Goal: Task Accomplishment & Management: Manage account settings

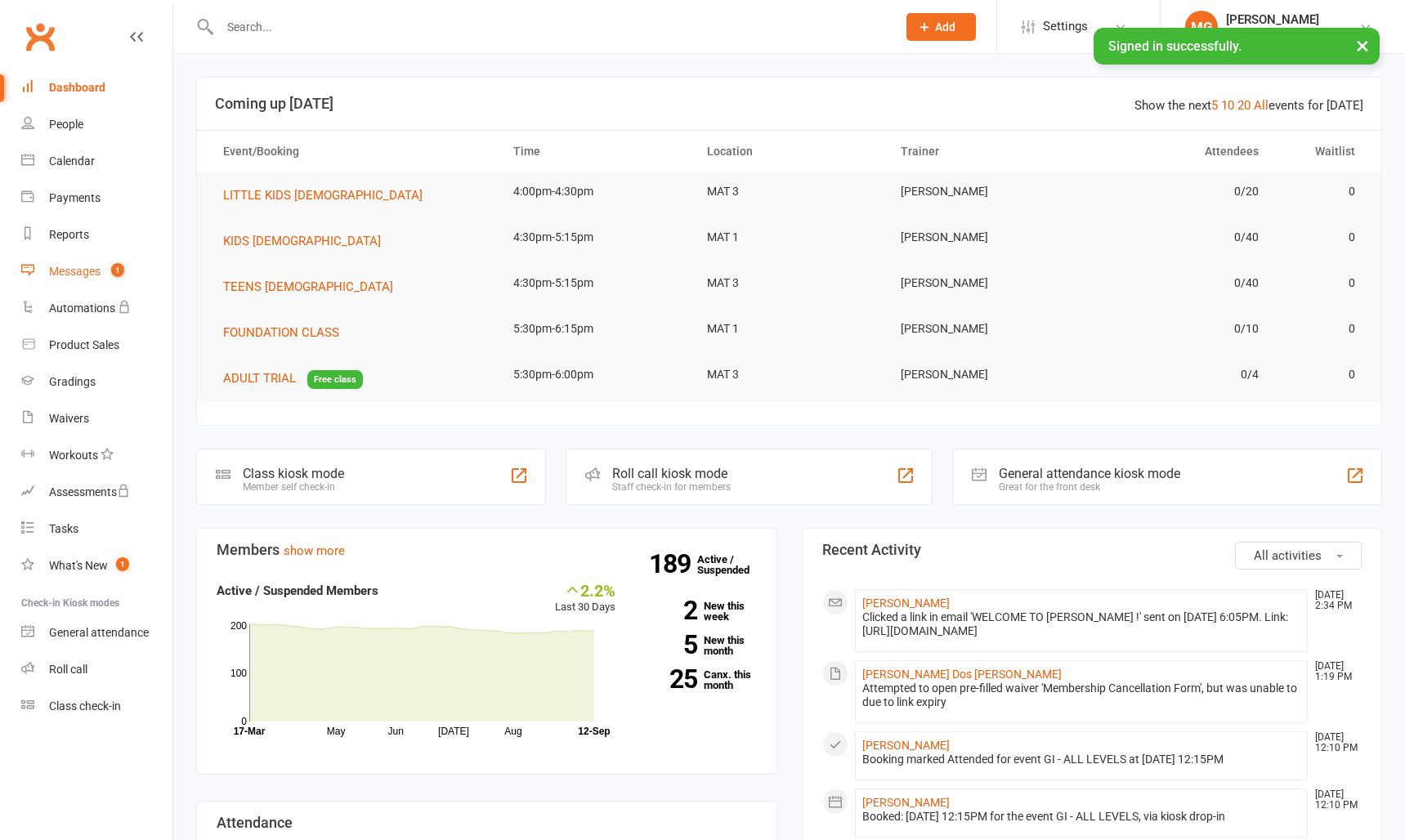
click at [118, 282] on link "Messages 1" at bounding box center [97, 271] width 151 height 37
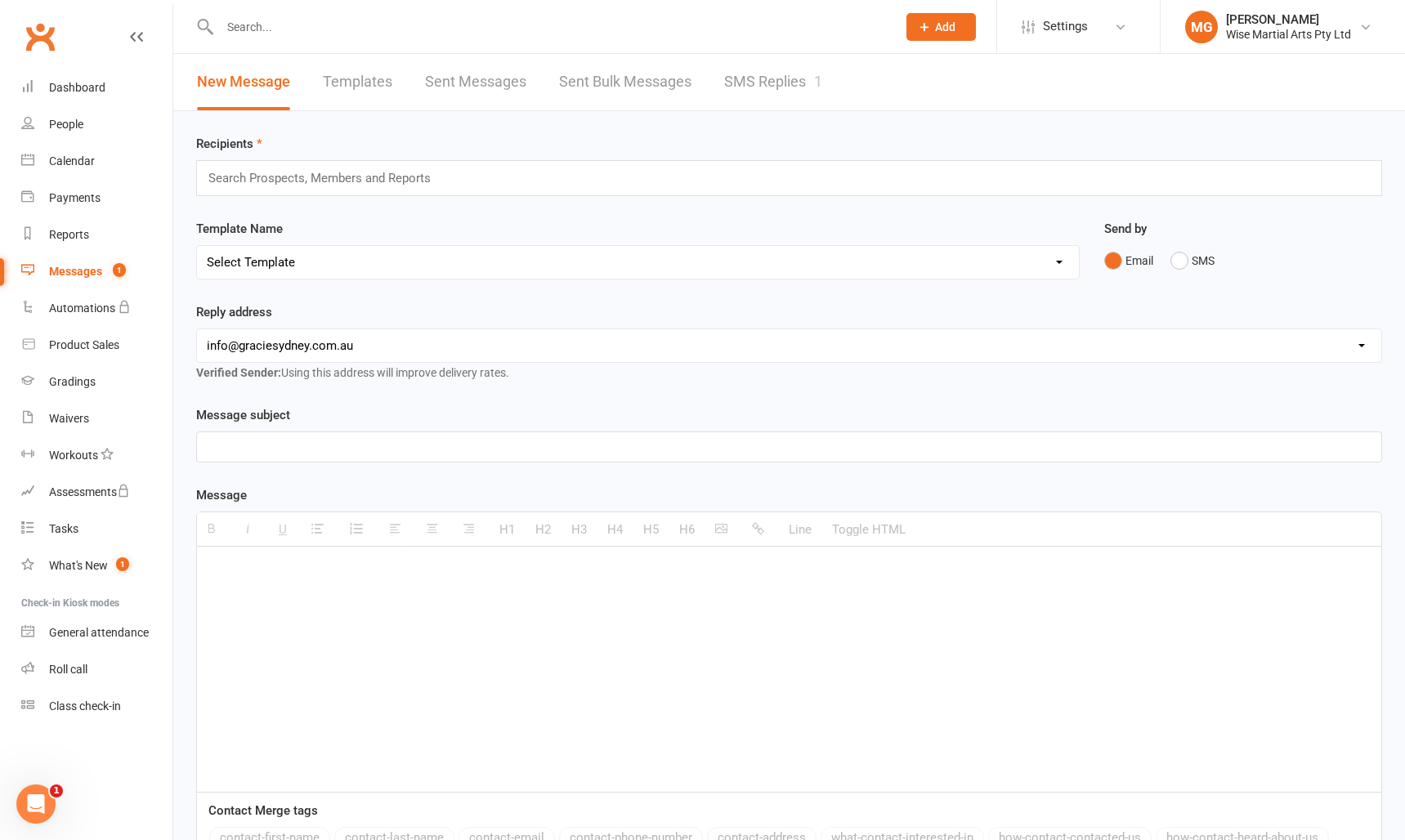
click at [822, 74] on div "1" at bounding box center [818, 81] width 8 height 17
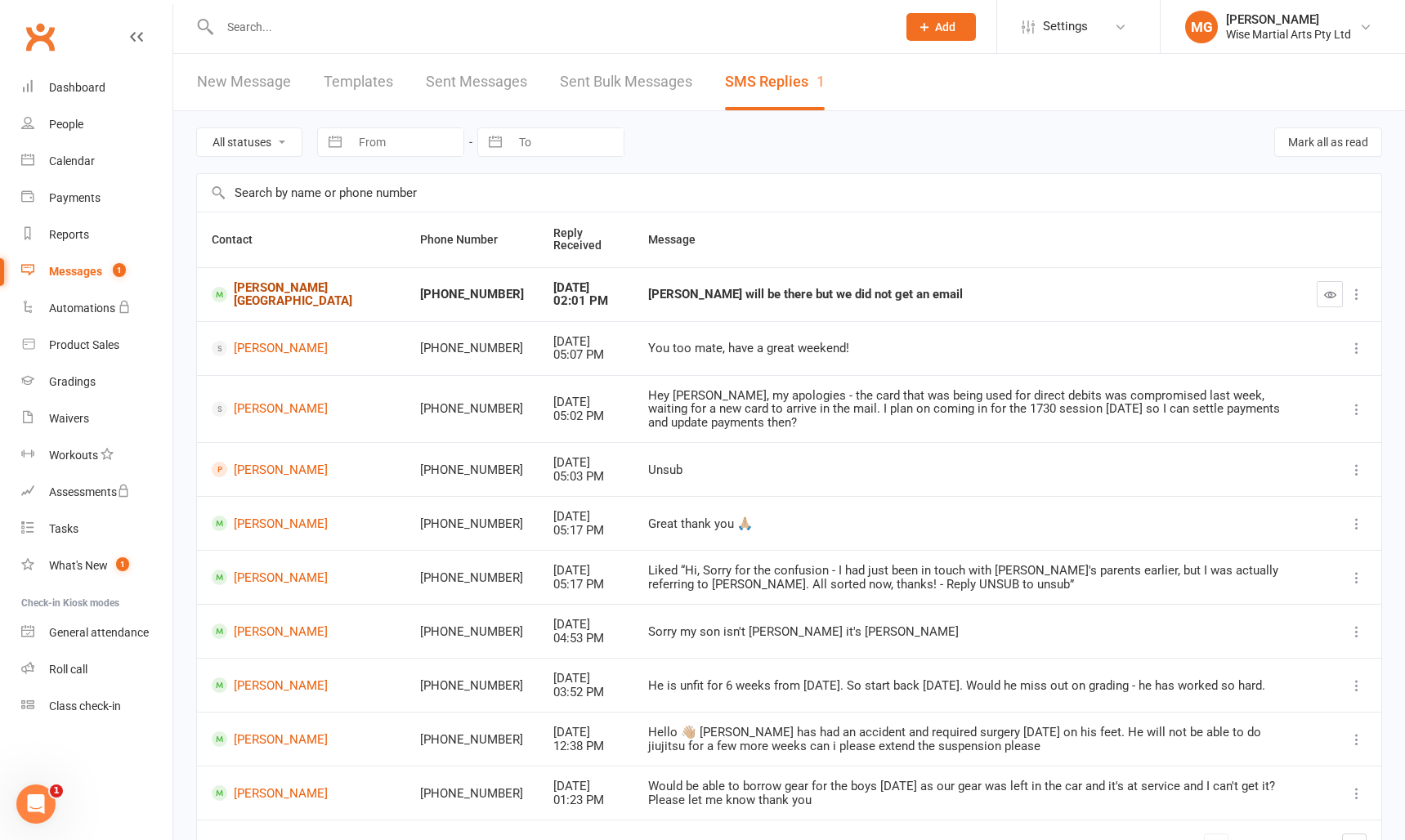
click at [257, 293] on link "[PERSON_NAME][GEOGRAPHIC_DATA]" at bounding box center [301, 295] width 179 height 27
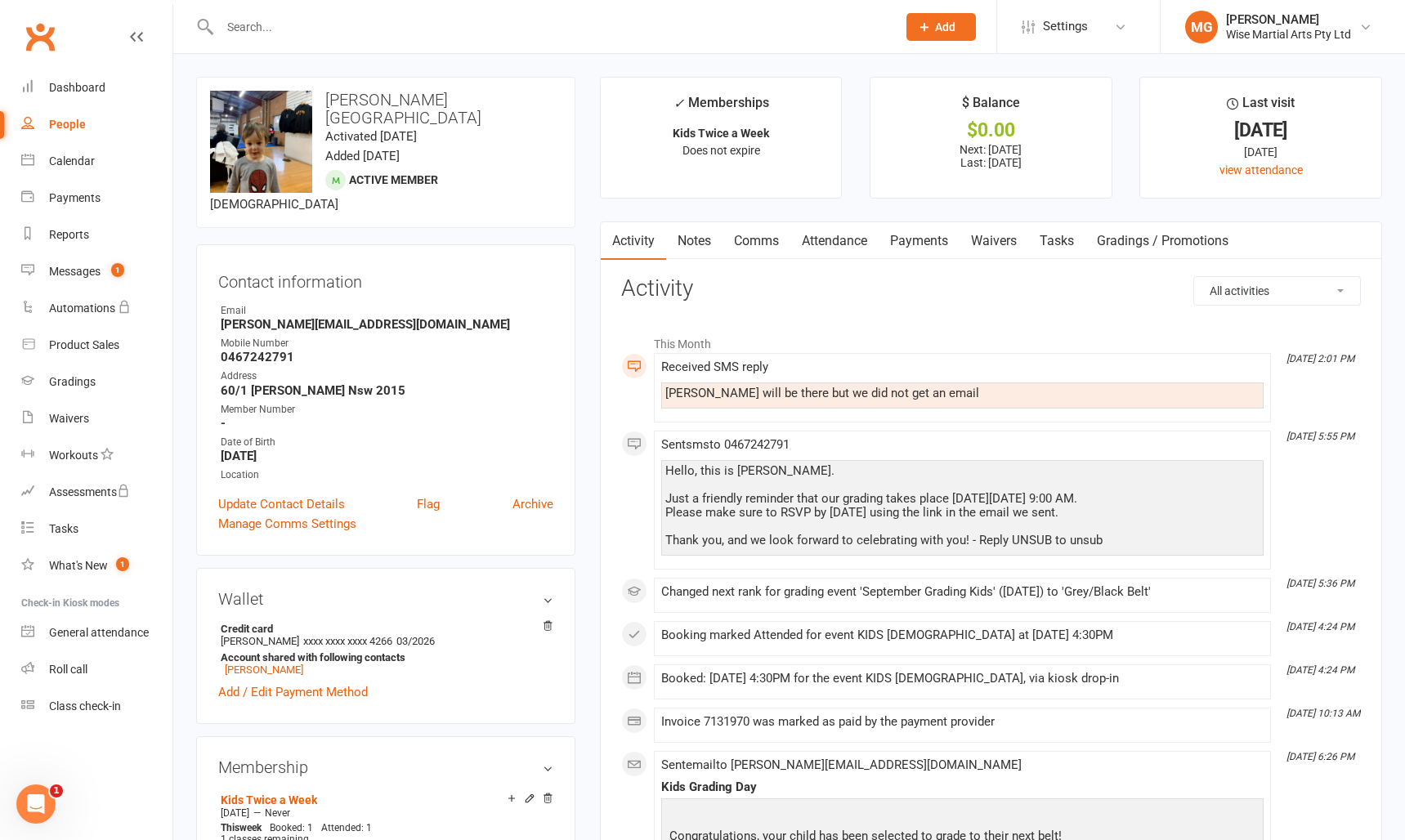
click at [755, 249] on link "Comms" at bounding box center [757, 241] width 68 height 38
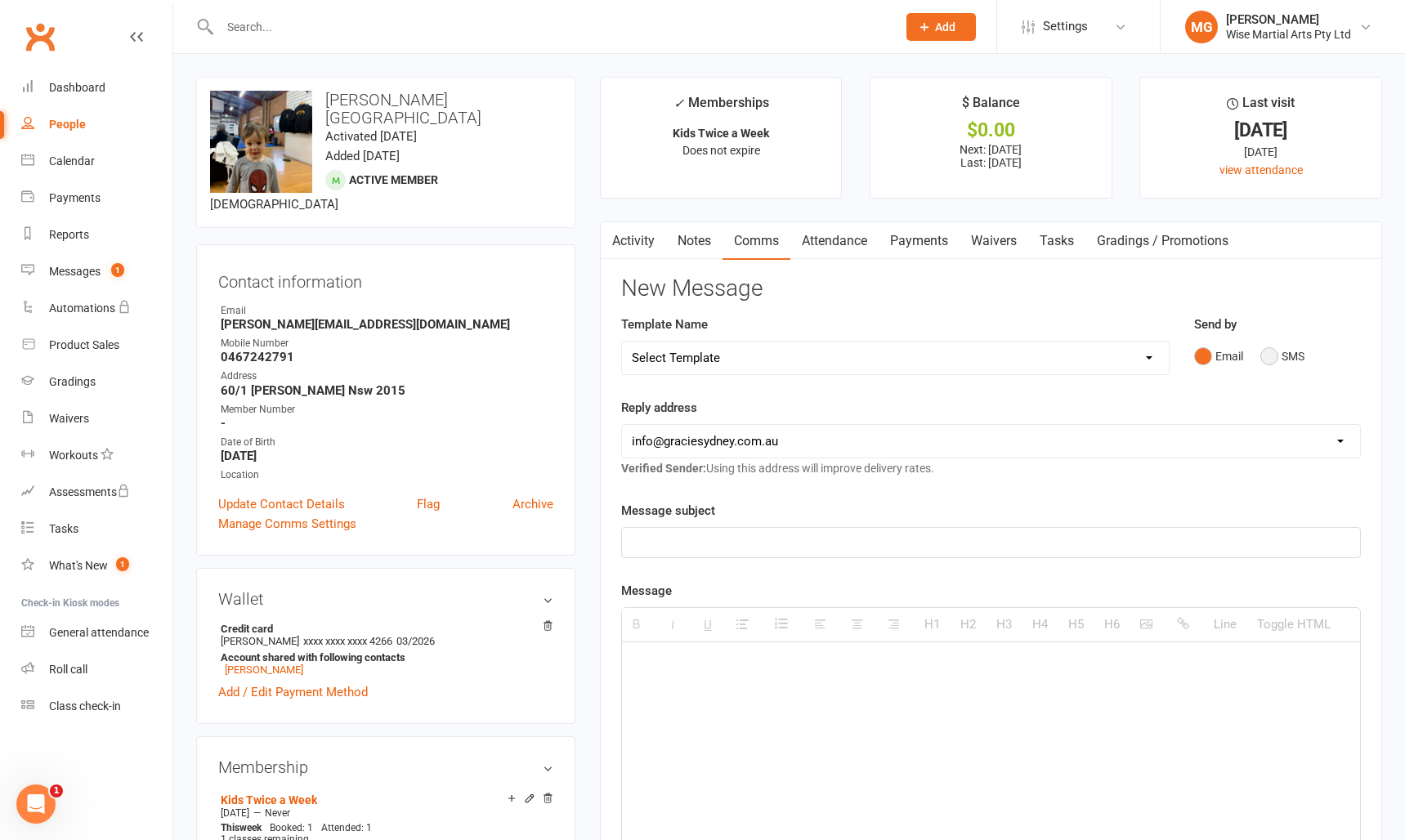
click at [1291, 355] on button "SMS" at bounding box center [1281, 356] width 44 height 31
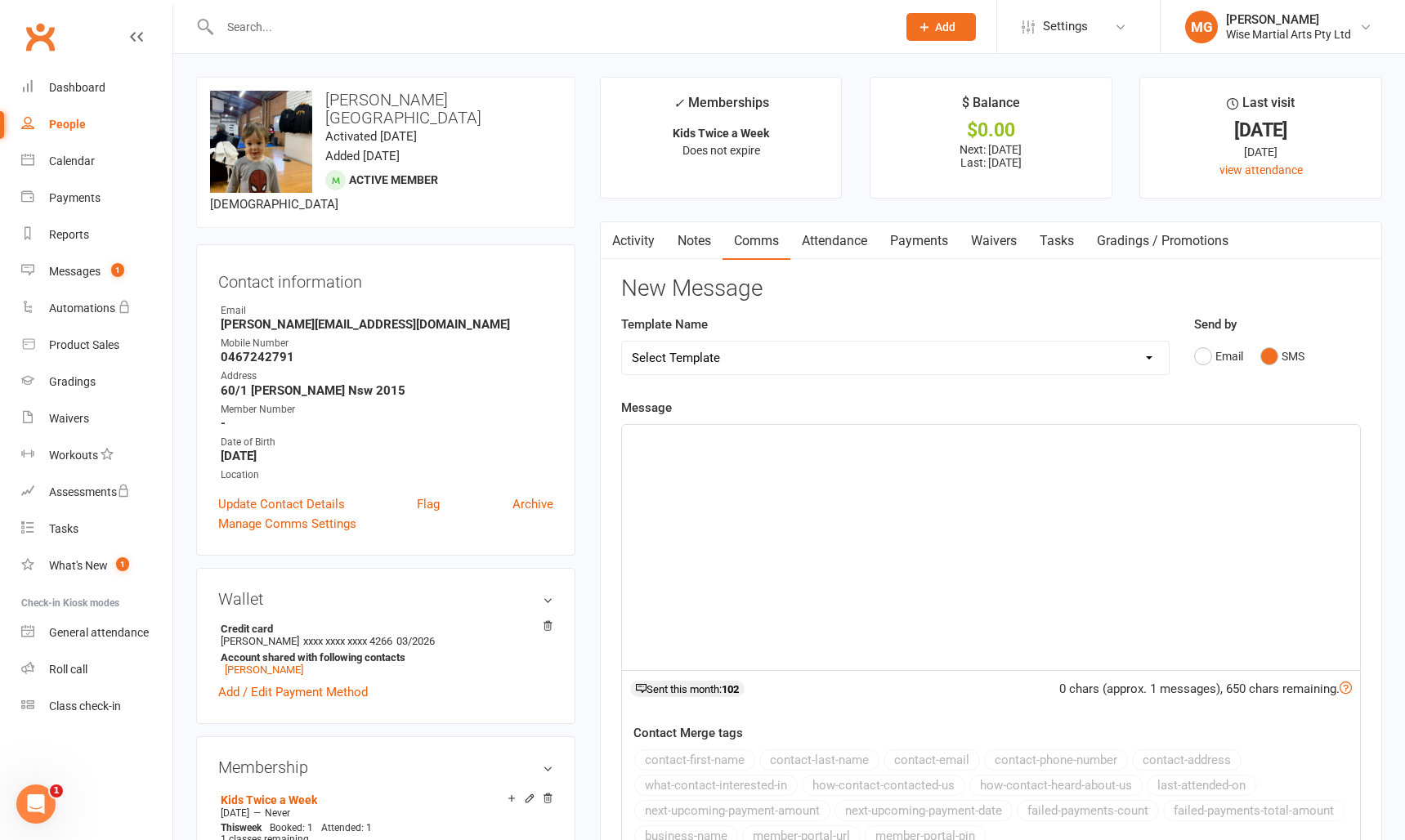
click at [968, 554] on div at bounding box center [991, 548] width 738 height 245
drag, startPoint x: 372, startPoint y: 305, endPoint x: 221, endPoint y: 311, distance: 151.1
click at [221, 317] on strong "wesley.houston@klgates.com" at bounding box center [386, 324] width 332 height 14
copy strong "wesley.houston@klgates.com"
click at [910, 495] on div "Hello, Thank you for getting back to me! I will mark you" at bounding box center [991, 548] width 738 height 245
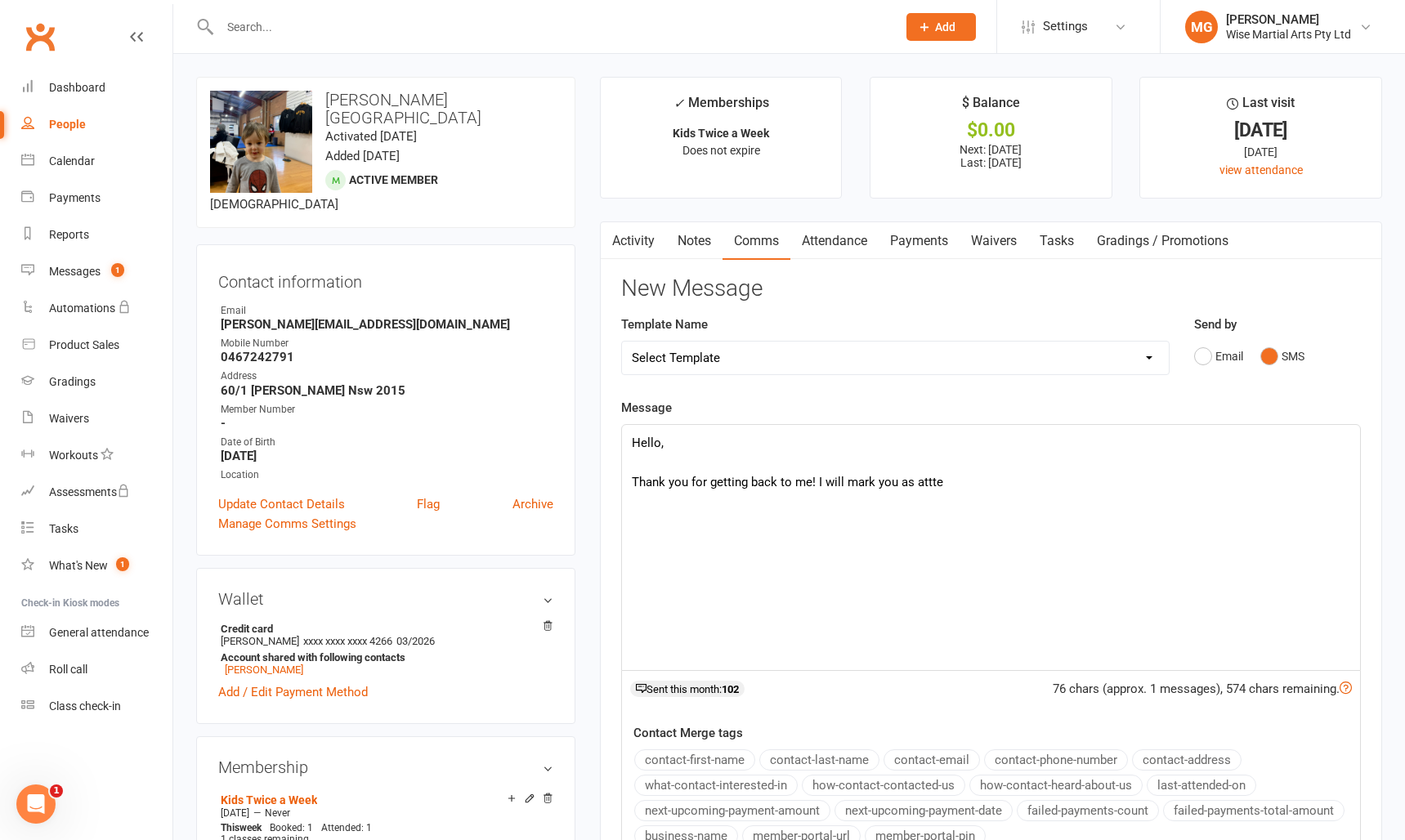
click at [813, 485] on p "Thank you for getting back to me! I will mark you as attte" at bounding box center [990, 473] width 718 height 39
click at [946, 487] on p "Thank you for getting back to me. I will mark you as attte" at bounding box center [990, 473] width 718 height 39
click at [957, 494] on div "Hello, Thank you for getting back to me. I will mark you as attending!" at bounding box center [991, 548] width 738 height 245
drag, startPoint x: 981, startPoint y: 486, endPoint x: 814, endPoint y: 489, distance: 167.0
click at [814, 489] on p "Thank you for getting back to me. I will mark you as attending!" at bounding box center [990, 473] width 718 height 39
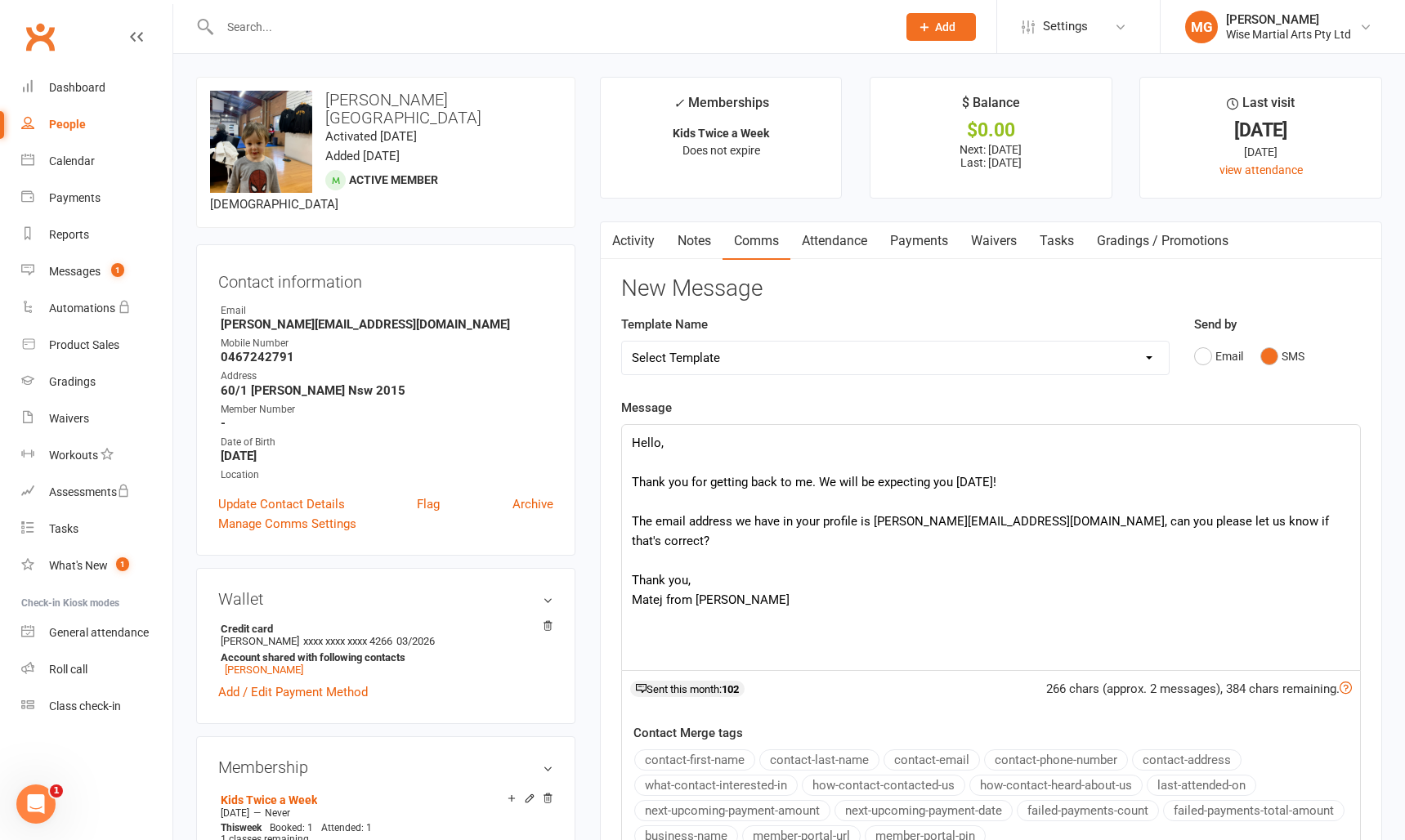
click at [791, 522] on p "Thank you for getting back to me. We will be expecting you next Saturday! The e…" at bounding box center [990, 531] width 718 height 157
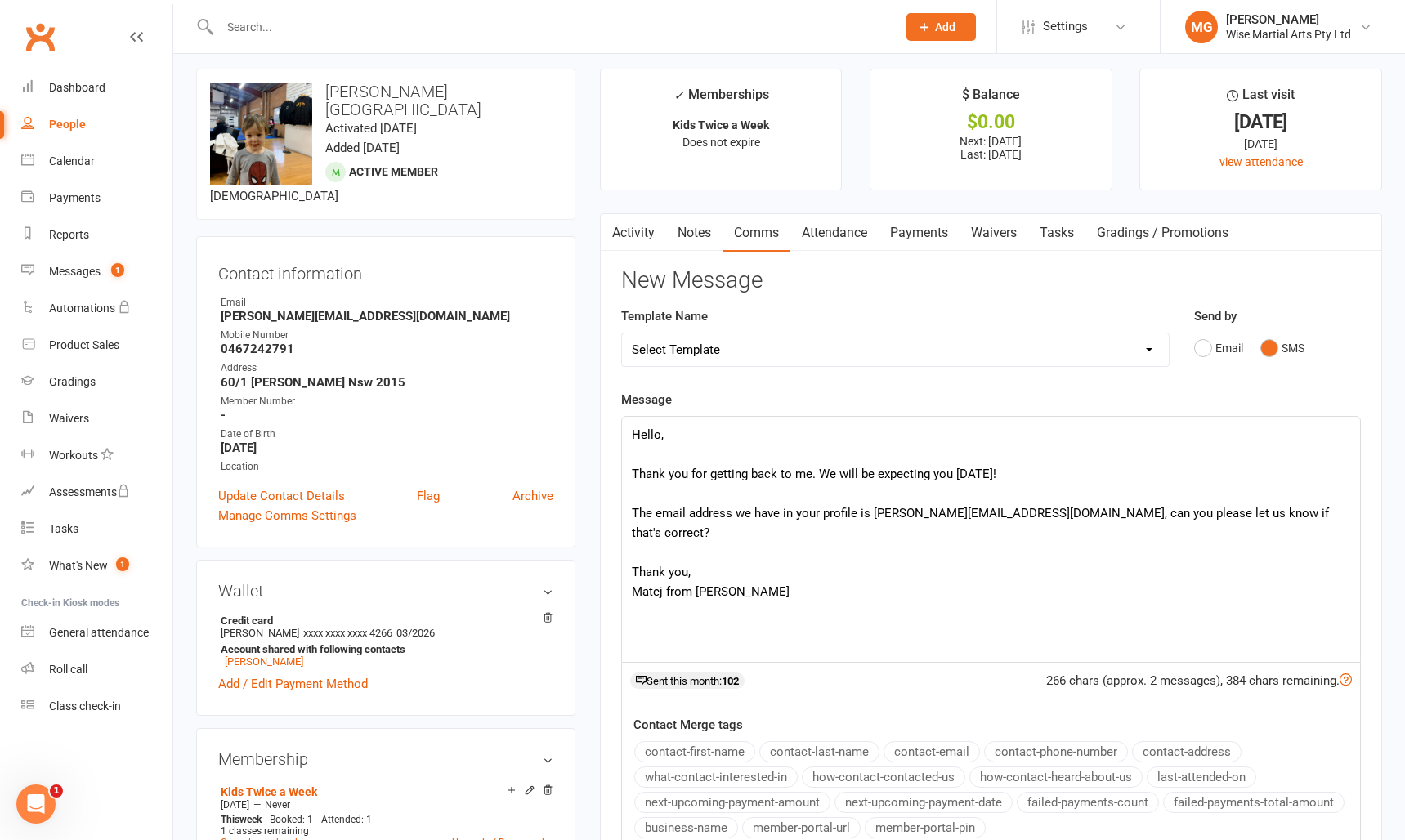
click at [769, 522] on p "Thank you for getting back to me. We will be expecting you next Saturday! The e…" at bounding box center [990, 522] width 718 height 157
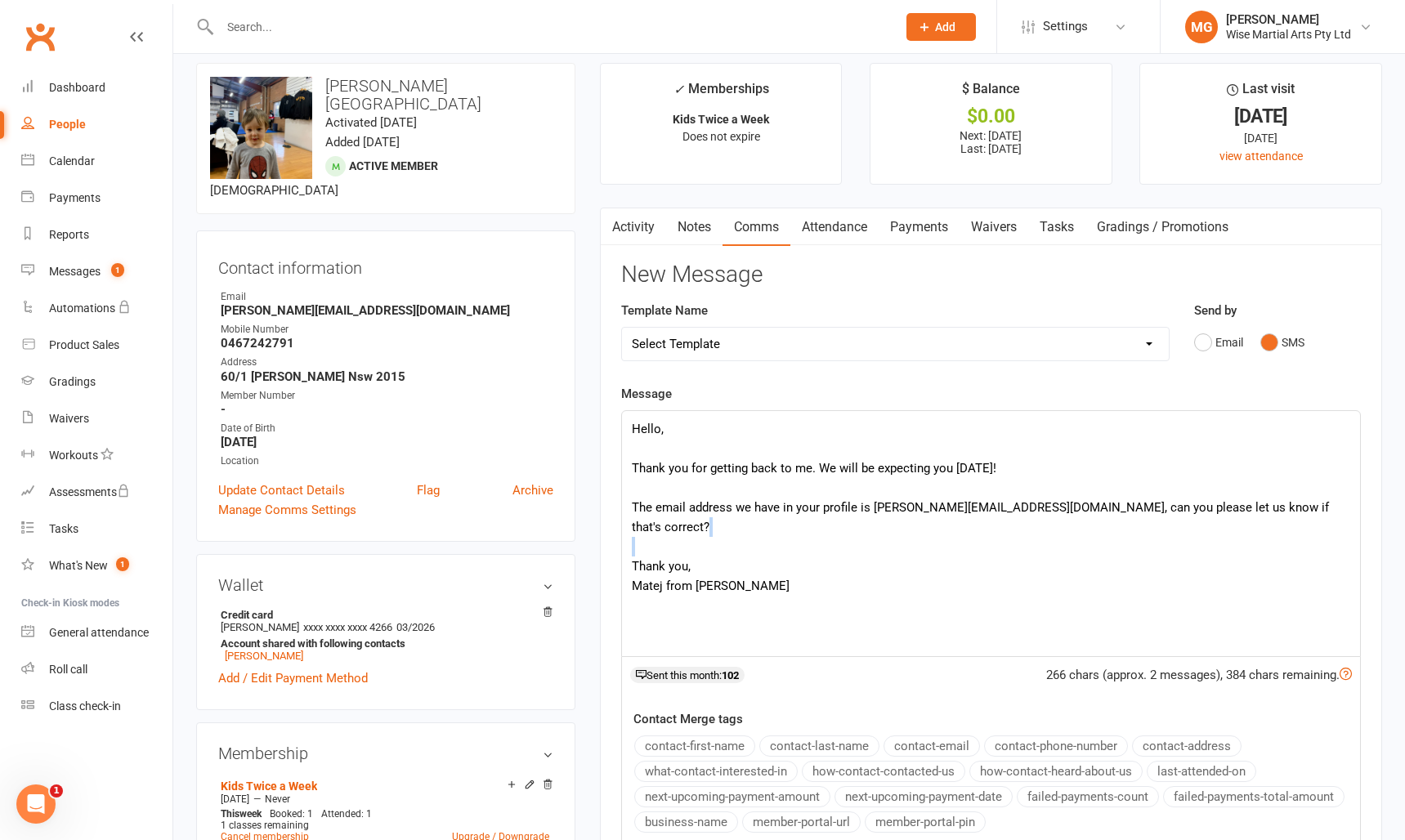
scroll to position [15, 0]
click at [769, 522] on p "Thank you for getting back to me. We will be expecting you next Saturday! The e…" at bounding box center [990, 515] width 718 height 157
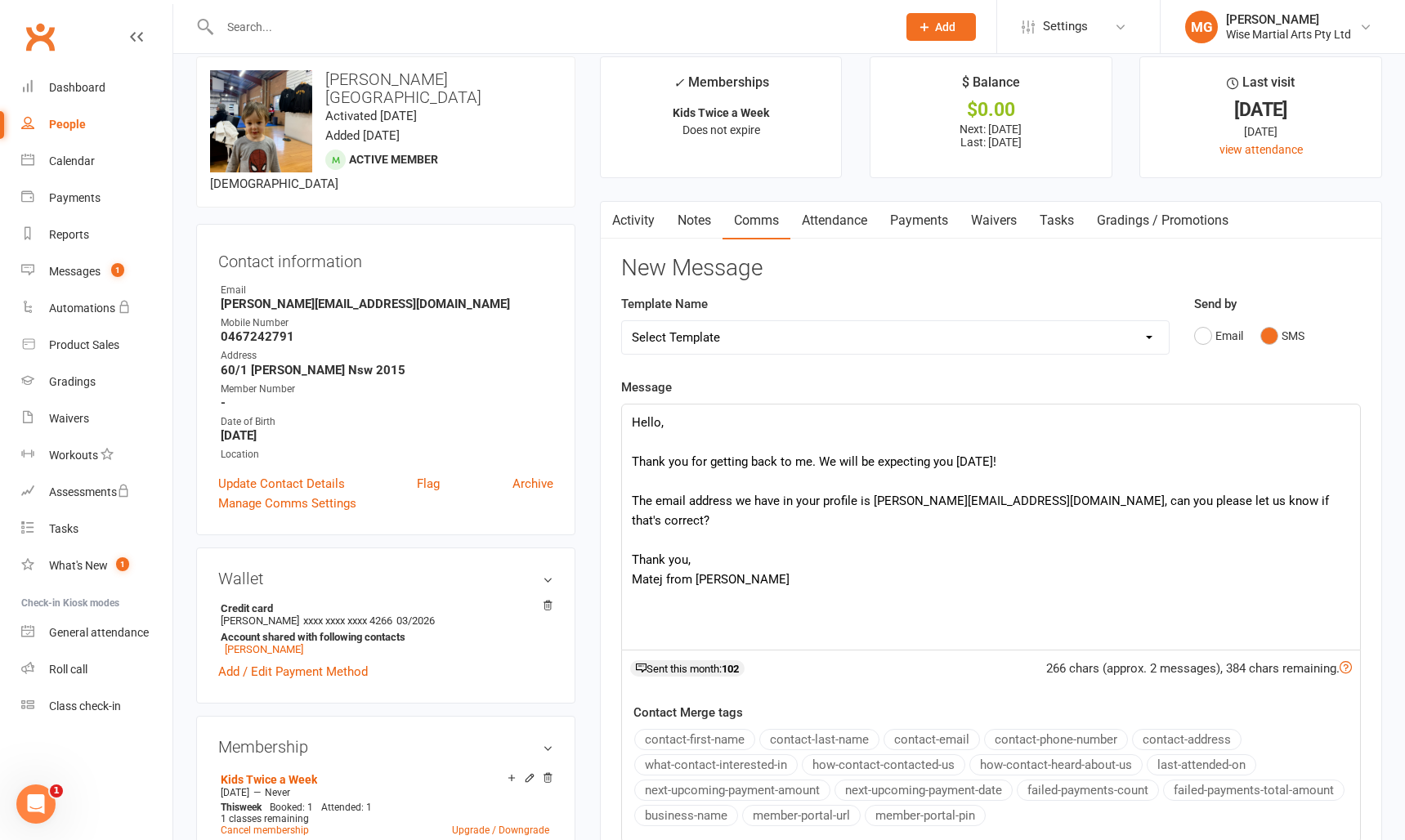
scroll to position [25, 0]
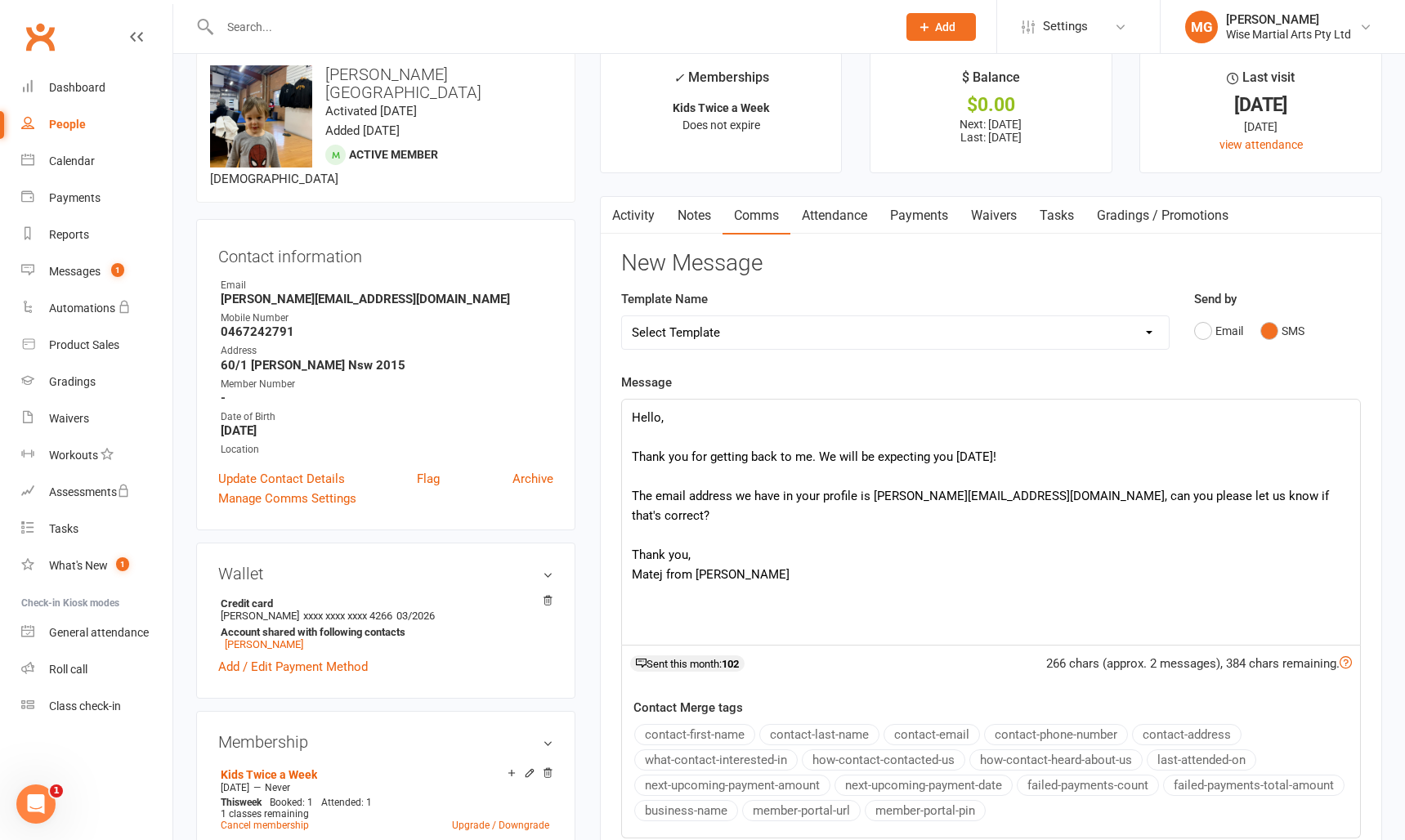
click at [759, 502] on p "Thank you for getting back to me. We will be expecting you next Saturday! The e…" at bounding box center [990, 505] width 718 height 157
click at [764, 502] on p "Thank you for getting back to me. We will be expecting you next Saturday! The e…" at bounding box center [990, 505] width 718 height 157
click at [797, 460] on p "Thank you for getting back to me. We will be expecting you next Saturday! The e…" at bounding box center [990, 505] width 718 height 157
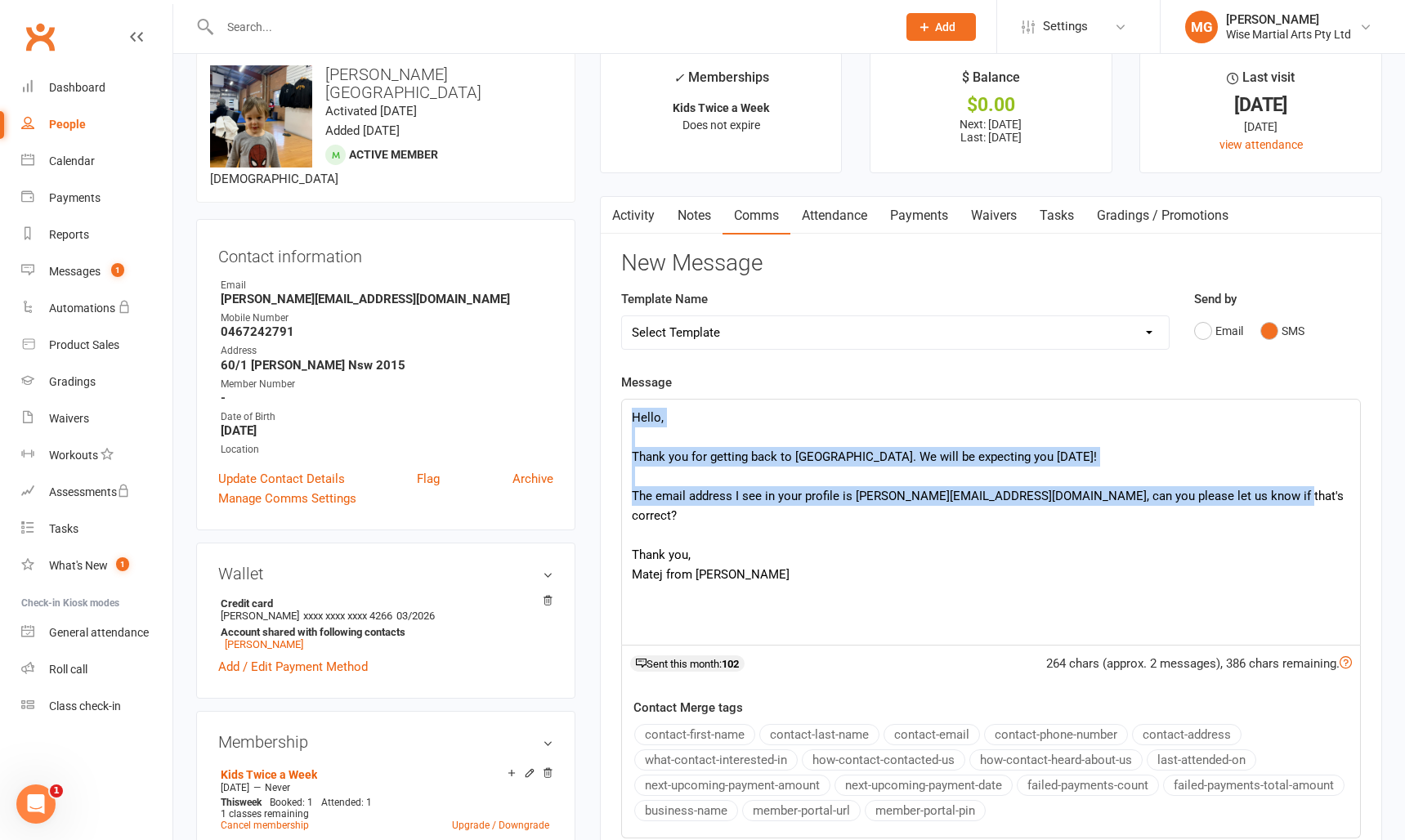
drag, startPoint x: 630, startPoint y: 420, endPoint x: 1272, endPoint y: 492, distance: 646.0
click at [1272, 492] on div "Hello, Thank you for getting back to us. We will be expecting you next Saturday…" at bounding box center [991, 522] width 738 height 245
click at [1272, 492] on p "Thank you for getting back to us. We will be expecting you next Saturday! The e…" at bounding box center [990, 505] width 718 height 157
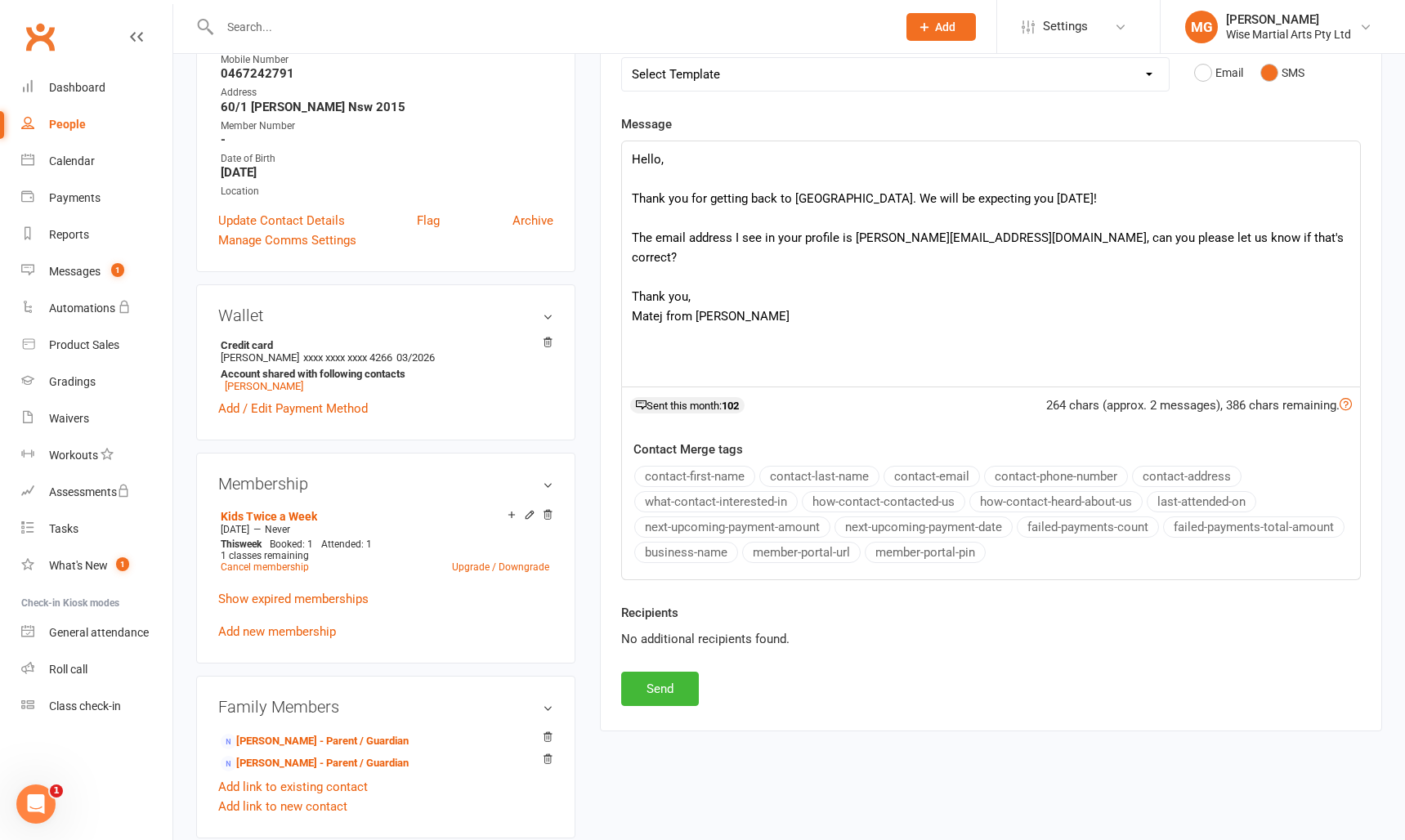
scroll to position [296, 0]
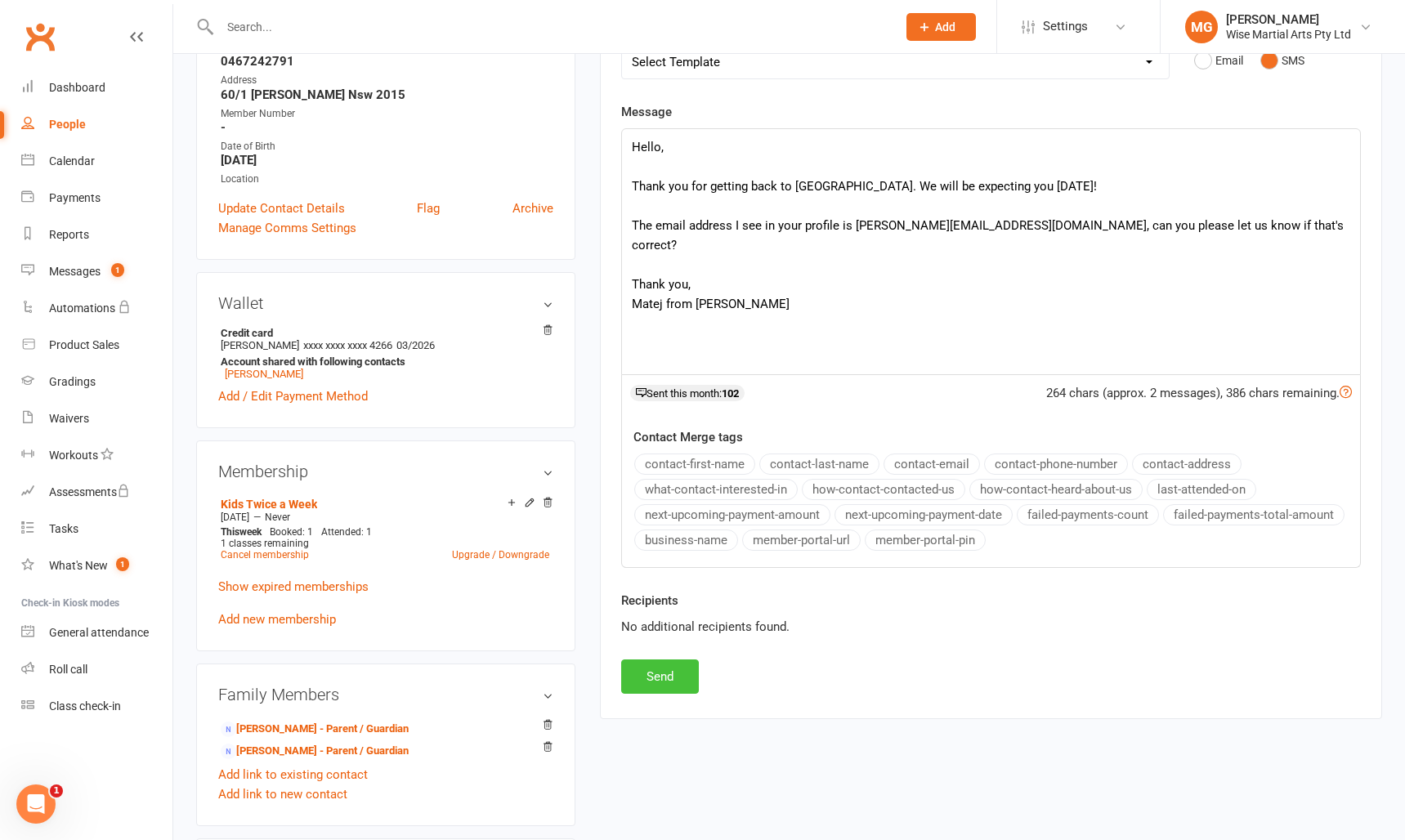
click at [650, 681] on button "Send" at bounding box center [660, 677] width 78 height 34
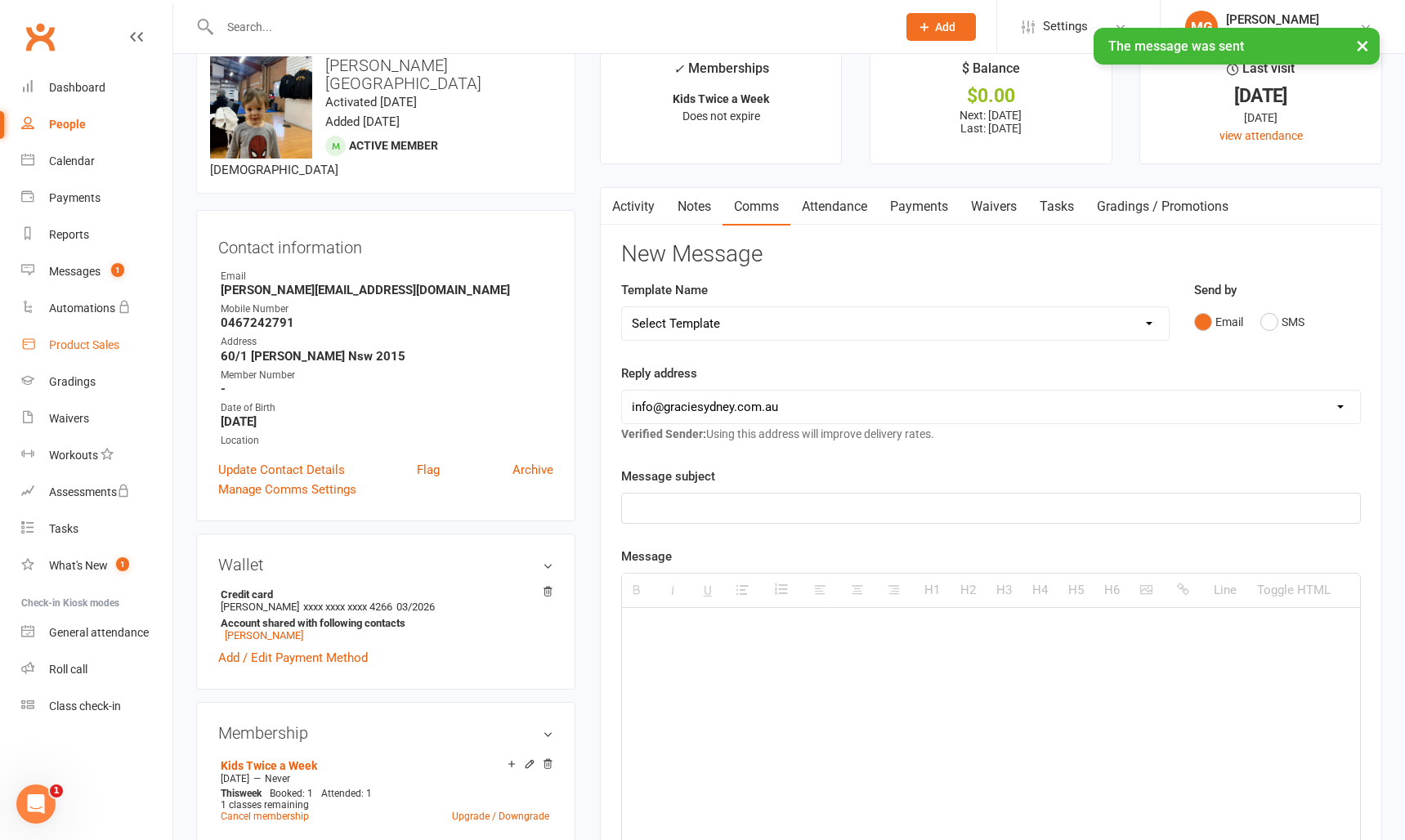
scroll to position [0, 0]
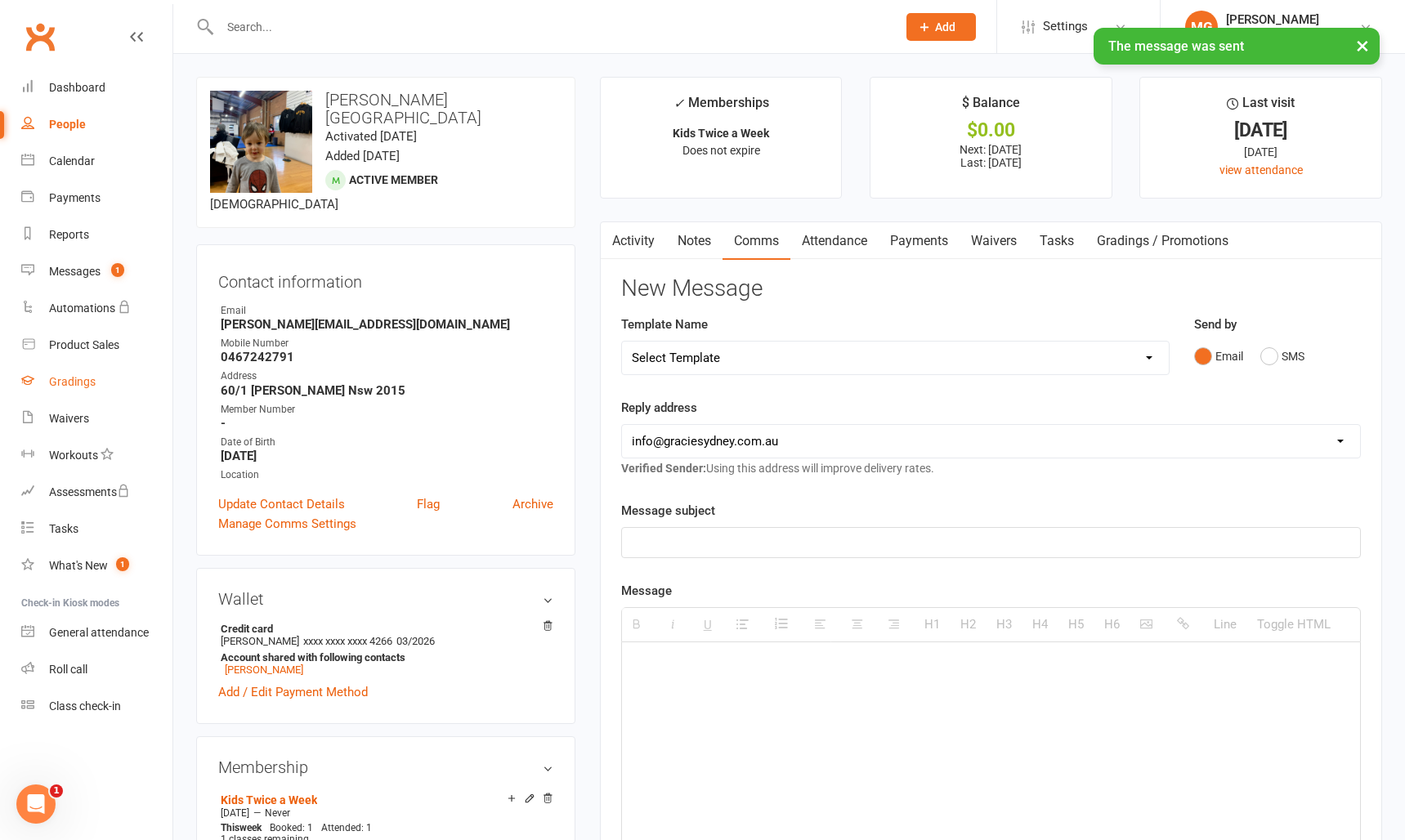
click at [77, 384] on div "Gradings" at bounding box center [73, 381] width 47 height 13
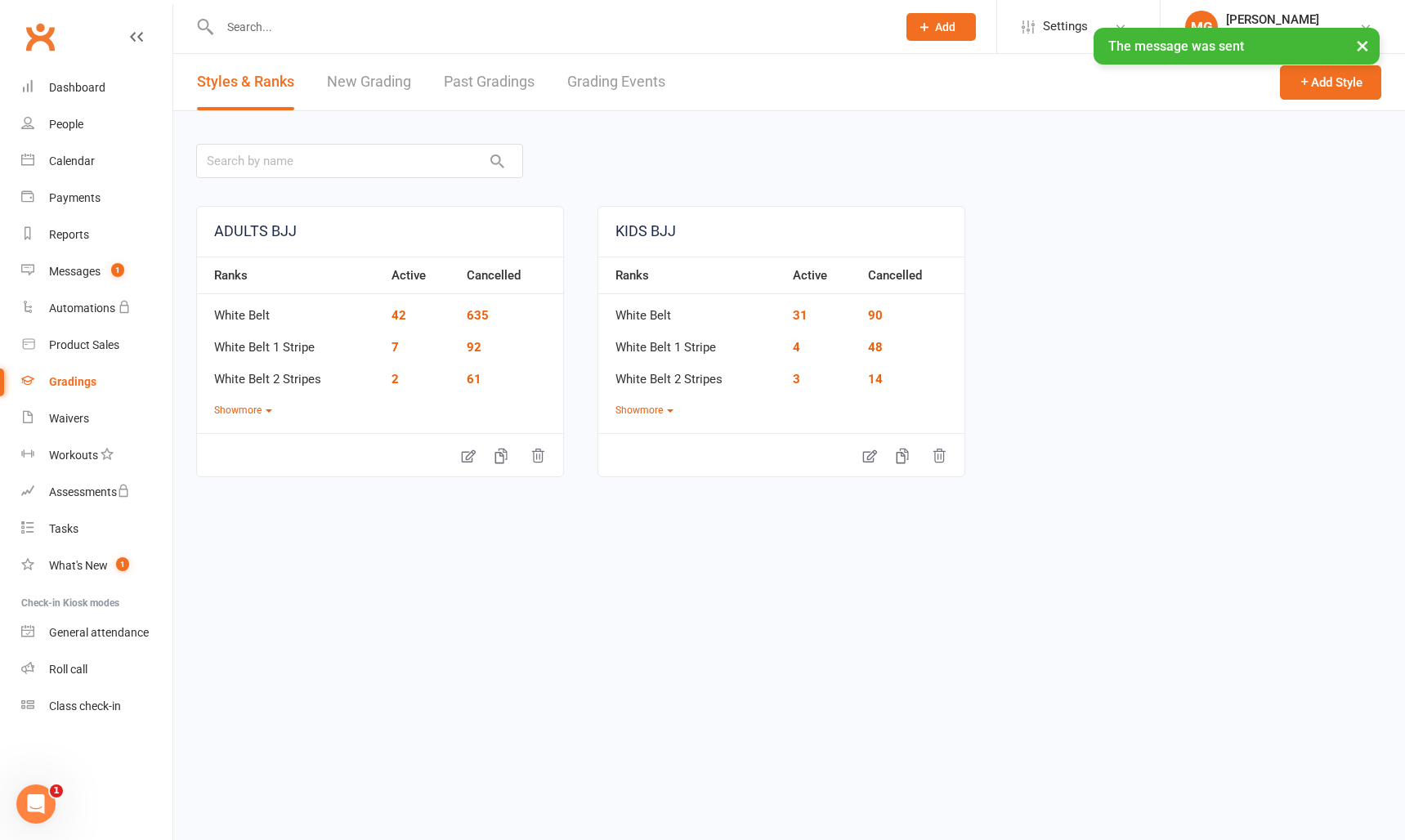
click at [604, 86] on link "Grading Events" at bounding box center [616, 81] width 99 height 56
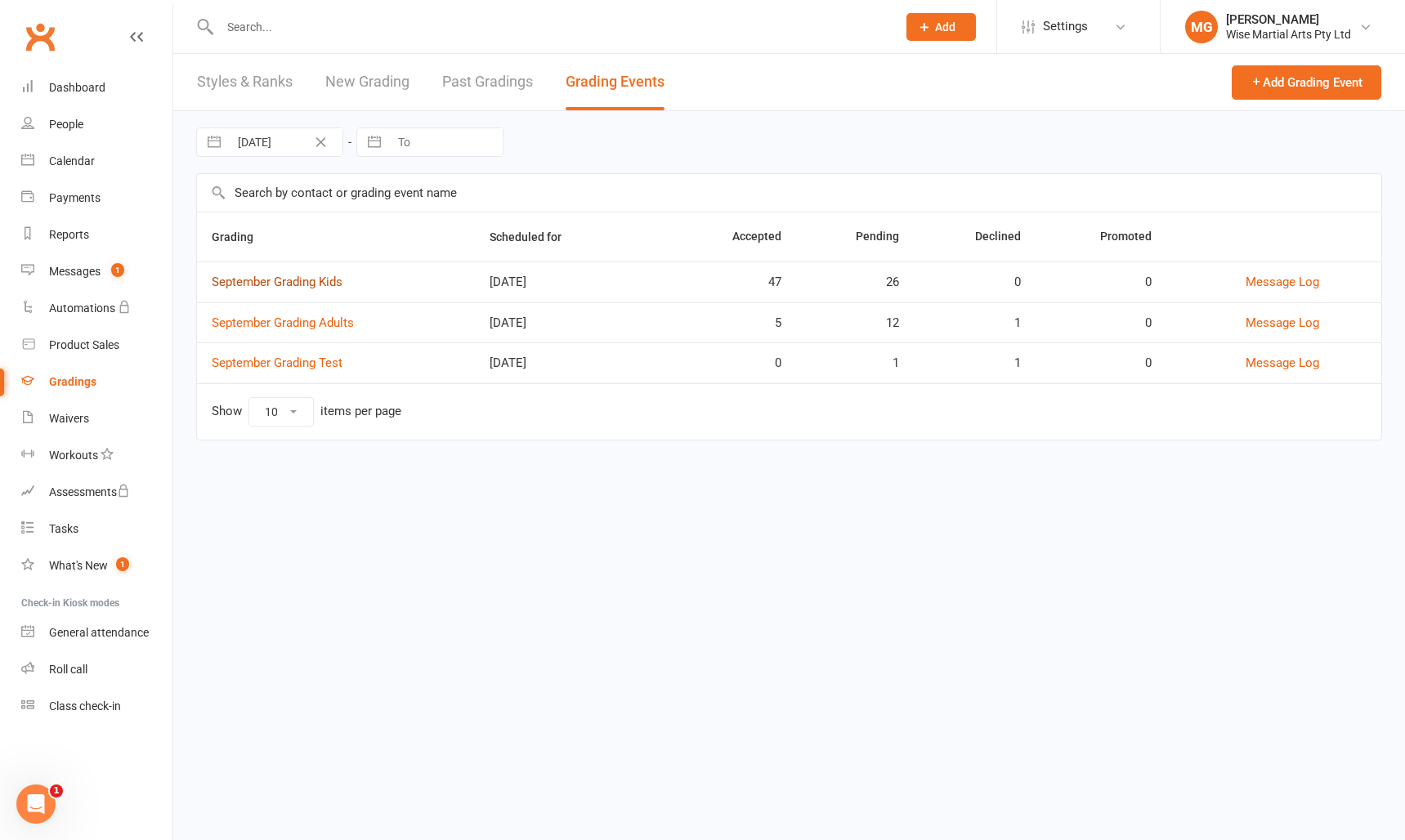
click at [295, 279] on link "September Grading Kids" at bounding box center [277, 282] width 131 height 14
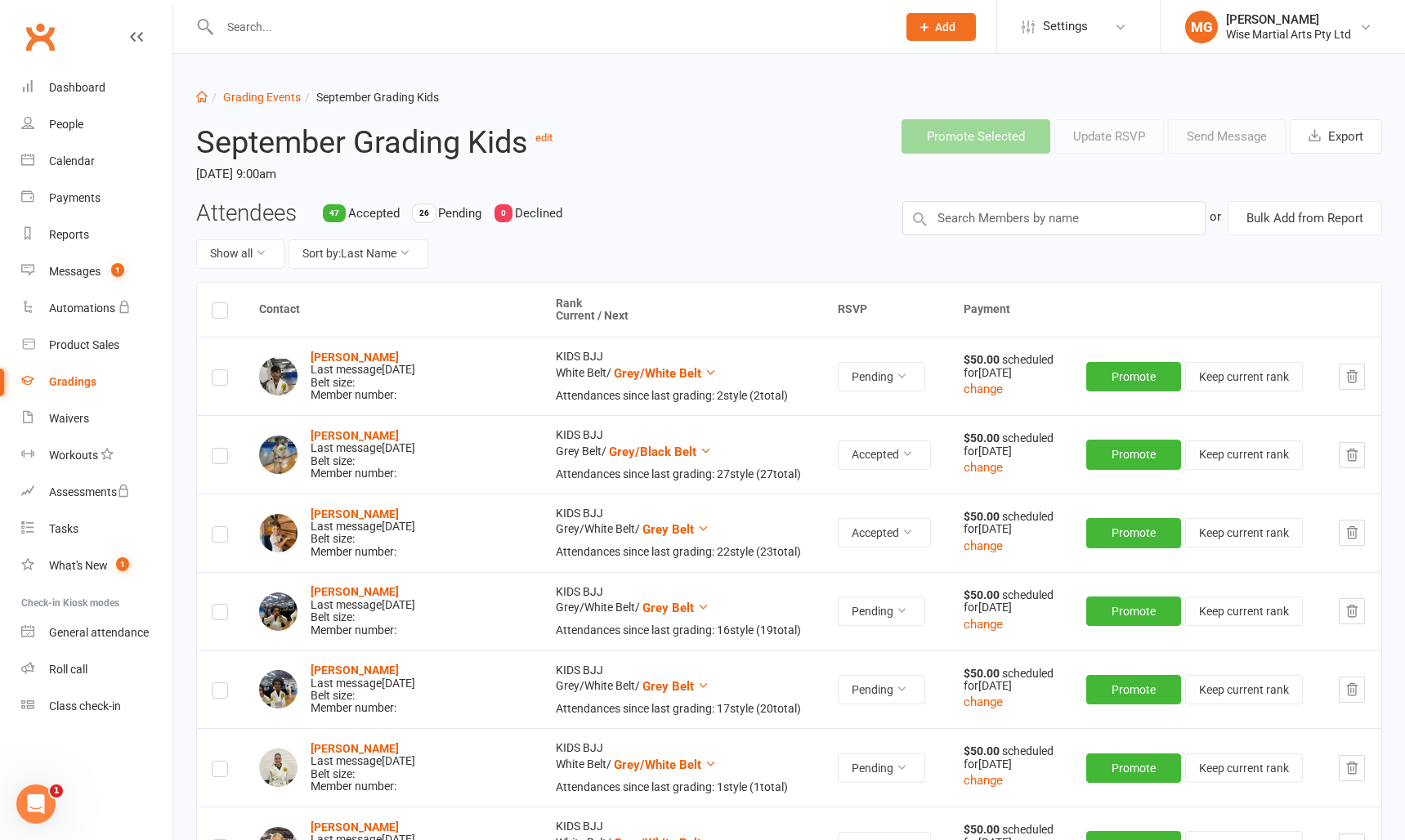
scroll to position [1973, 0]
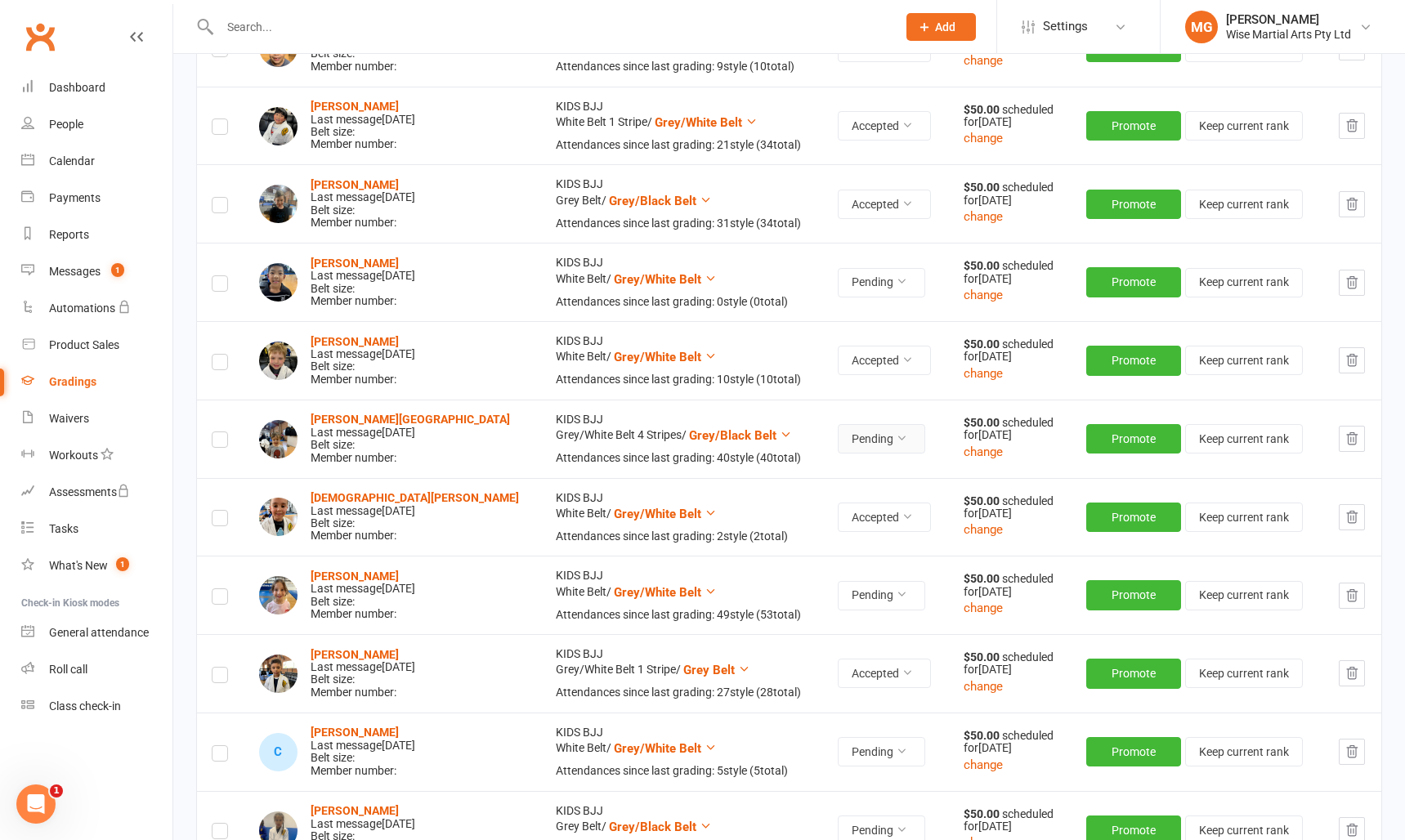
click at [837, 428] on button "Pending" at bounding box center [881, 439] width 88 height 30
click at [811, 471] on link "Accepted" at bounding box center [810, 476] width 162 height 33
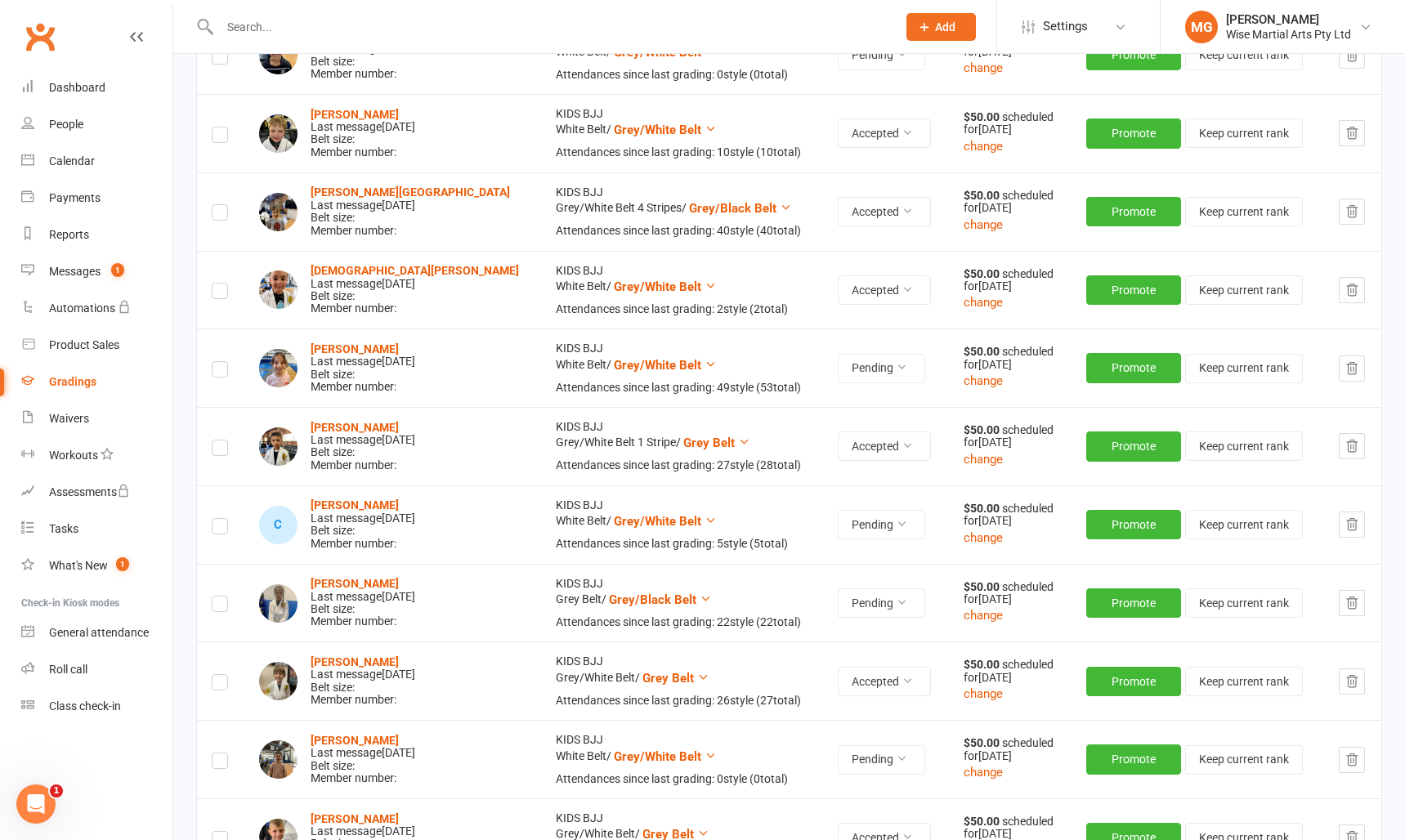
scroll to position [2756, 0]
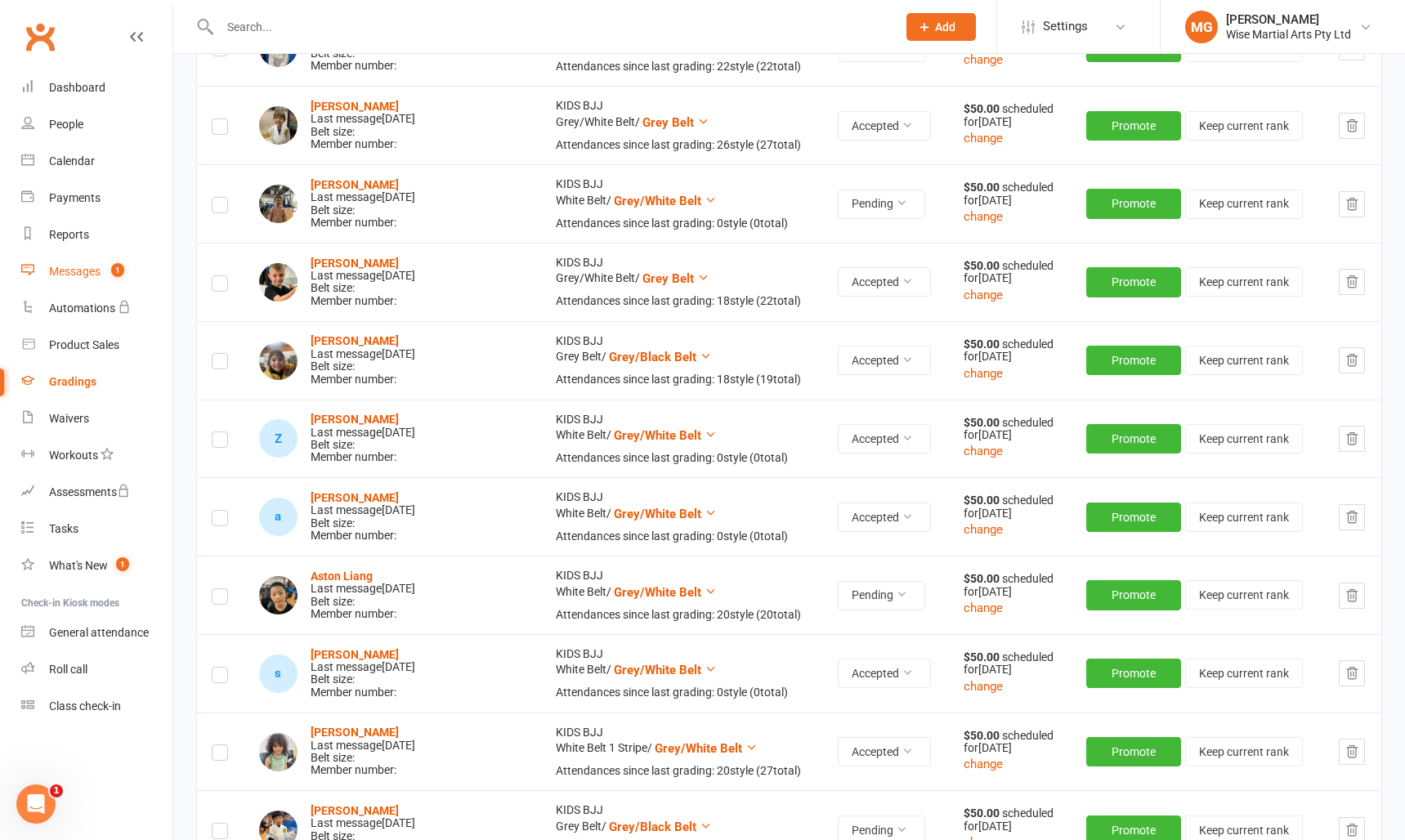
click at [79, 270] on div "Messages" at bounding box center [74, 271] width 51 height 13
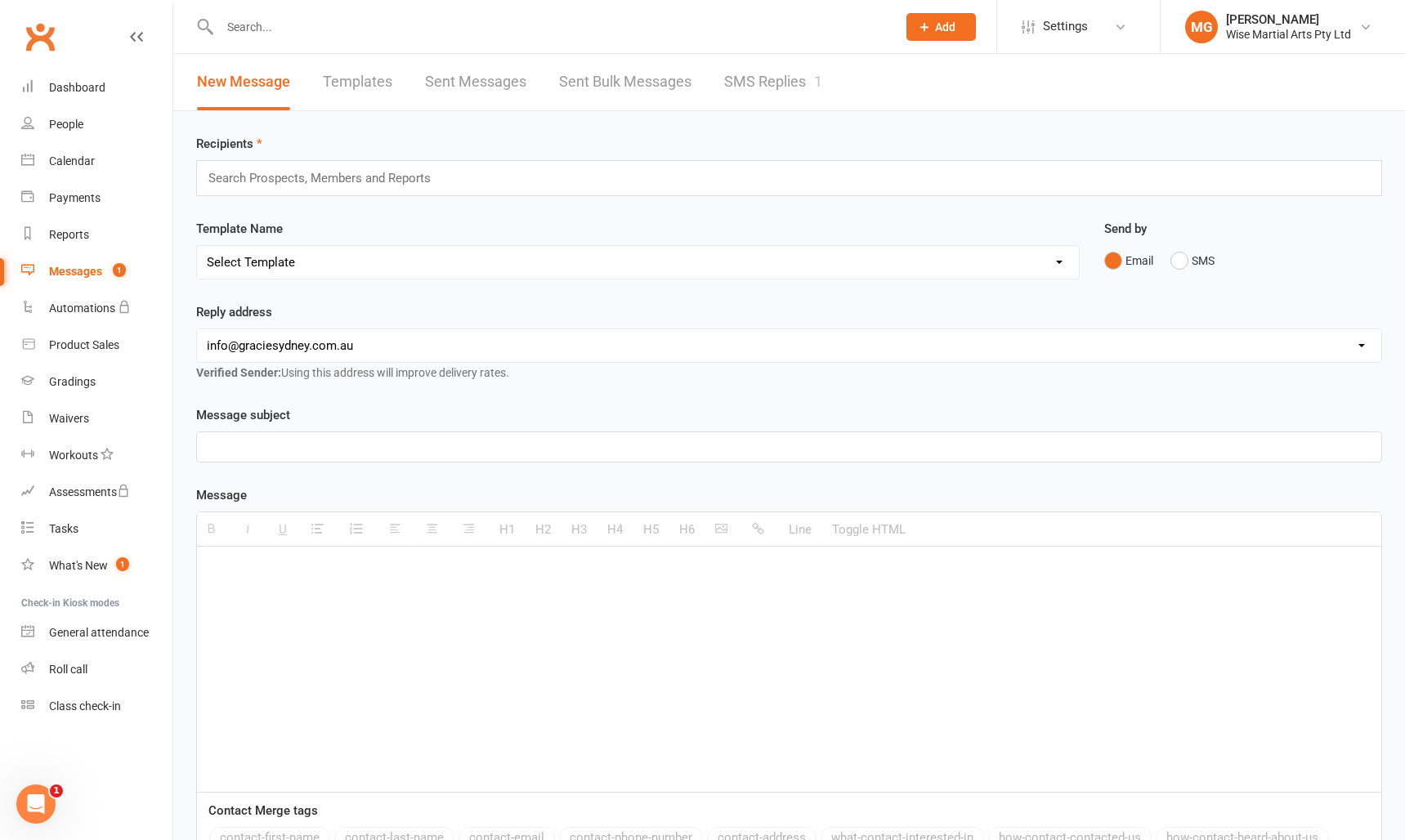
click at [753, 82] on link "SMS Replies 1" at bounding box center [774, 81] width 99 height 56
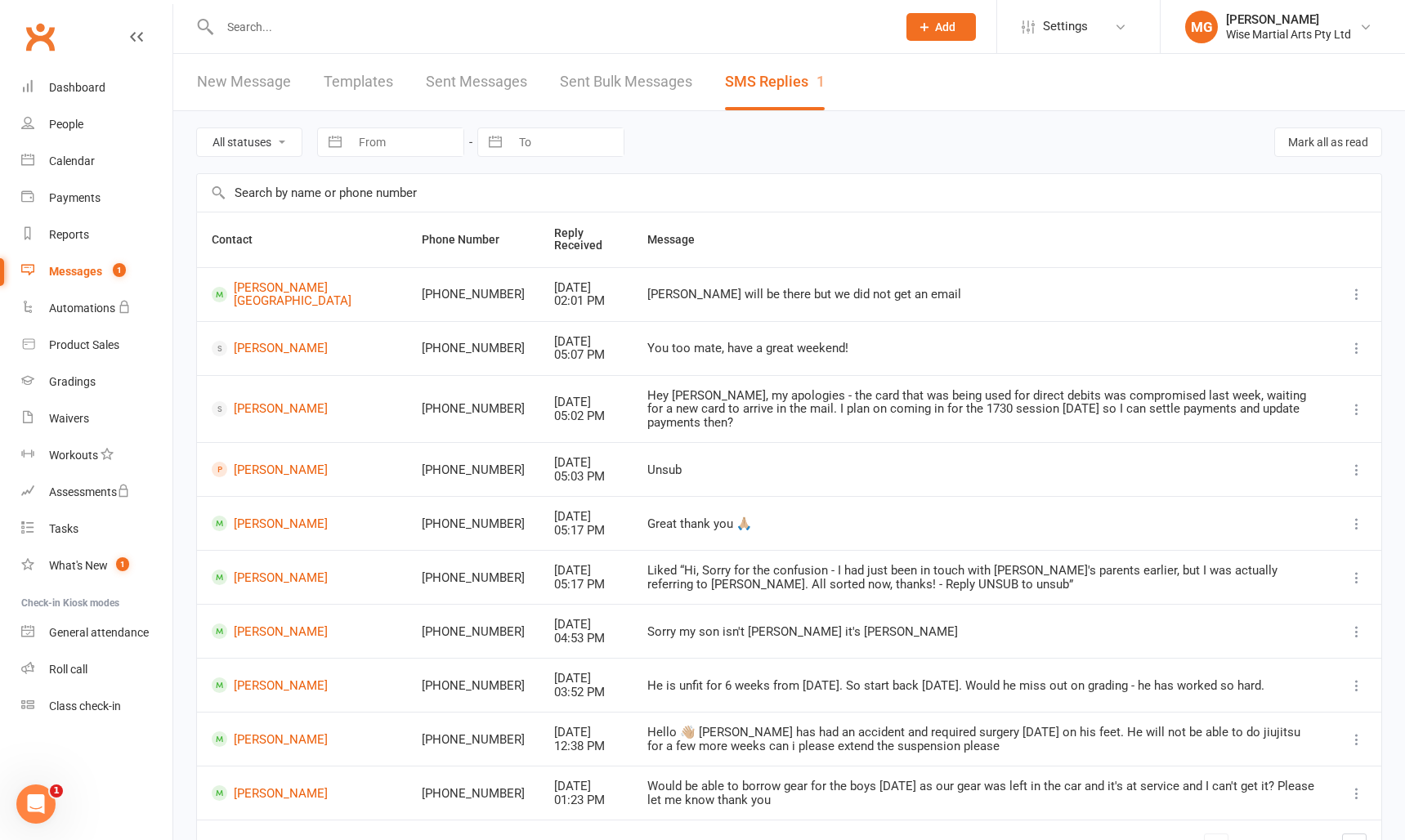
click at [782, 89] on link "SMS Replies 1" at bounding box center [775, 81] width 99 height 56
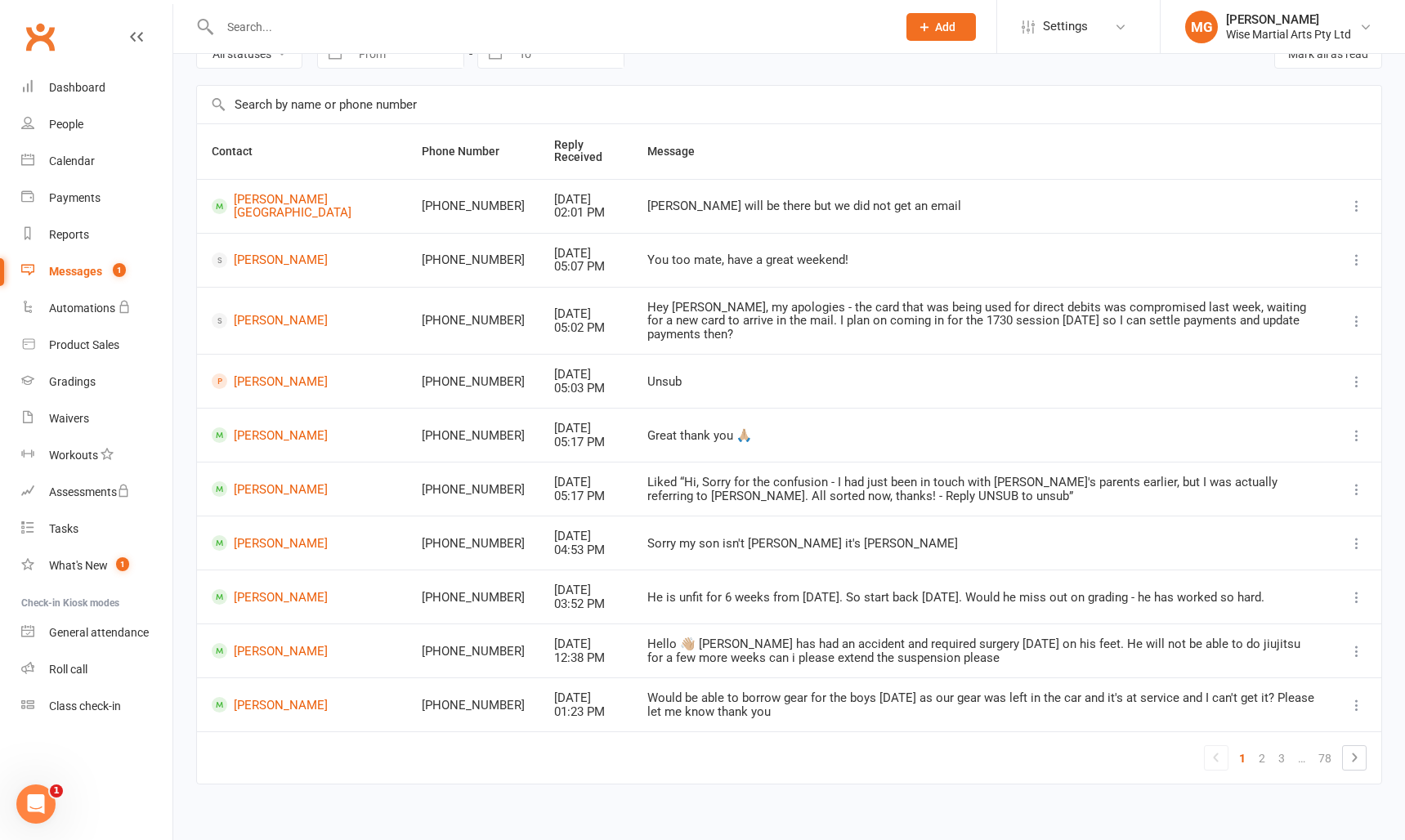
click at [46, 260] on link "Messages 1" at bounding box center [97, 271] width 151 height 37
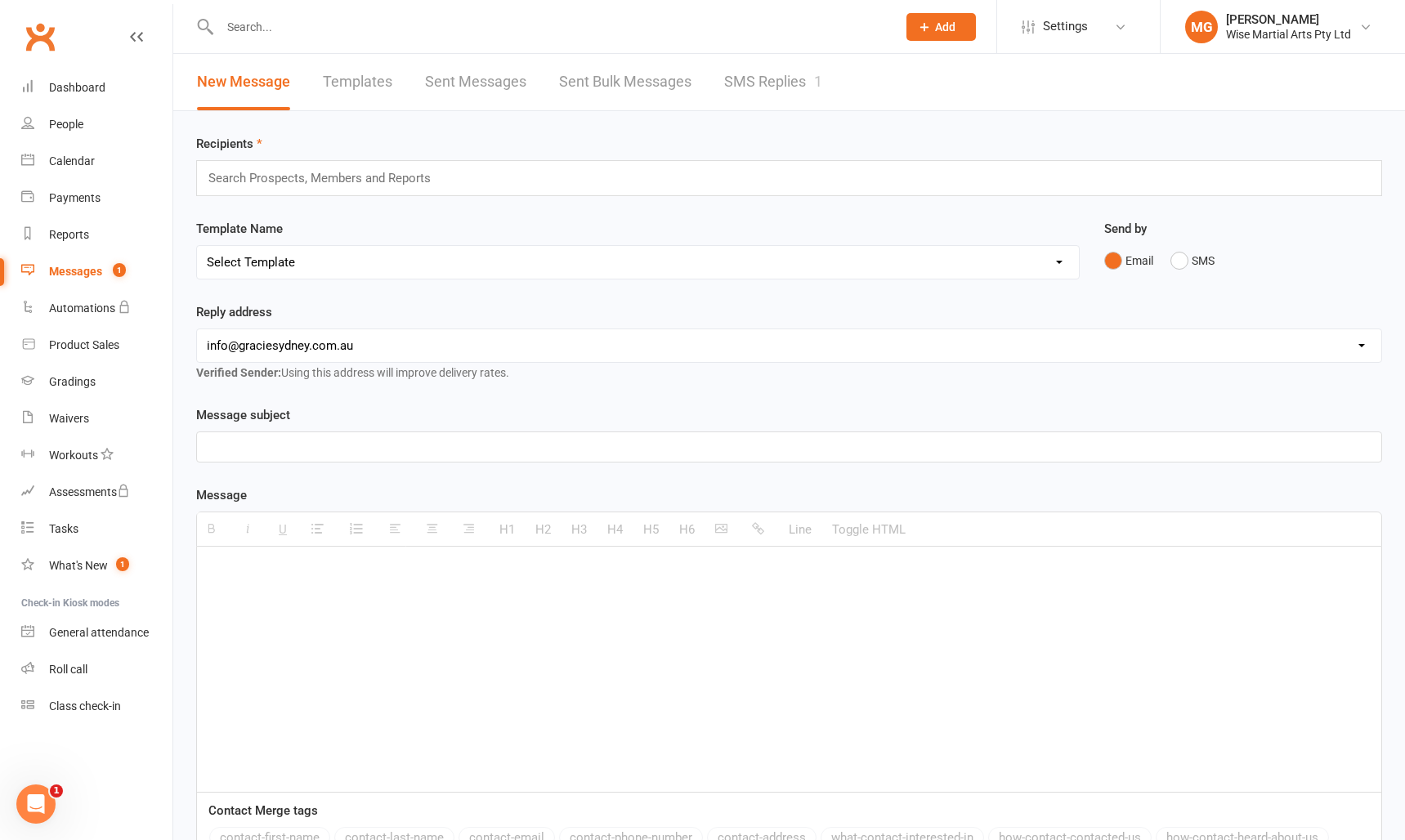
click at [767, 93] on link "SMS Replies 1" at bounding box center [774, 81] width 99 height 56
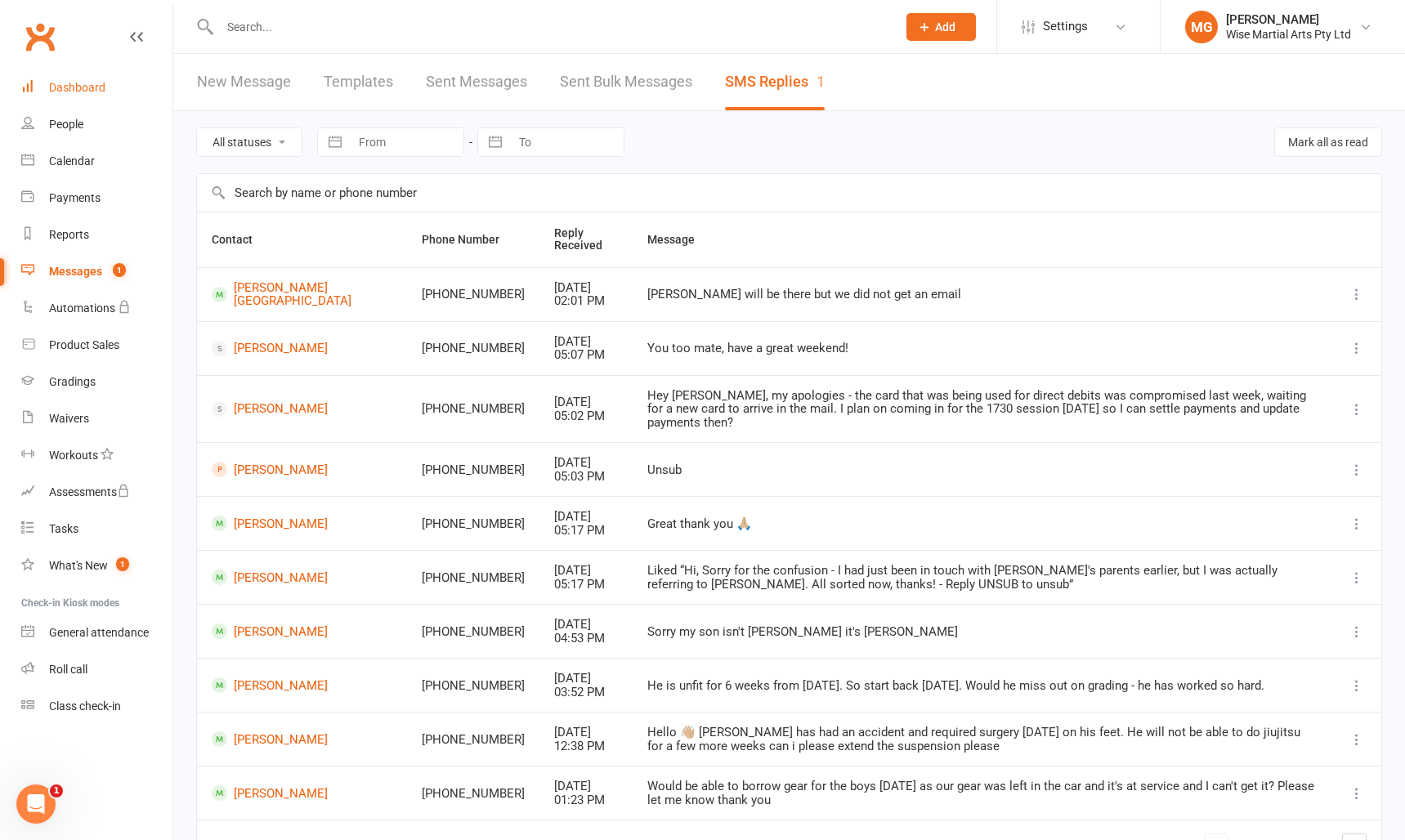
click at [104, 89] on link "Dashboard" at bounding box center [97, 88] width 151 height 37
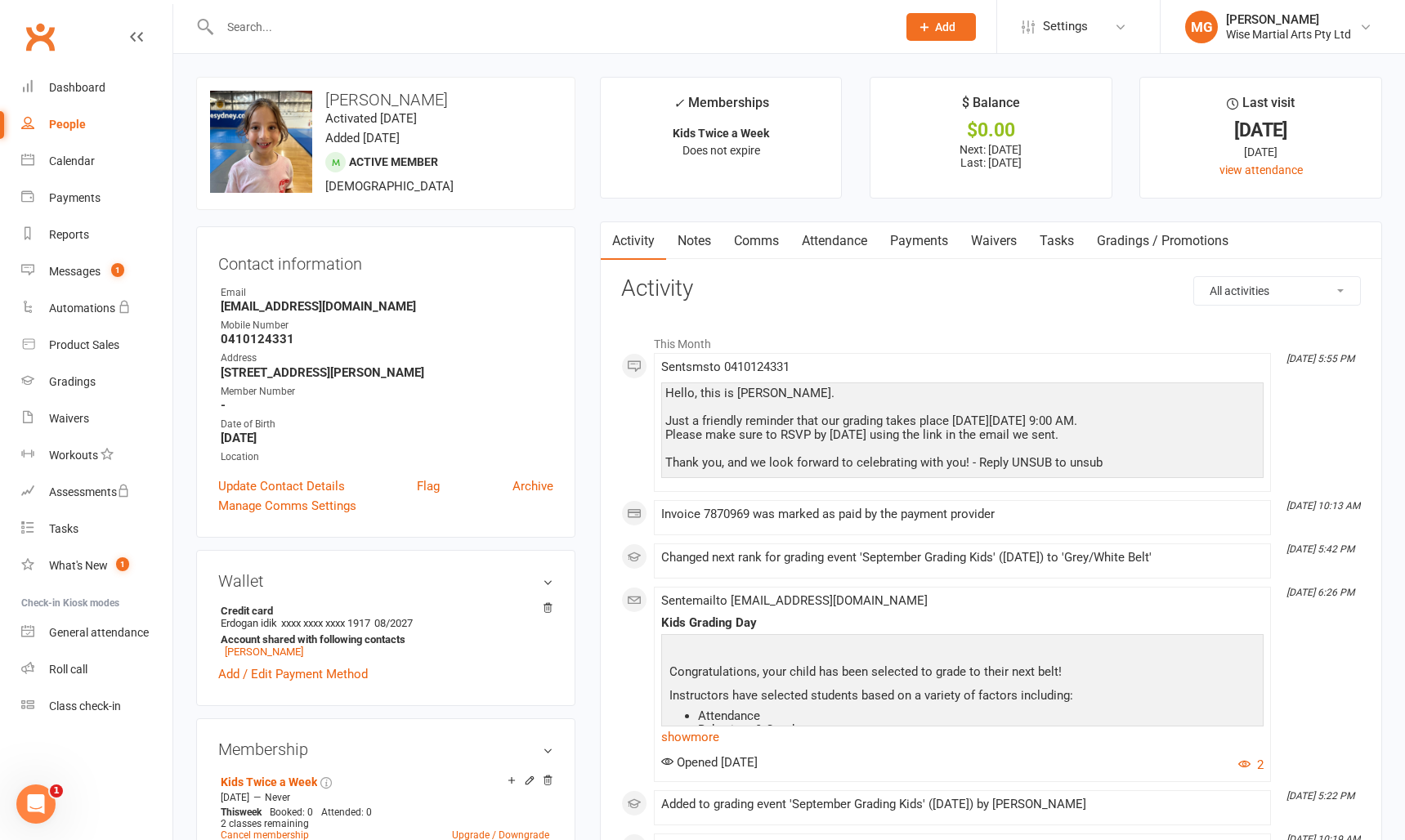
click at [913, 235] on link "Payments" at bounding box center [919, 241] width 81 height 38
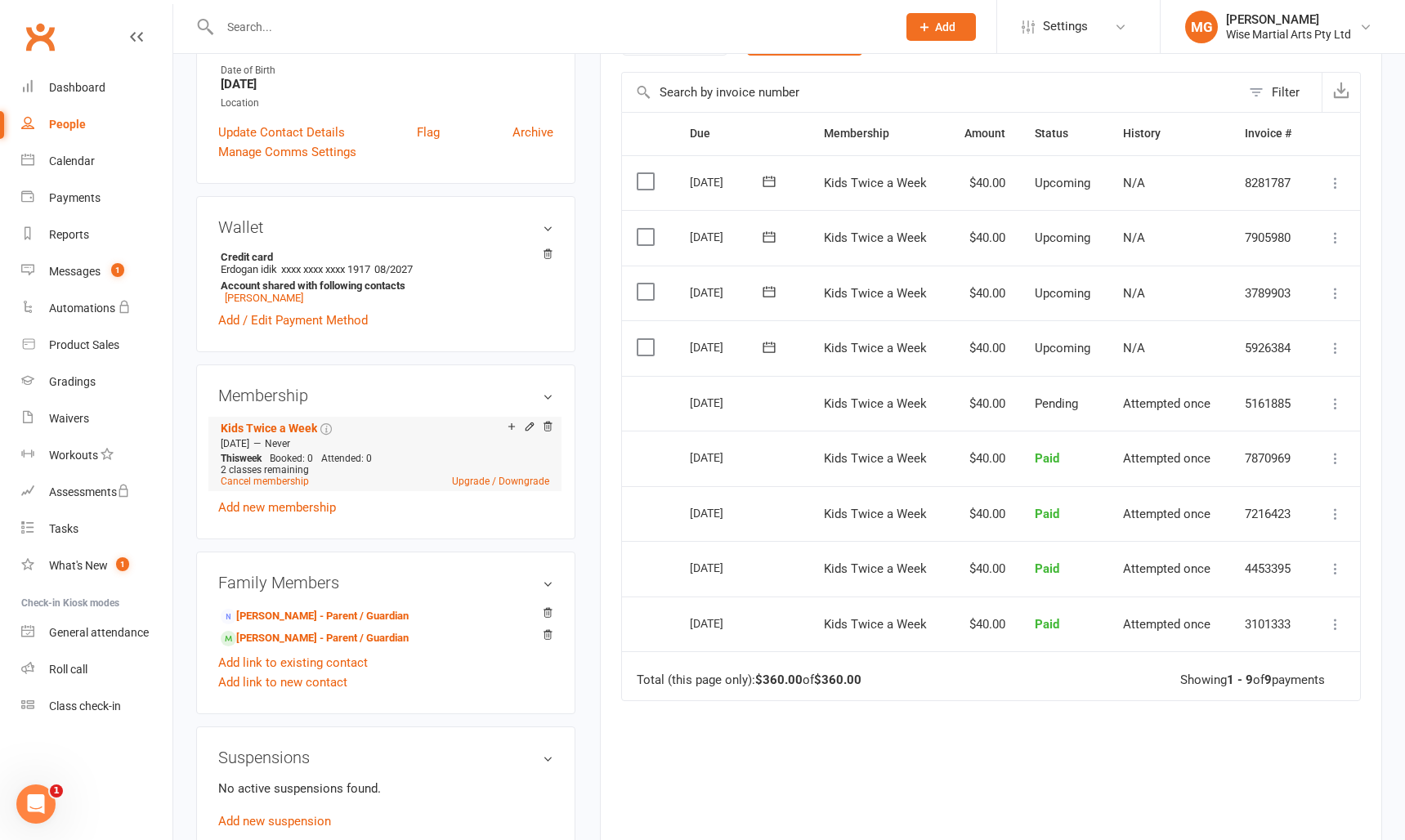
scroll to position [356, 0]
click at [295, 616] on link "Gabriella Demirci - Parent / Guardian" at bounding box center [314, 613] width 188 height 17
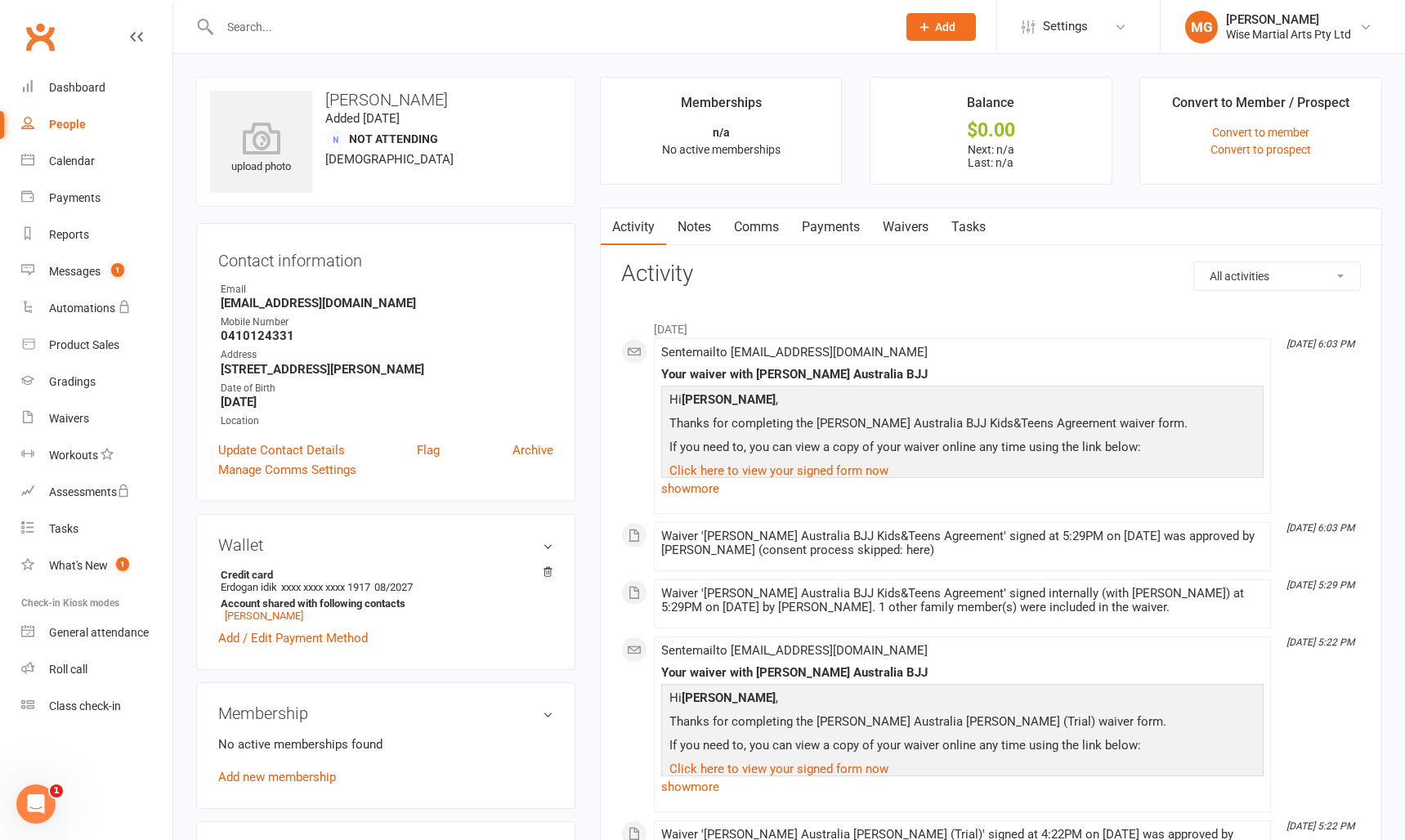
click at [837, 238] on link "Payments" at bounding box center [831, 227] width 81 height 38
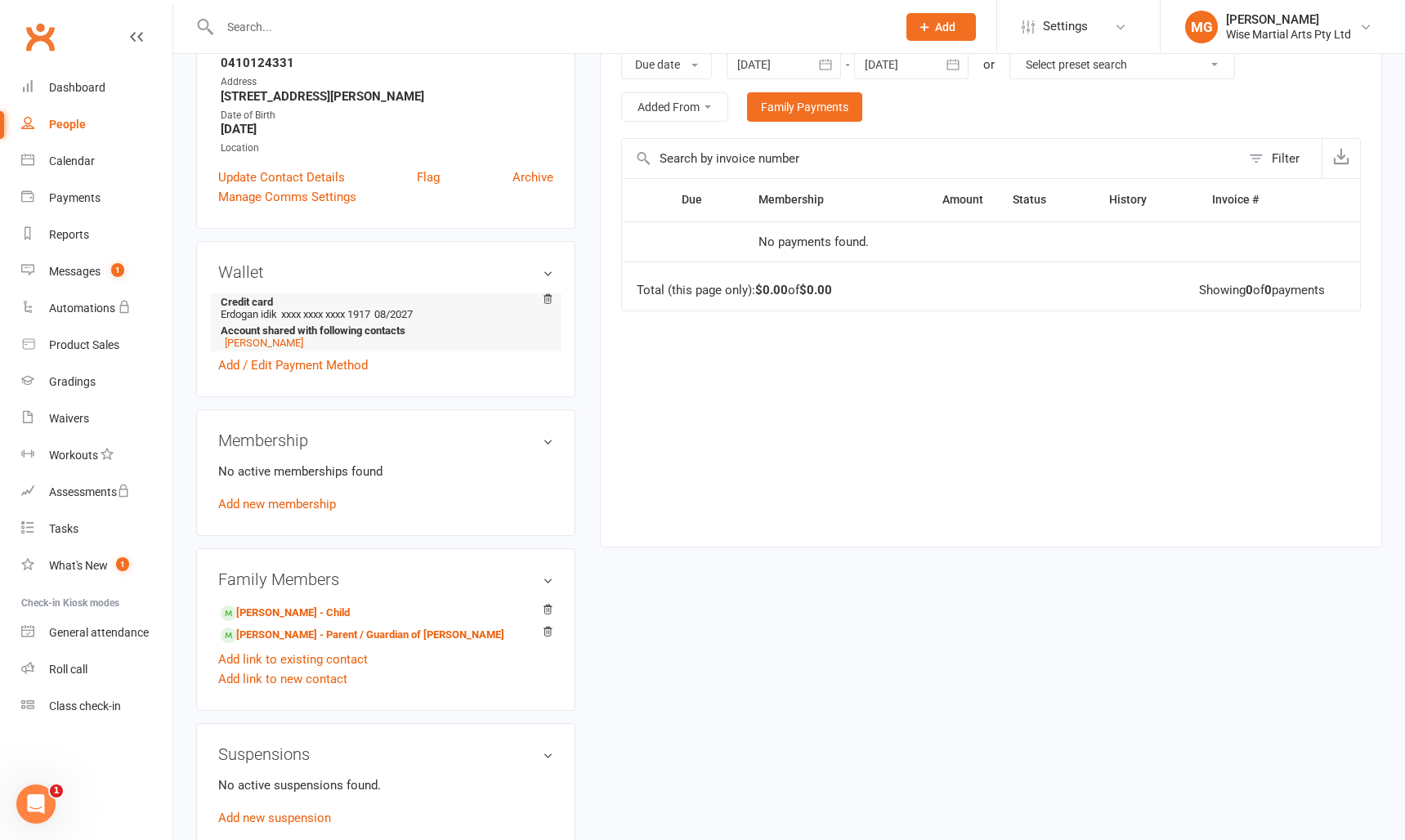
scroll to position [279, 0]
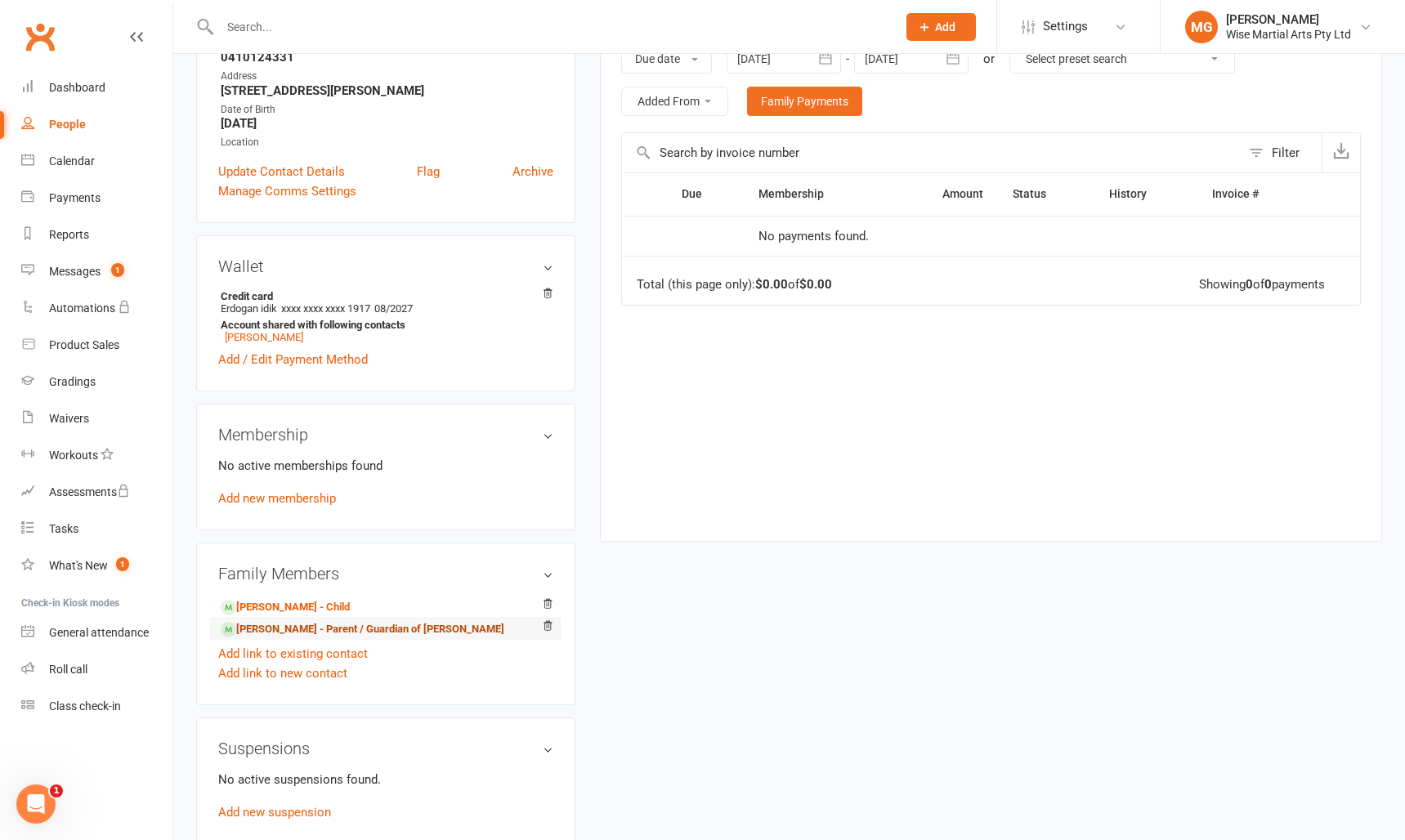
click at [287, 627] on link "Eddie Idik - Parent / Guardian of Charla Idik" at bounding box center [362, 630] width 284 height 17
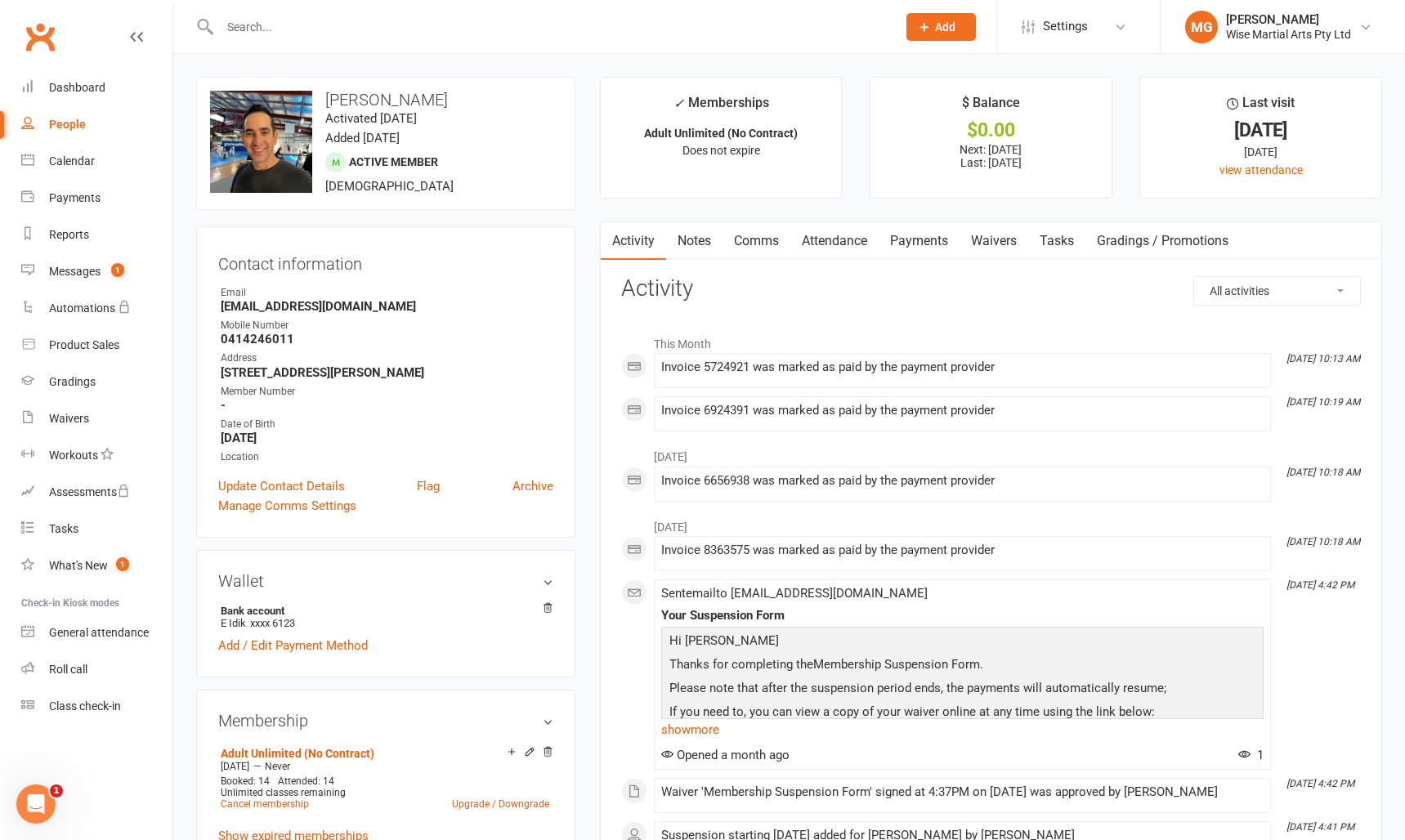
click at [920, 239] on link "Payments" at bounding box center [919, 241] width 81 height 38
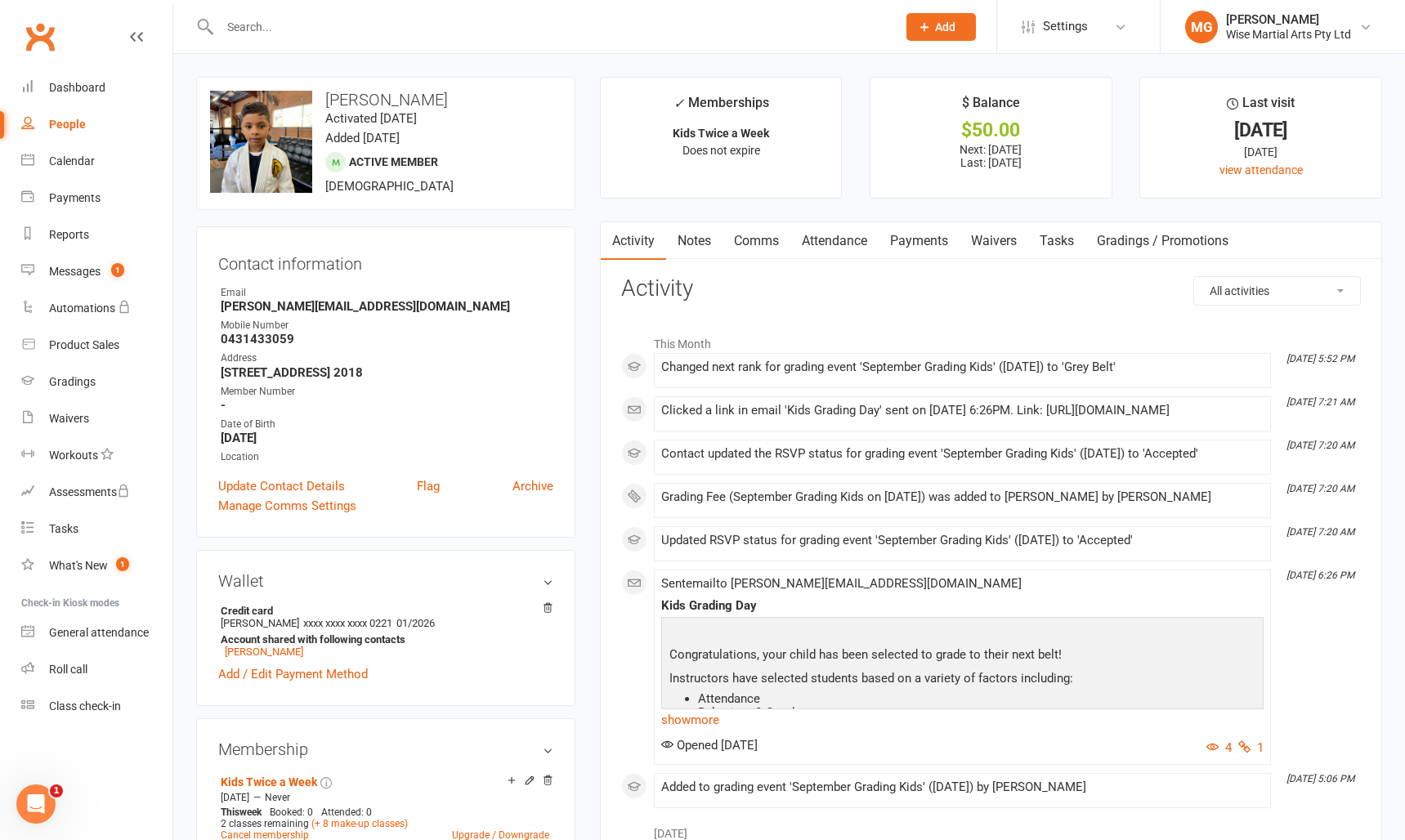
click at [896, 243] on link "Payments" at bounding box center [919, 241] width 81 height 38
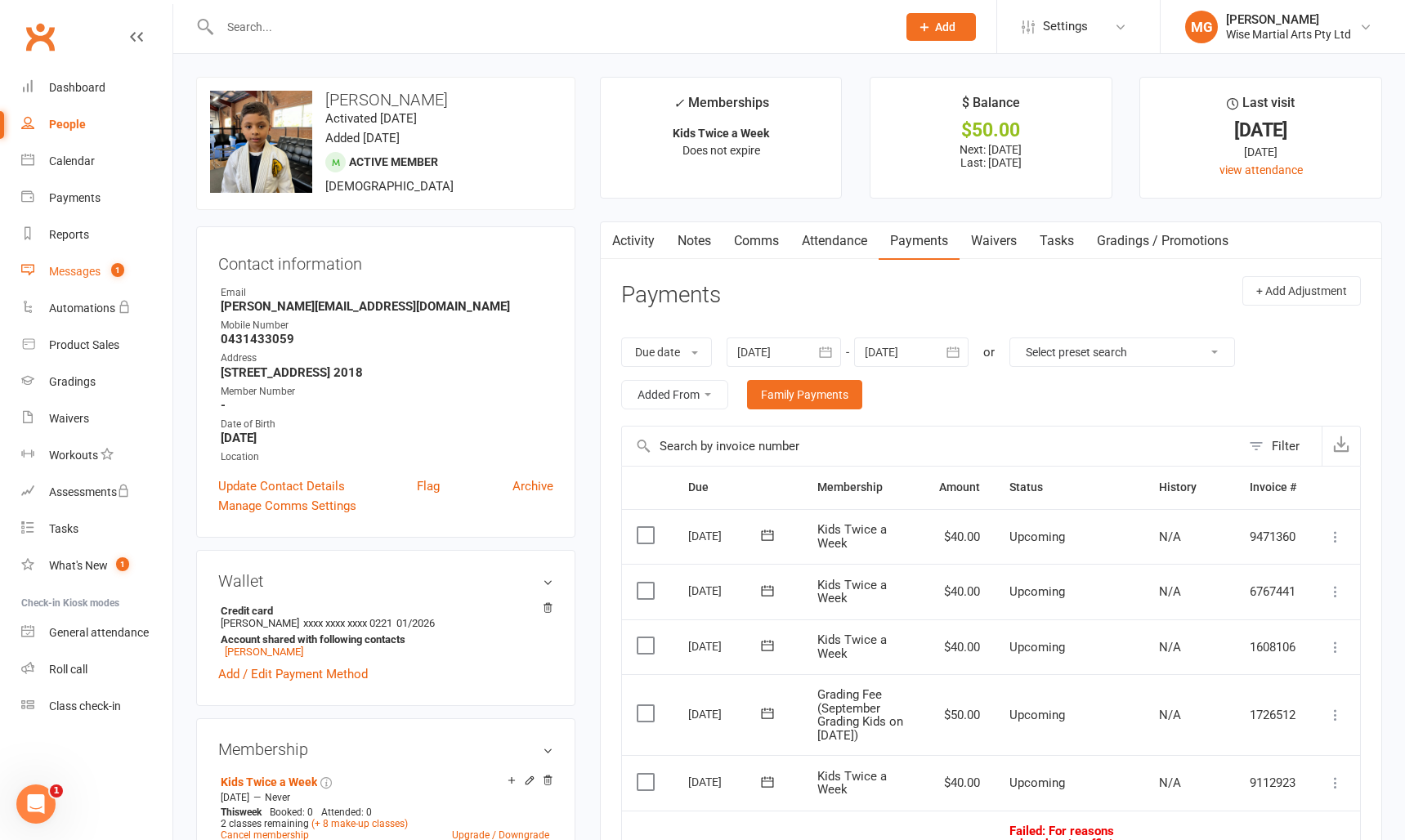
click at [130, 276] on link "Messages 1" at bounding box center [97, 271] width 151 height 37
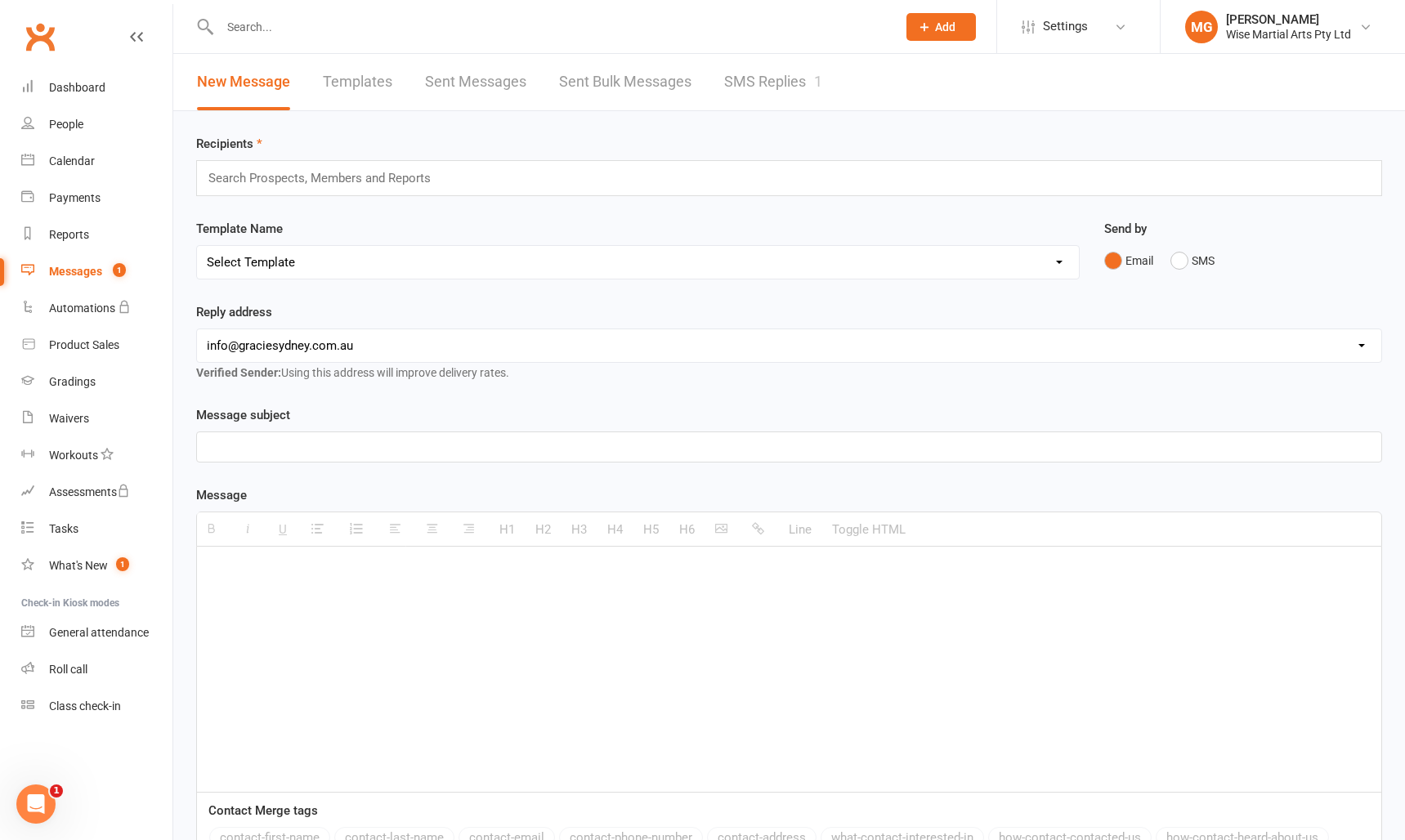
click at [801, 90] on link "SMS Replies 1" at bounding box center [774, 81] width 99 height 56
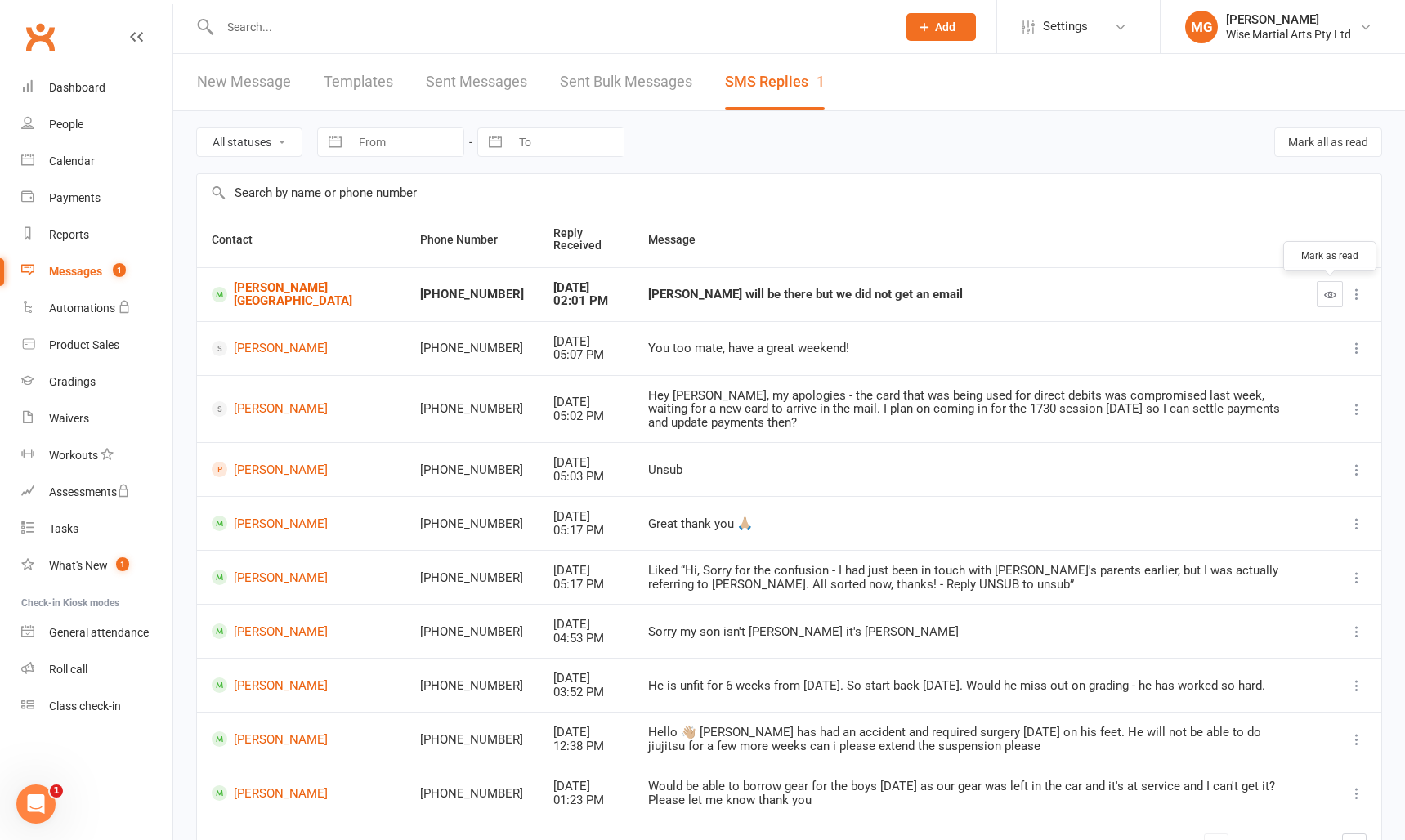
click at [1324, 299] on icon "button" at bounding box center [1331, 295] width 13 height 13
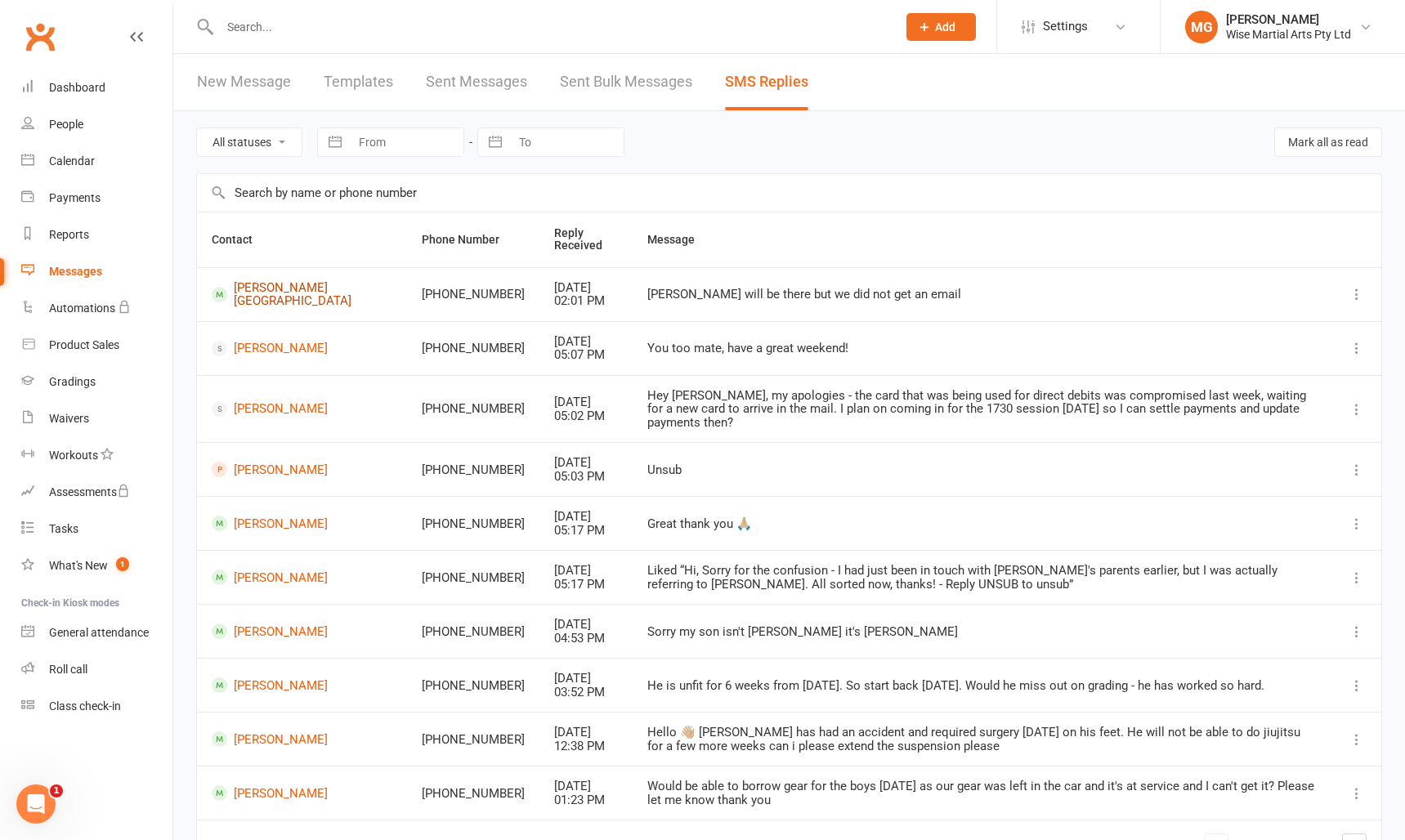
click at [278, 294] on link "[PERSON_NAME][GEOGRAPHIC_DATA]" at bounding box center [302, 295] width 181 height 27
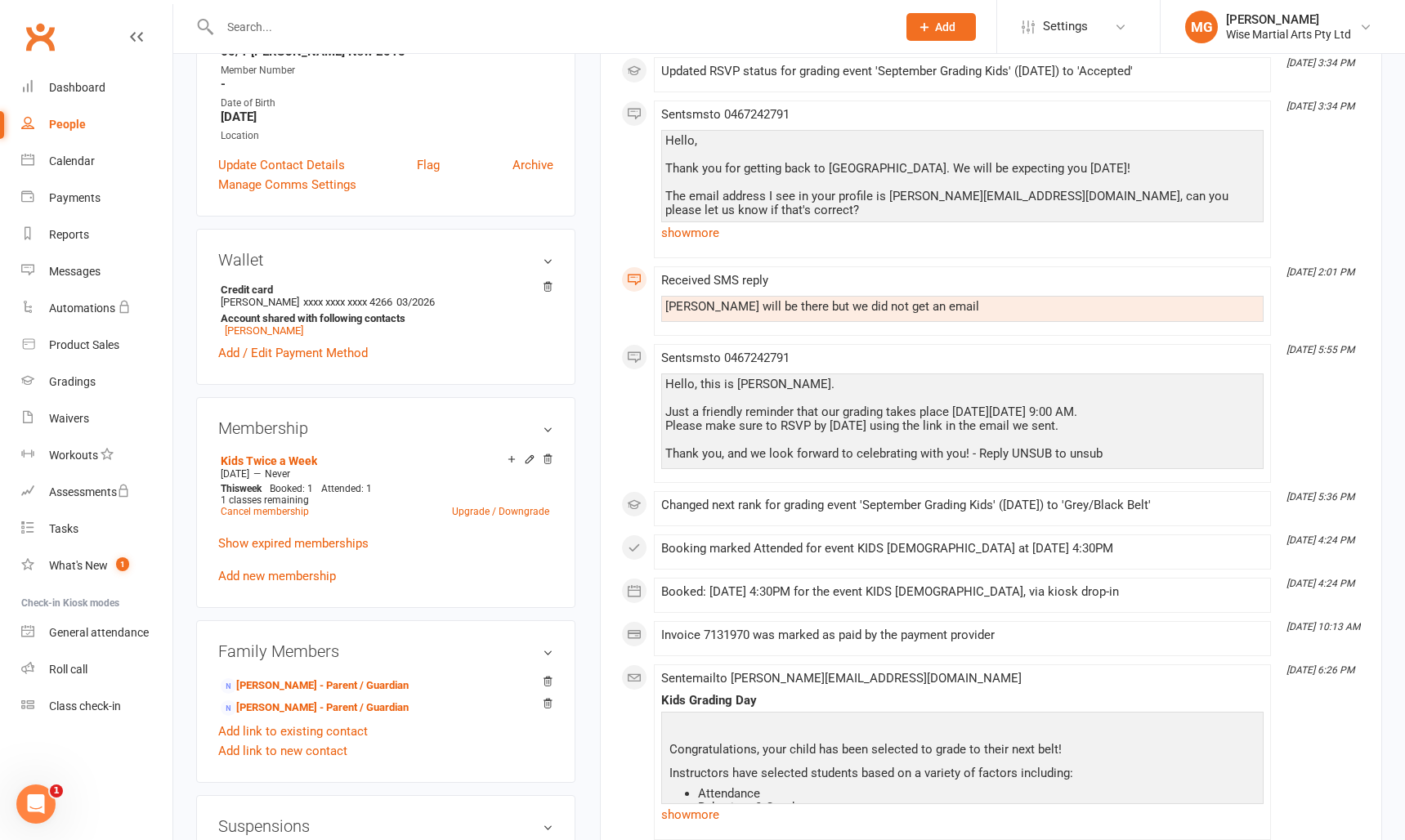
scroll to position [347, 0]
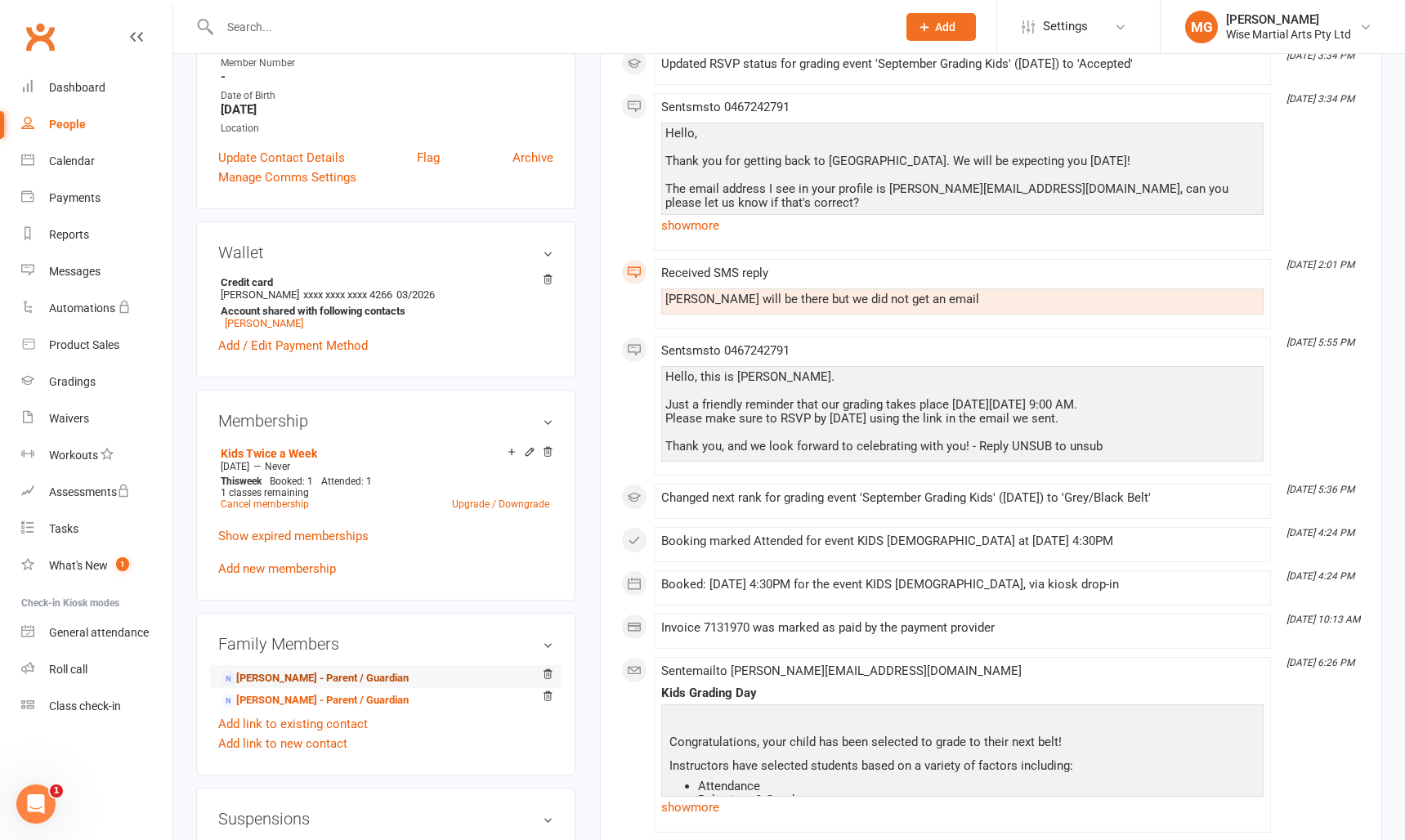
click at [298, 670] on link "[PERSON_NAME] - Parent / Guardian" at bounding box center [314, 678] width 188 height 17
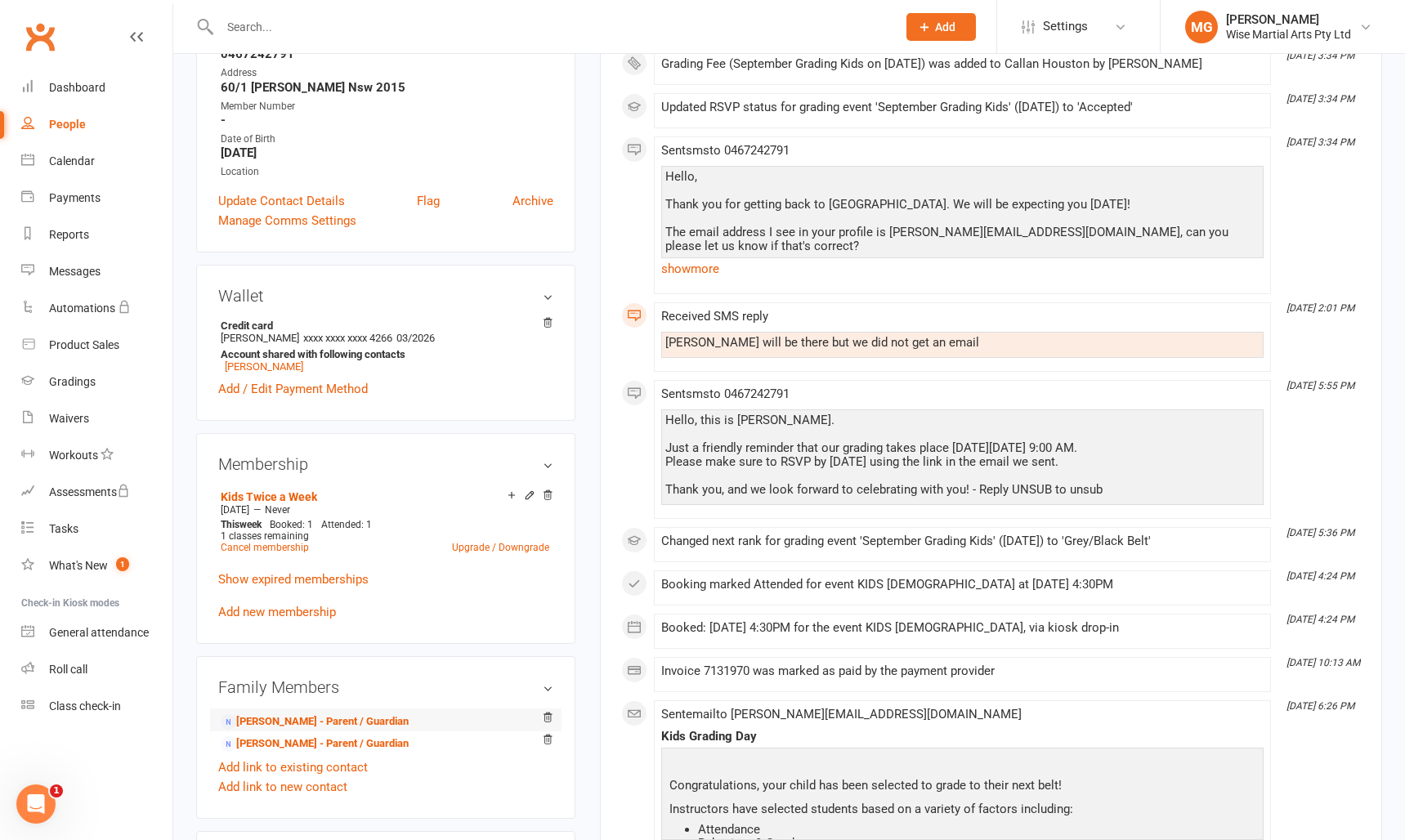
scroll to position [304, 0]
click at [310, 734] on link "[PERSON_NAME] - Parent / Guardian" at bounding box center [314, 742] width 188 height 17
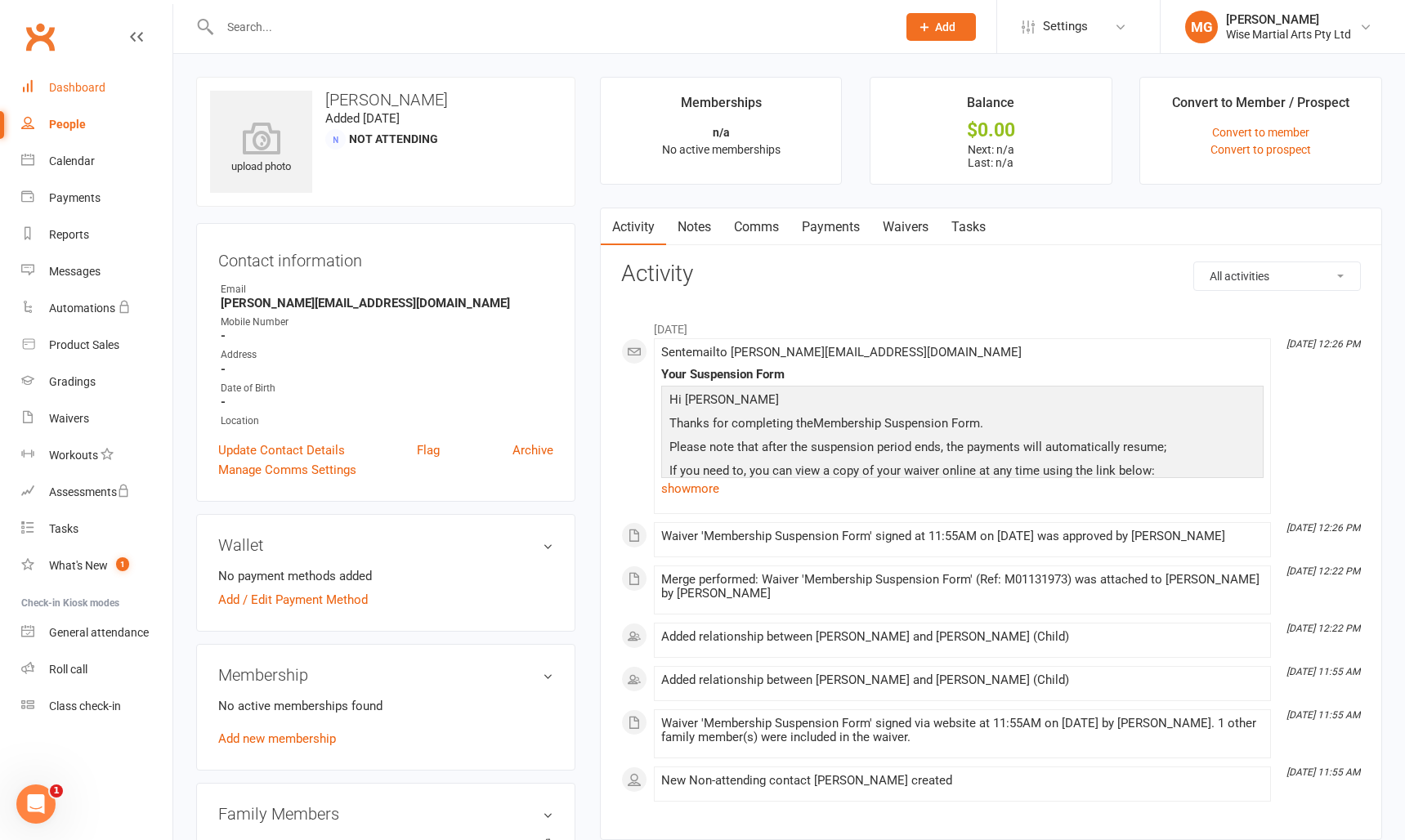
click at [73, 88] on div "Dashboard" at bounding box center [77, 87] width 56 height 13
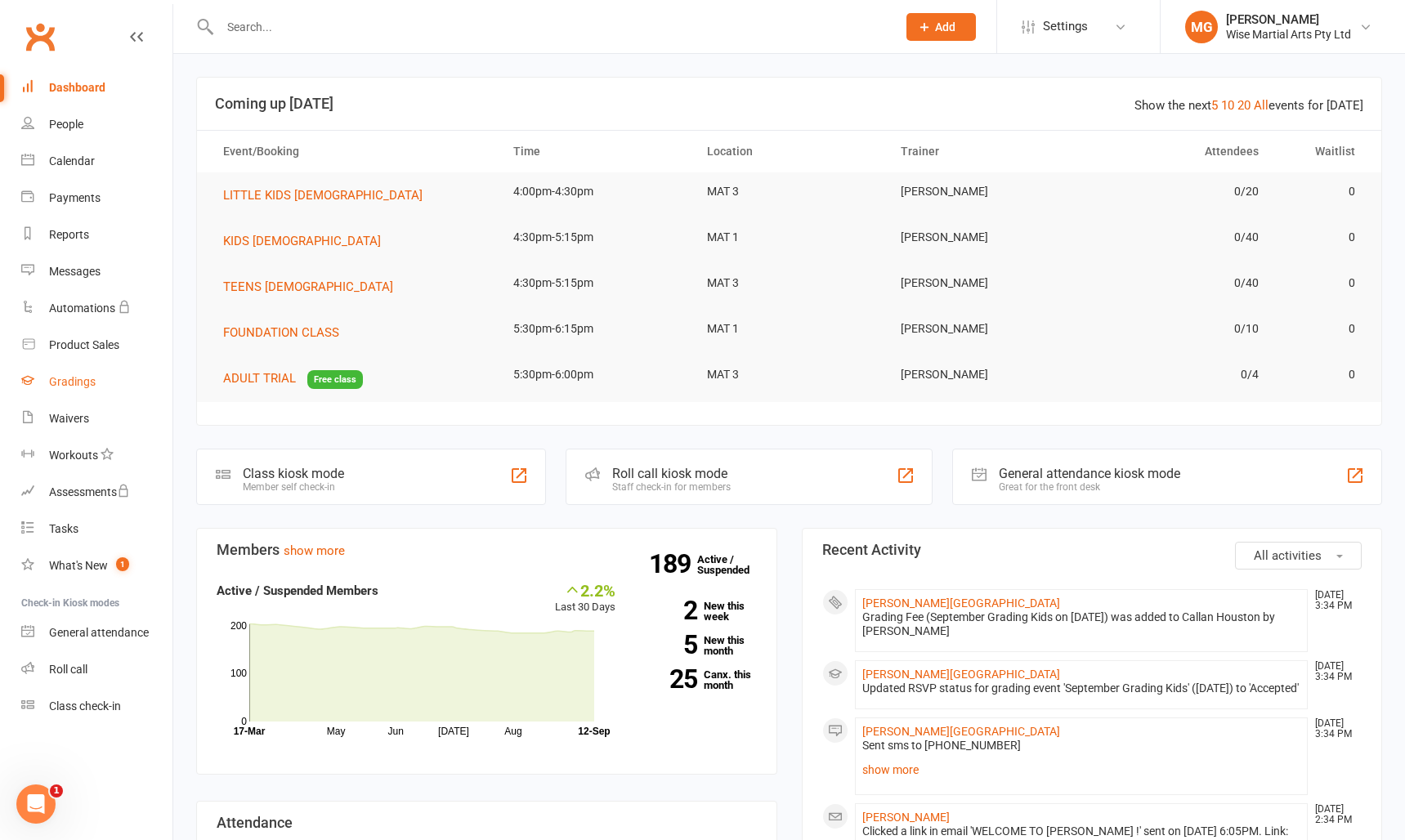
click at [61, 378] on div "Gradings" at bounding box center [73, 381] width 47 height 13
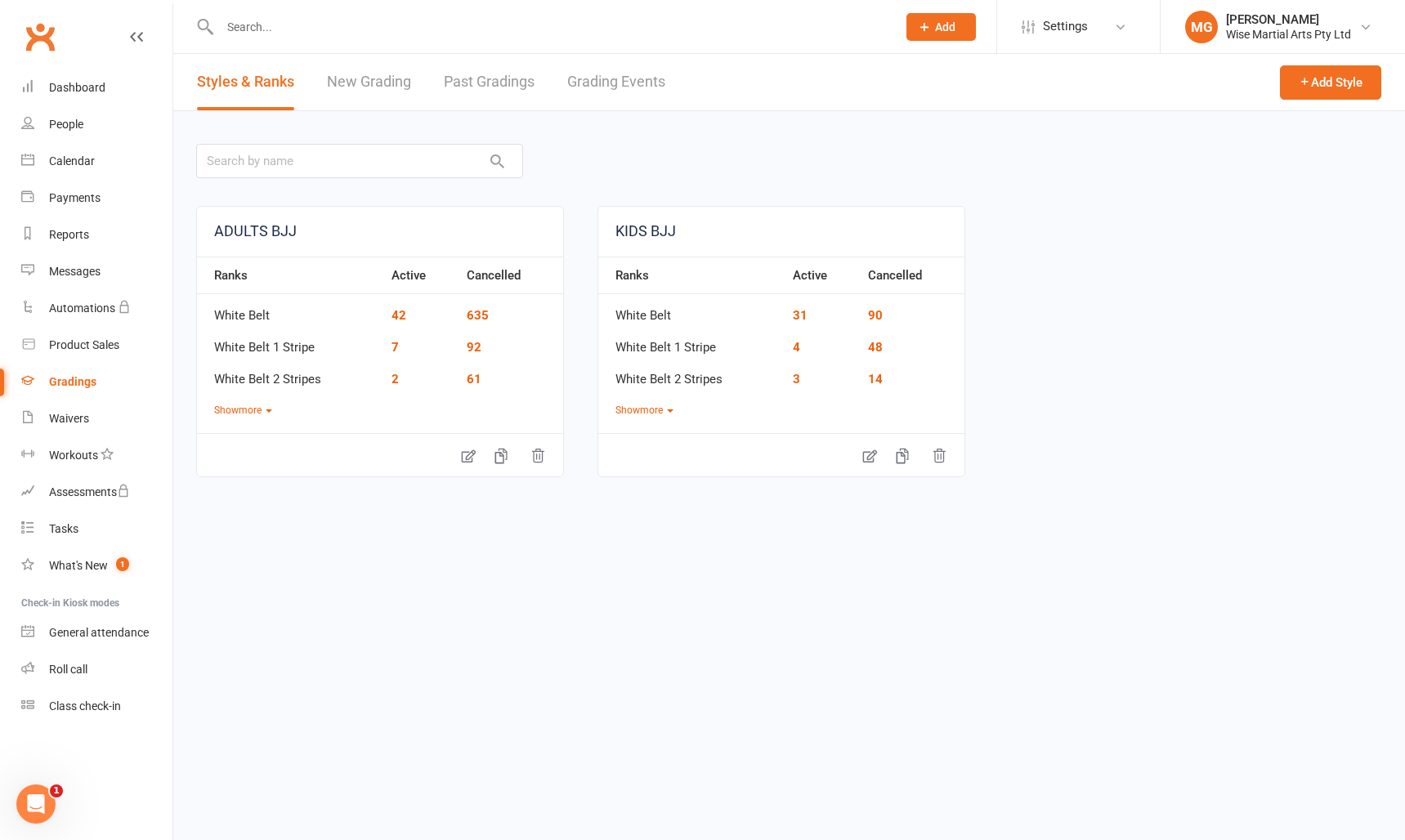
click at [636, 82] on link "Grading Events" at bounding box center [616, 81] width 99 height 56
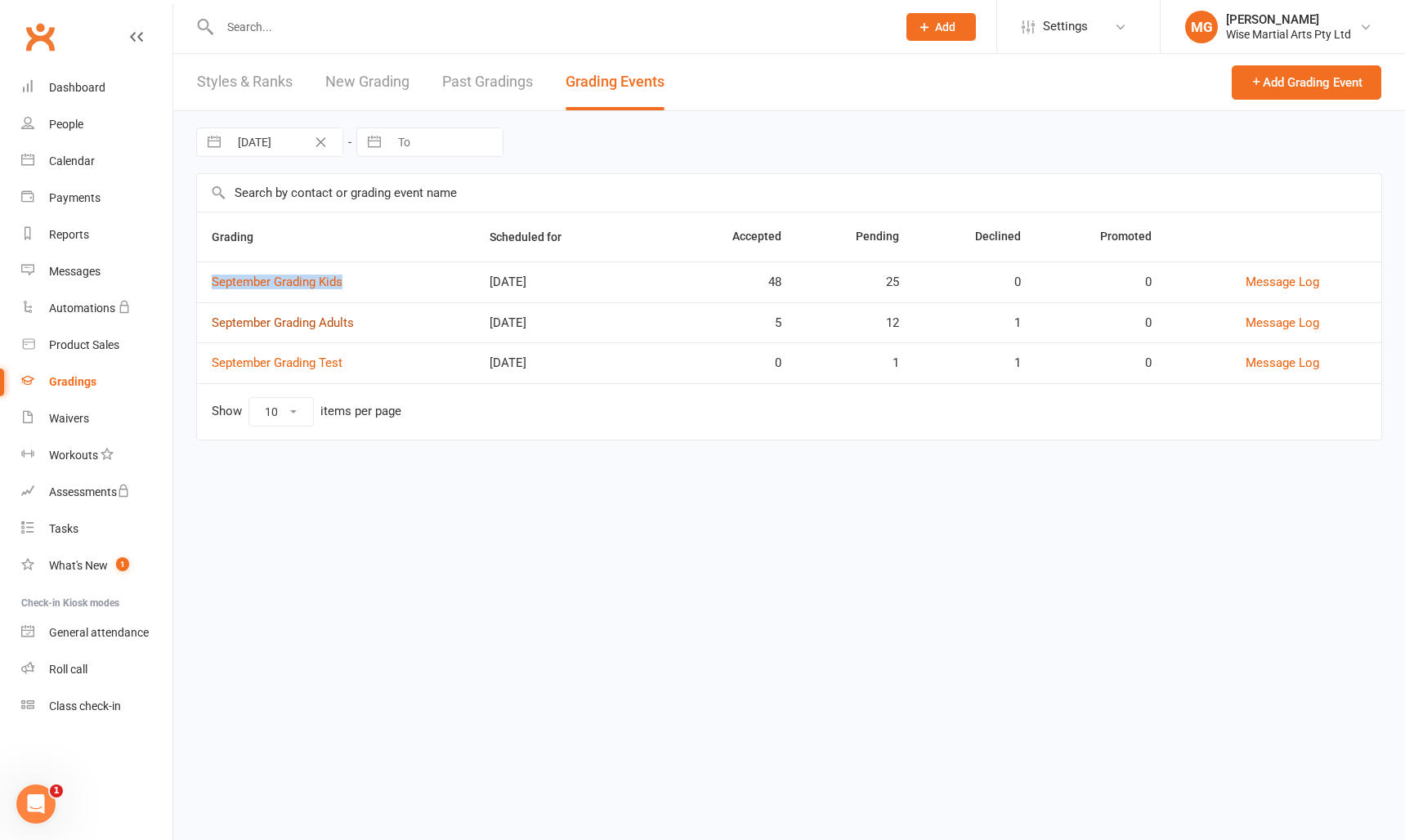
click at [264, 325] on link "September Grading Adults" at bounding box center [282, 322] width 142 height 14
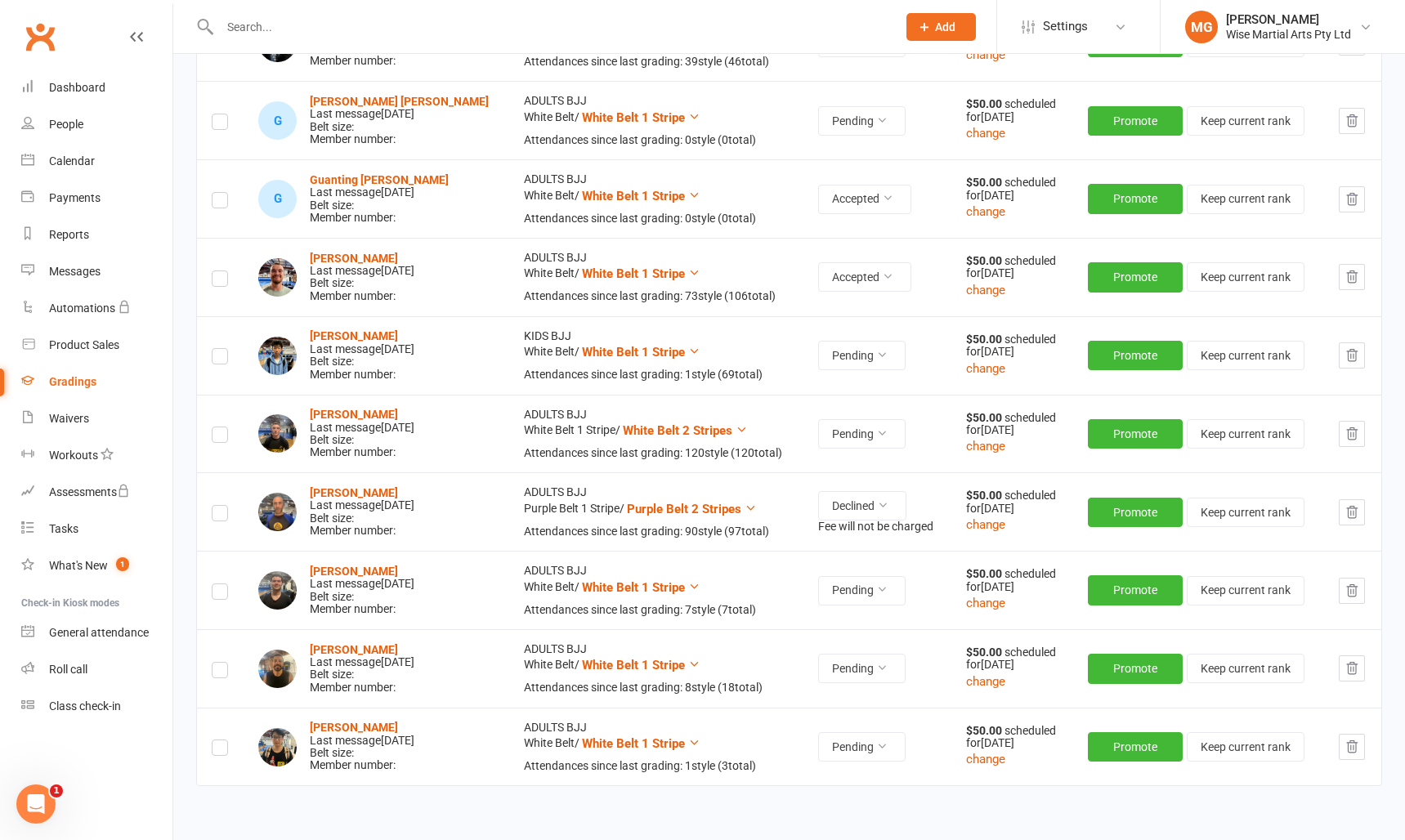
scroll to position [1059, 0]
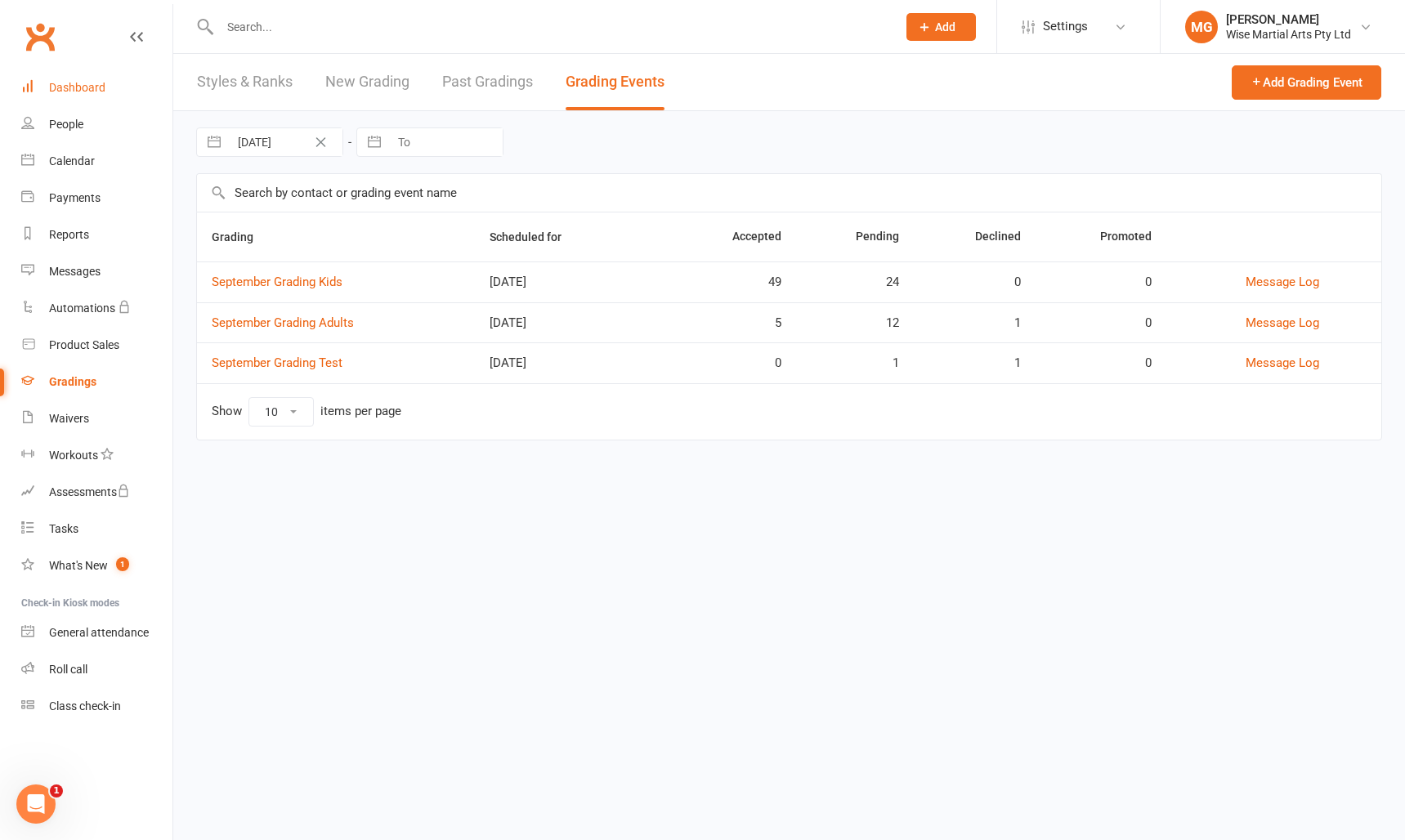
click at [83, 96] on link "Dashboard" at bounding box center [97, 88] width 151 height 37
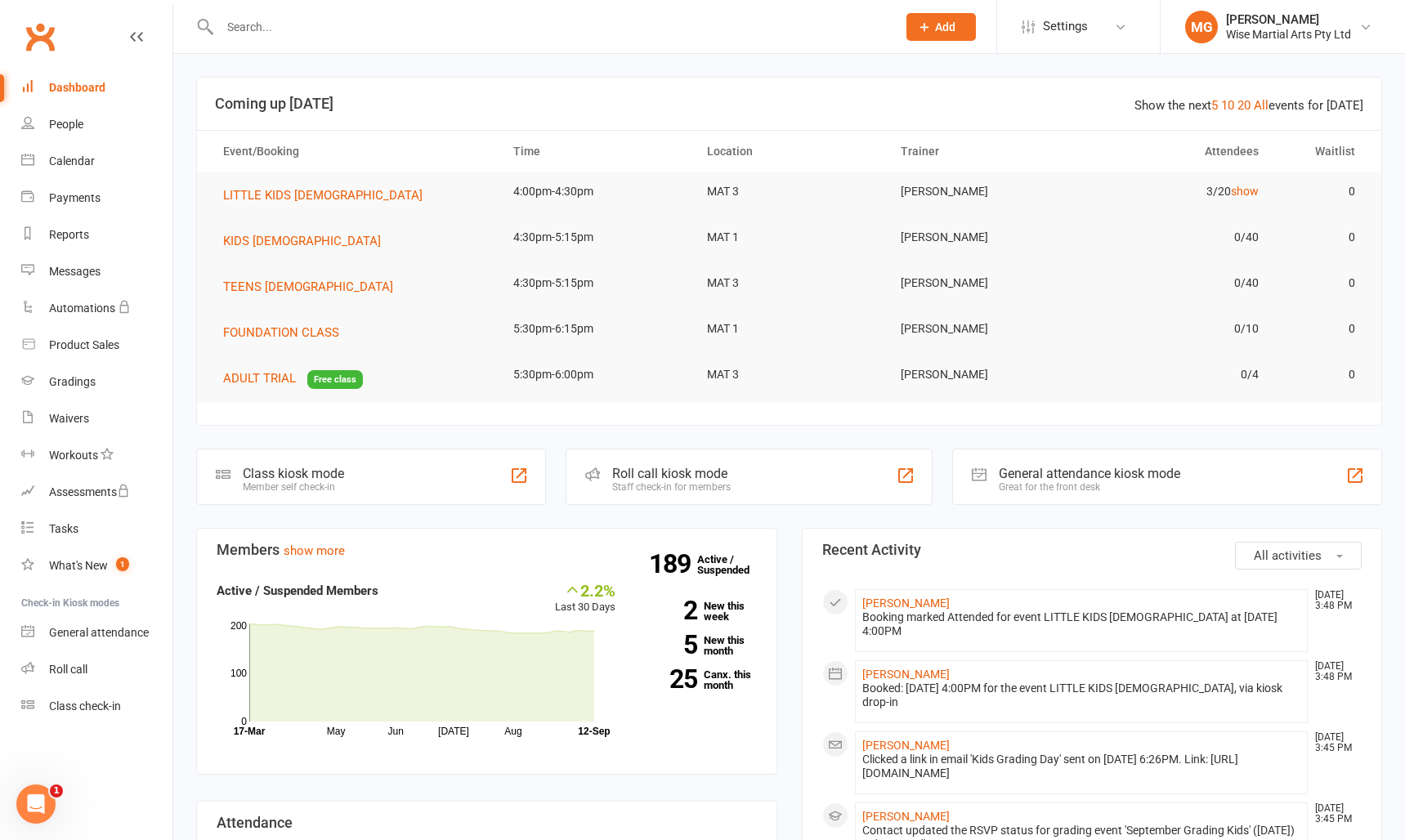
click at [74, 81] on div "Dashboard" at bounding box center [77, 87] width 56 height 13
click at [356, 21] on input "text" at bounding box center [550, 27] width 670 height 23
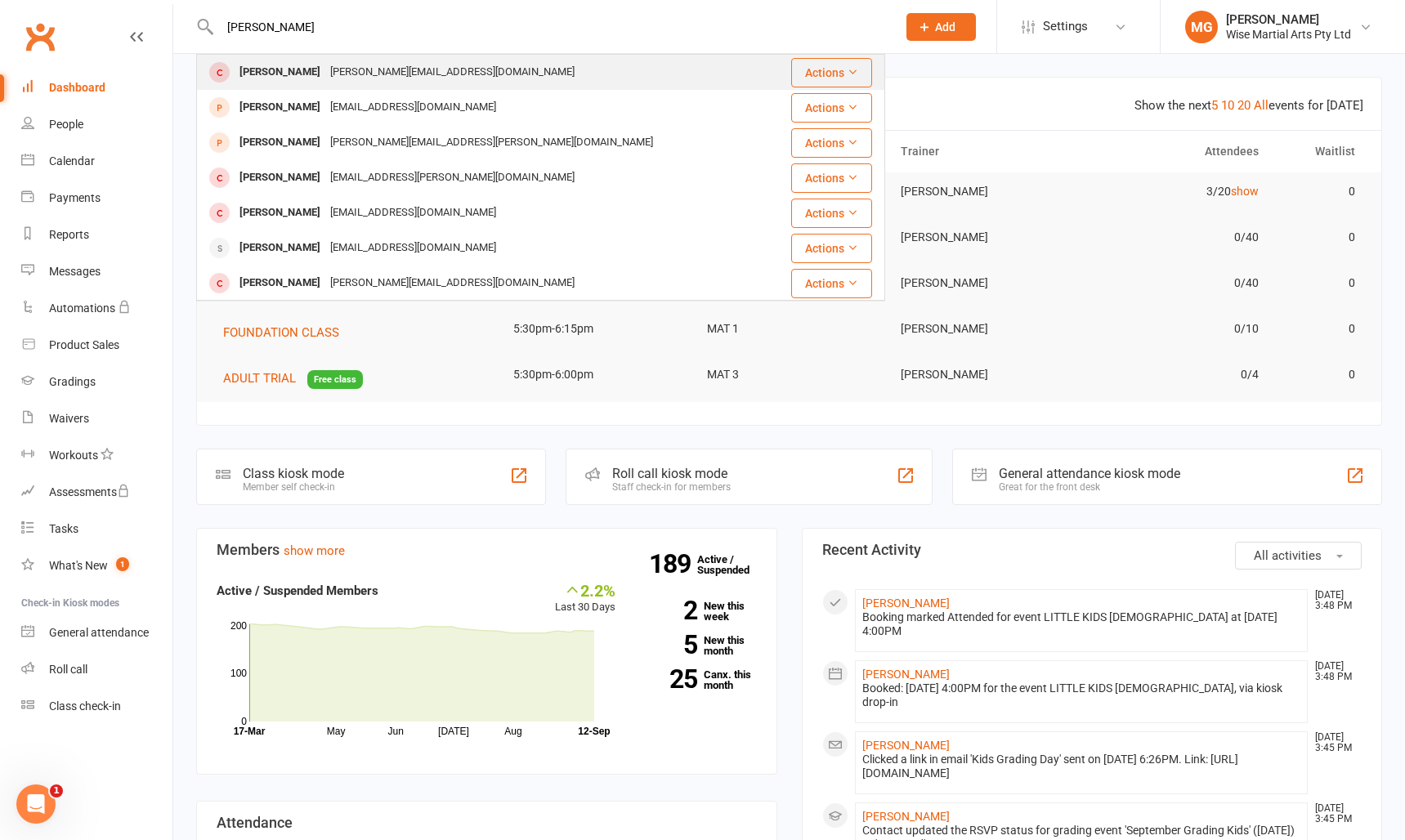
type input "zion lee"
click at [330, 77] on div "jennifer@bunme.com.au" at bounding box center [452, 73] width 254 height 23
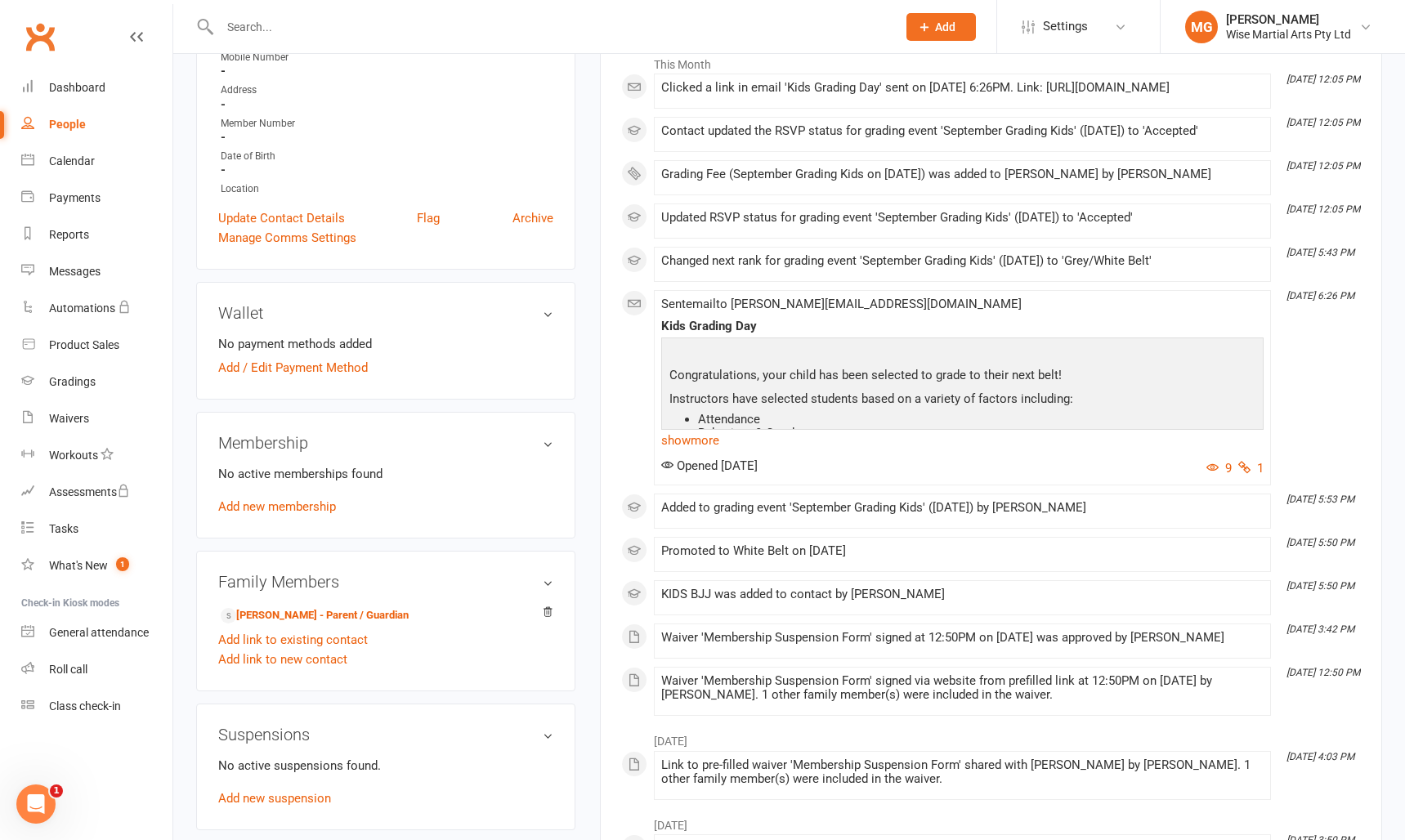
scroll to position [350, 0]
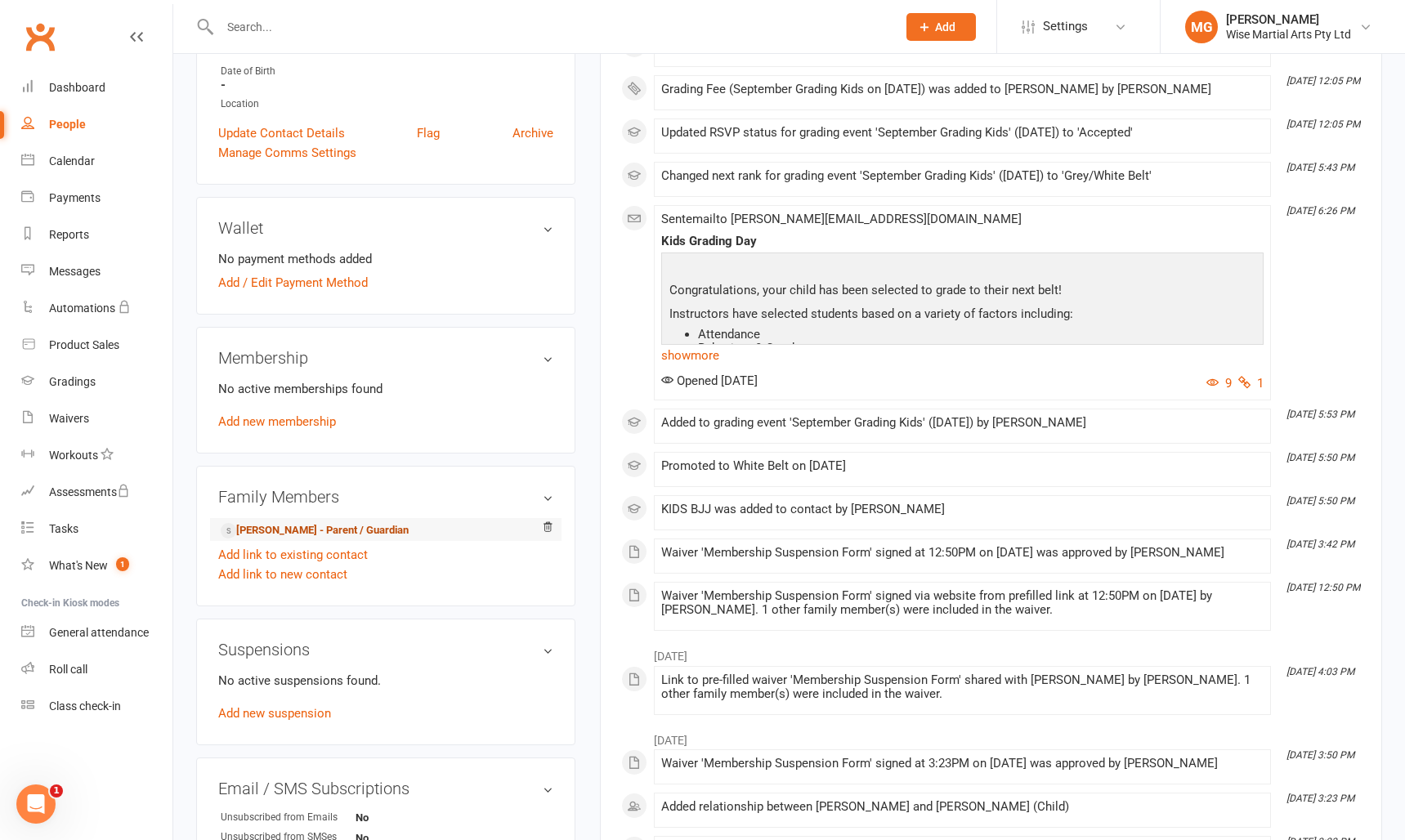
click at [346, 525] on link "Jen Bae - Parent / Guardian" at bounding box center [314, 530] width 188 height 17
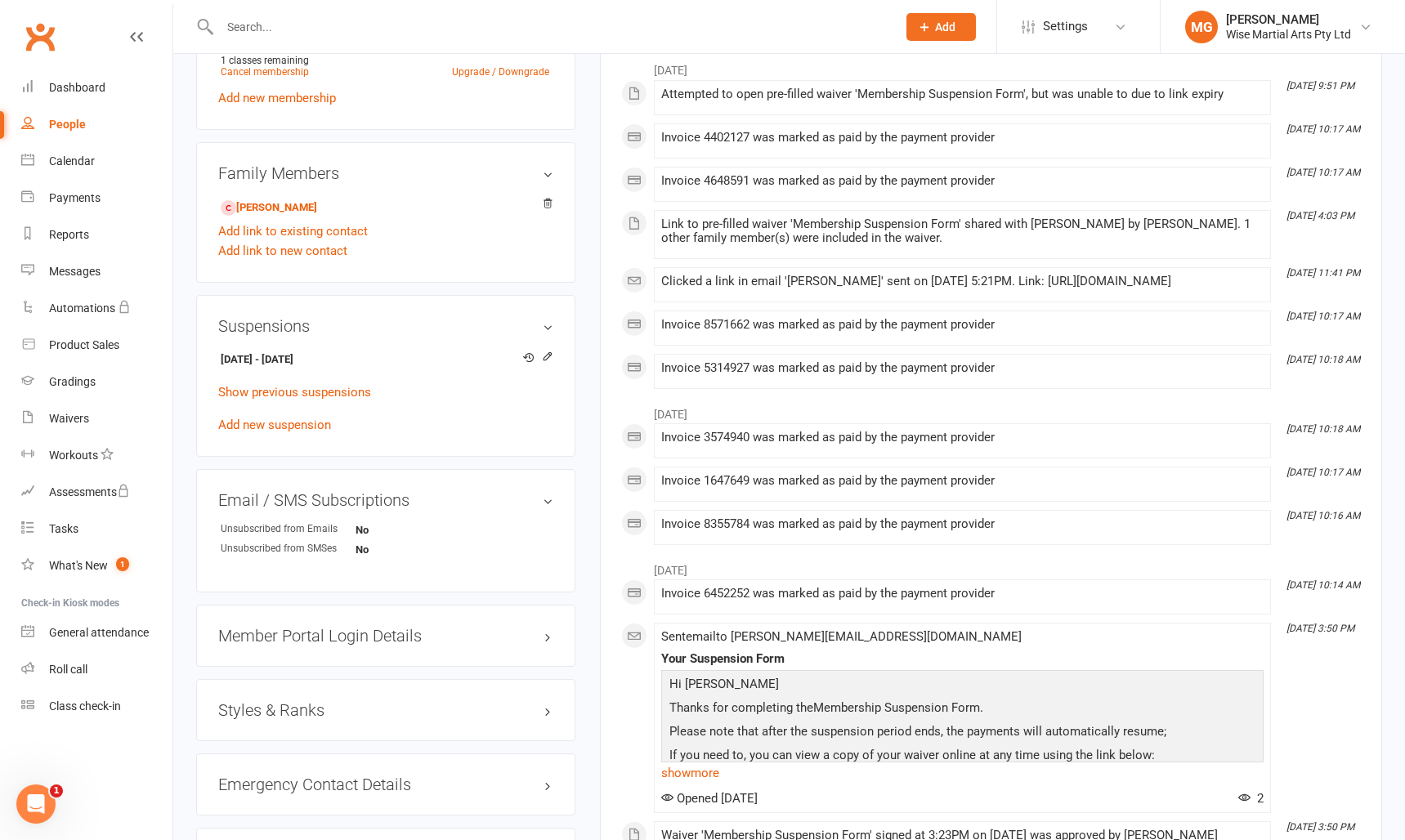
scroll to position [732, 0]
click at [351, 690] on div "Styles & Ranks" at bounding box center [385, 707] width 379 height 62
drag, startPoint x: 558, startPoint y: 708, endPoint x: 550, endPoint y: 709, distance: 8.1
click at [557, 708] on div "Styles & Ranks" at bounding box center [385, 707] width 379 height 62
click at [550, 709] on h3 "Styles & Ranks" at bounding box center [386, 707] width 335 height 18
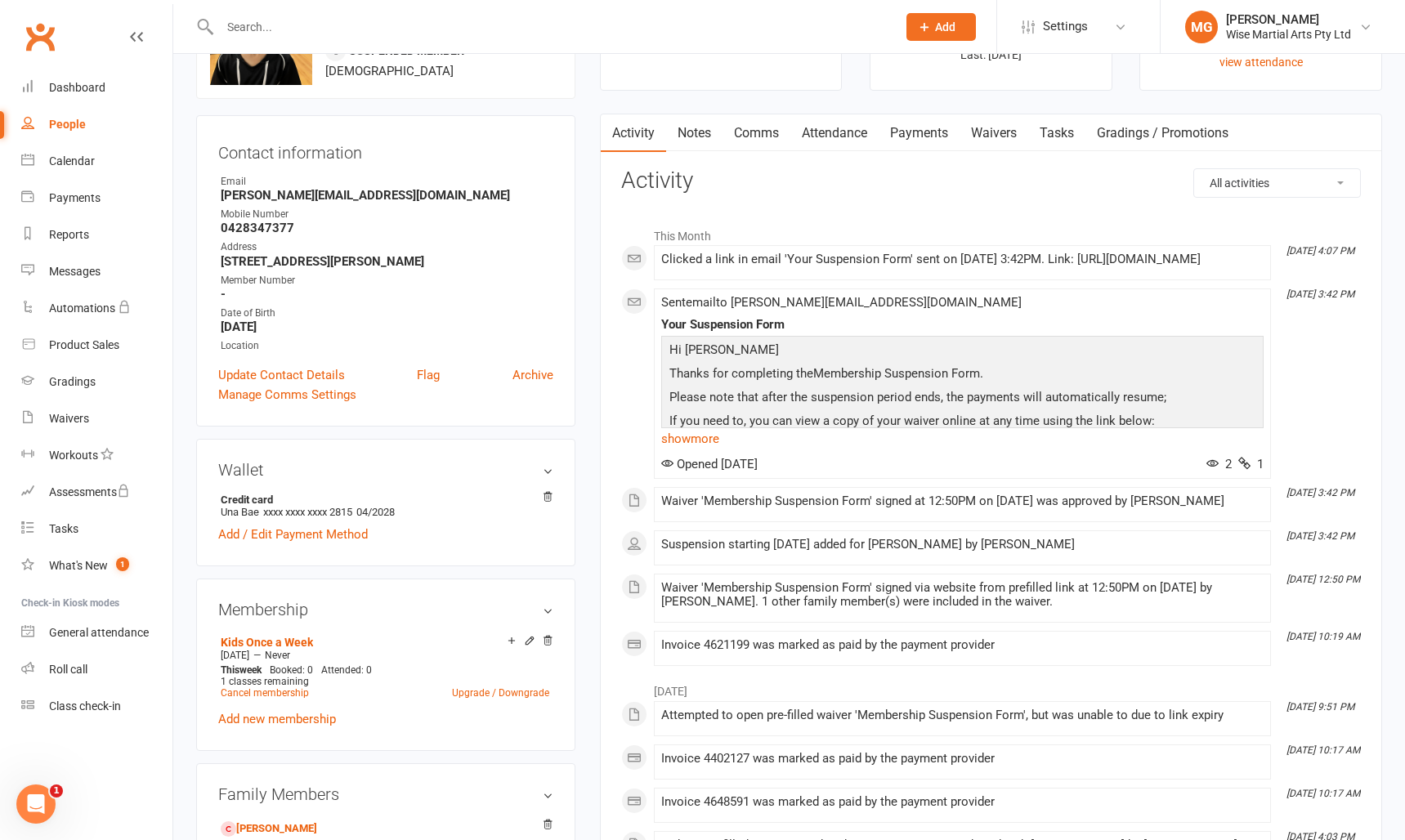
scroll to position [0, 0]
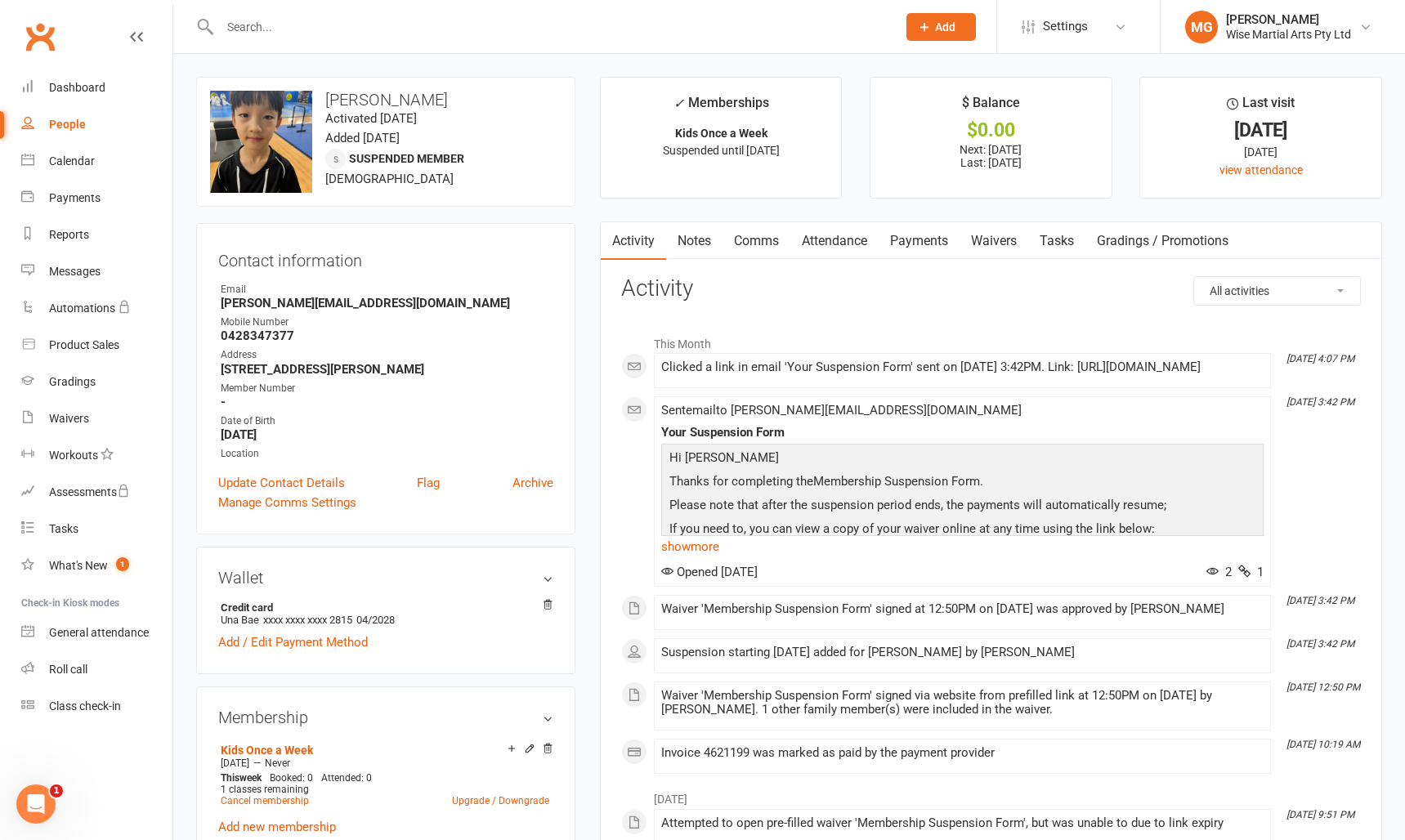
click at [997, 243] on link "Waivers" at bounding box center [993, 241] width 69 height 38
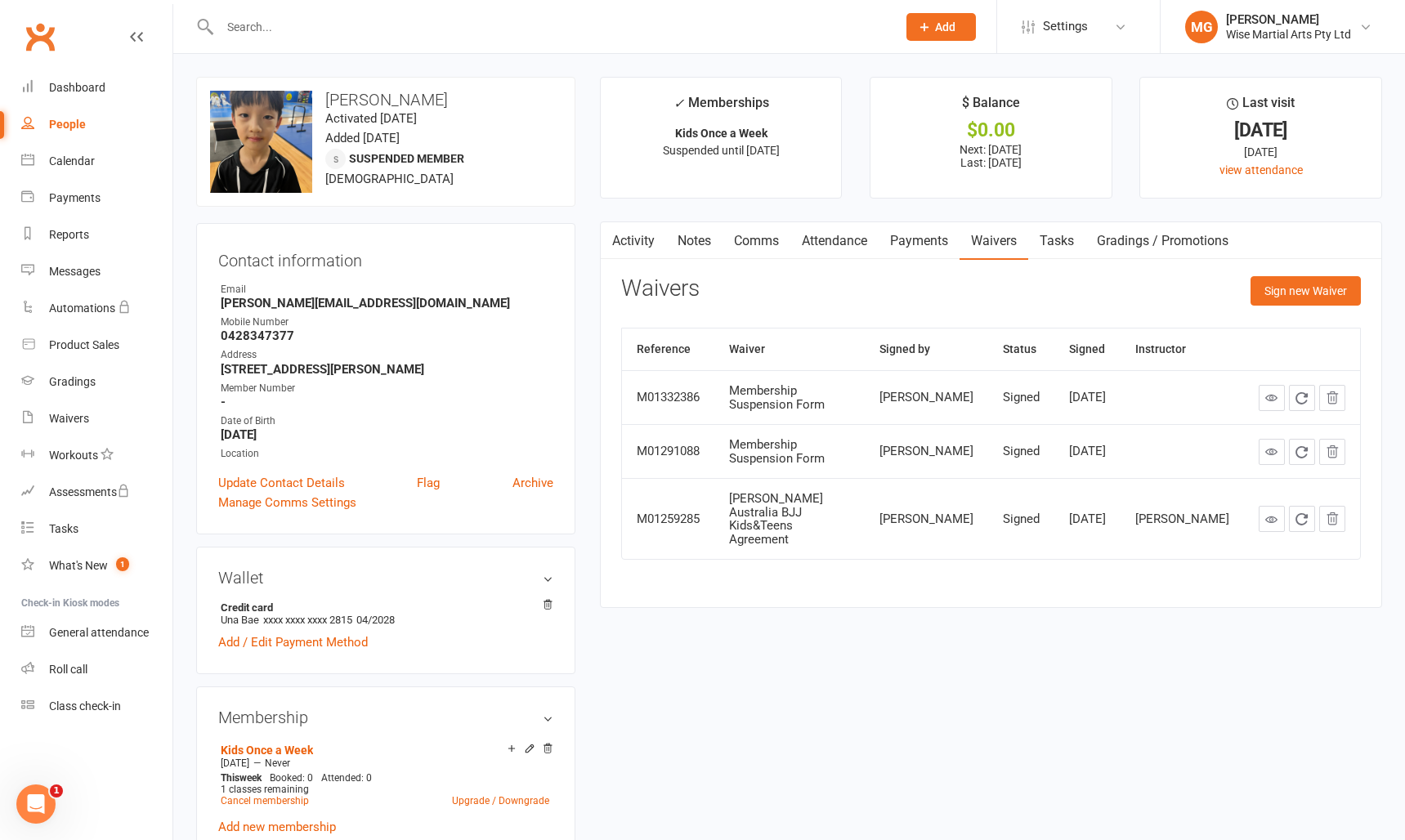
click at [911, 250] on link "Payments" at bounding box center [919, 241] width 81 height 38
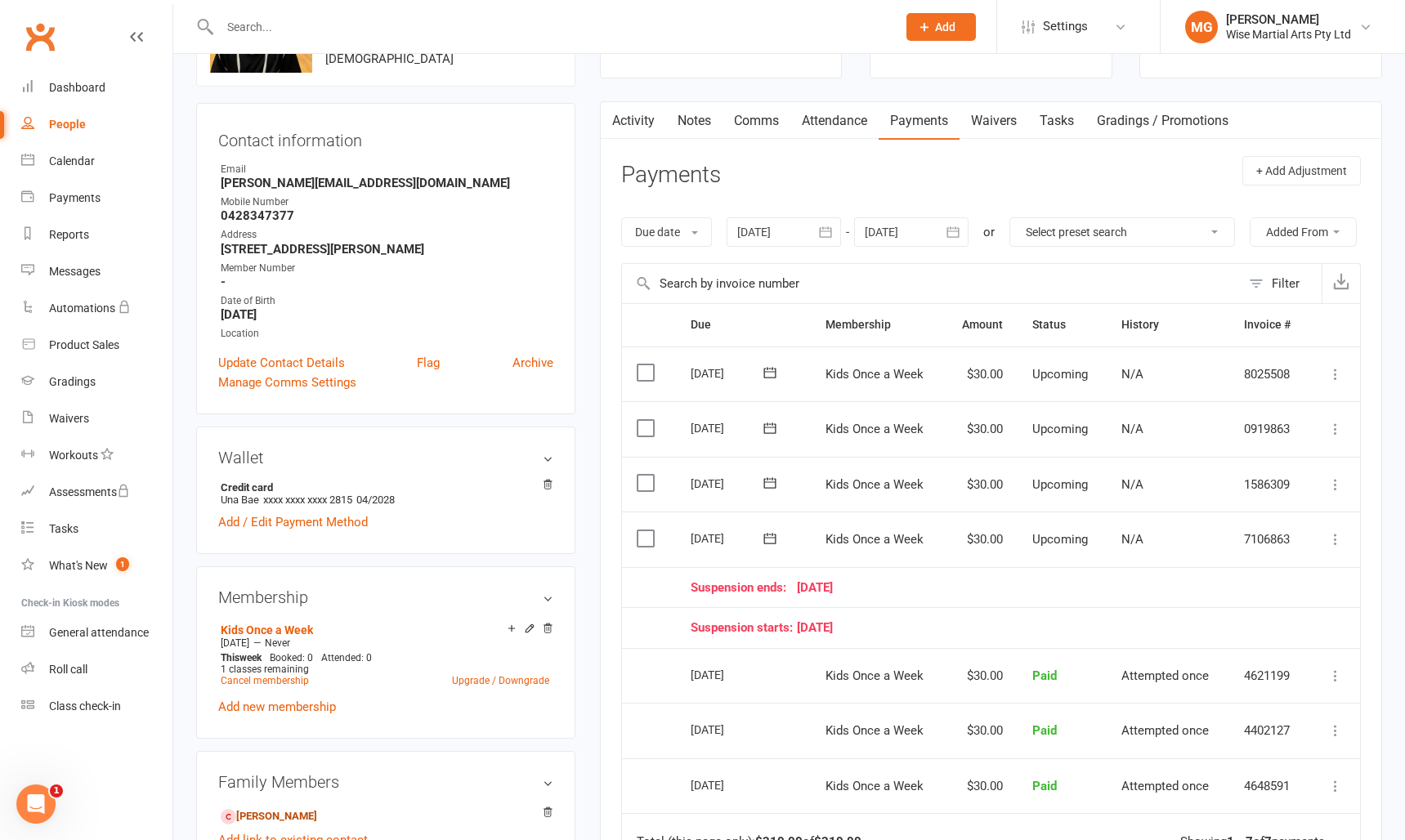
scroll to position [121, 0]
click at [130, 93] on link "Dashboard" at bounding box center [97, 88] width 151 height 37
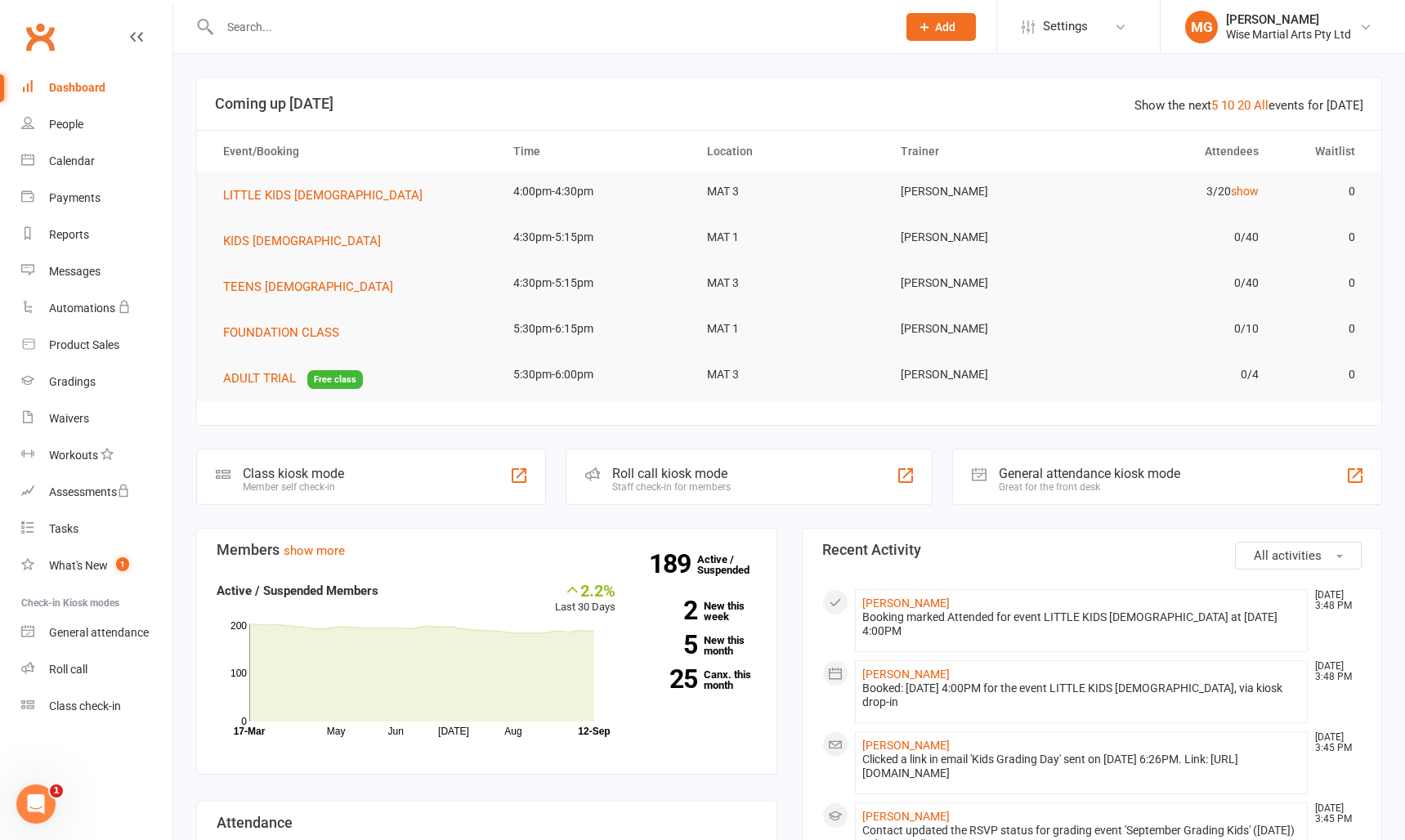
click at [358, 33] on input "text" at bounding box center [550, 27] width 670 height 23
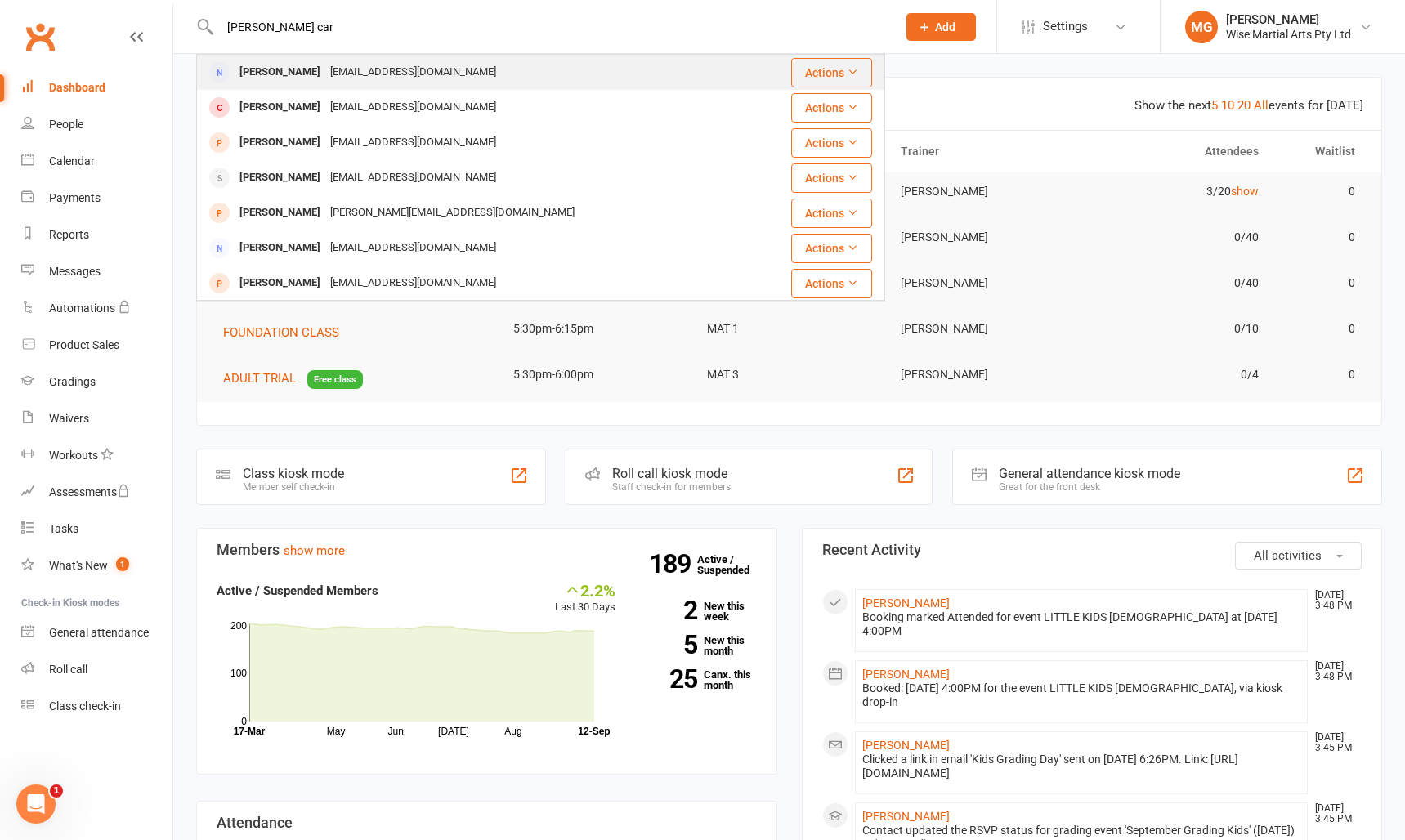
type input "glen car"
click at [351, 67] on div "lenner79@gmail.com" at bounding box center [413, 73] width 176 height 23
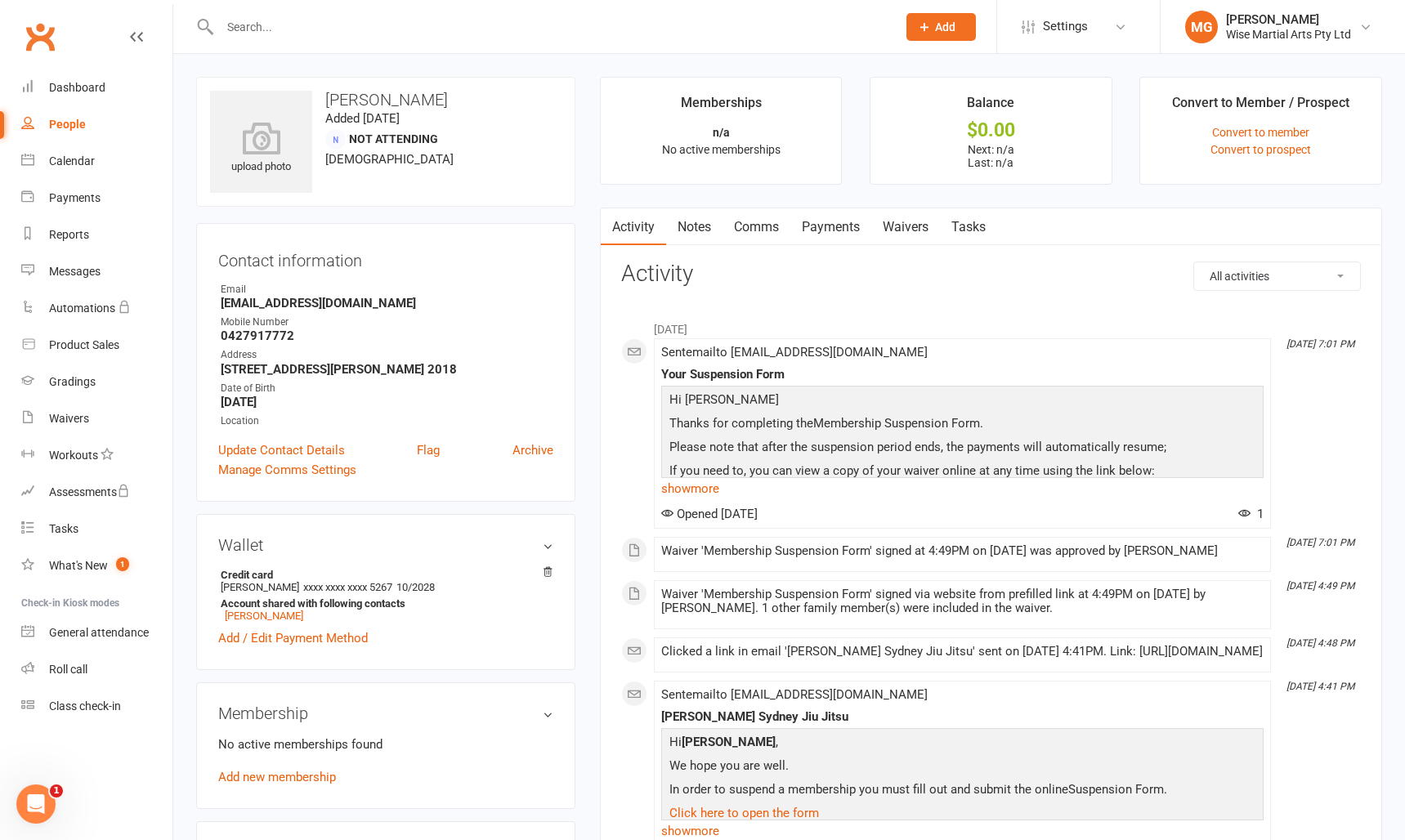
click at [856, 229] on link "Payments" at bounding box center [831, 227] width 81 height 38
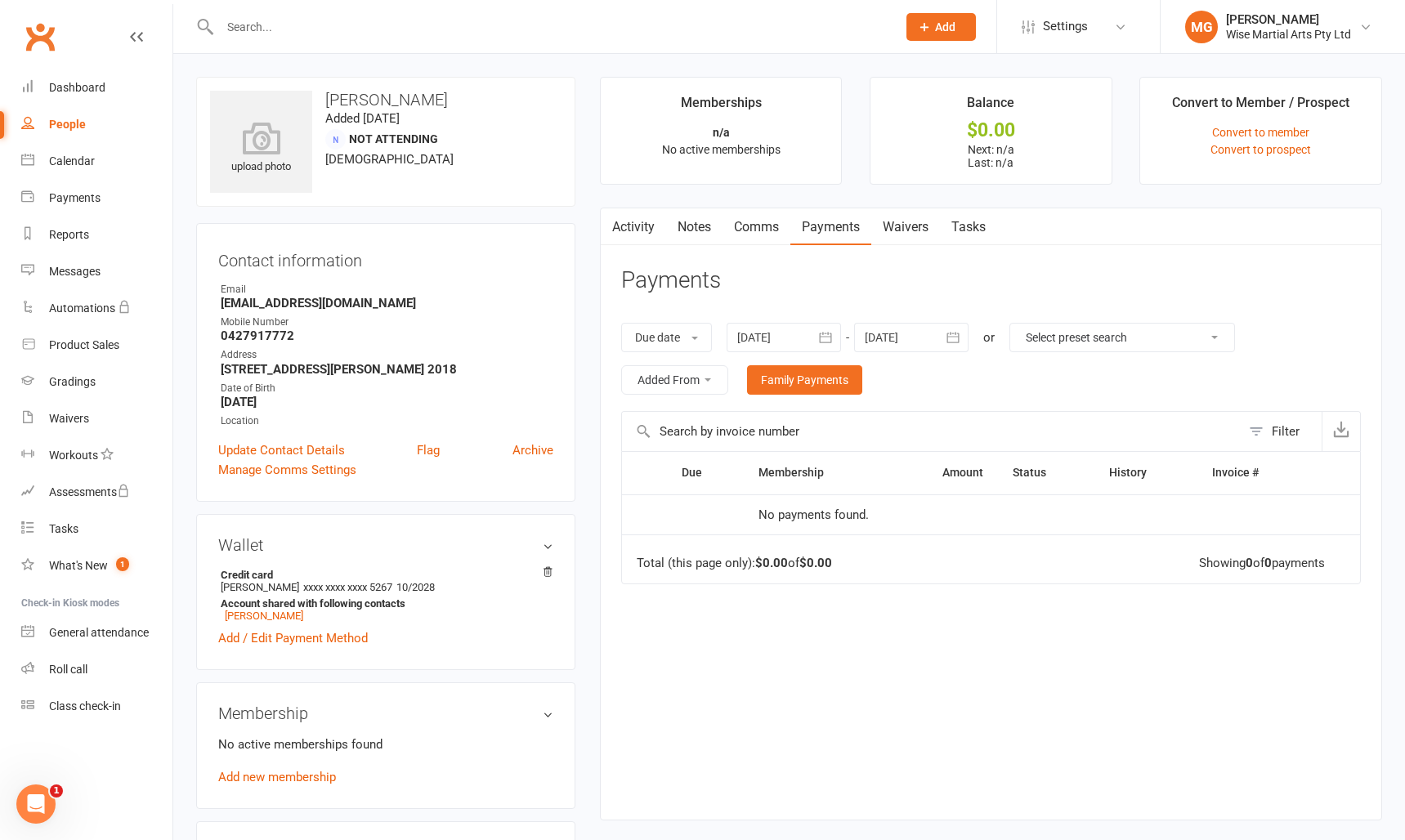
click at [641, 235] on link "Activity" at bounding box center [633, 227] width 65 height 38
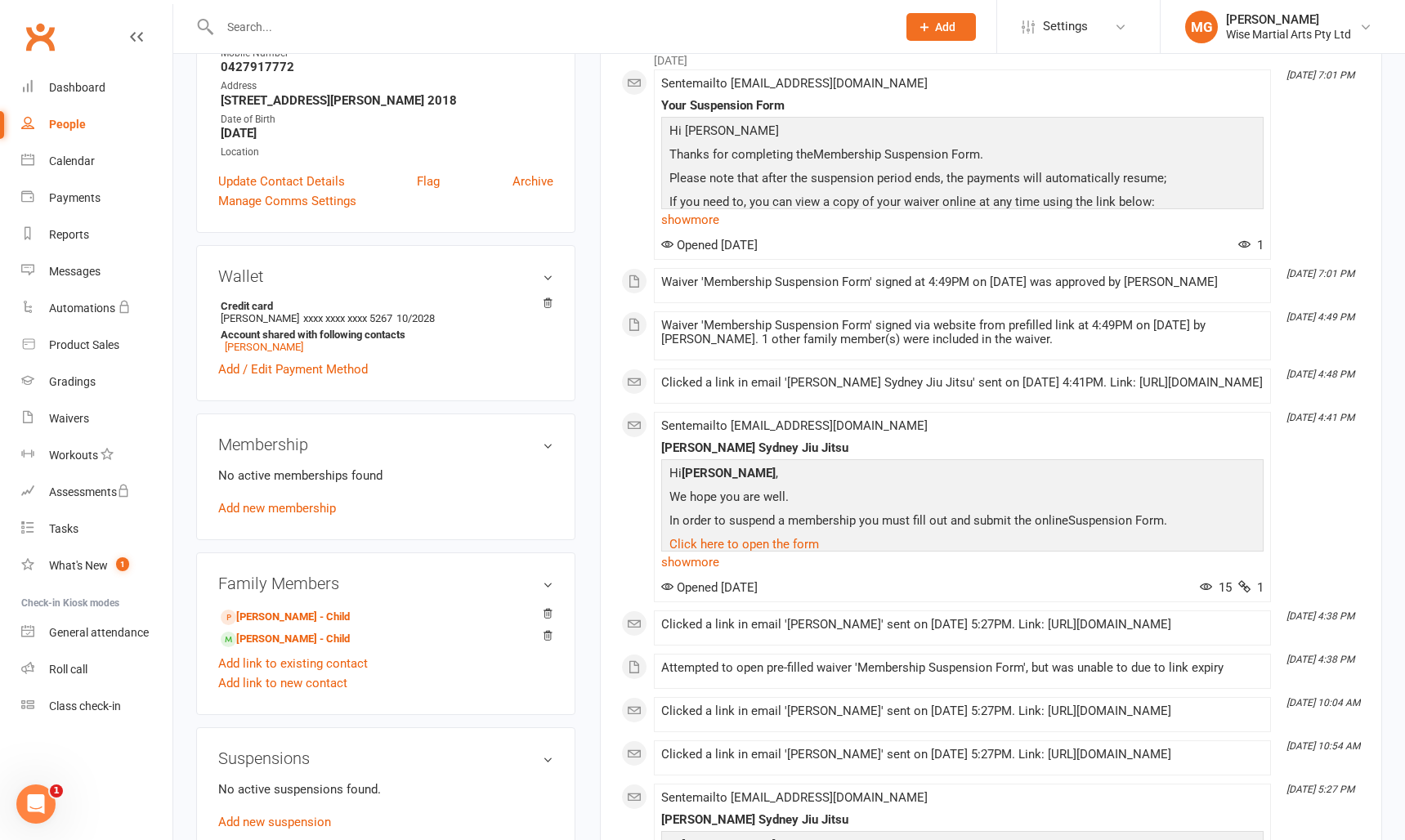
scroll to position [279, 0]
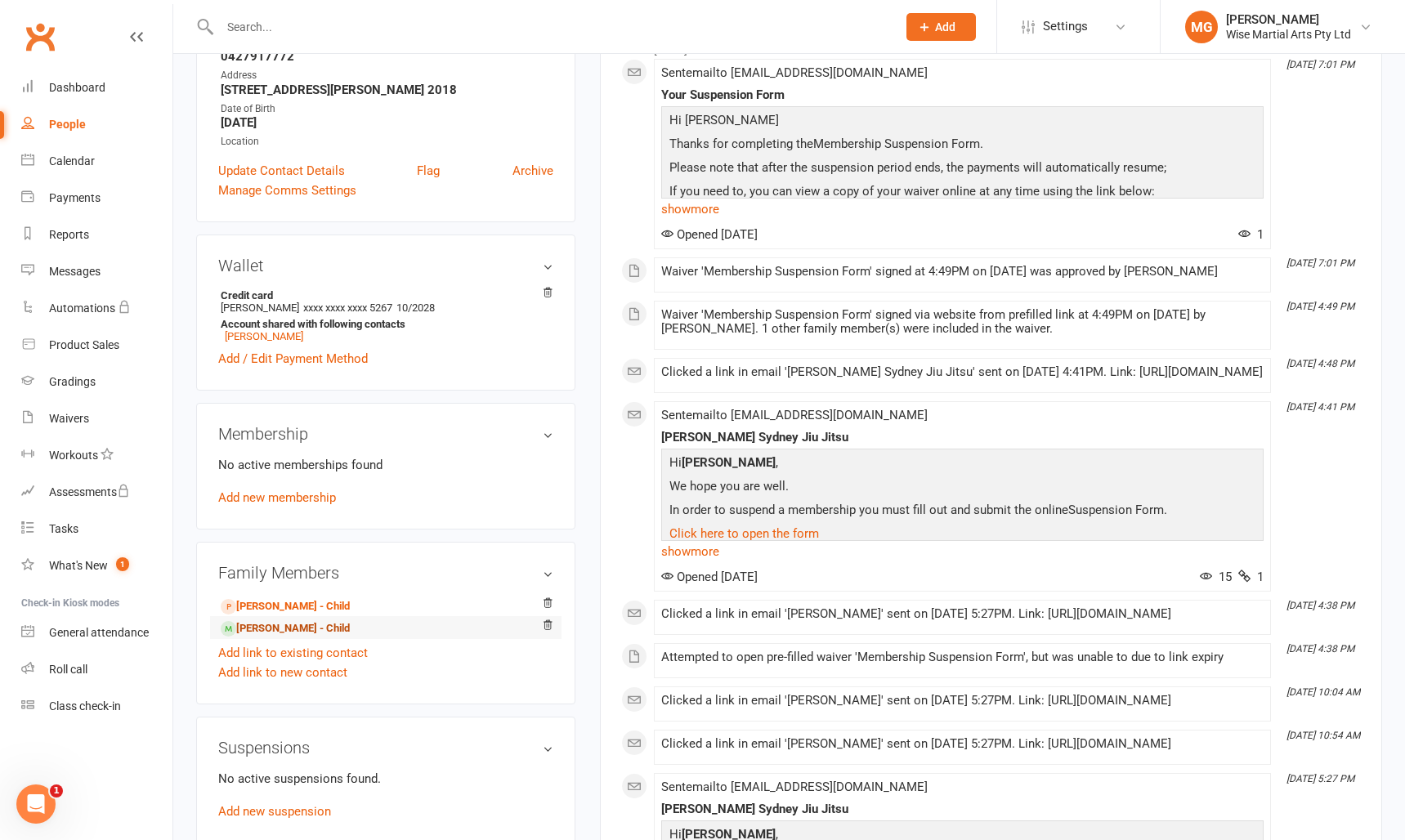
click at [311, 630] on link "Flynn Carroll - Child" at bounding box center [285, 629] width 129 height 17
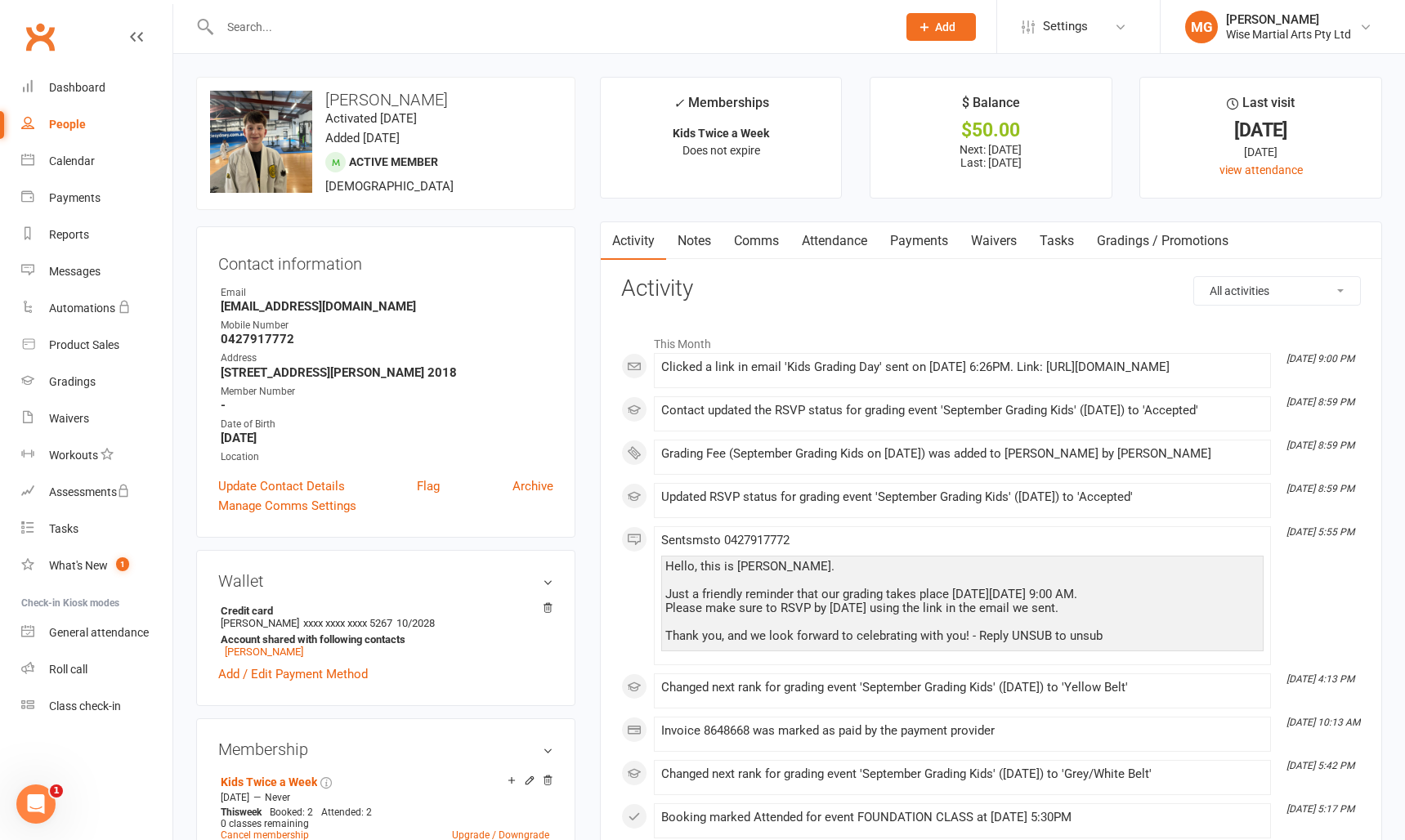
click at [946, 248] on link "Payments" at bounding box center [919, 241] width 81 height 38
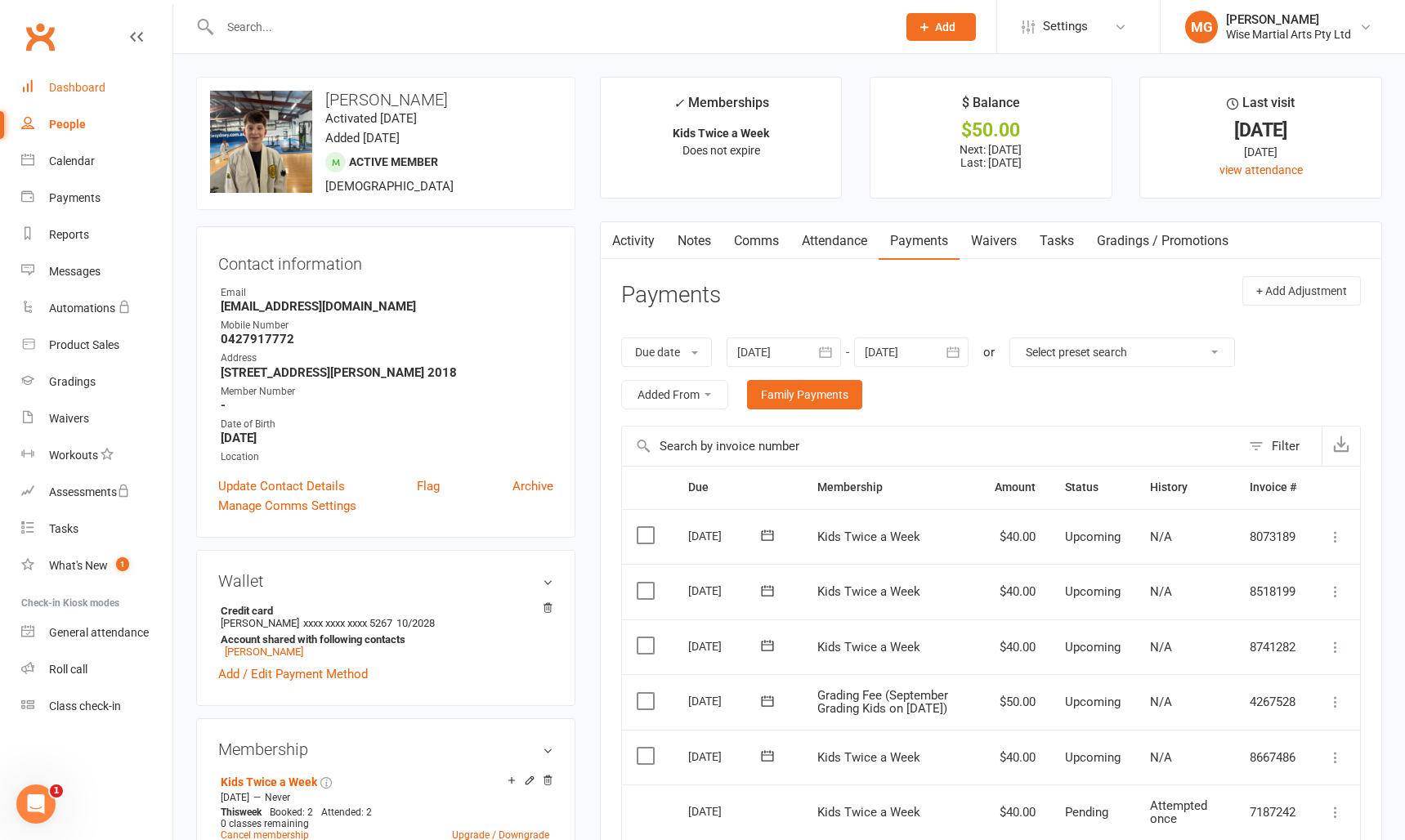
click at [73, 86] on div "Dashboard" at bounding box center [77, 87] width 56 height 13
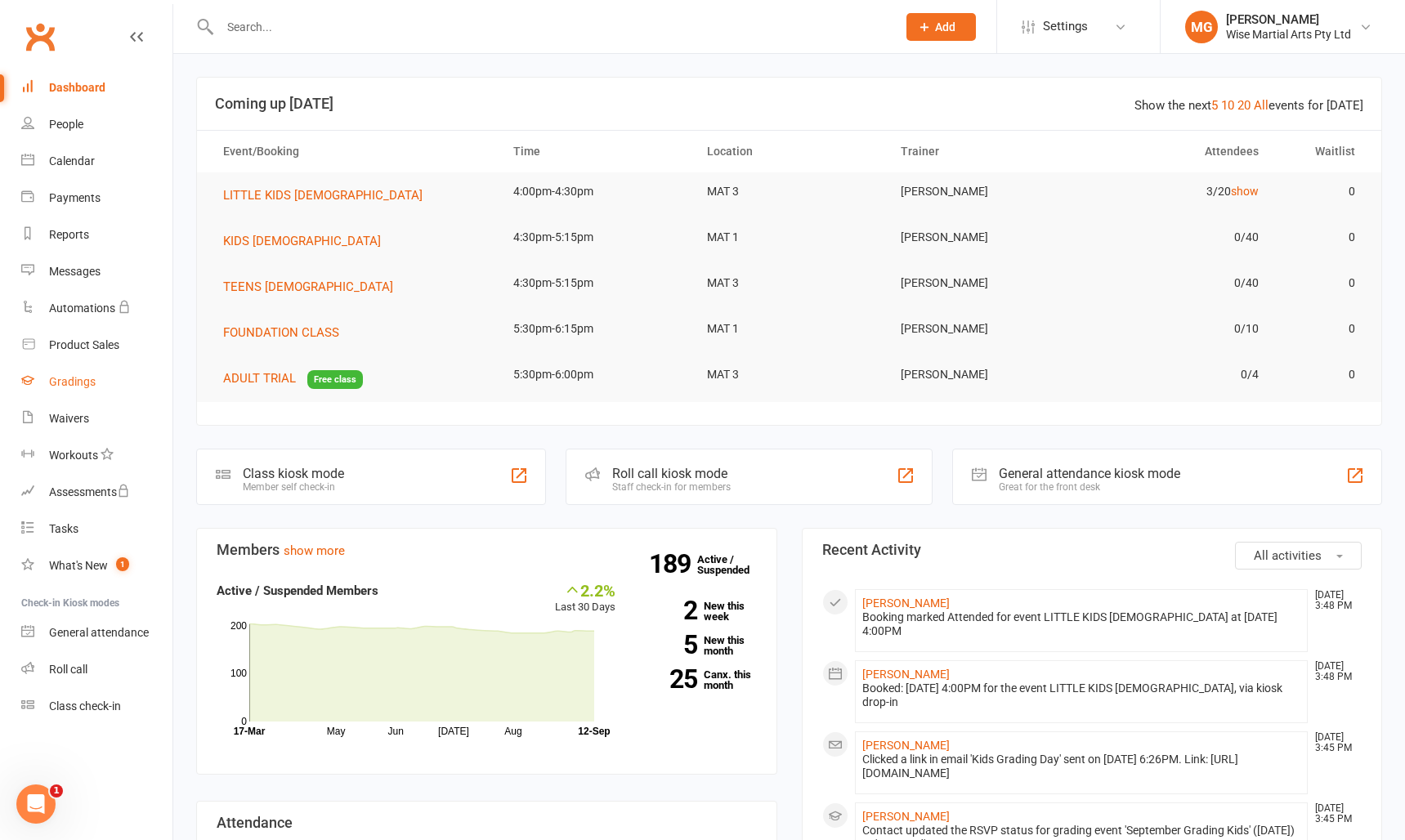
click at [76, 385] on div "Gradings" at bounding box center [73, 381] width 47 height 13
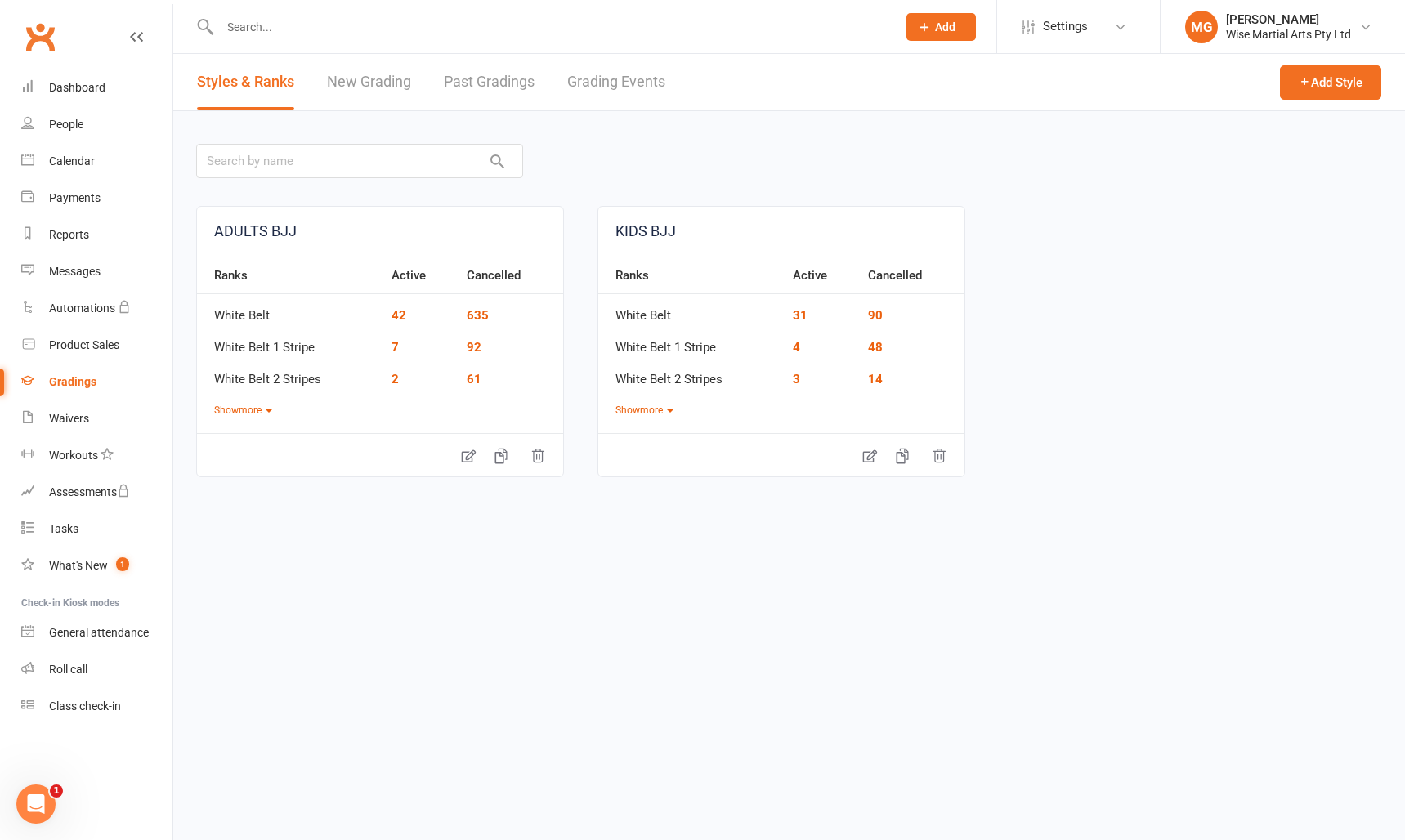
click at [515, 77] on link "Past Gradings" at bounding box center [489, 81] width 90 height 56
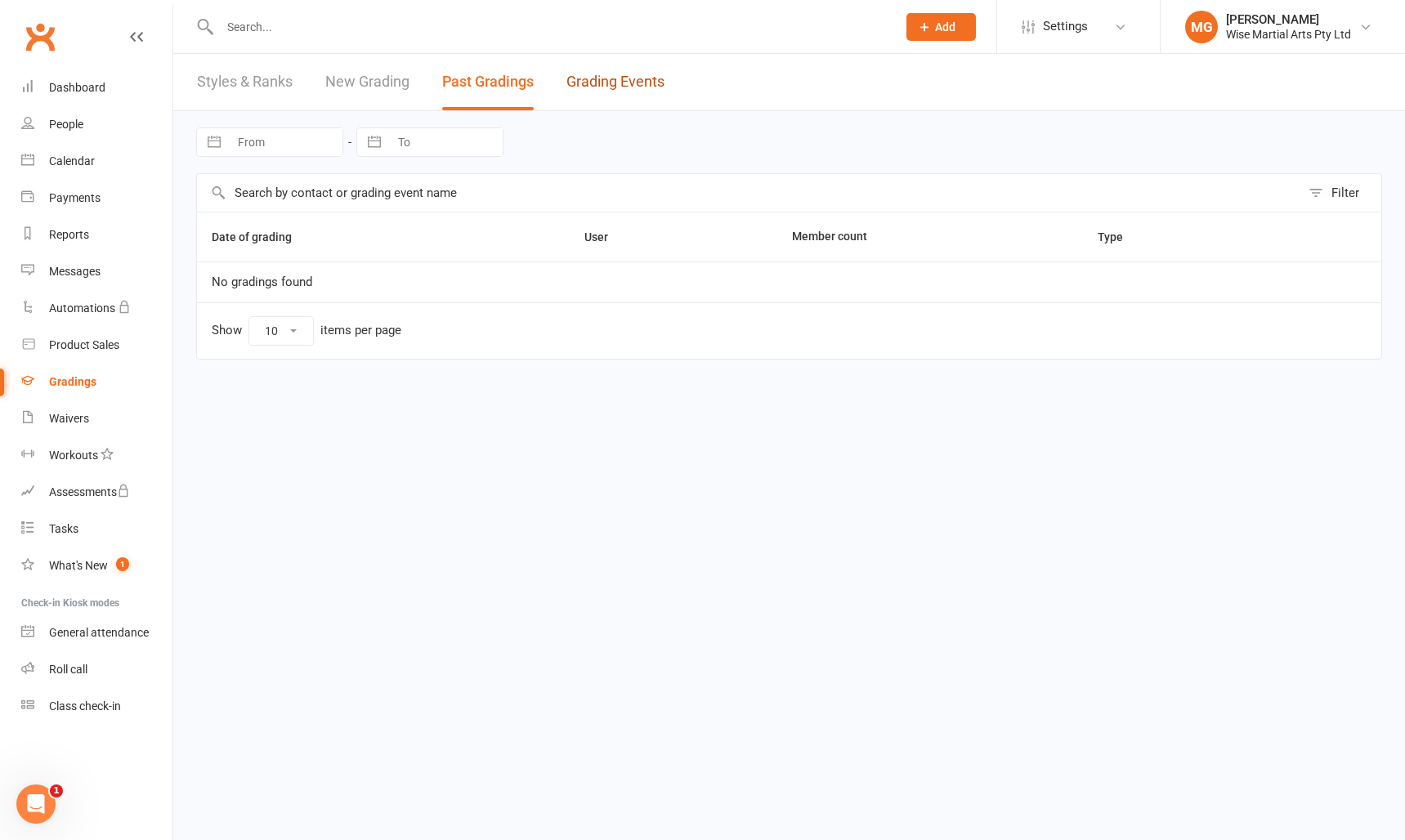
click at [595, 79] on link "Grading Events" at bounding box center [615, 81] width 99 height 56
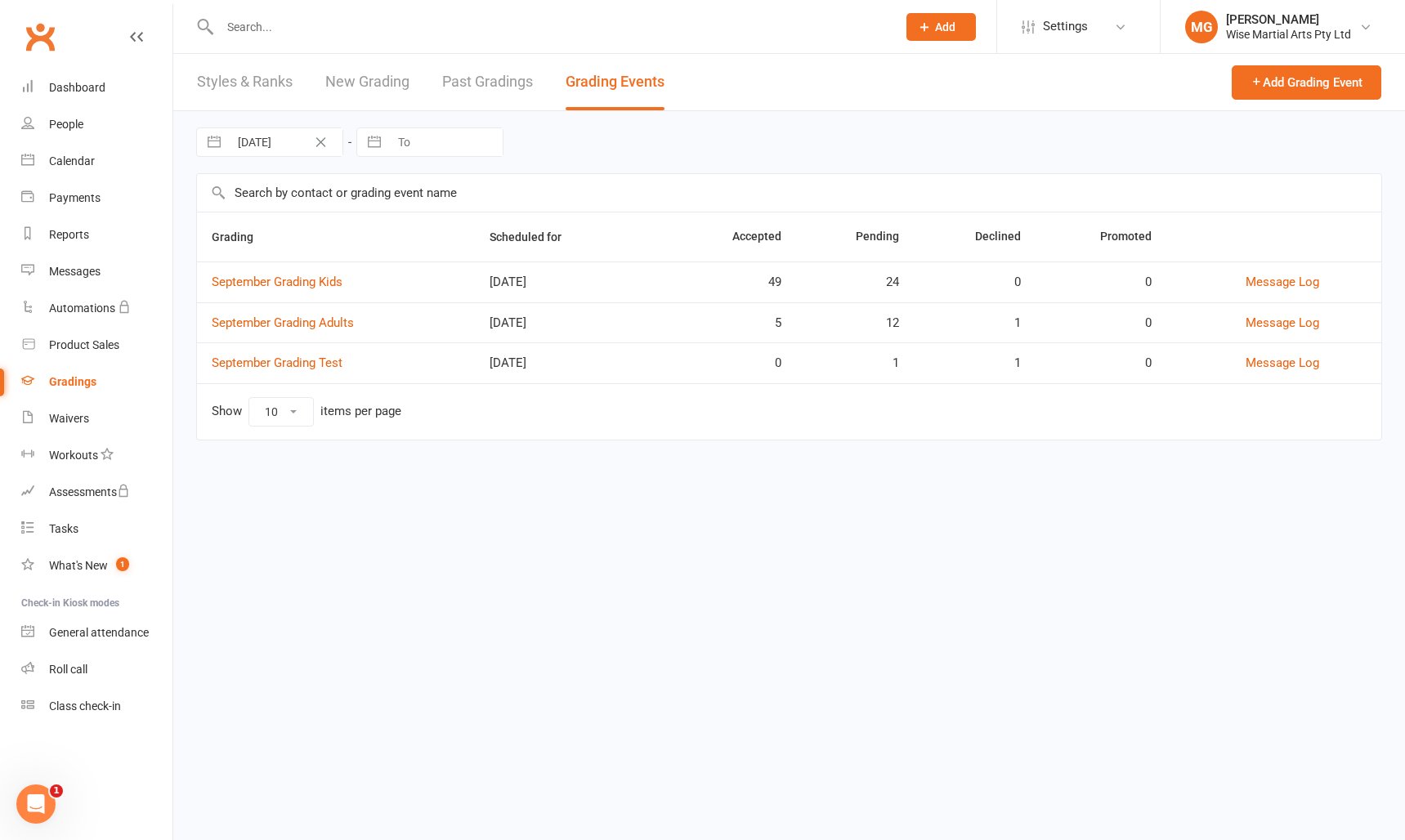
click at [288, 26] on input "text" at bounding box center [550, 27] width 670 height 23
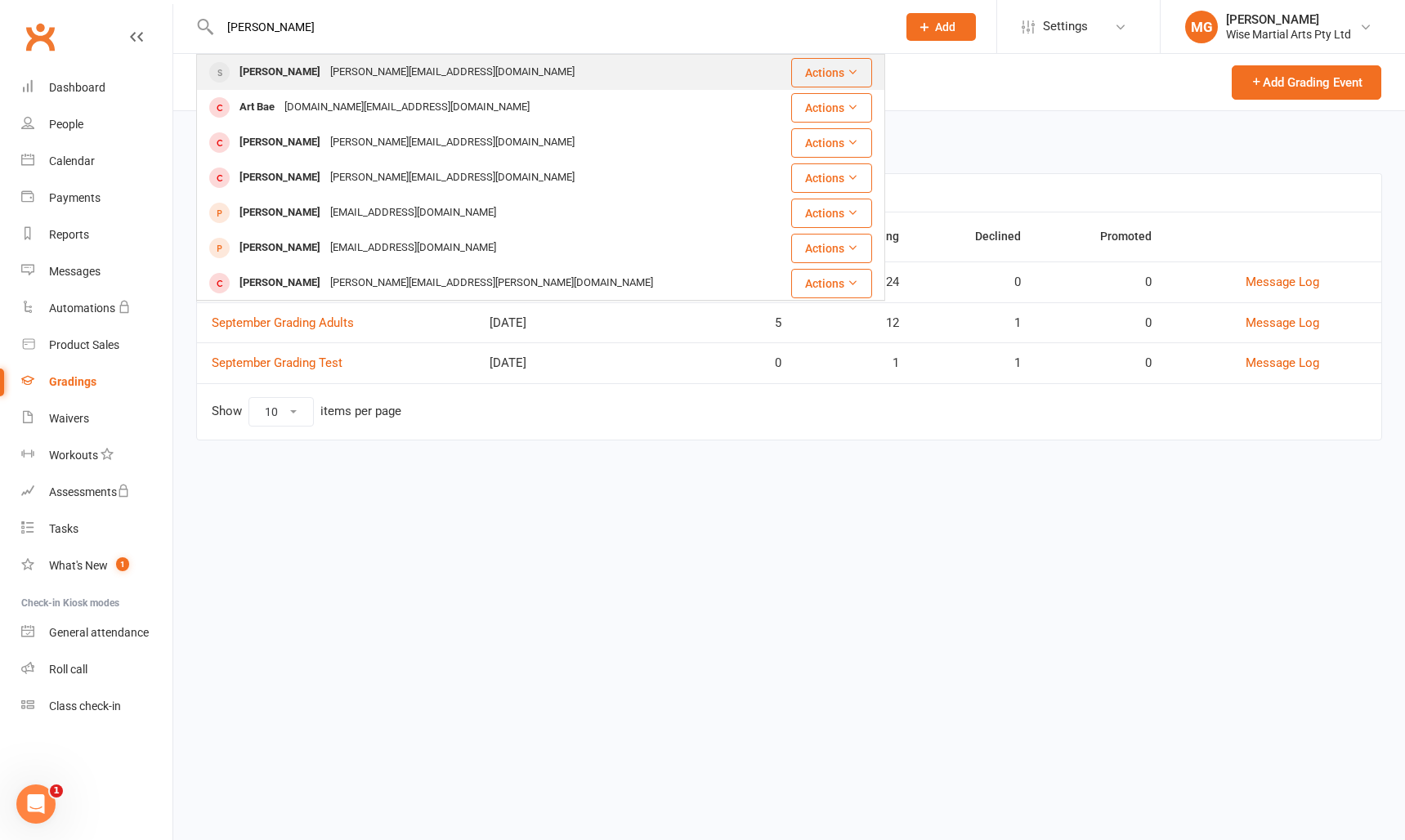
type input "jen bae"
click at [501, 80] on div "Jen Bae jennifer@bunme.com.au" at bounding box center [483, 72] width 570 height 33
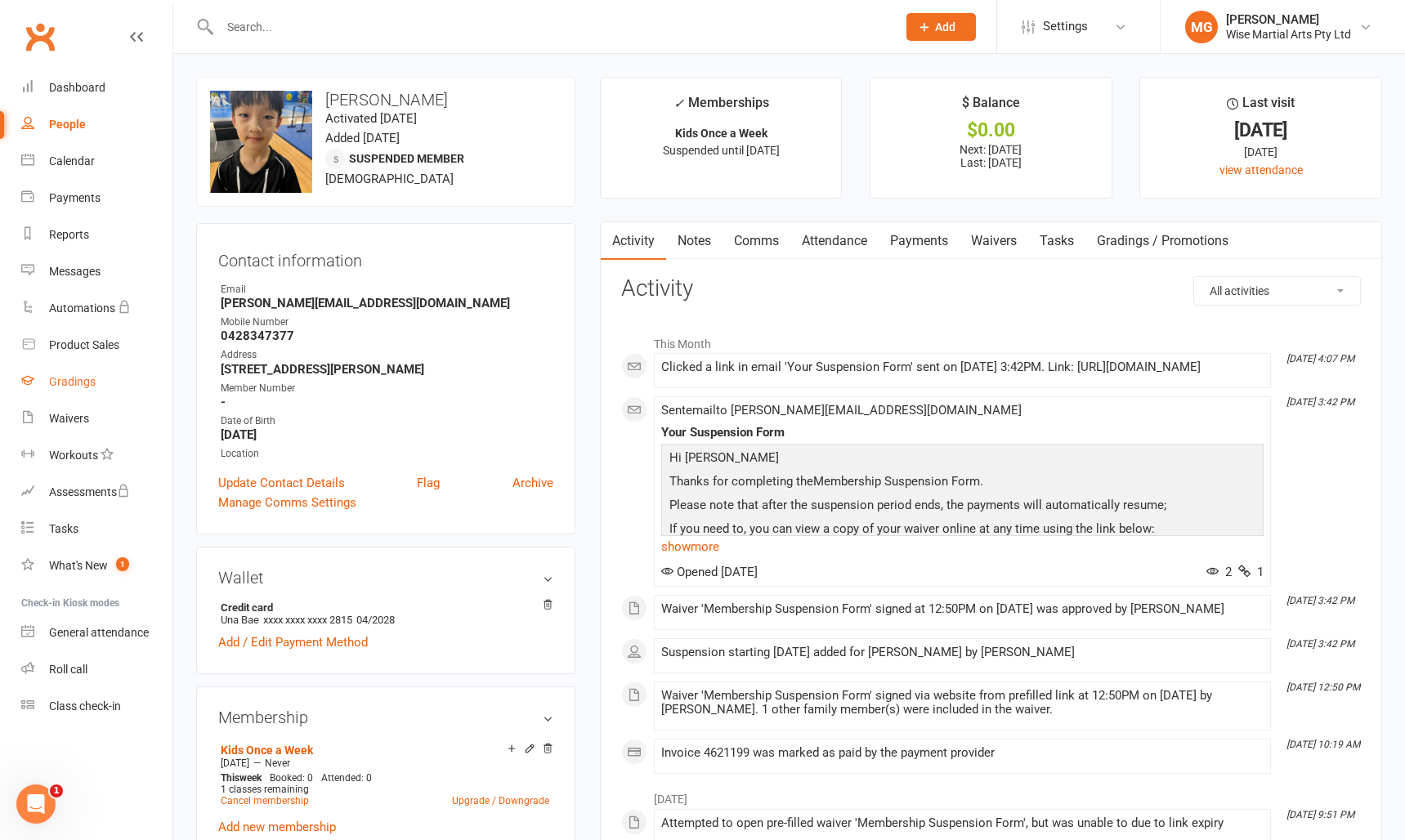
click at [85, 389] on link "Gradings" at bounding box center [97, 381] width 151 height 37
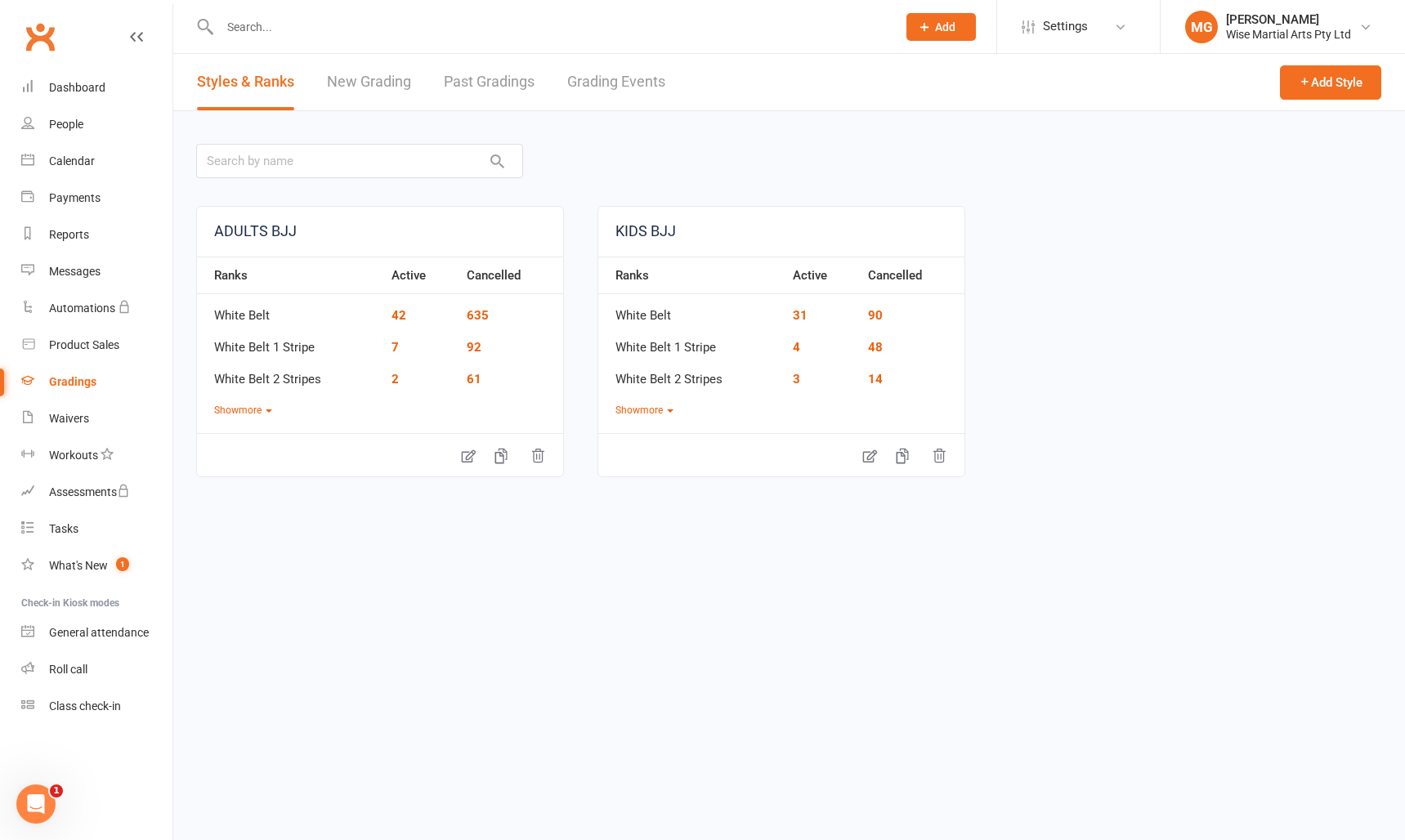
click at [634, 86] on link "Grading Events" at bounding box center [616, 81] width 99 height 56
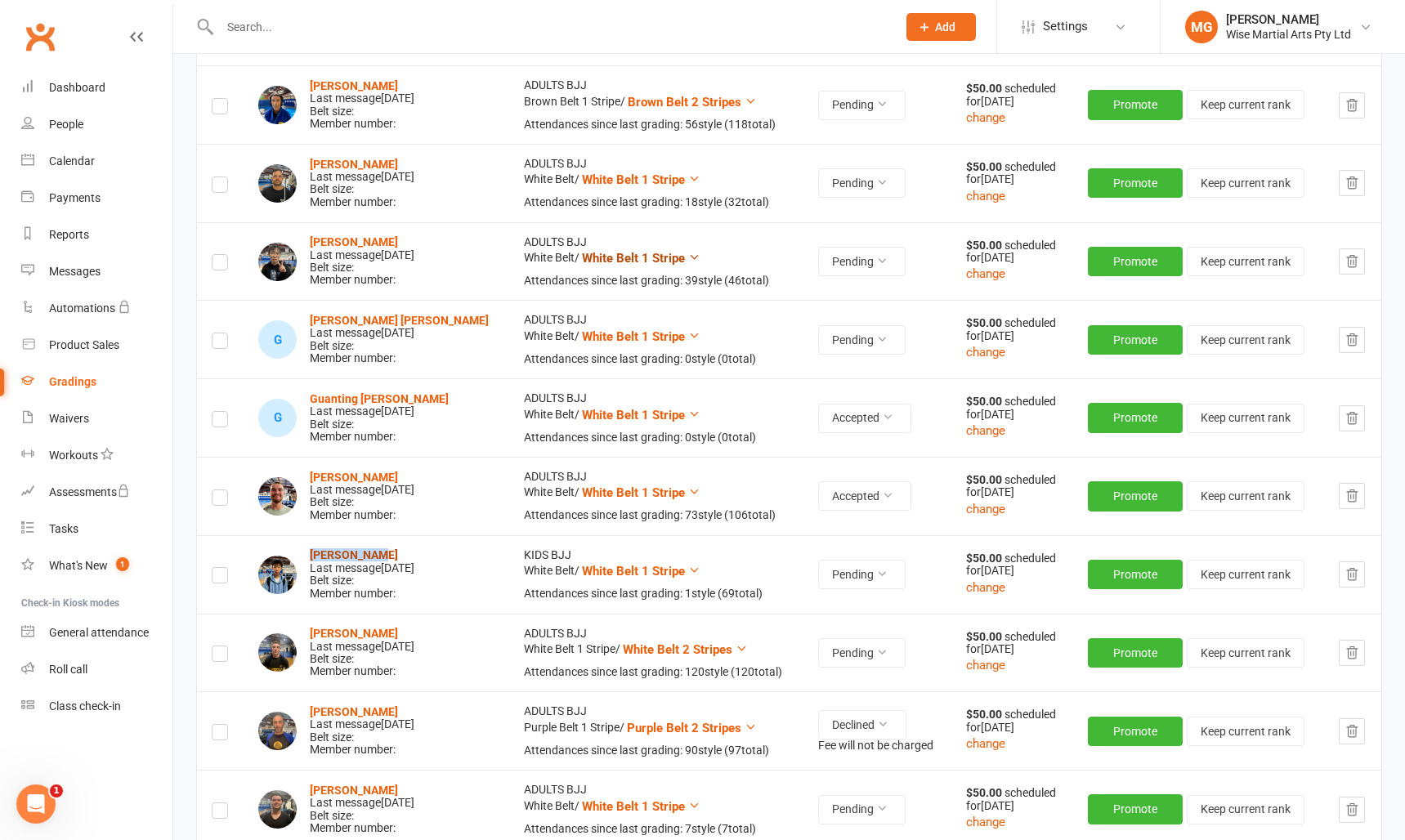
scroll to position [743, 0]
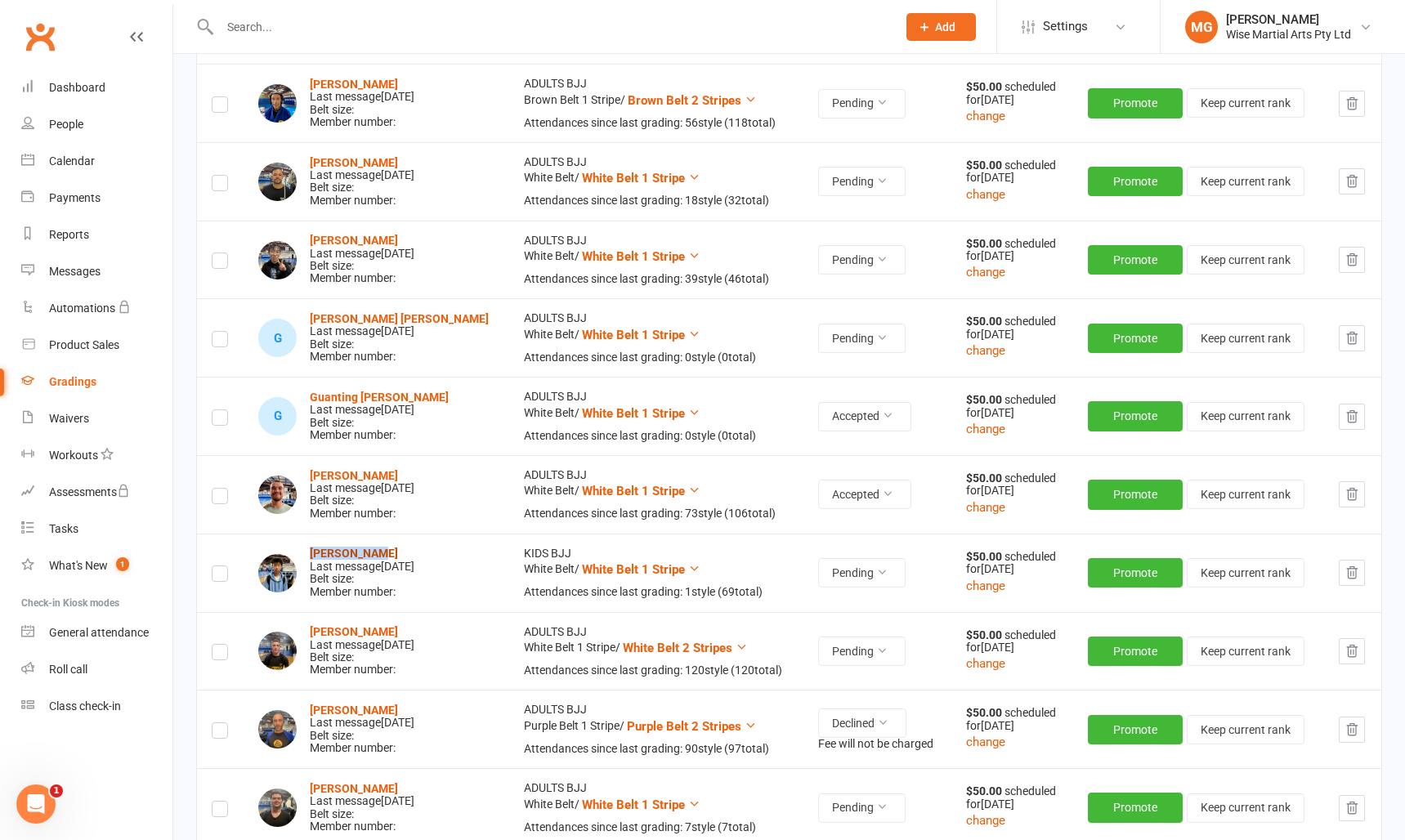
click at [337, 554] on strong "[PERSON_NAME]" at bounding box center [354, 553] width 89 height 13
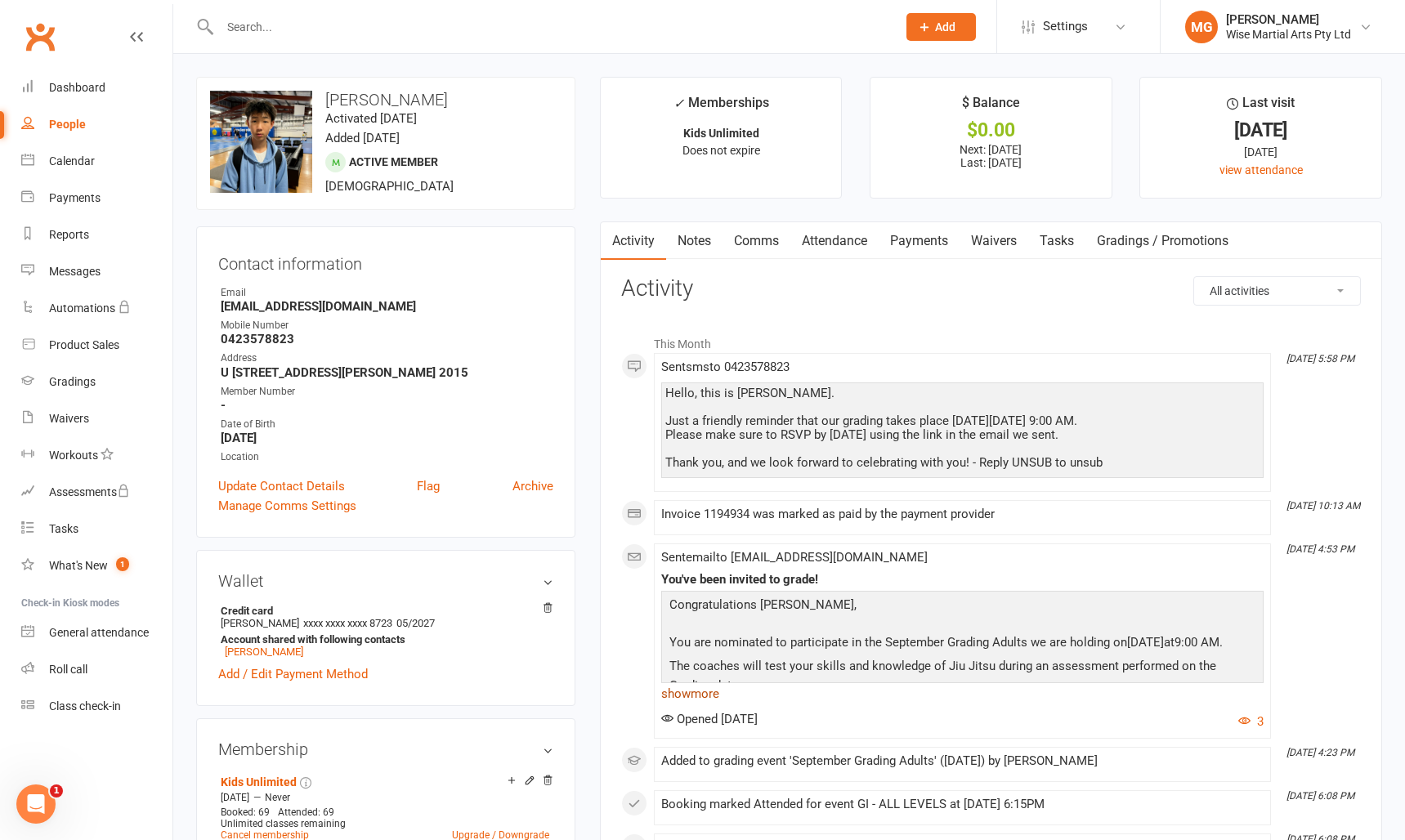
click at [698, 697] on link "show more" at bounding box center [962, 694] width 603 height 23
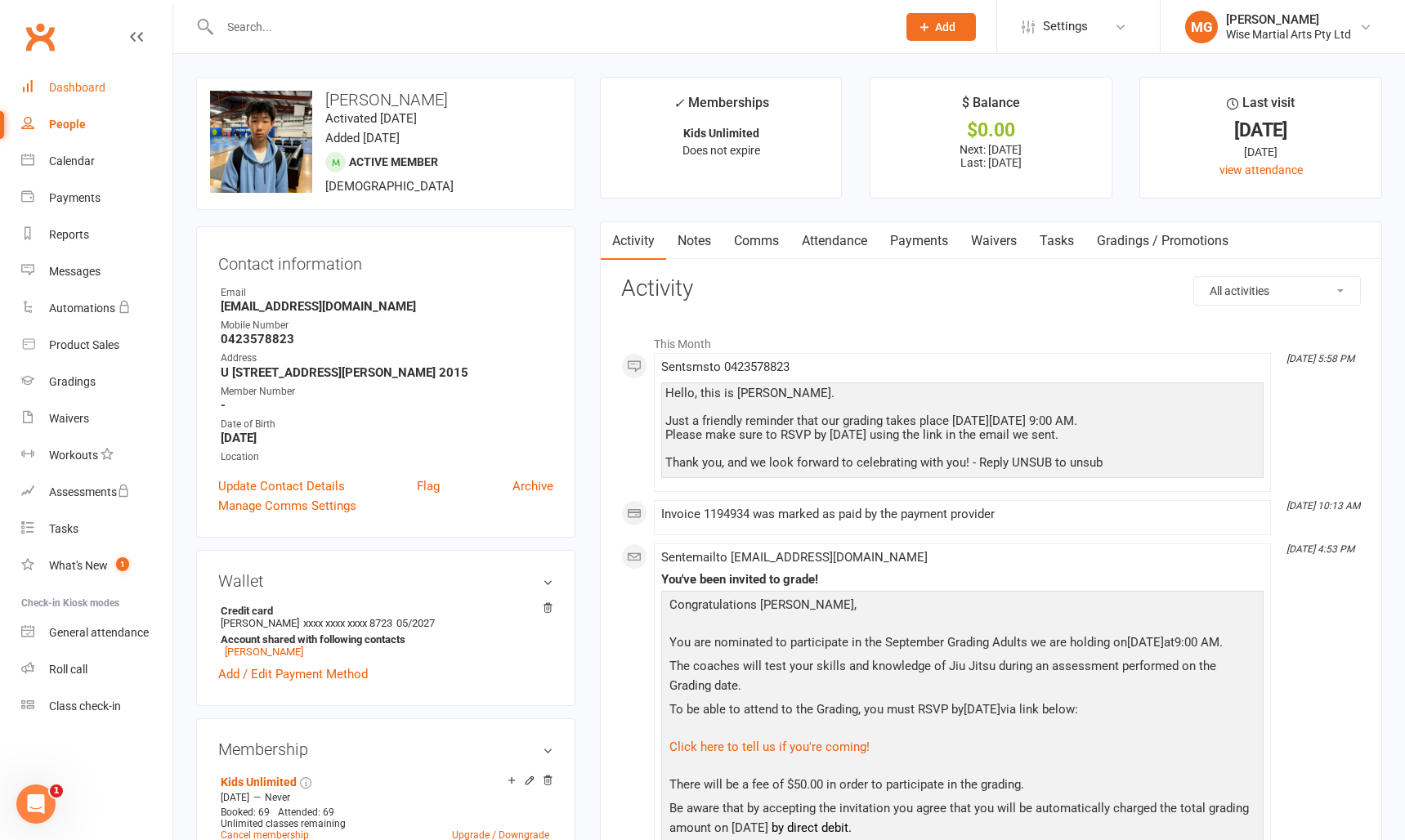
click at [97, 91] on div "Dashboard" at bounding box center [77, 87] width 56 height 13
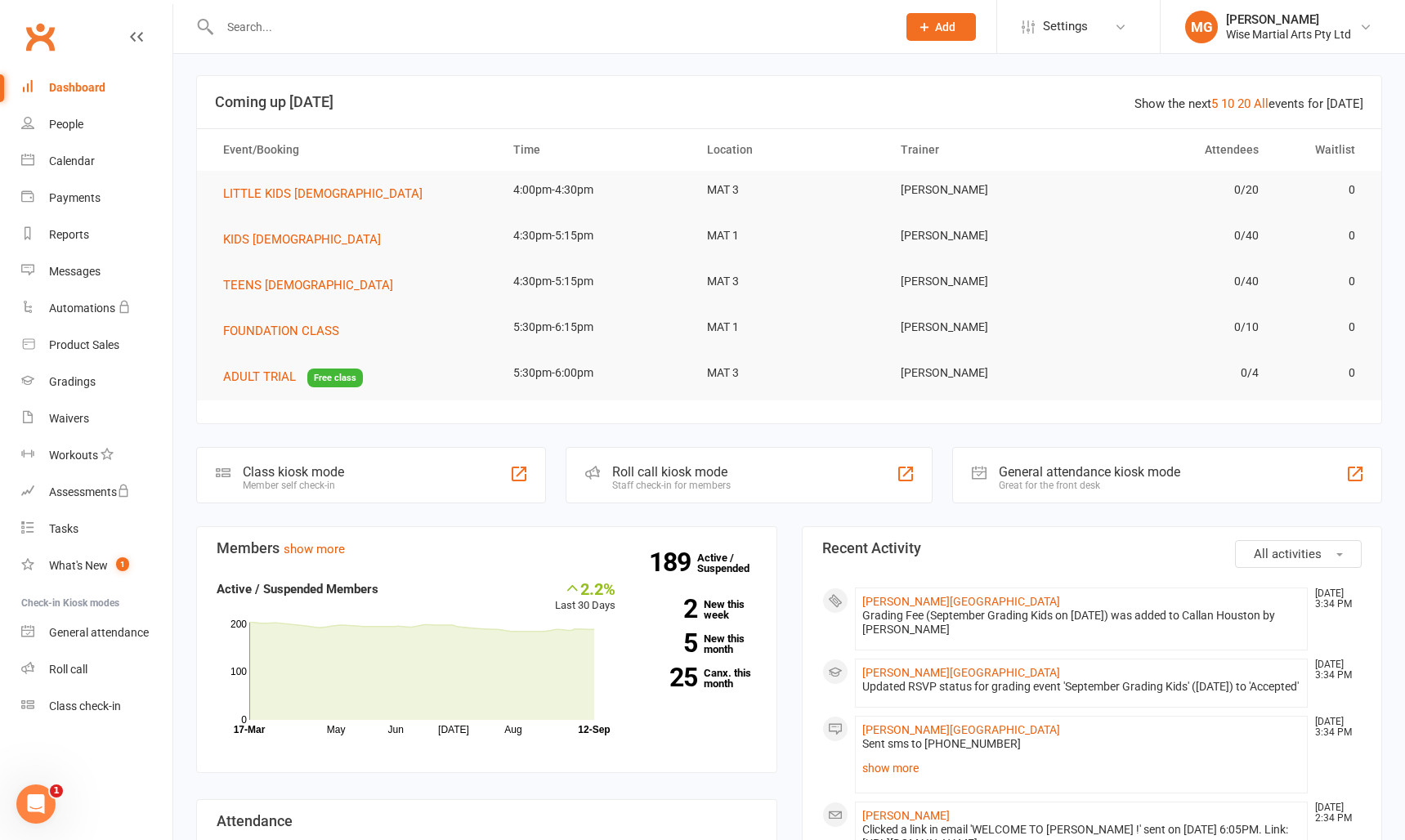
click at [308, 23] on input "text" at bounding box center [550, 27] width 670 height 23
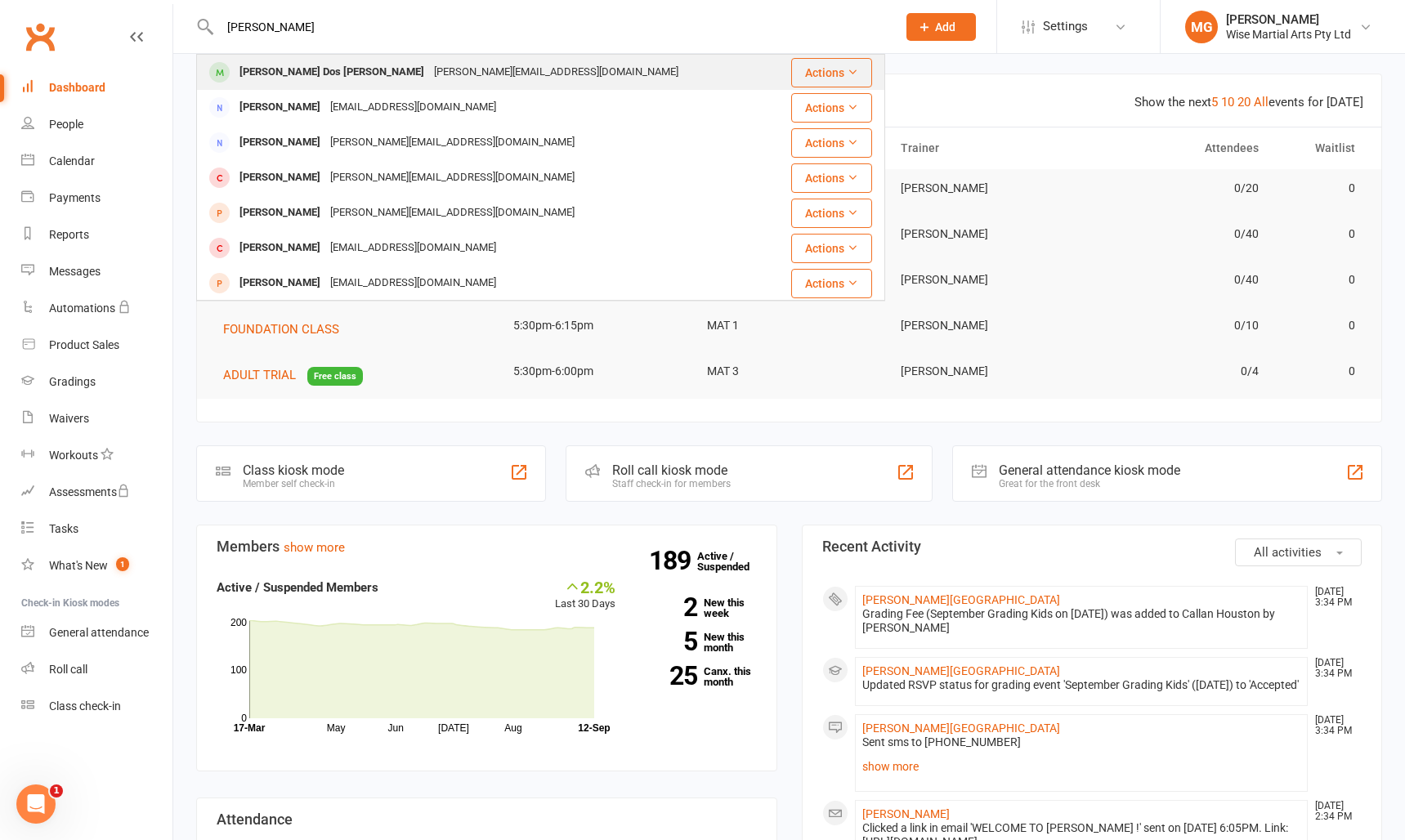
type input "keila"
click at [307, 80] on div "[PERSON_NAME] Dos [PERSON_NAME]" at bounding box center [331, 73] width 194 height 23
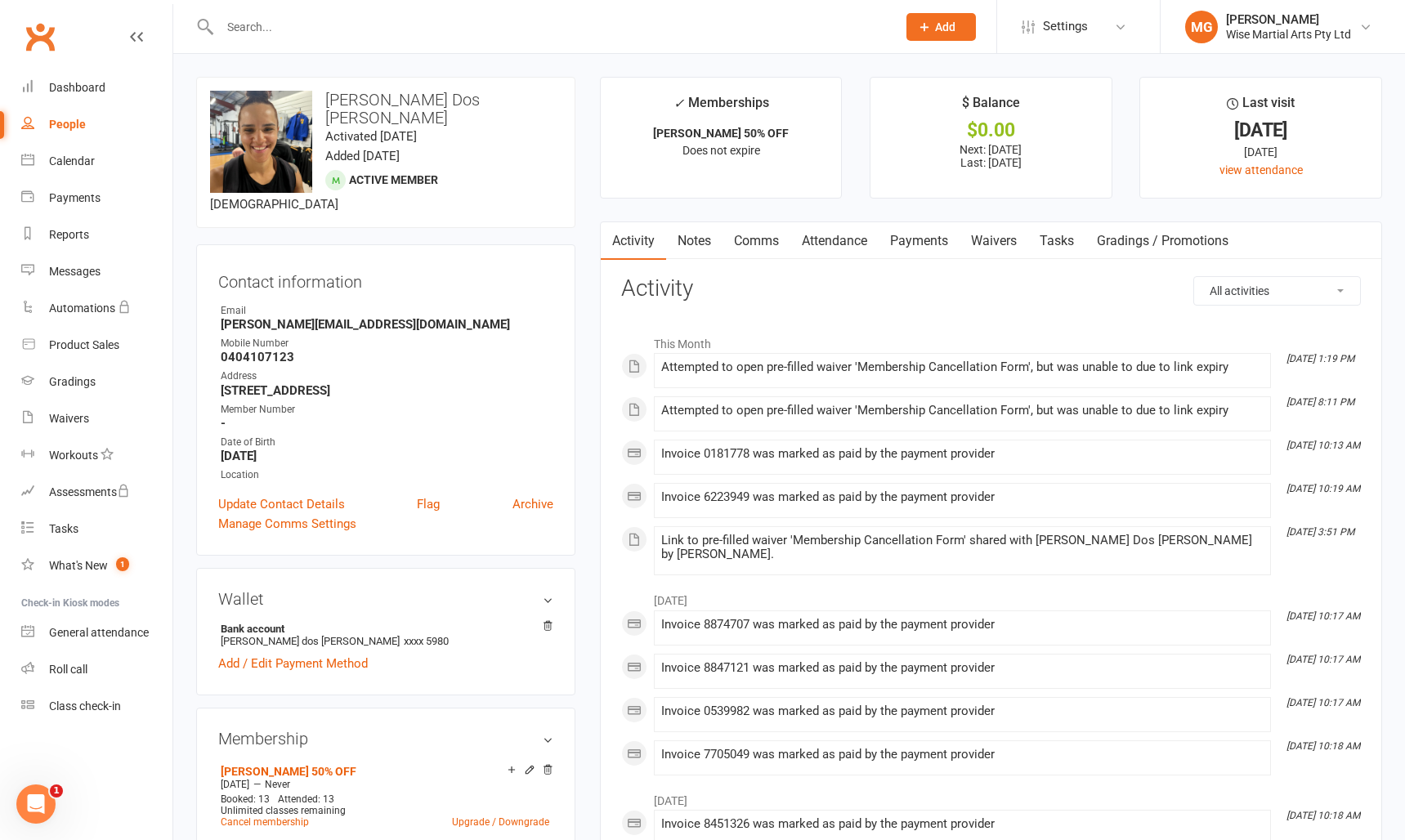
click at [981, 242] on link "Waivers" at bounding box center [993, 241] width 69 height 38
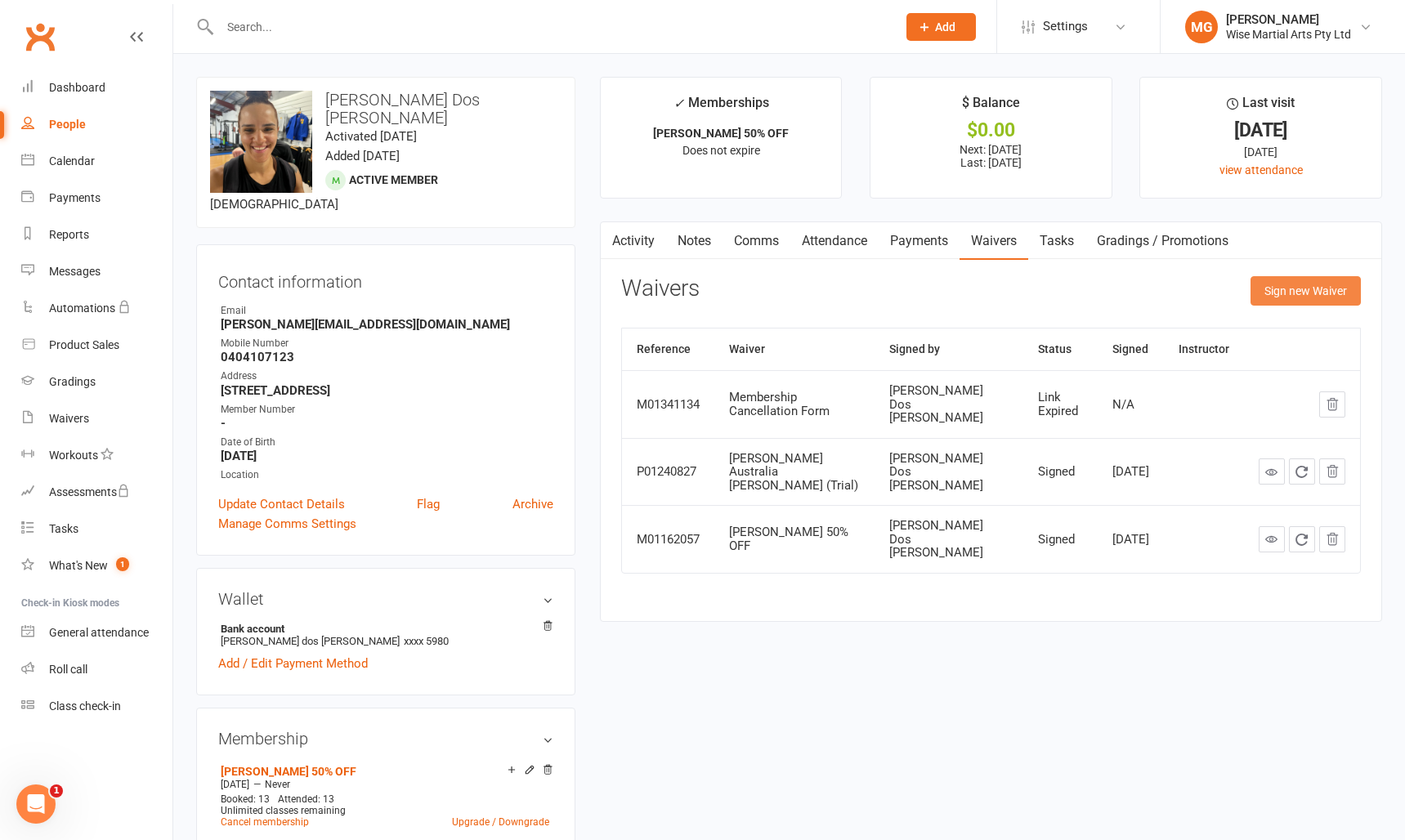
click at [1277, 295] on button "Sign new Waiver" at bounding box center [1305, 290] width 110 height 30
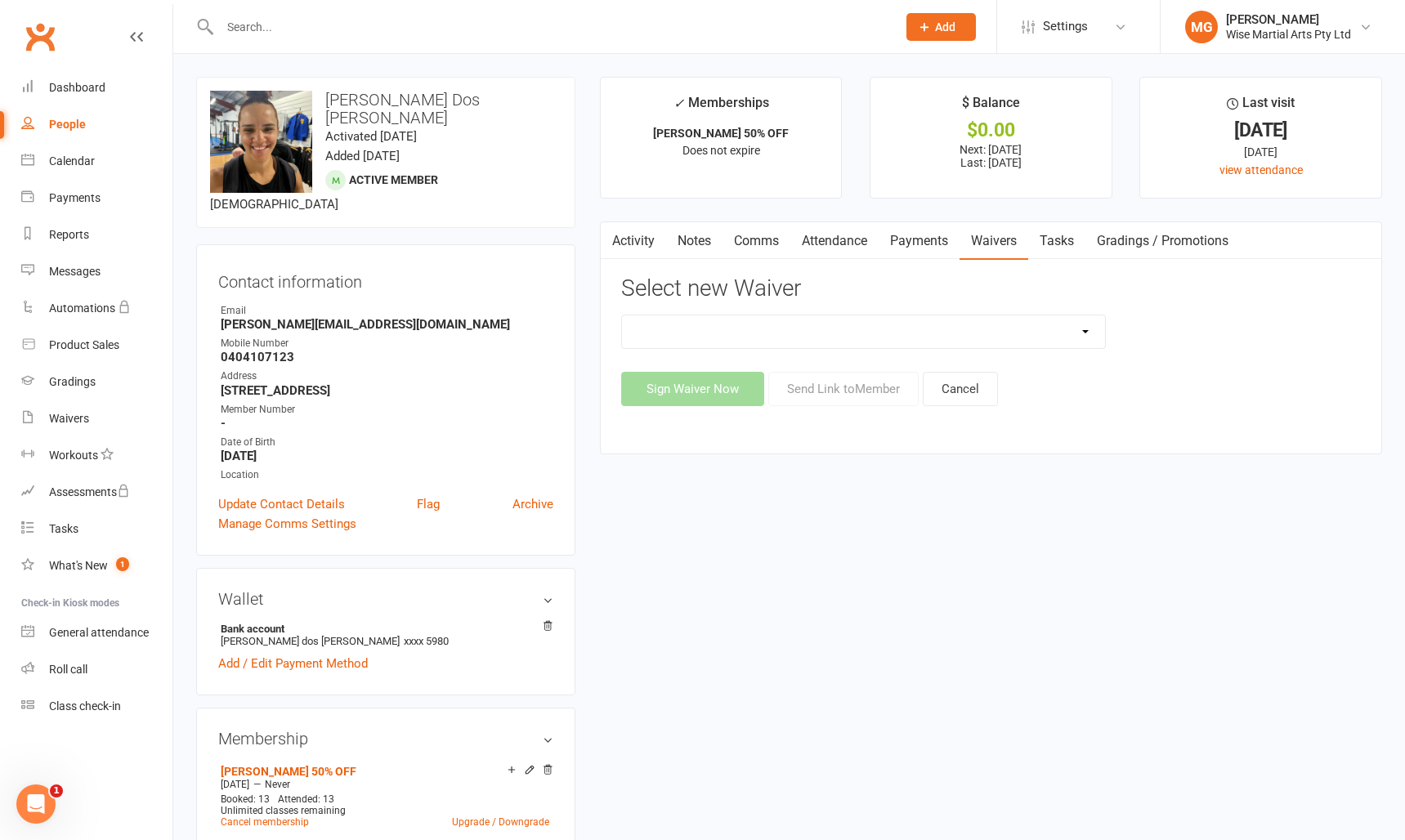
click at [866, 346] on select "10 PASS Change of Payment Details Form Gracie 50% OFF Gracie Australia BJJ Adul…" at bounding box center [864, 331] width 484 height 33
select select "10792"
click at [622, 315] on select "10 PASS Change of Payment Details Form Gracie 50% OFF Gracie Australia BJJ Adul…" at bounding box center [864, 331] width 484 height 33
click at [901, 398] on button "Send Link to Member" at bounding box center [844, 389] width 150 height 34
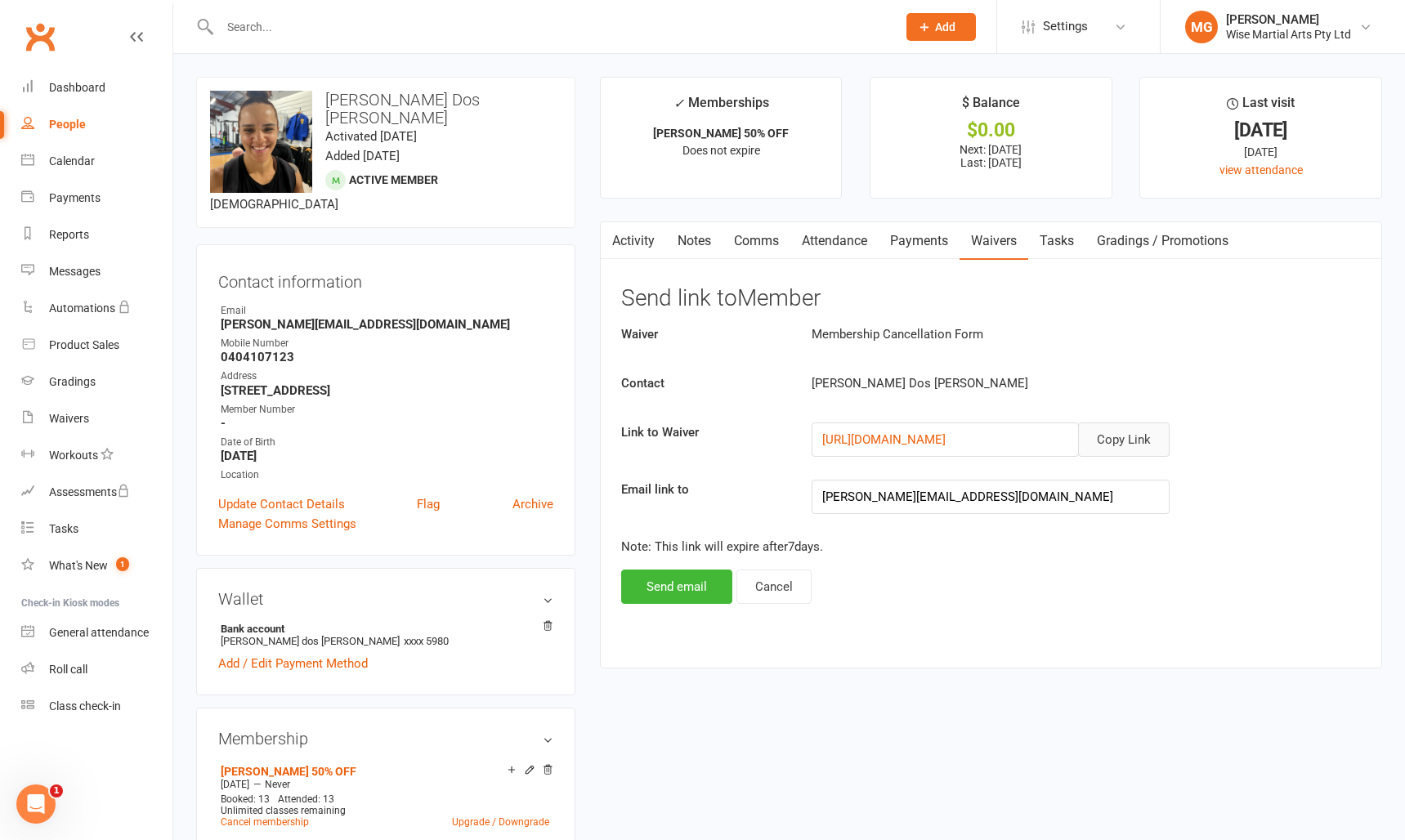
click at [1099, 444] on button "Copy Link" at bounding box center [1124, 440] width 91 height 34
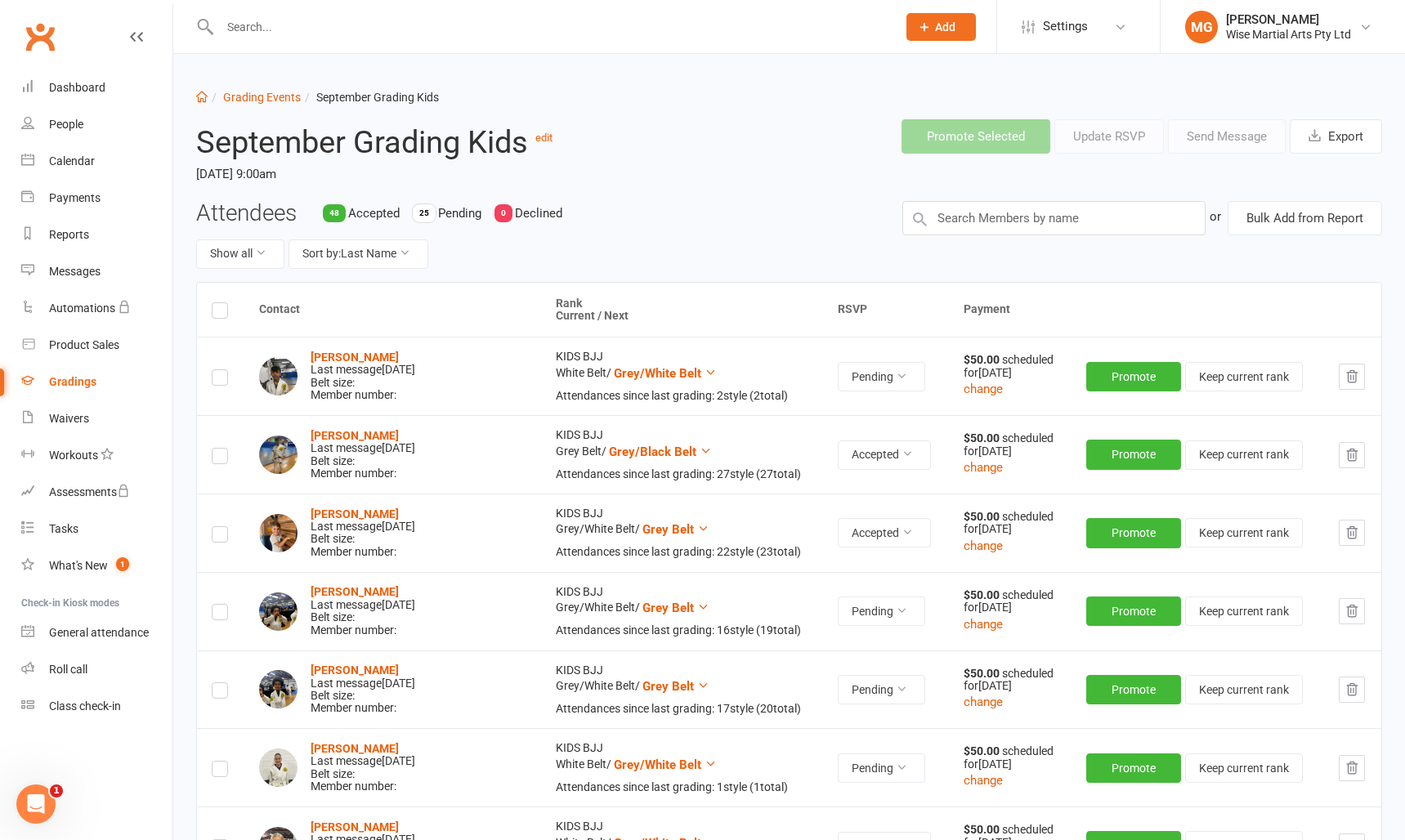
click at [351, 313] on th "Contact" at bounding box center [393, 310] width 297 height 55
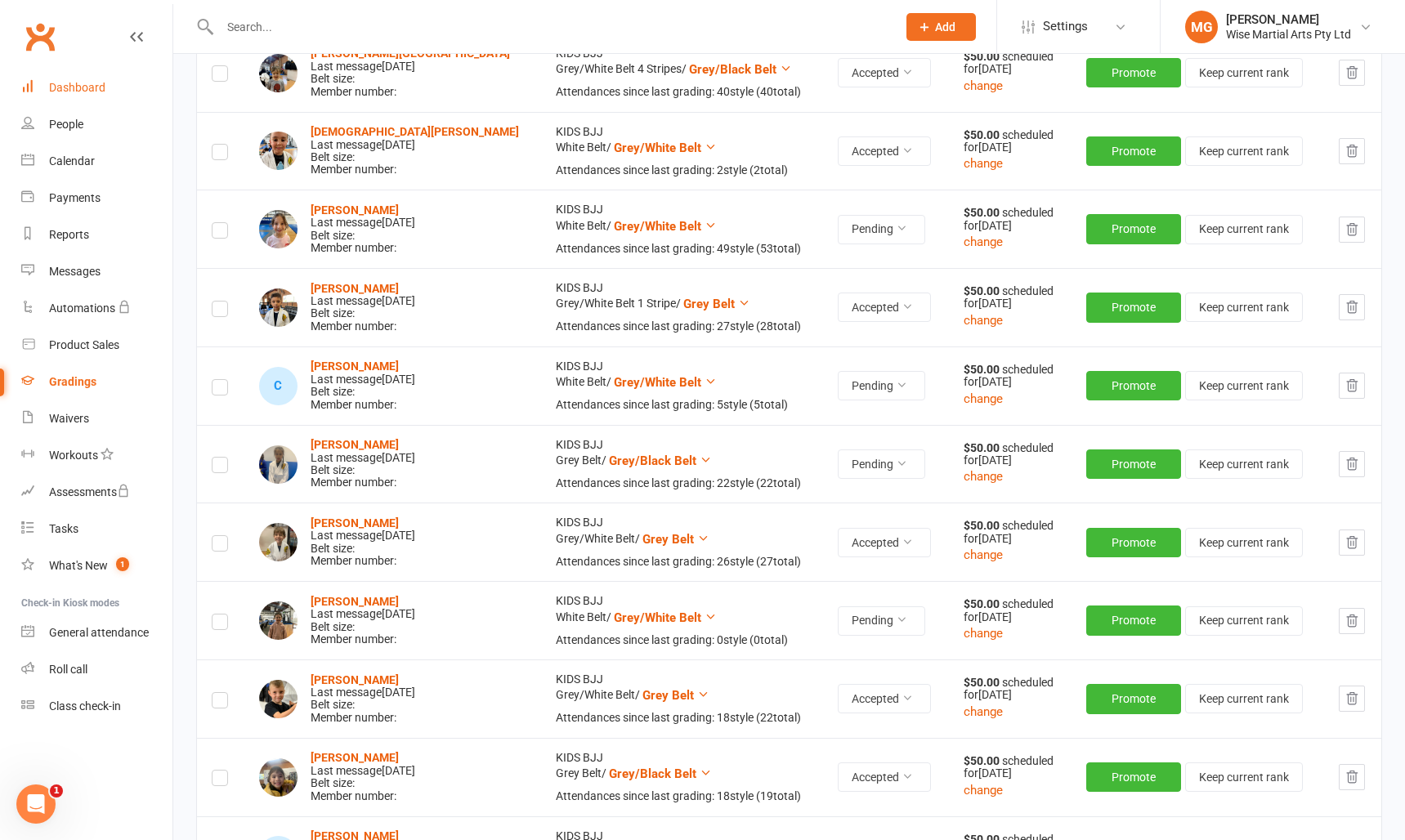
scroll to position [2228, 0]
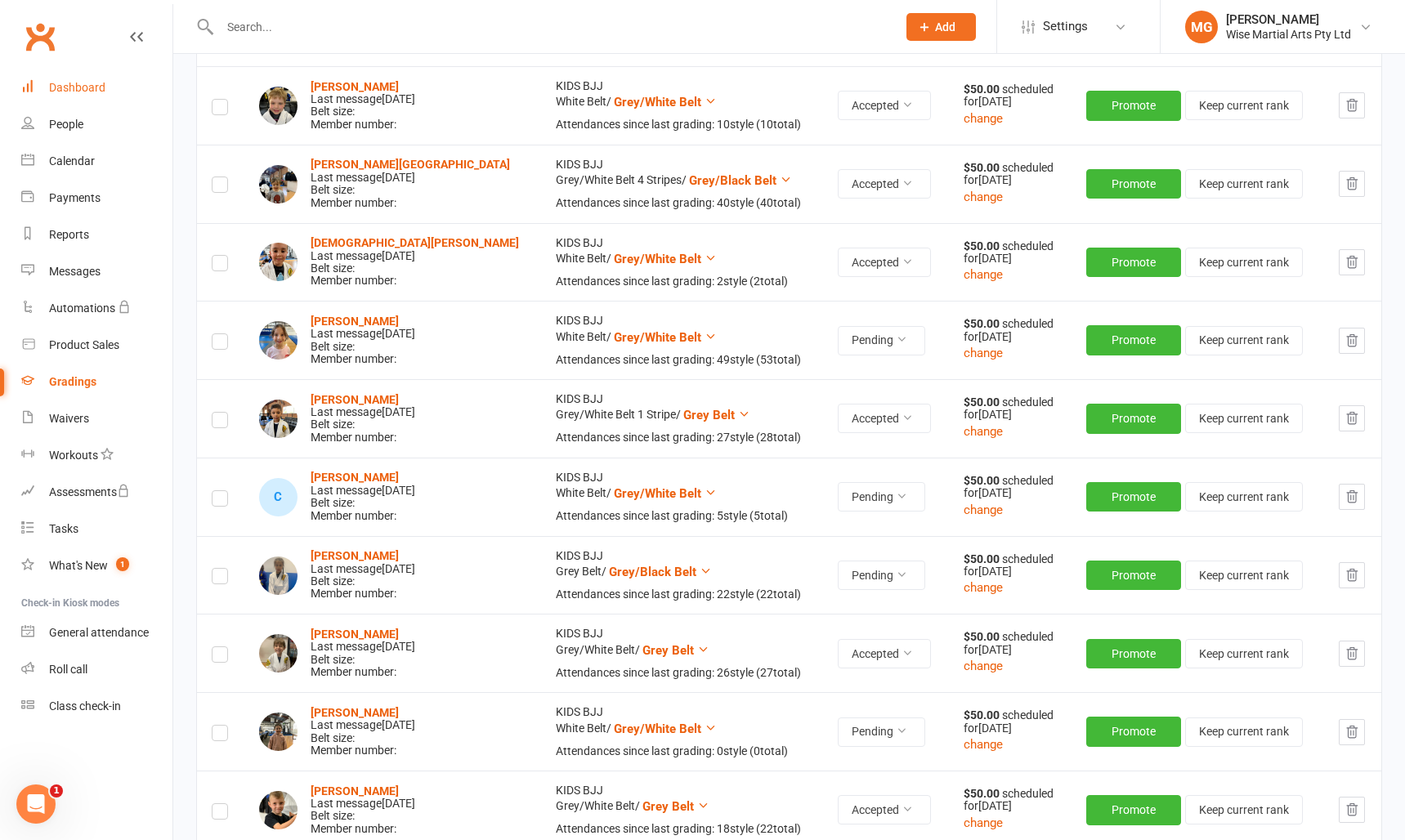
click at [114, 93] on link "Dashboard" at bounding box center [97, 88] width 151 height 37
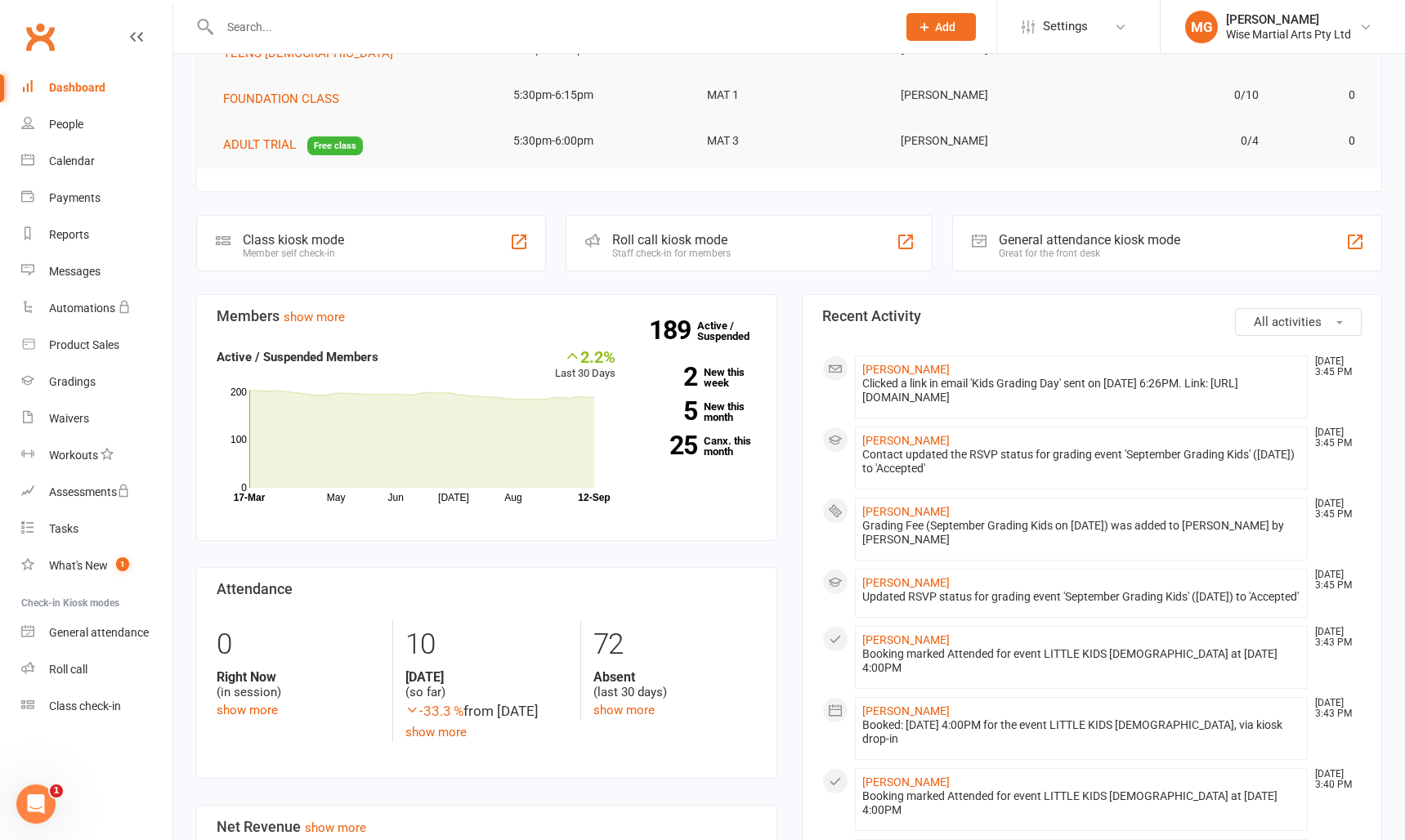
scroll to position [257, 0]
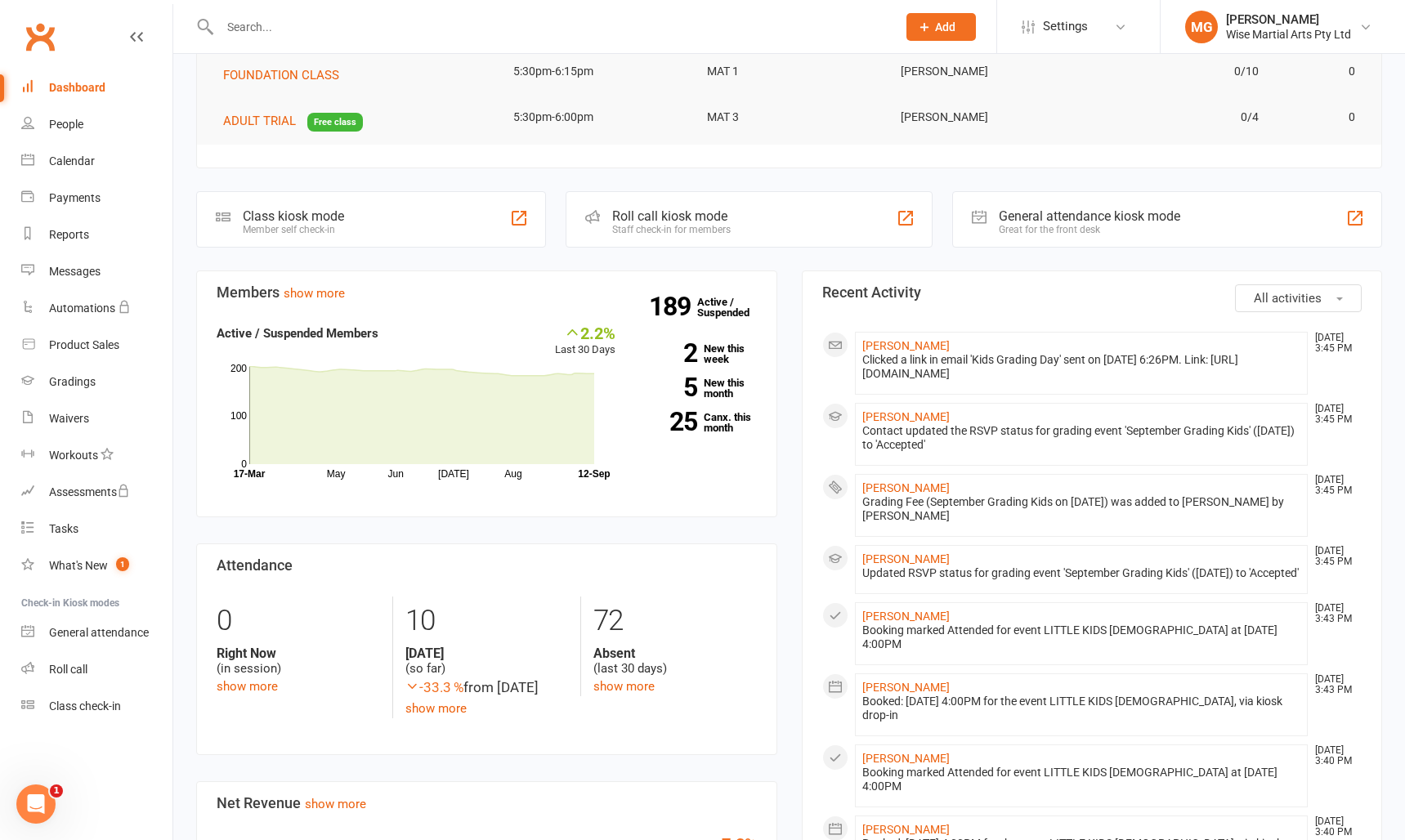
click at [71, 90] on div "Dashboard" at bounding box center [77, 87] width 56 height 13
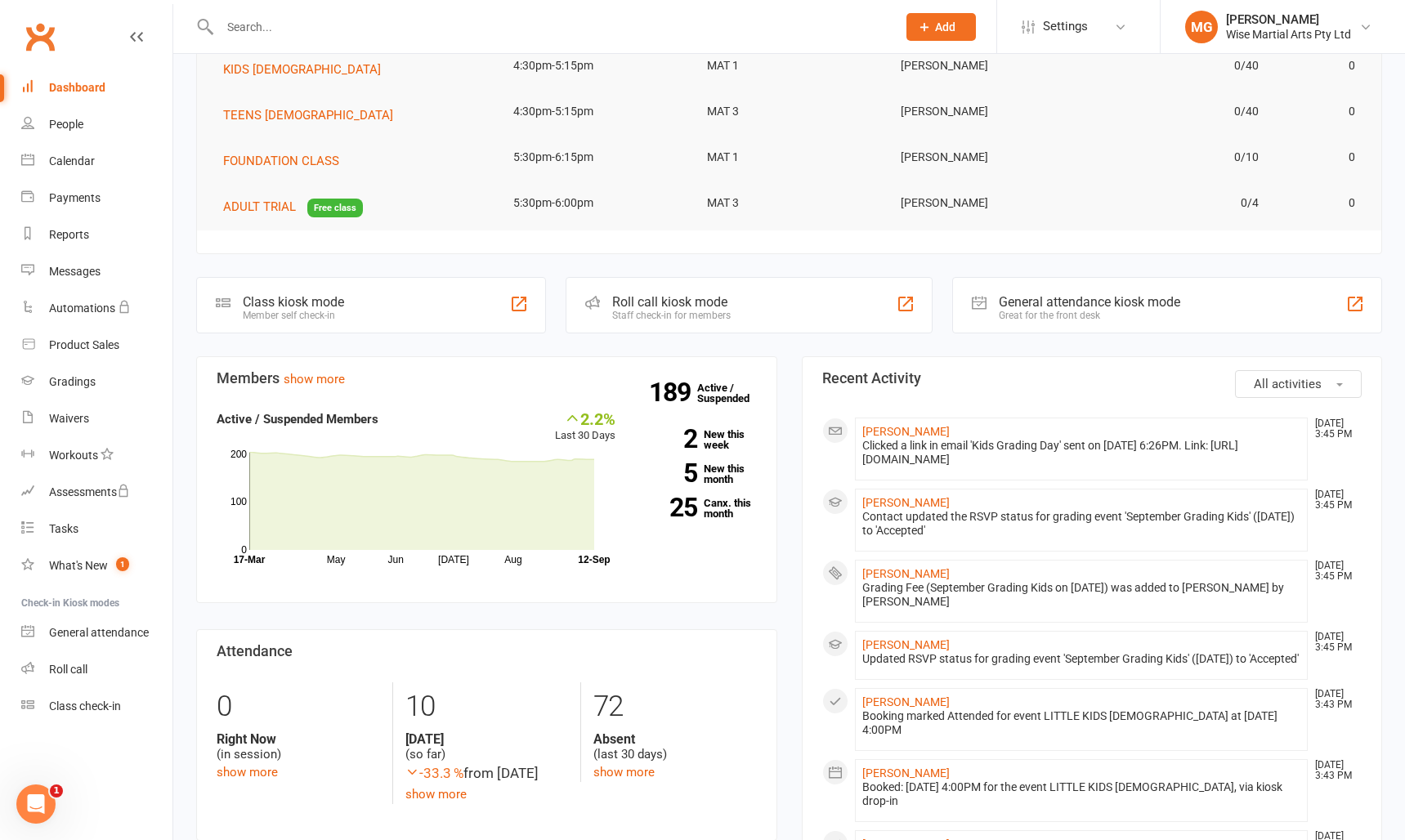
scroll to position [0, 0]
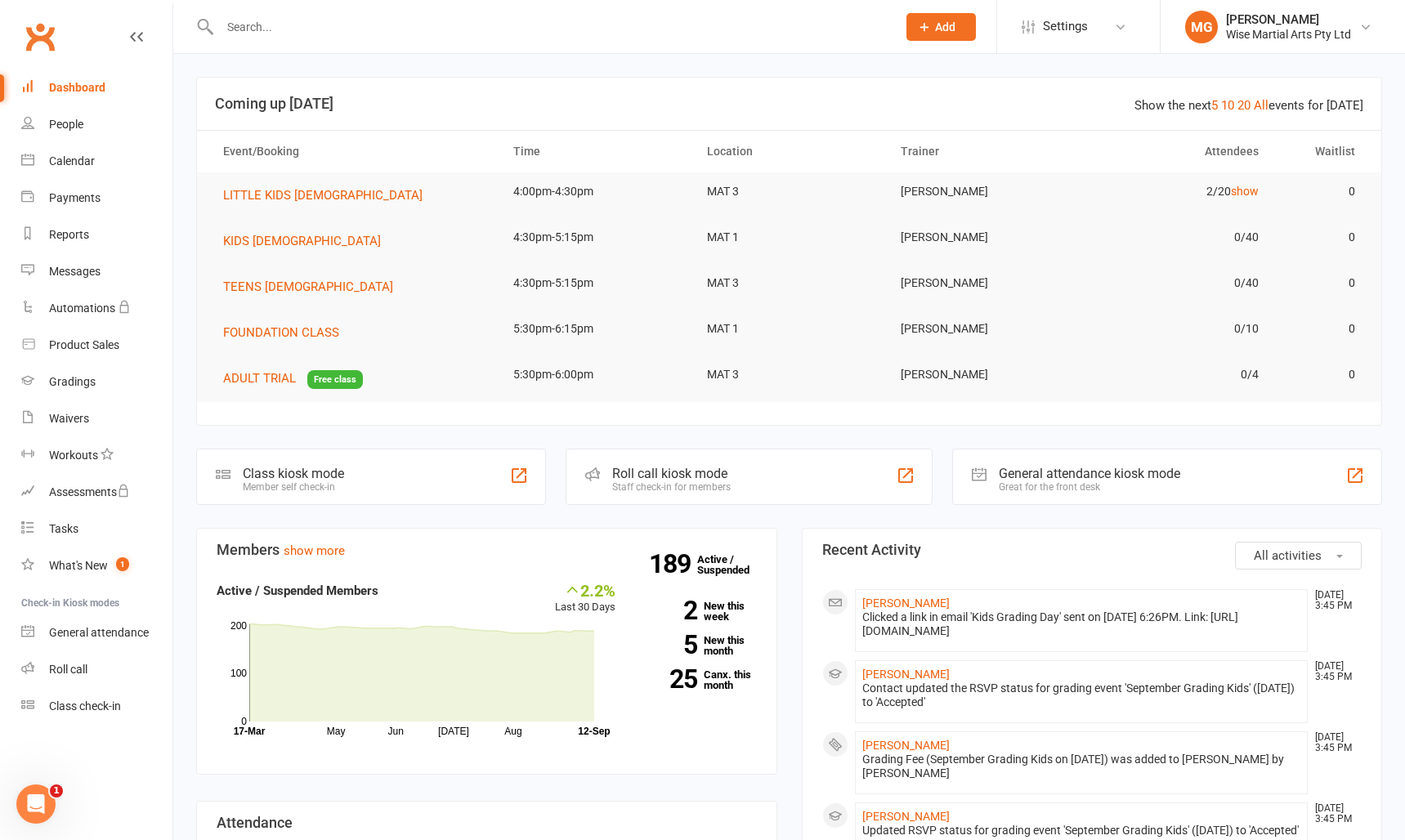
click at [61, 35] on div "Clubworx" at bounding box center [86, 47] width 173 height 61
click at [51, 39] on link "Clubworx" at bounding box center [40, 37] width 41 height 41
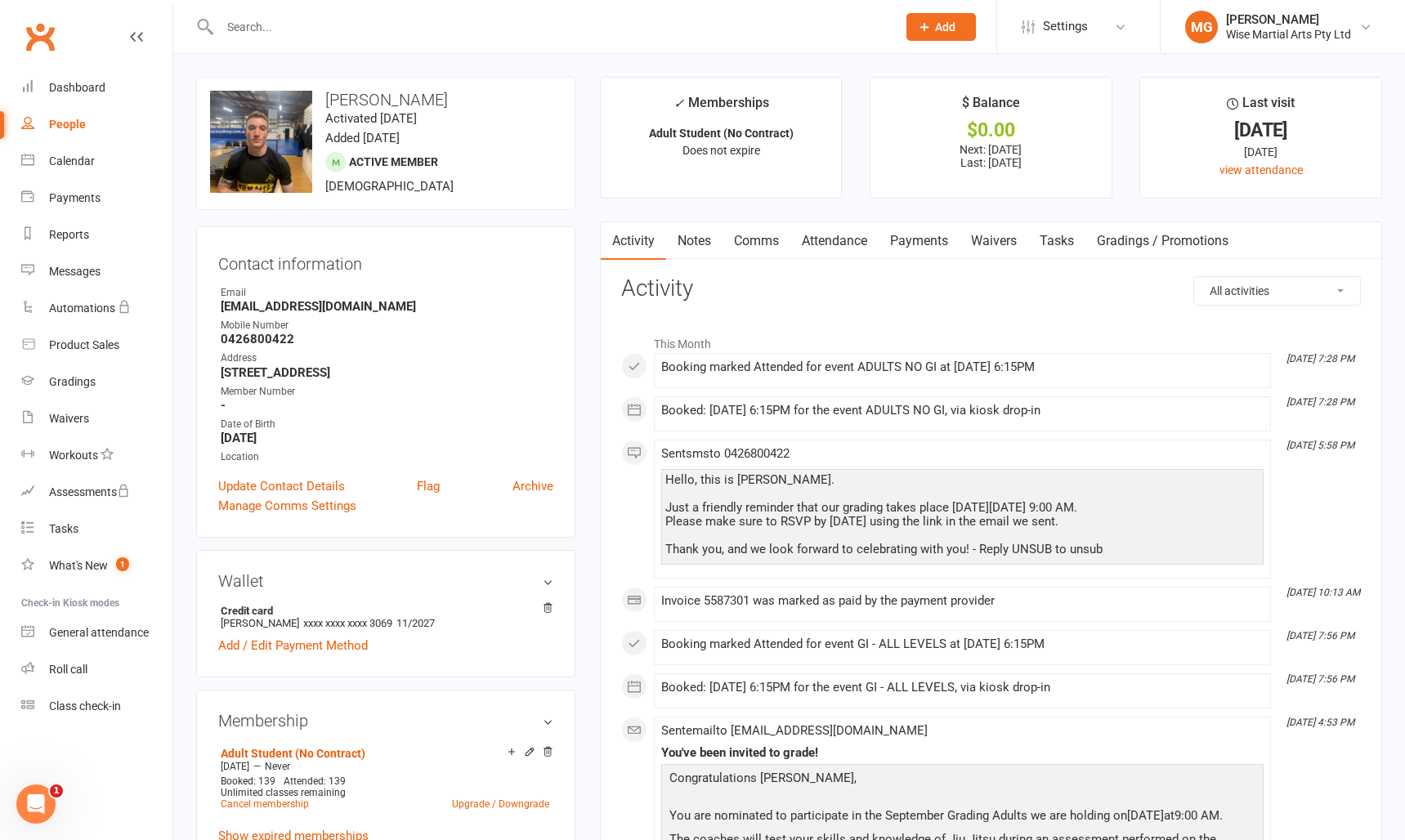
click at [928, 243] on link "Payments" at bounding box center [919, 241] width 81 height 38
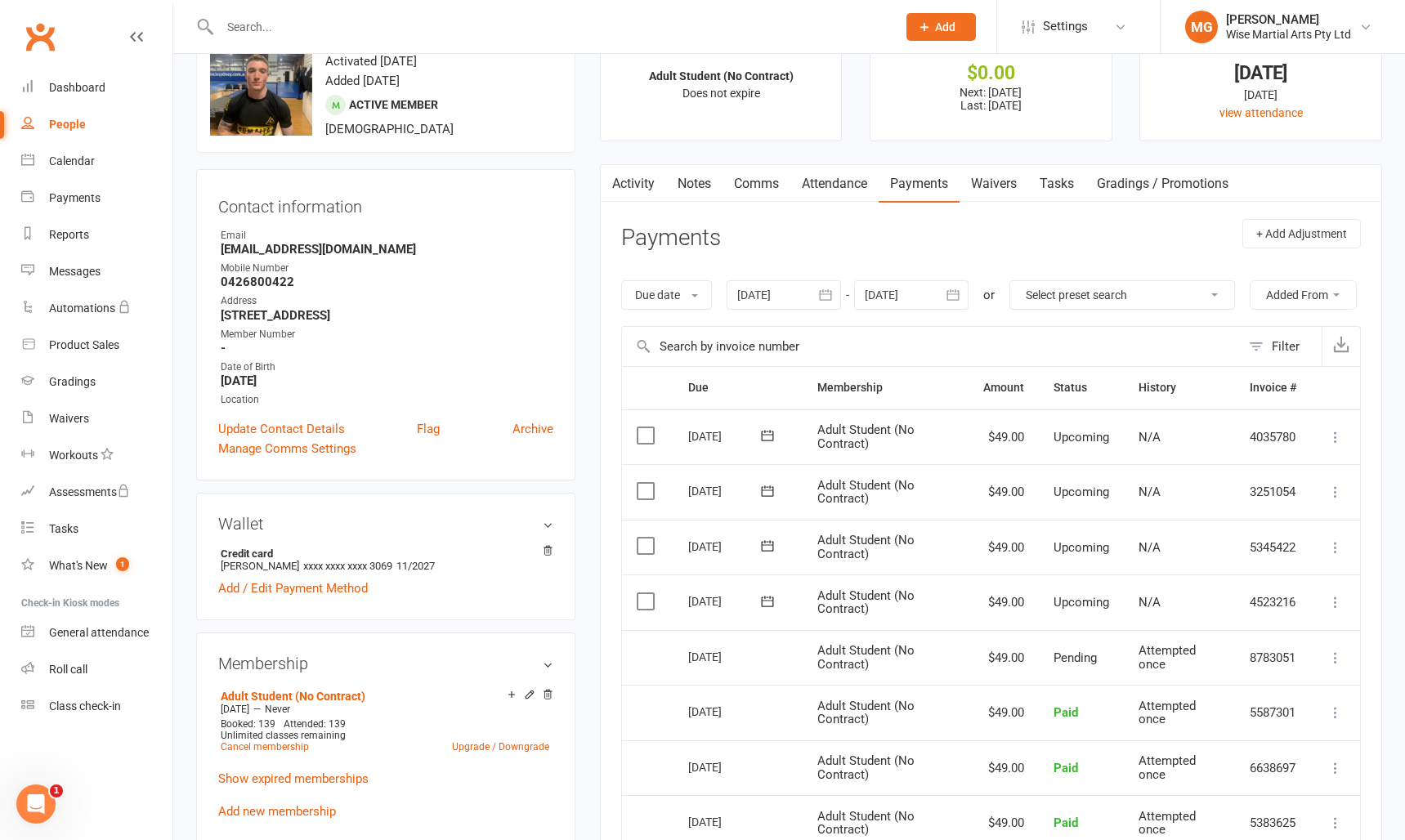
scroll to position [59, 0]
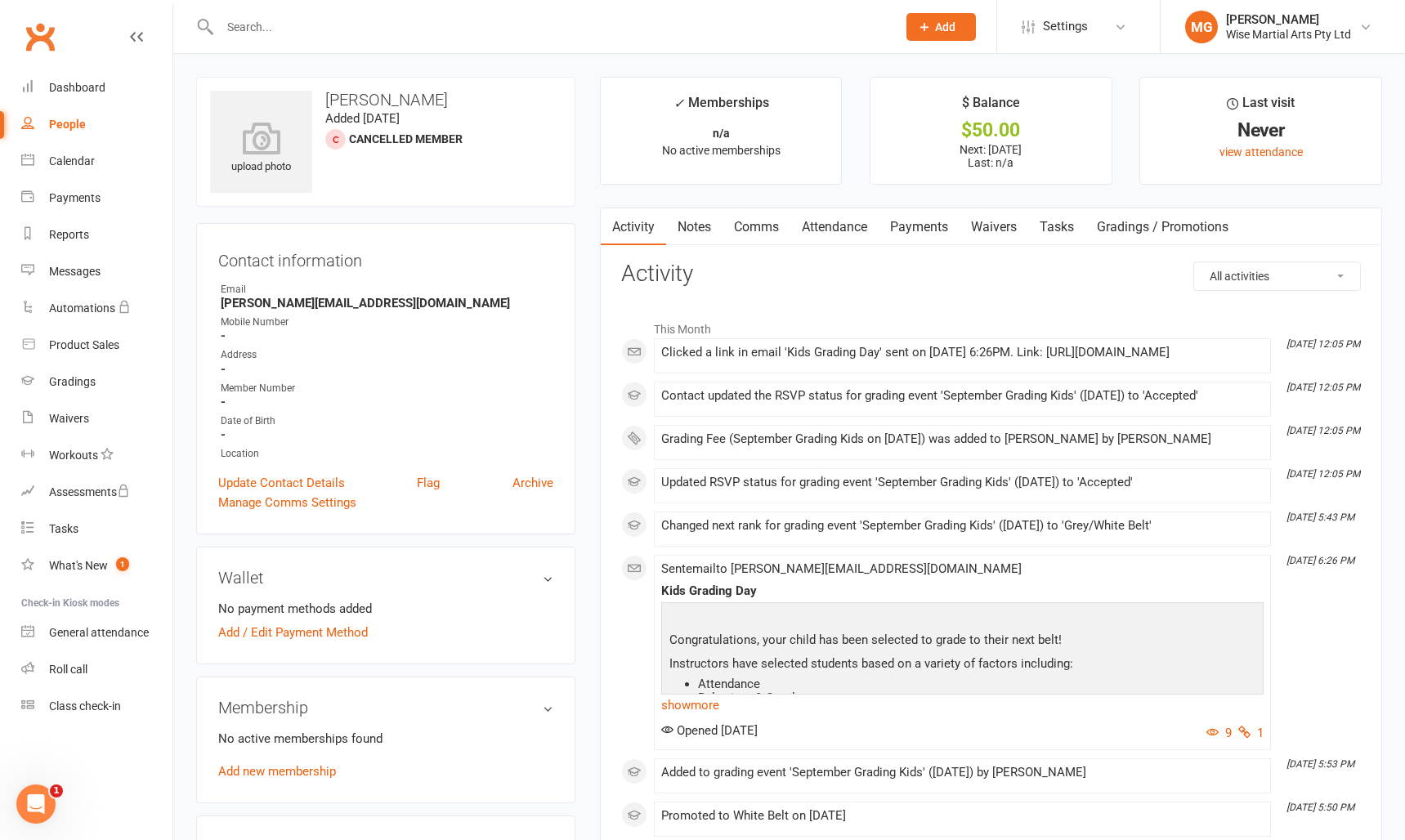
click at [1001, 229] on link "Waivers" at bounding box center [993, 227] width 69 height 38
click at [907, 228] on link "Payments" at bounding box center [919, 227] width 81 height 38
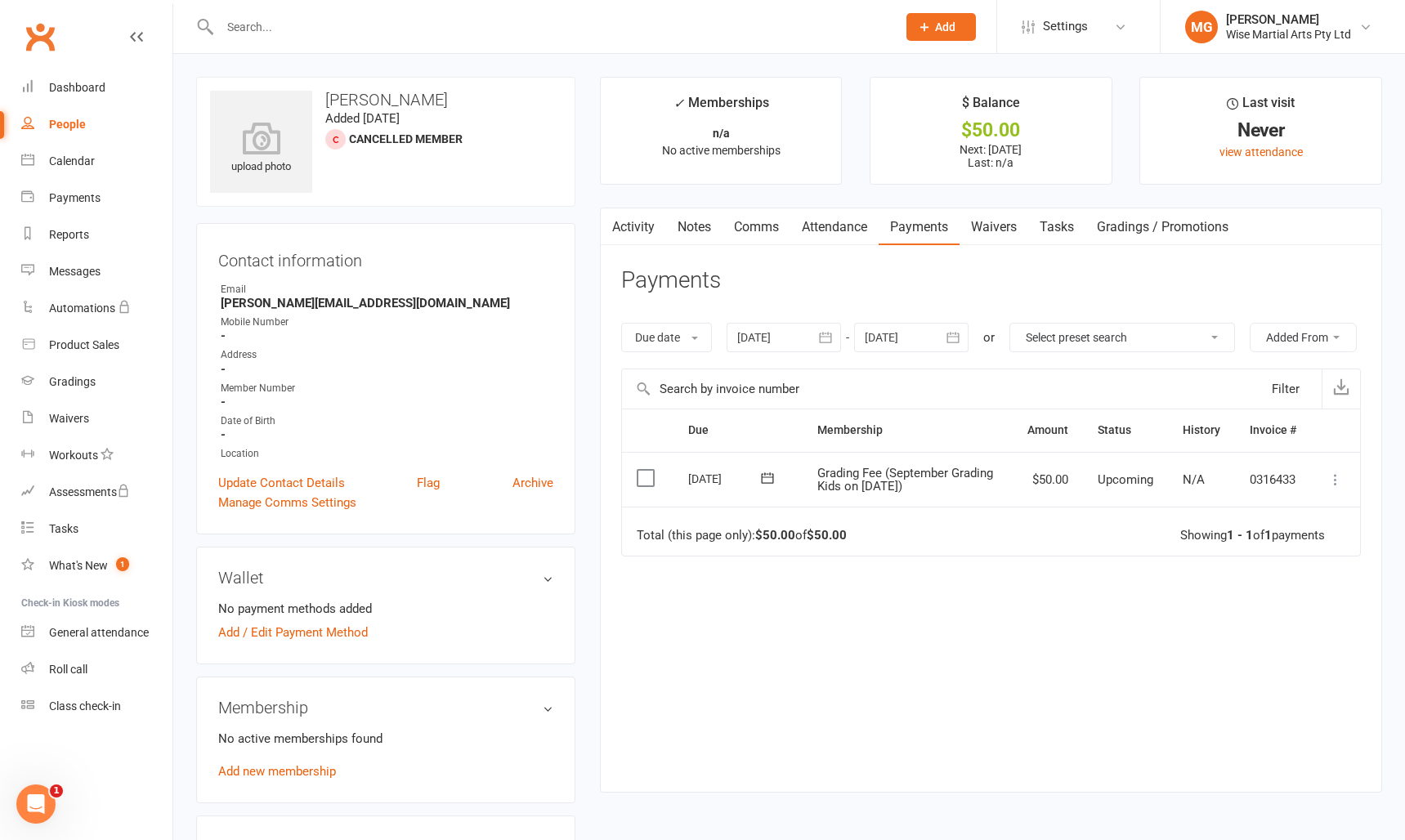
scroll to position [1, 0]
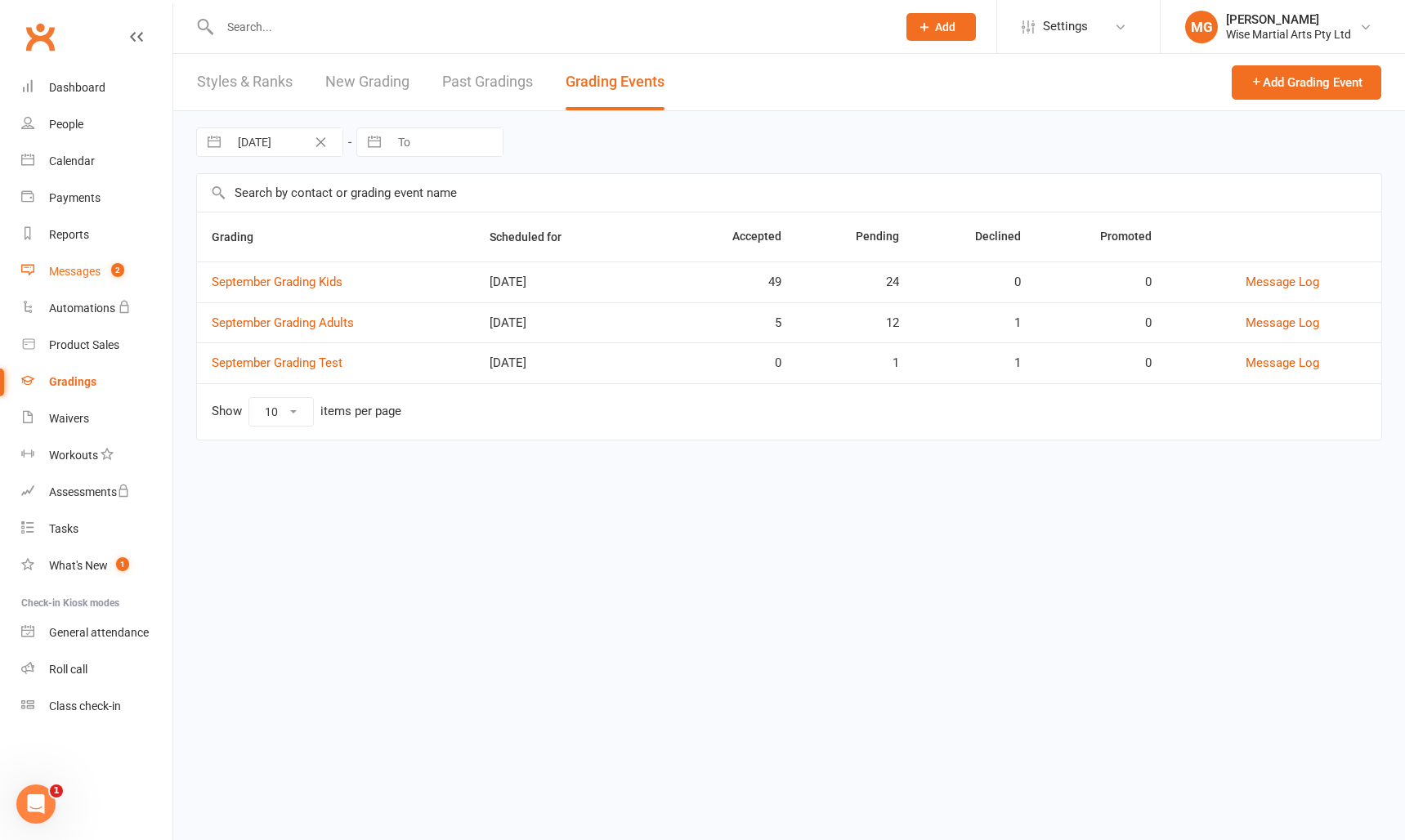
click at [94, 257] on link "Messages 2" at bounding box center [97, 271] width 151 height 37
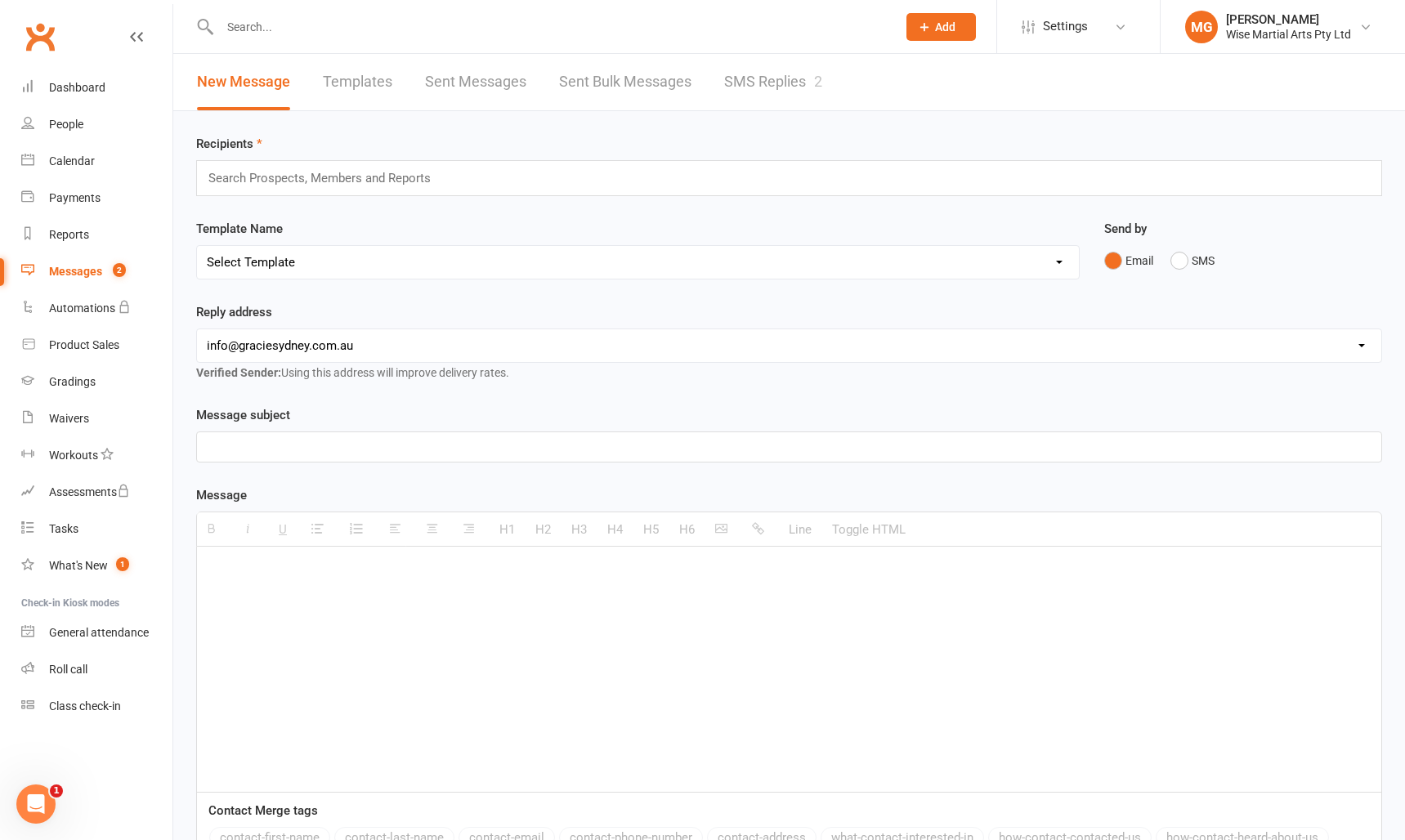
click at [749, 80] on link "SMS Replies 2" at bounding box center [774, 81] width 99 height 56
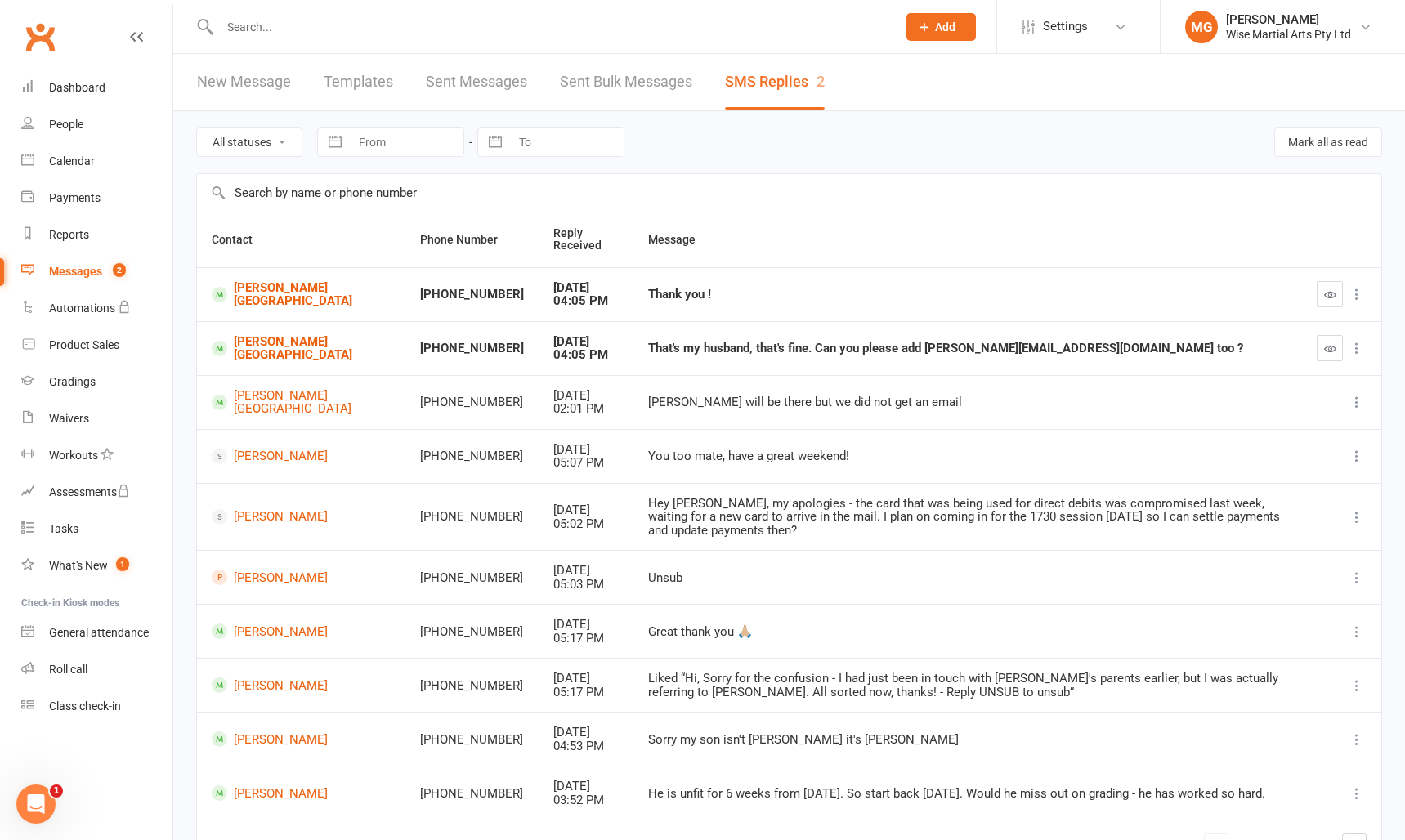
click at [801, 359] on td "That's my husband, that's fine. Can you please add [PERSON_NAME][EMAIL_ADDRESS]…" at bounding box center [967, 348] width 669 height 54
drag, startPoint x: 826, startPoint y: 349, endPoint x: 981, endPoint y: 347, distance: 155.0
click at [981, 347] on div "That's my husband, that's fine. Can you please add [PERSON_NAME][EMAIL_ADDRESS]…" at bounding box center [968, 348] width 639 height 14
click at [985, 348] on div "That's my husband, that's fine. Can you please add [PERSON_NAME][EMAIL_ADDRESS]…" at bounding box center [968, 348] width 639 height 14
drag, startPoint x: 827, startPoint y: 349, endPoint x: 984, endPoint y: 351, distance: 157.0
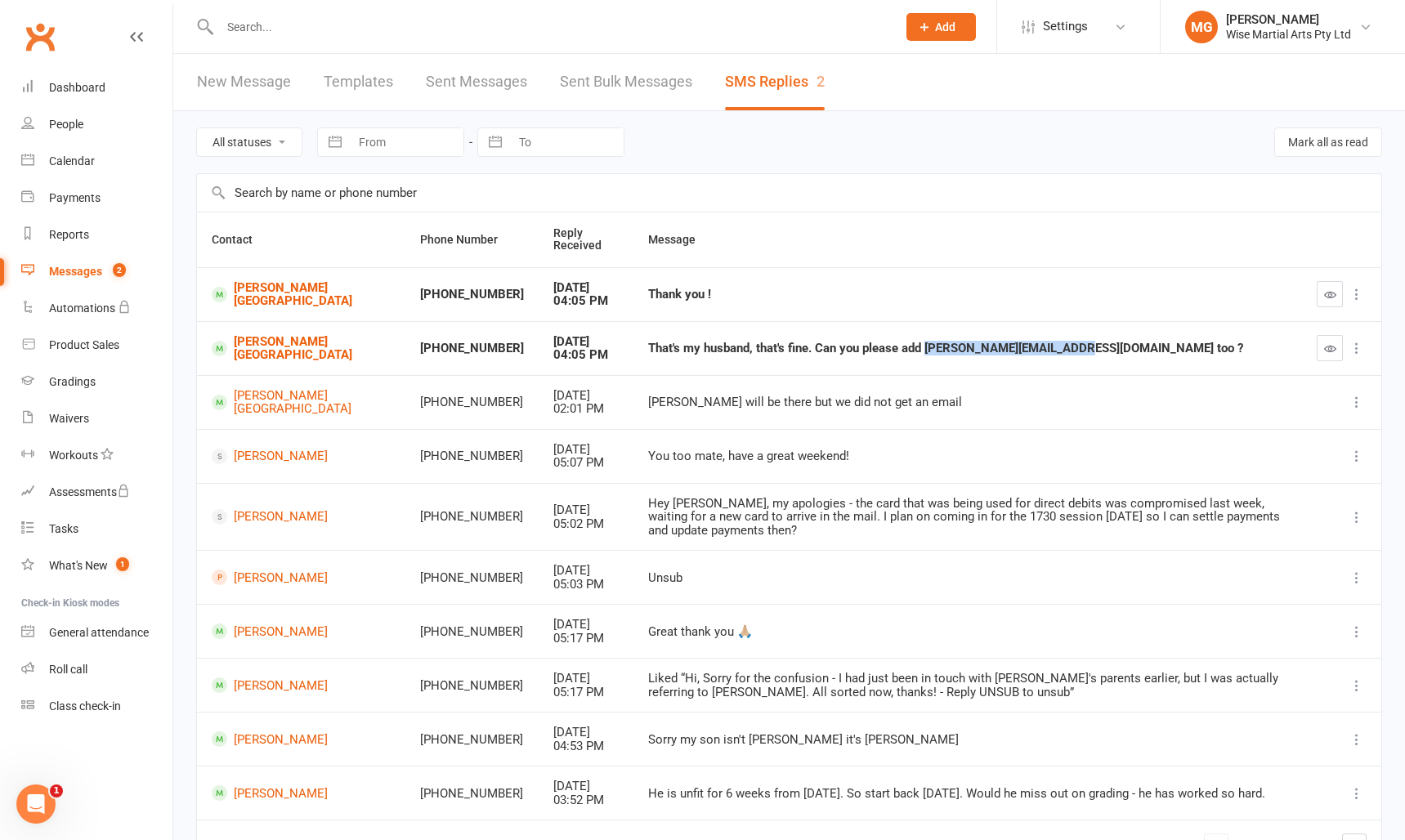
click at [984, 351] on div "That's my husband, that's fine. Can you please add [PERSON_NAME][EMAIL_ADDRESS]…" at bounding box center [968, 348] width 639 height 14
copy div "sarahmchouston@gmail.com"
click at [116, 75] on link "Dashboard" at bounding box center [97, 88] width 151 height 37
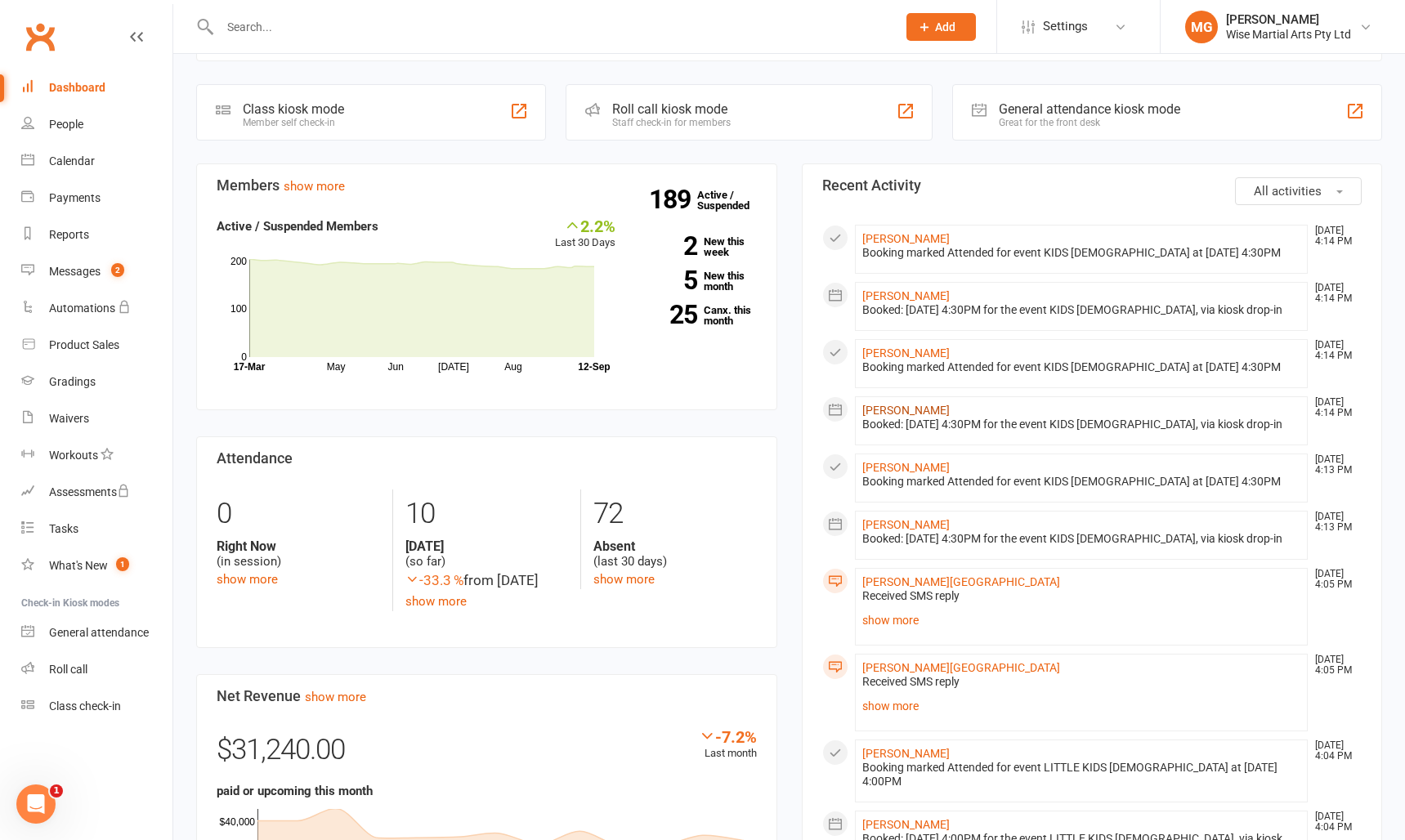
scroll to position [376, 0]
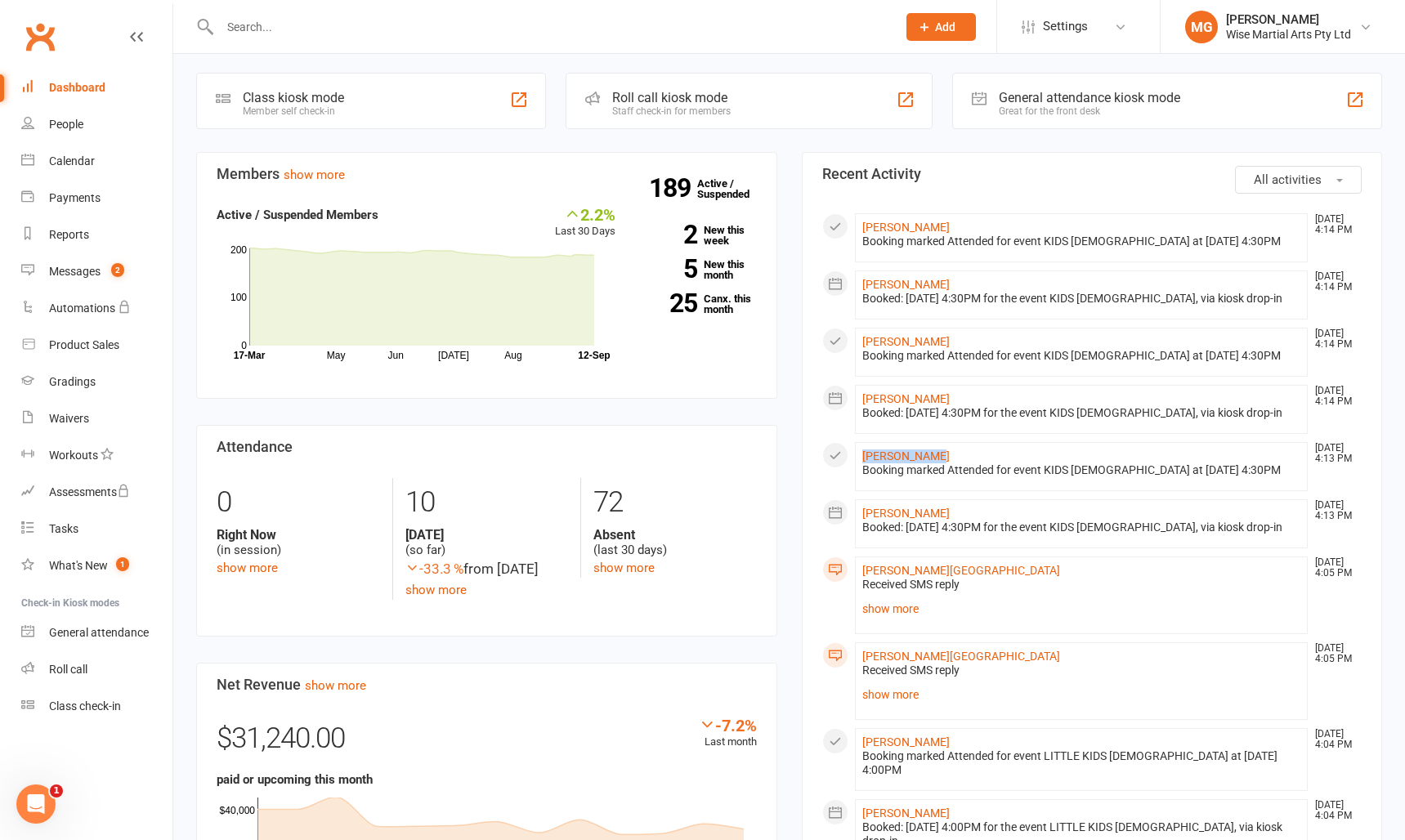
click at [76, 73] on link "Dashboard" at bounding box center [97, 88] width 151 height 37
click at [134, 261] on link "Messages 2" at bounding box center [97, 271] width 151 height 37
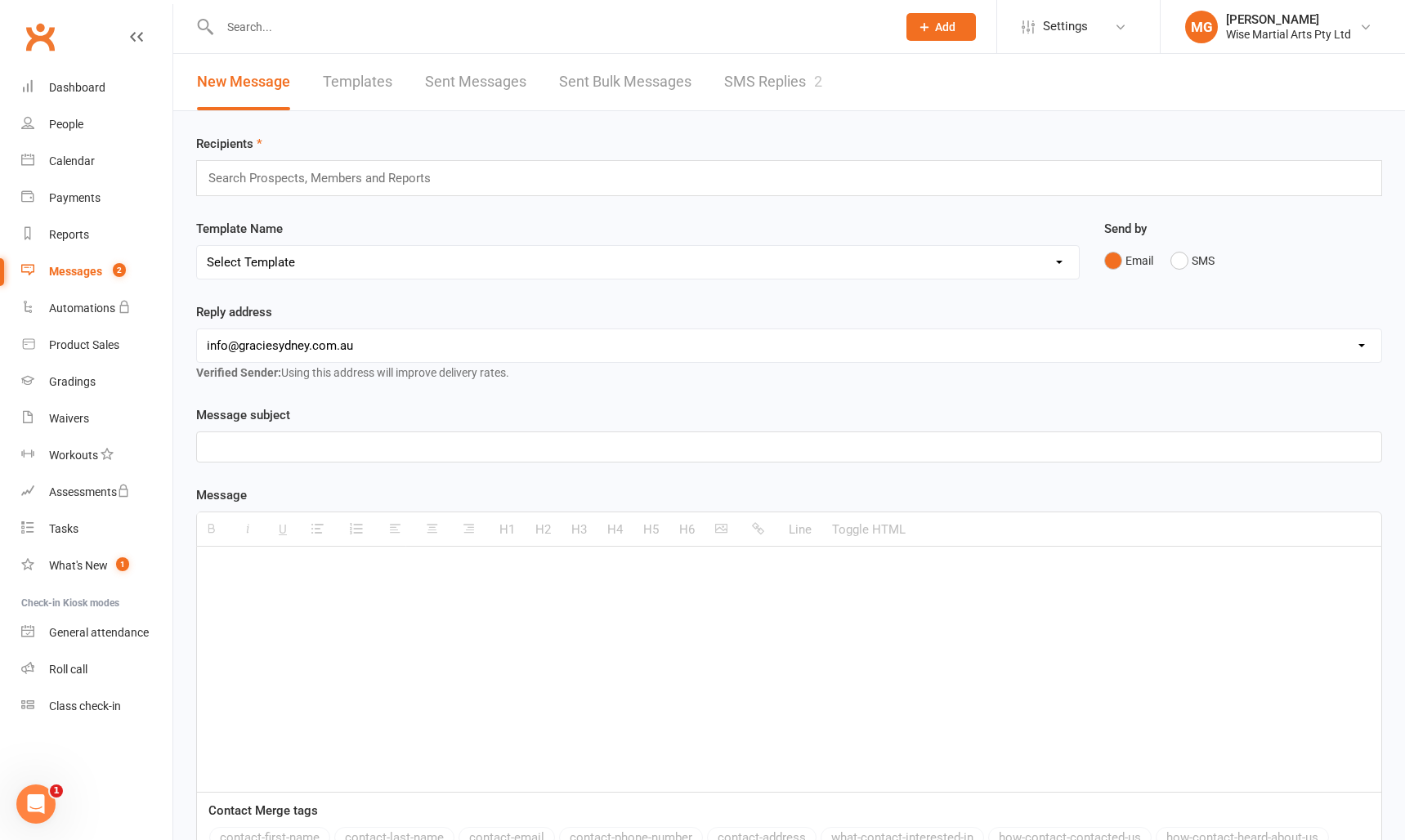
click at [783, 80] on link "SMS Replies 2" at bounding box center [774, 81] width 99 height 56
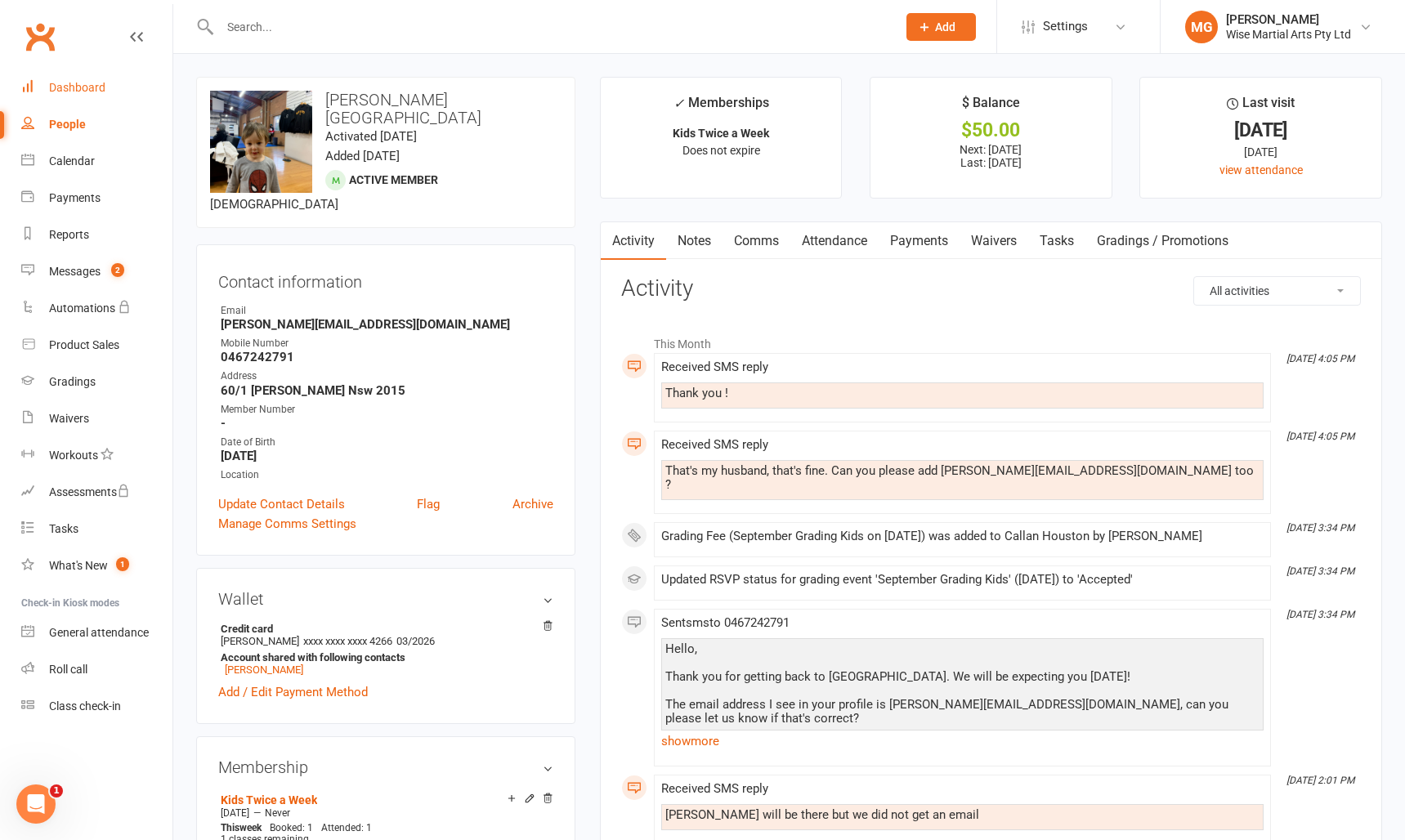
click at [105, 81] on link "Dashboard" at bounding box center [97, 88] width 151 height 37
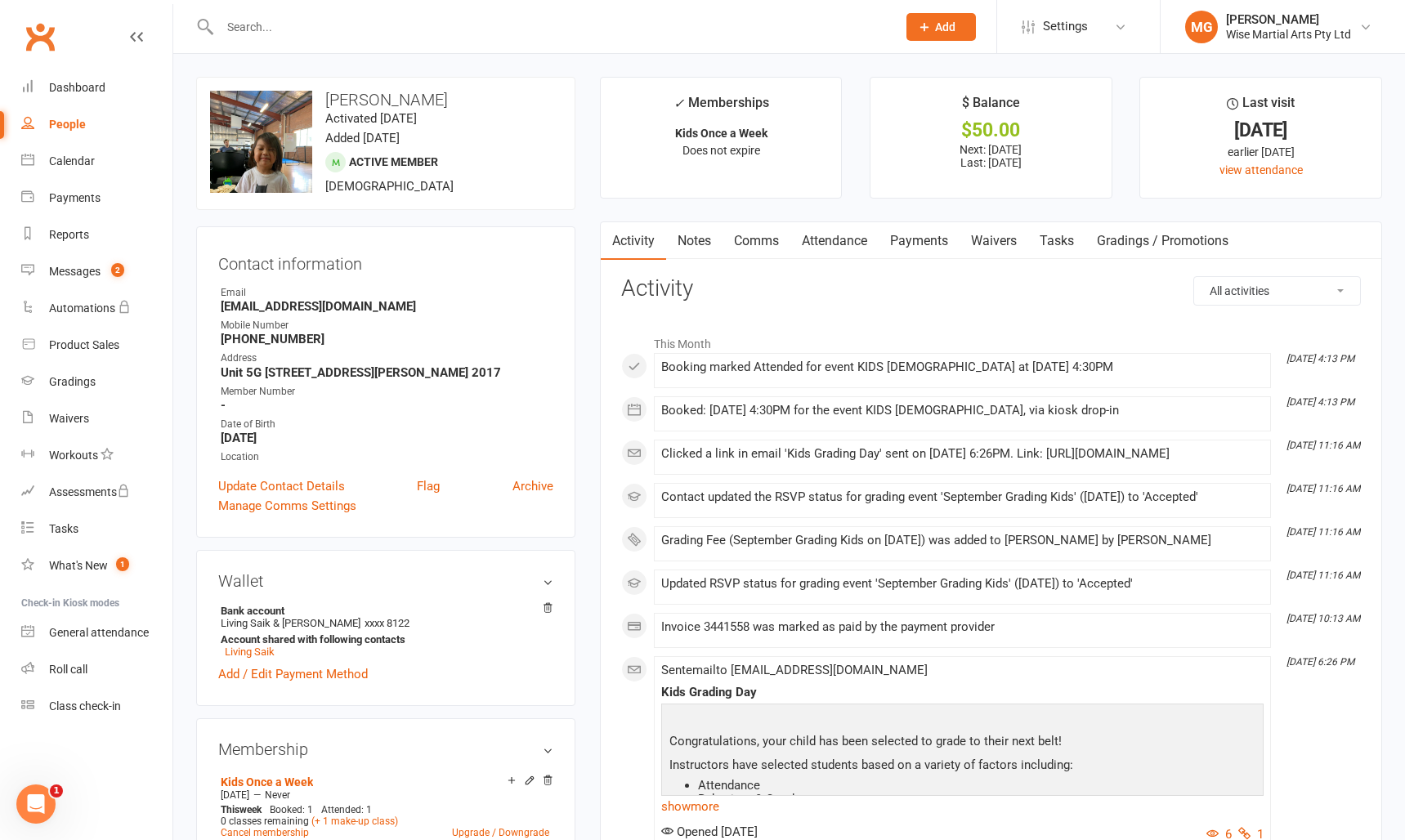
click at [777, 461] on div "Clicked a link in email 'Kids Grading Day' sent on [DATE] 6:26PM. Link: [URL][D…" at bounding box center [962, 454] width 603 height 14
drag, startPoint x: 777, startPoint y: 463, endPoint x: 874, endPoint y: 324, distance: 169.5
click at [777, 461] on div "Clicked a link in email 'Kids Grading Day' sent on [DATE] 6:26PM. Link: [URL][D…" at bounding box center [962, 454] width 603 height 14
click at [935, 238] on link "Payments" at bounding box center [919, 241] width 81 height 38
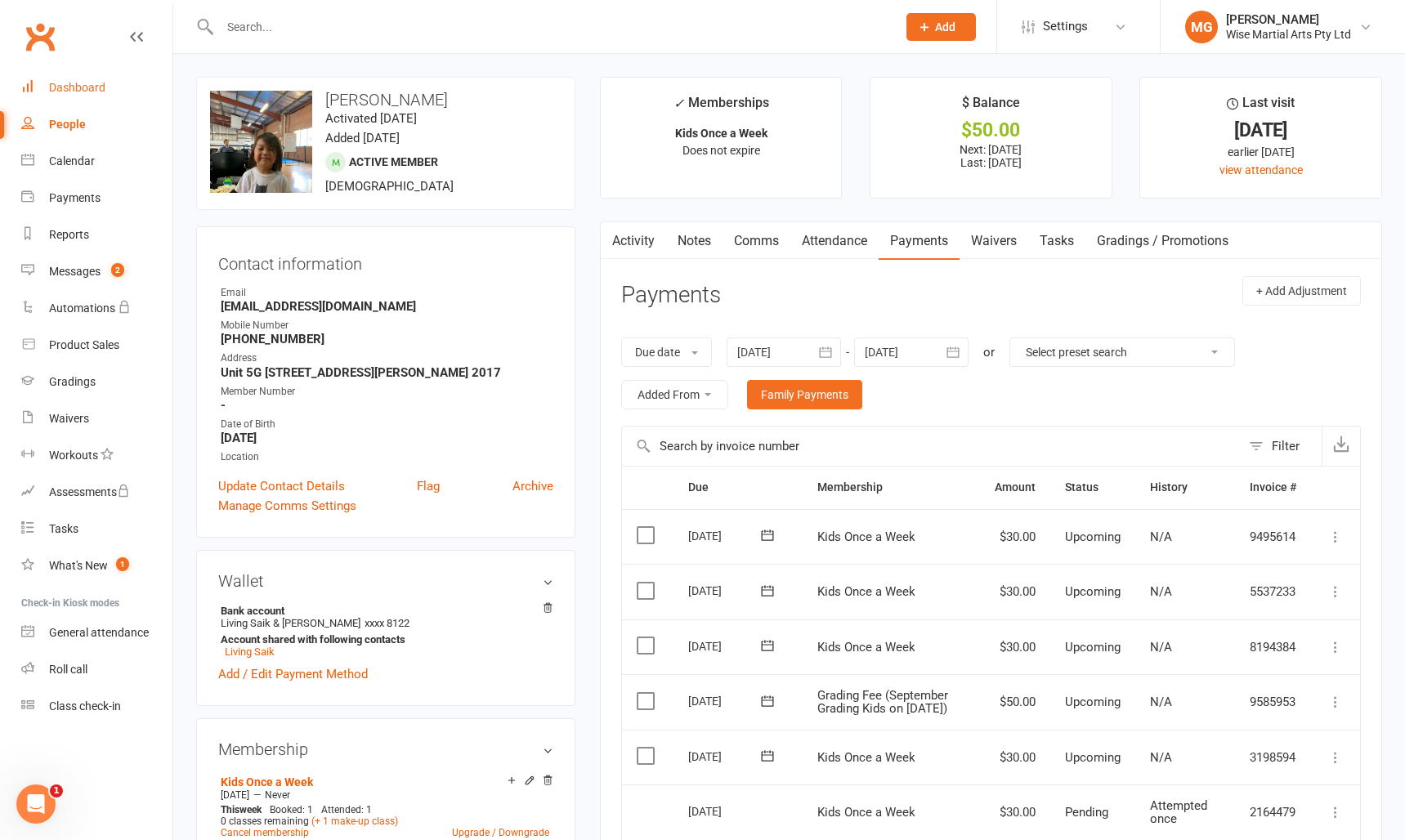
click at [104, 90] on link "Dashboard" at bounding box center [97, 88] width 151 height 37
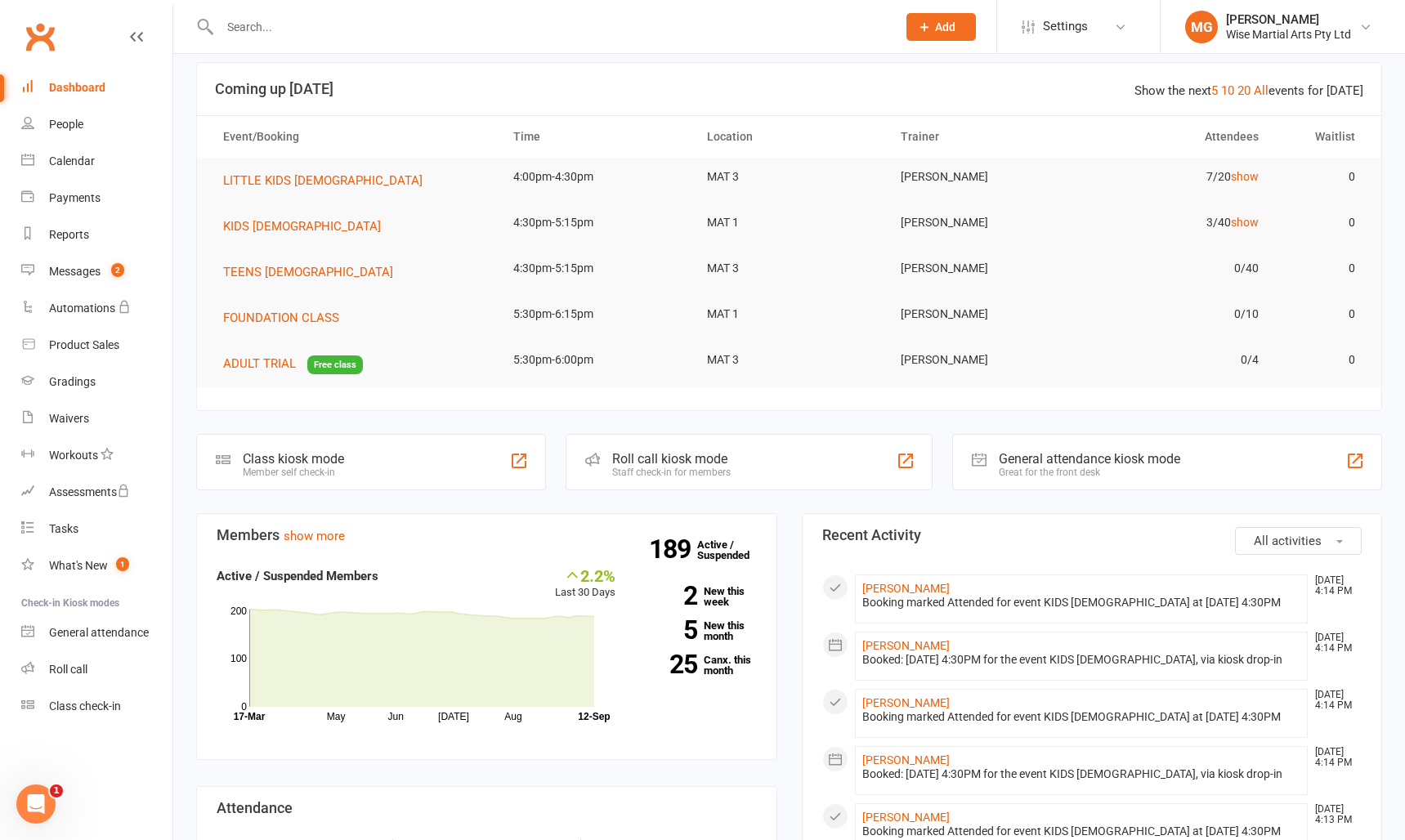
scroll to position [32, 0]
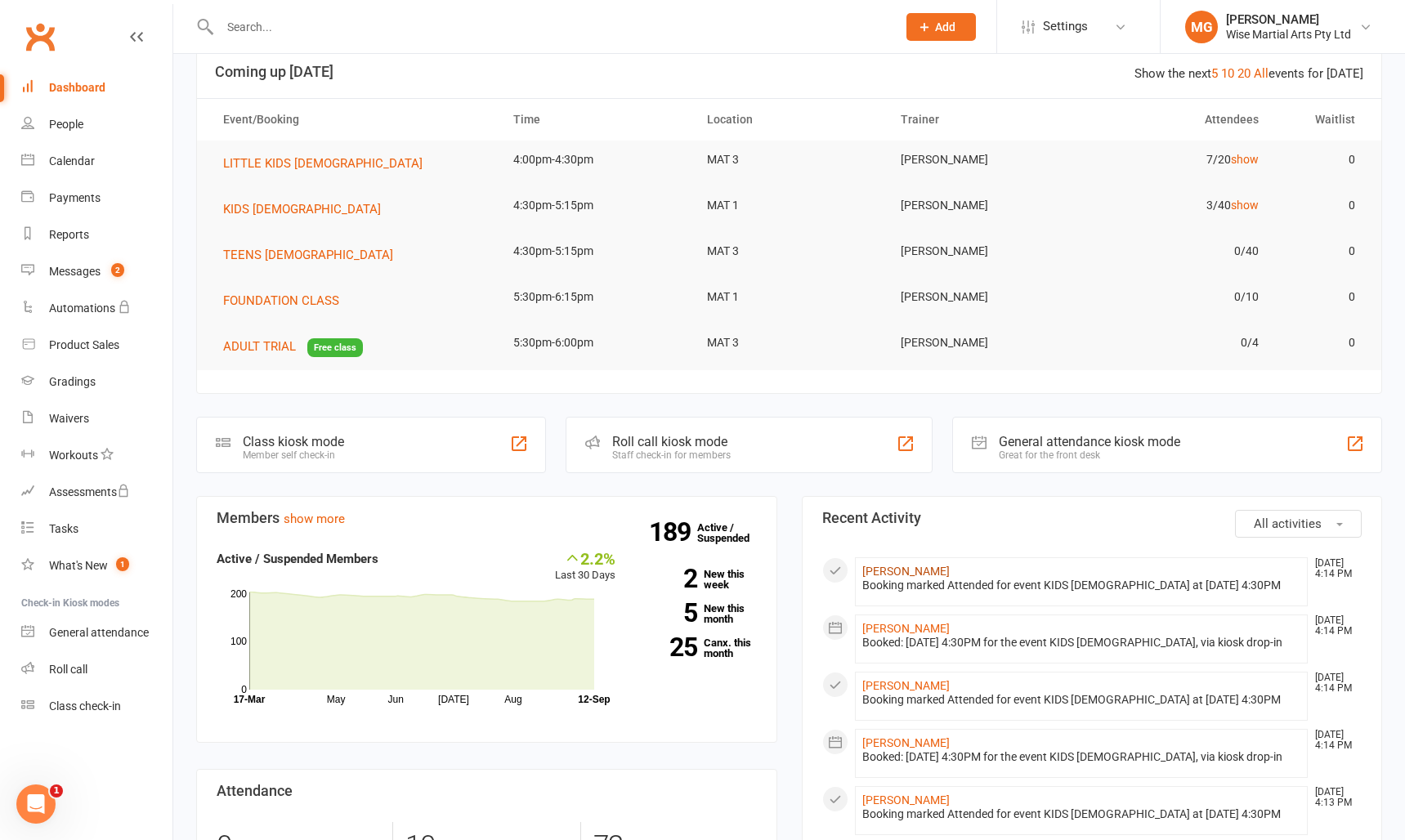
click at [893, 572] on link "[PERSON_NAME]" at bounding box center [906, 571] width 88 height 13
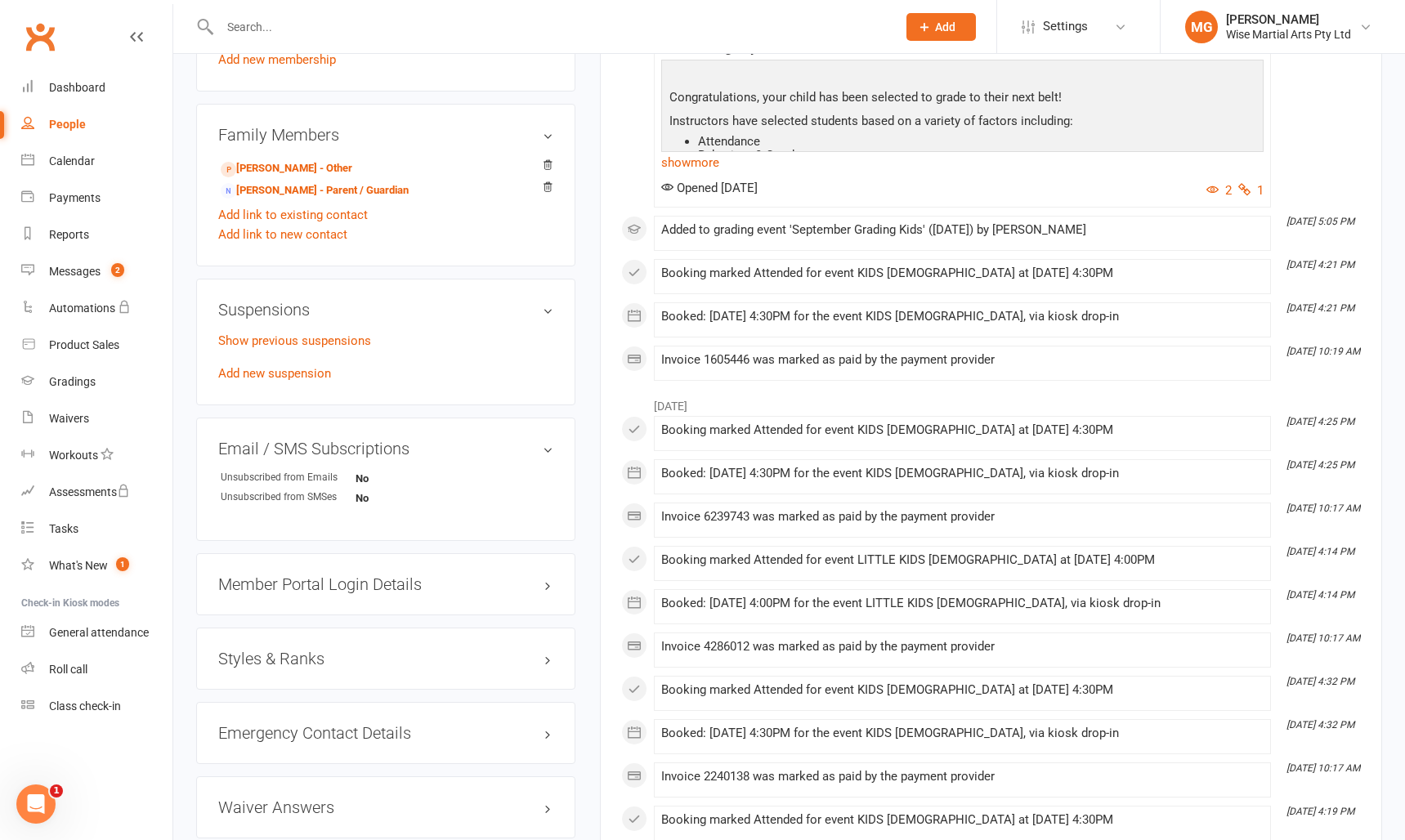
scroll to position [848, 0]
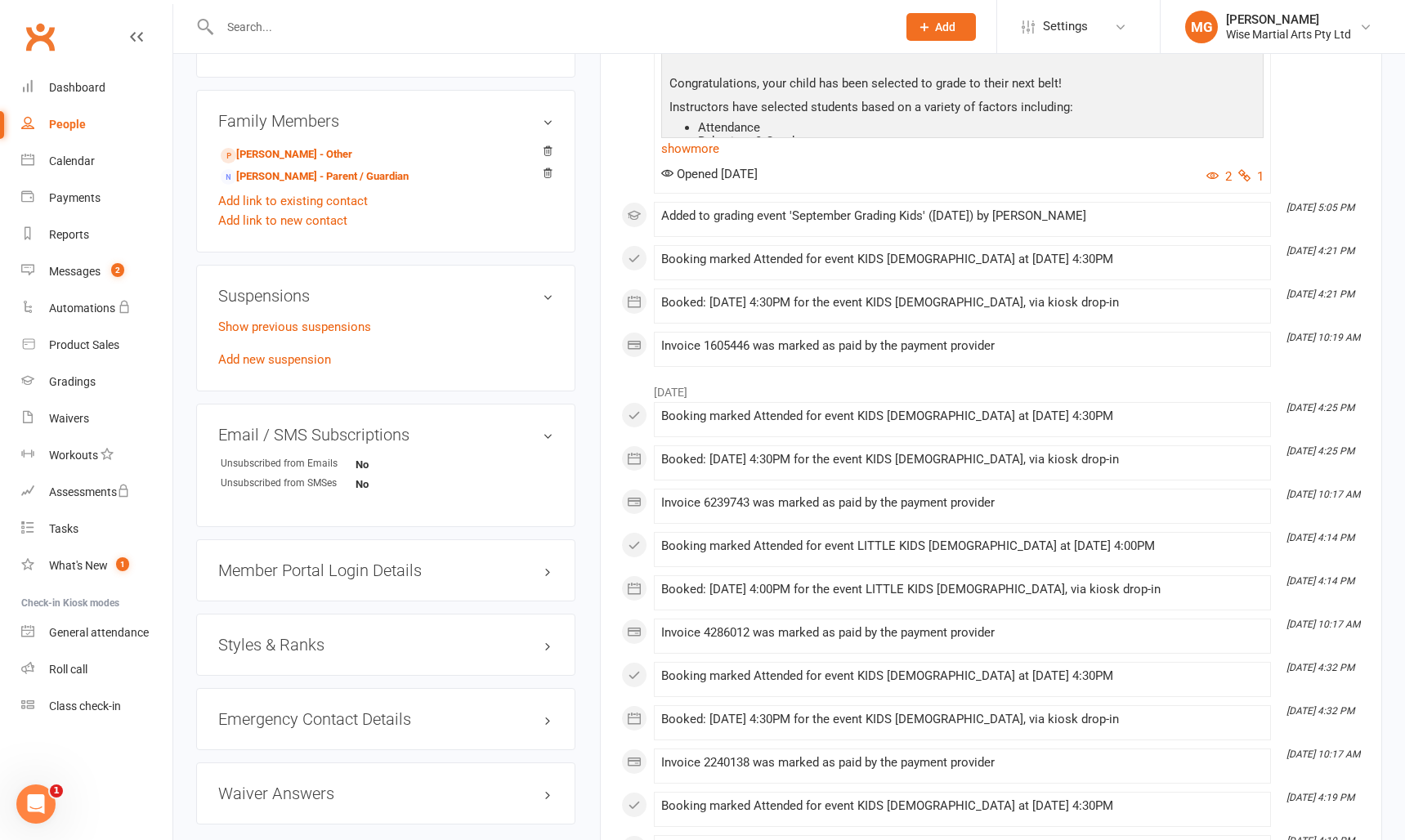
click at [376, 638] on h3 "Styles & Ranks" at bounding box center [386, 645] width 335 height 18
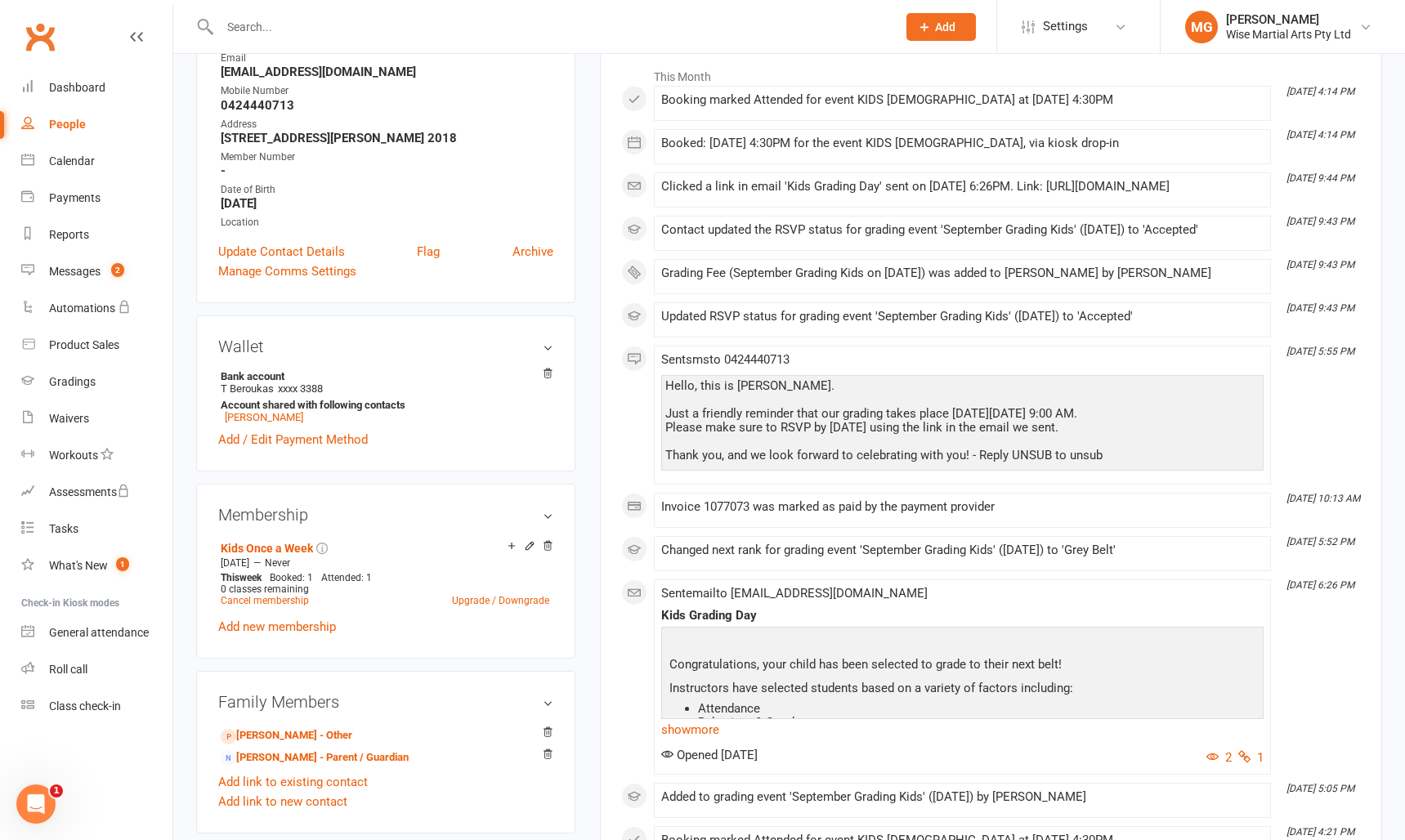
scroll to position [0, 0]
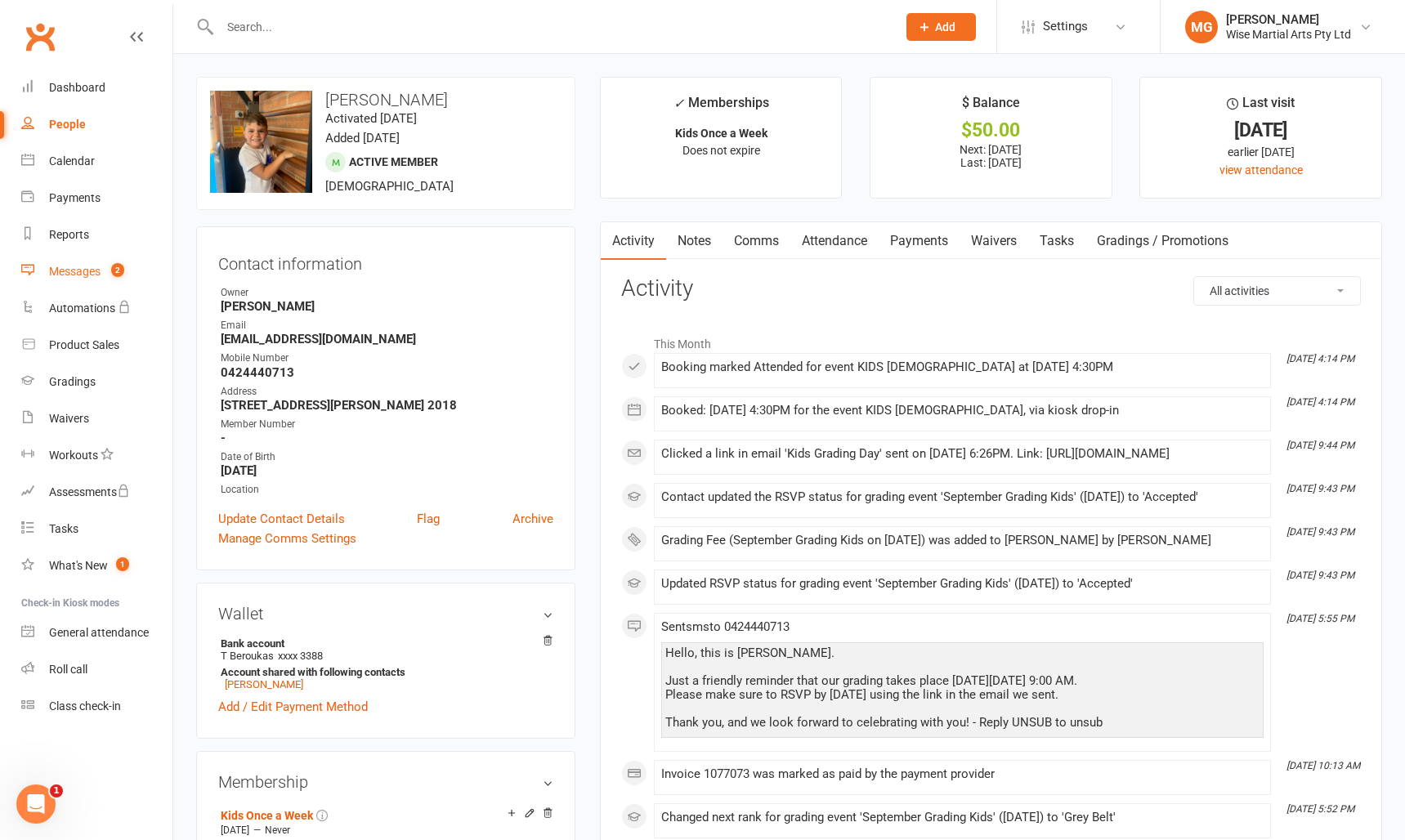
click at [90, 276] on div "Messages" at bounding box center [74, 271] width 51 height 13
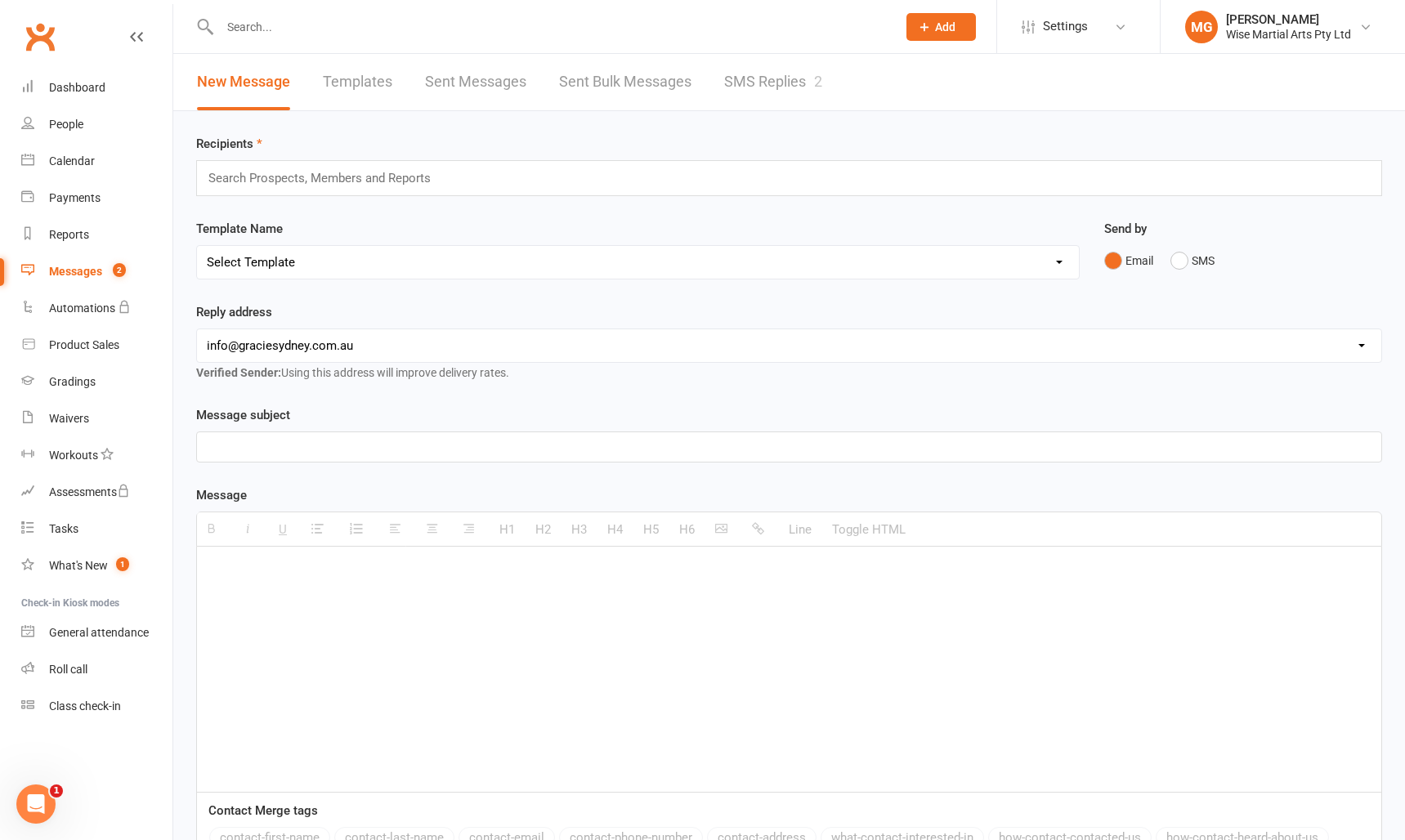
click at [789, 82] on link "SMS Replies 2" at bounding box center [774, 81] width 99 height 56
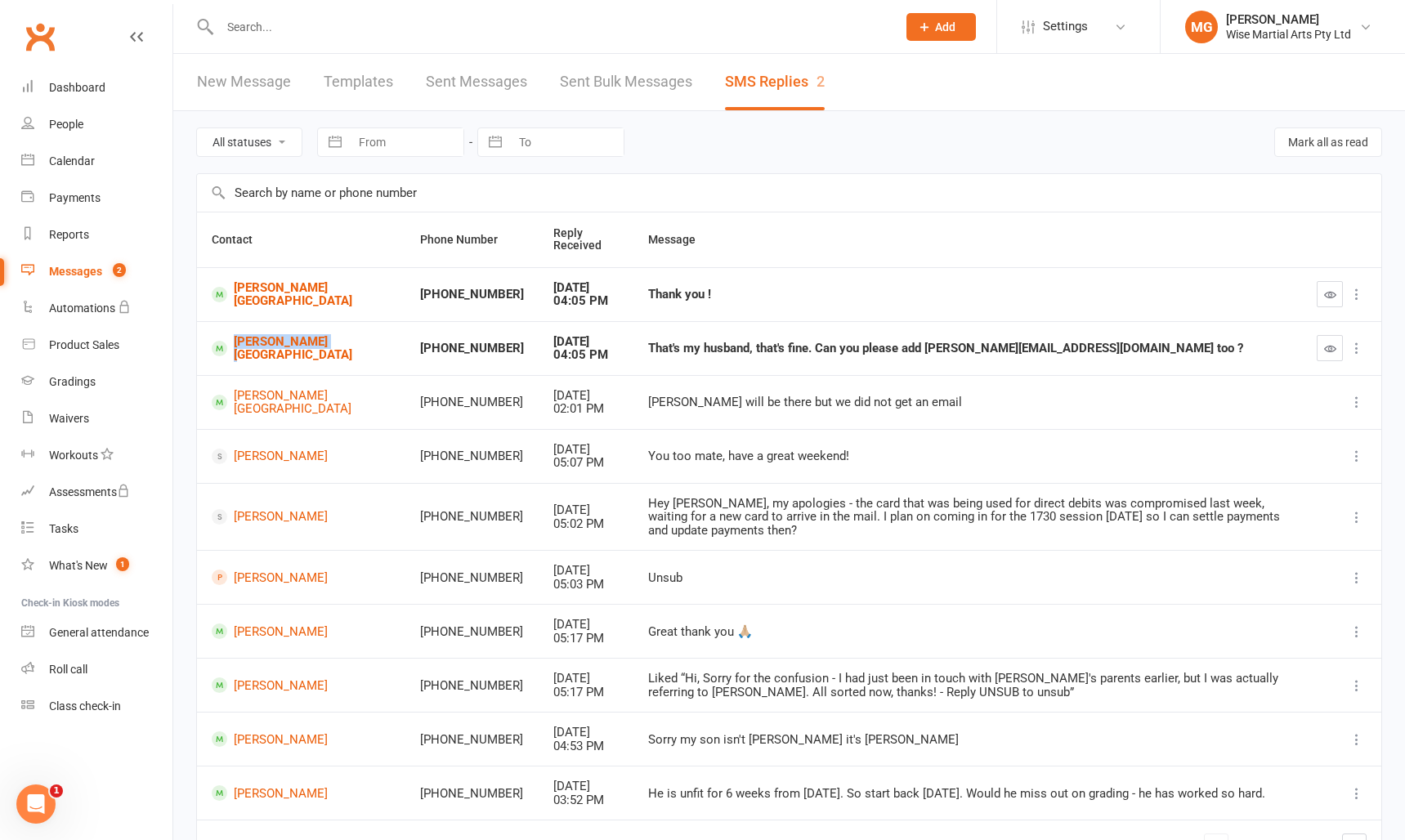
click at [1334, 298] on icon "button" at bounding box center [1331, 295] width 13 height 13
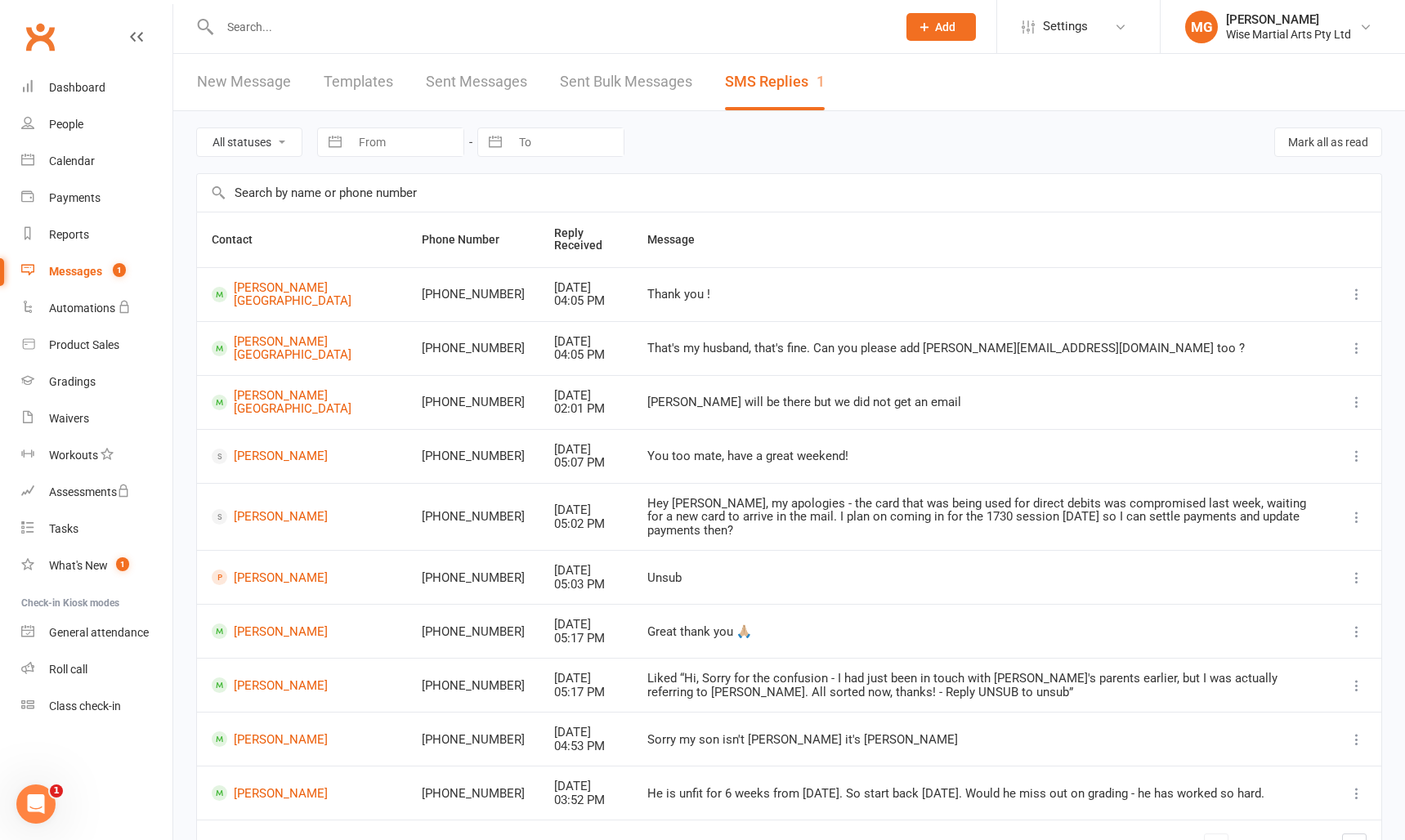
drag, startPoint x: 1289, startPoint y: 343, endPoint x: 1072, endPoint y: 304, distance: 220.5
click at [1289, 343] on div "That's my husband, that's fine. Can you please add [PERSON_NAME][EMAIL_ADDRESS]…" at bounding box center [982, 348] width 670 height 14
click at [84, 88] on div "Dashboard" at bounding box center [77, 87] width 56 height 13
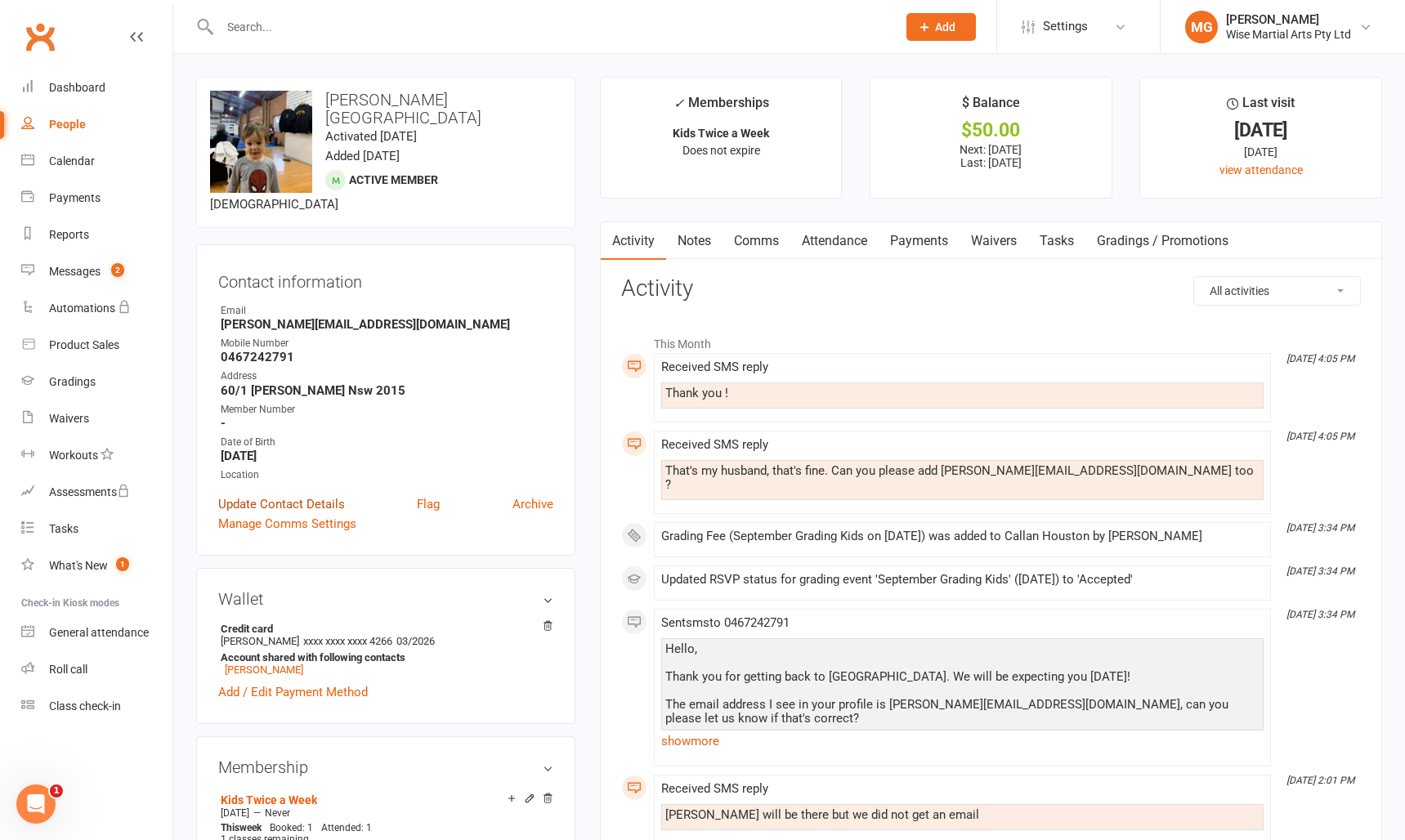
click at [292, 494] on link "Update Contact Details" at bounding box center [281, 504] width 126 height 20
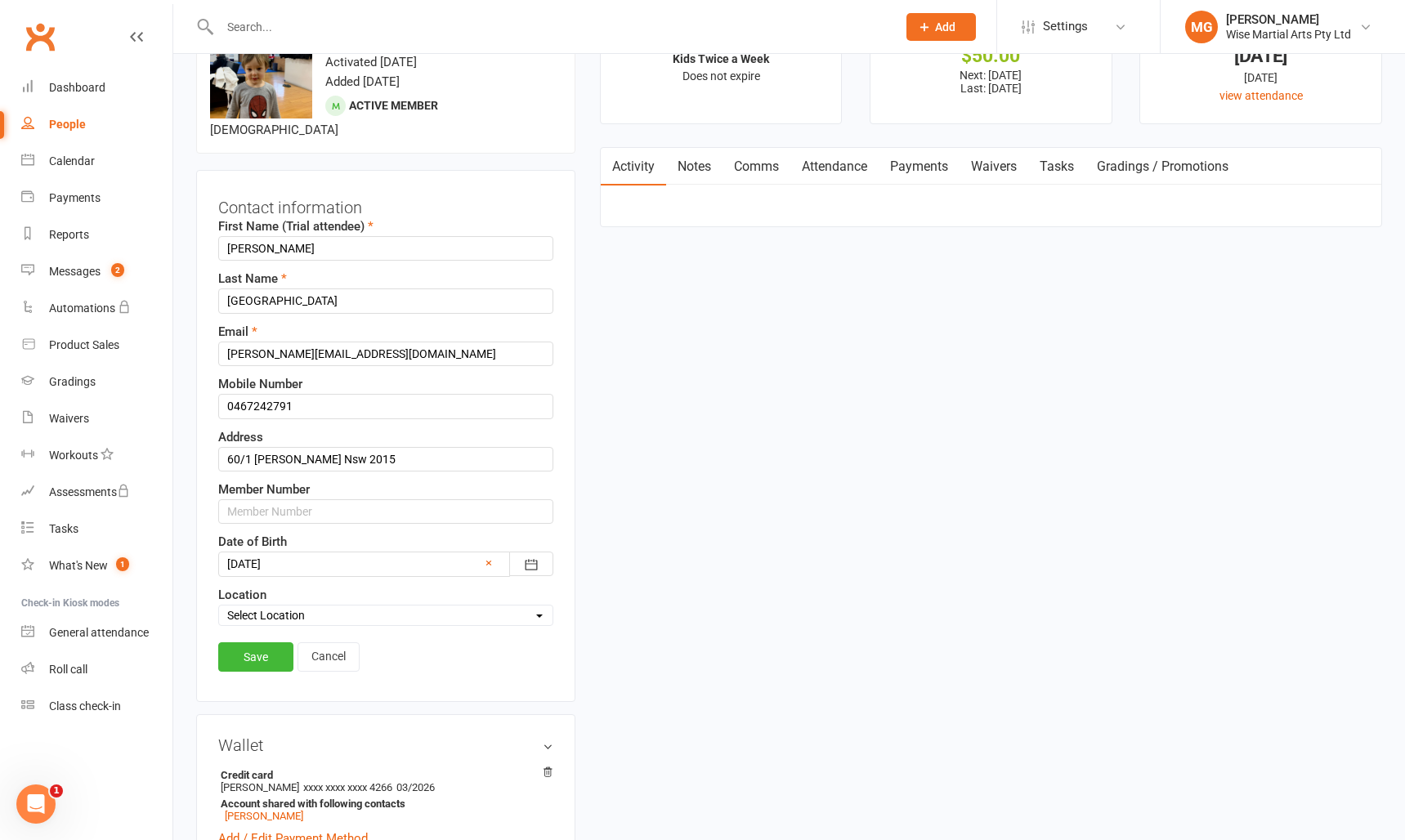
scroll to position [77, 0]
click at [362, 339] on input "[PERSON_NAME][EMAIL_ADDRESS][DOMAIN_NAME]" at bounding box center [386, 351] width 335 height 24
click at [418, 339] on input "[PERSON_NAME][EMAIL_ADDRESS][DOMAIN_NAME]" at bounding box center [386, 351] width 335 height 24
click at [70, 128] on div "People" at bounding box center [67, 124] width 37 height 13
select select "100"
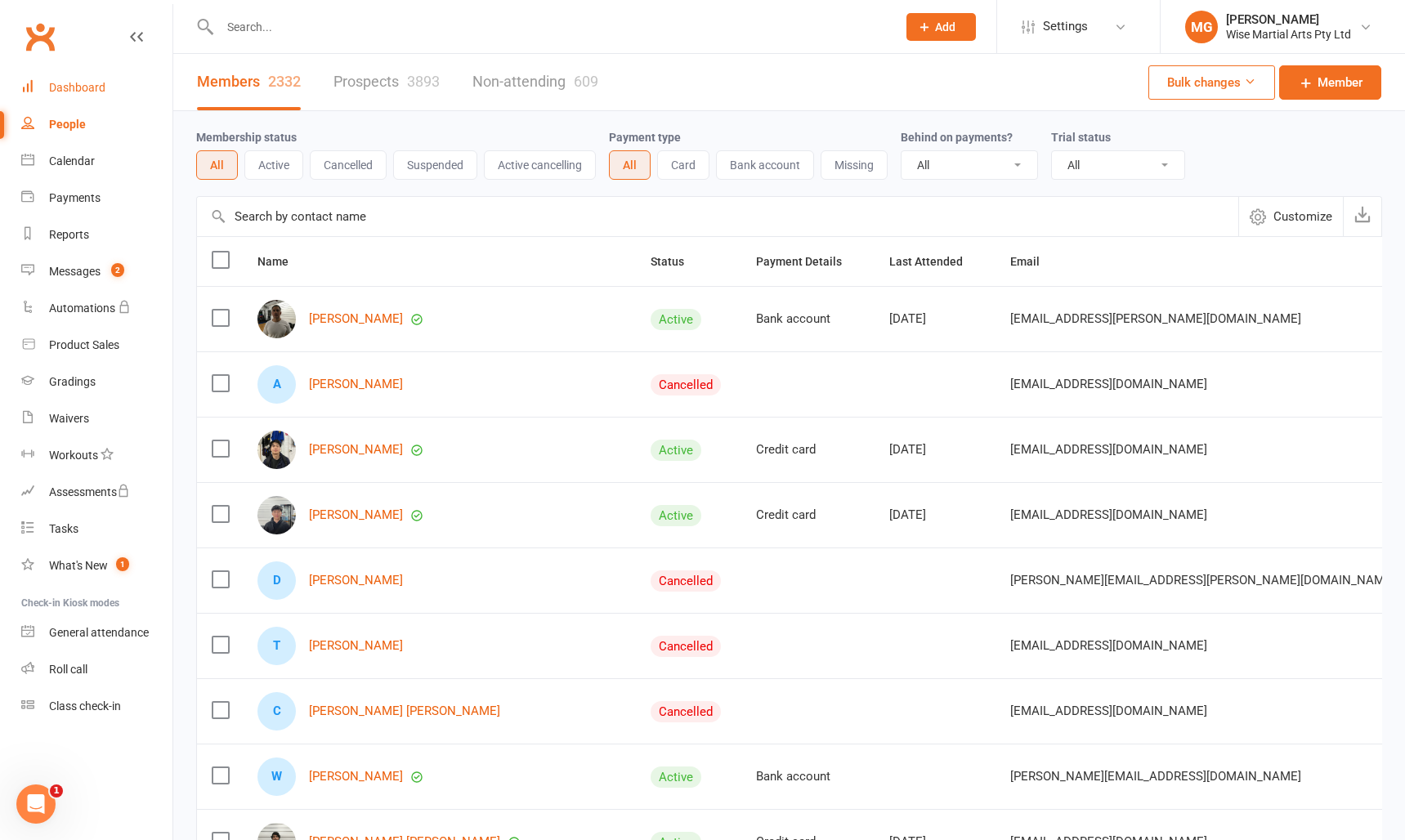
click at [112, 80] on link "Dashboard" at bounding box center [97, 88] width 151 height 37
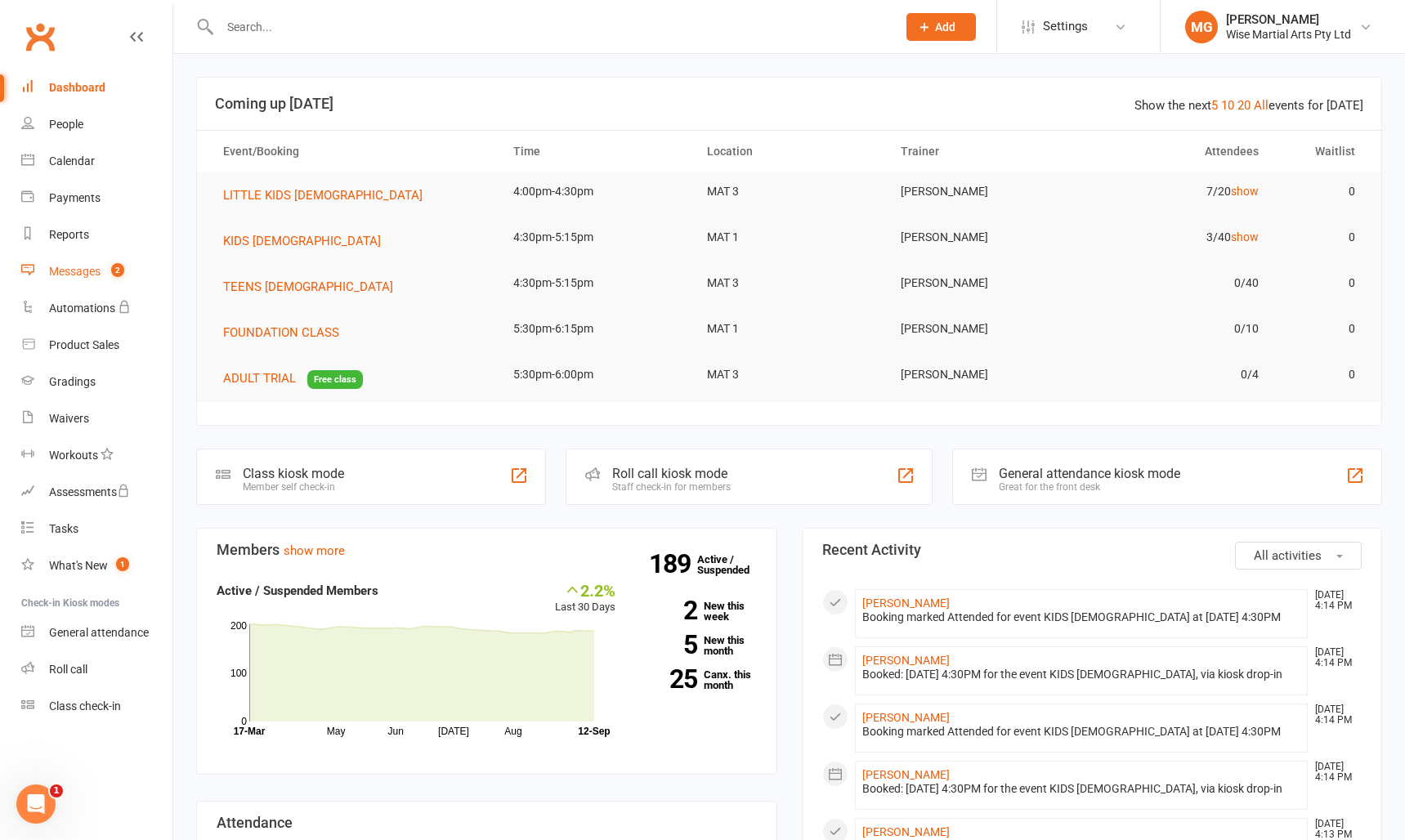
click at [107, 275] on count-badge "2" at bounding box center [114, 271] width 21 height 13
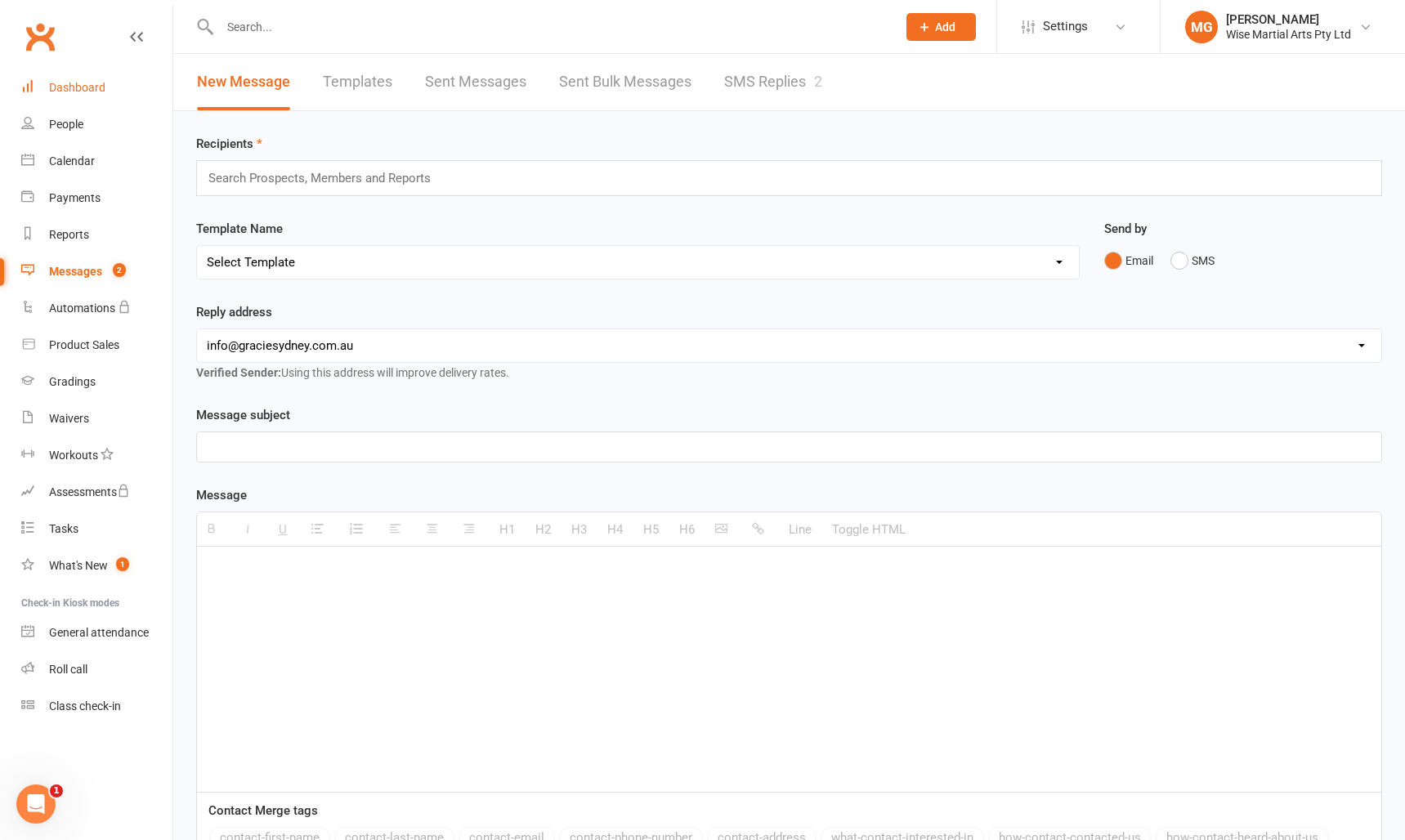
click at [95, 80] on link "Dashboard" at bounding box center [97, 88] width 151 height 37
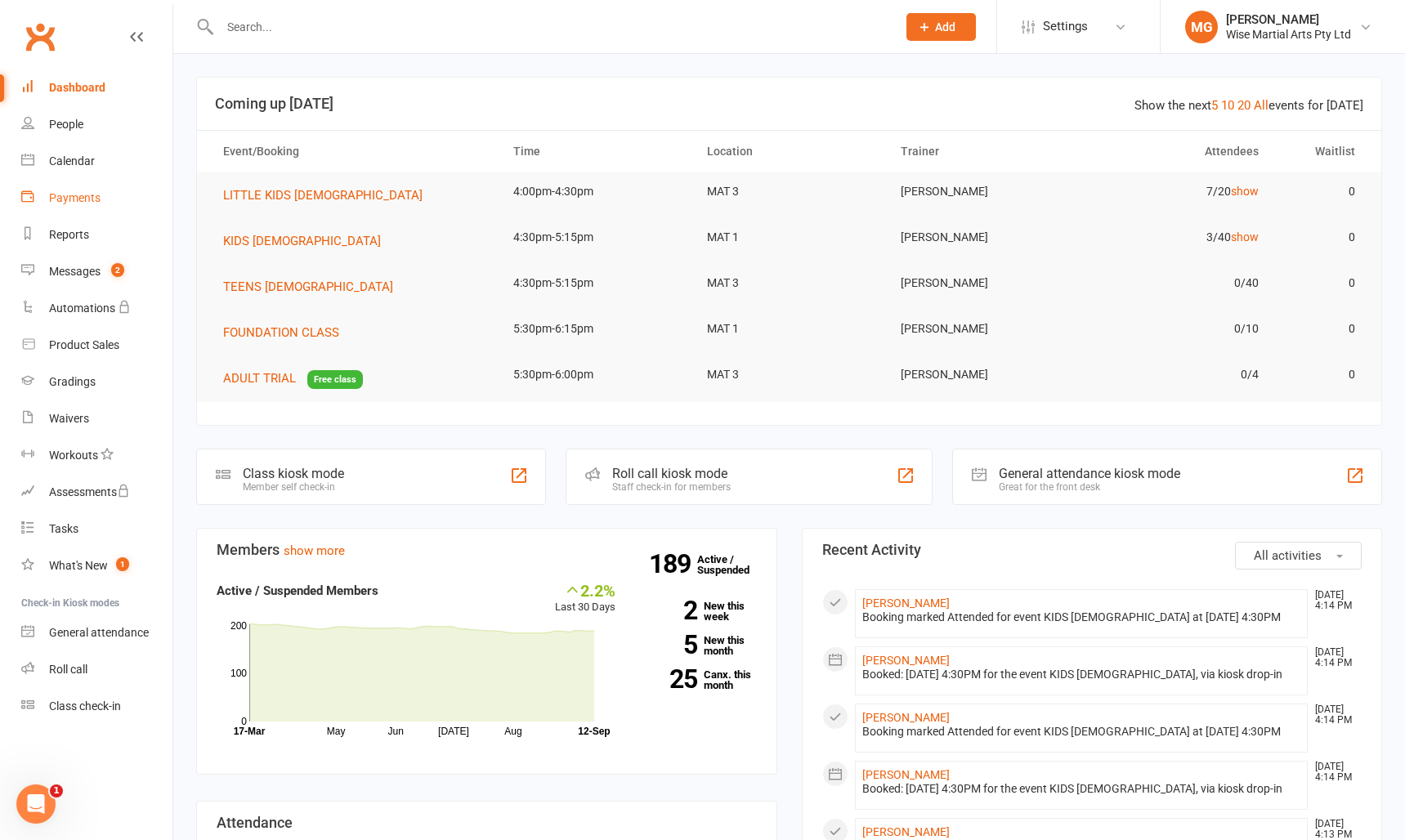
click at [146, 187] on link "Payments" at bounding box center [97, 198] width 151 height 37
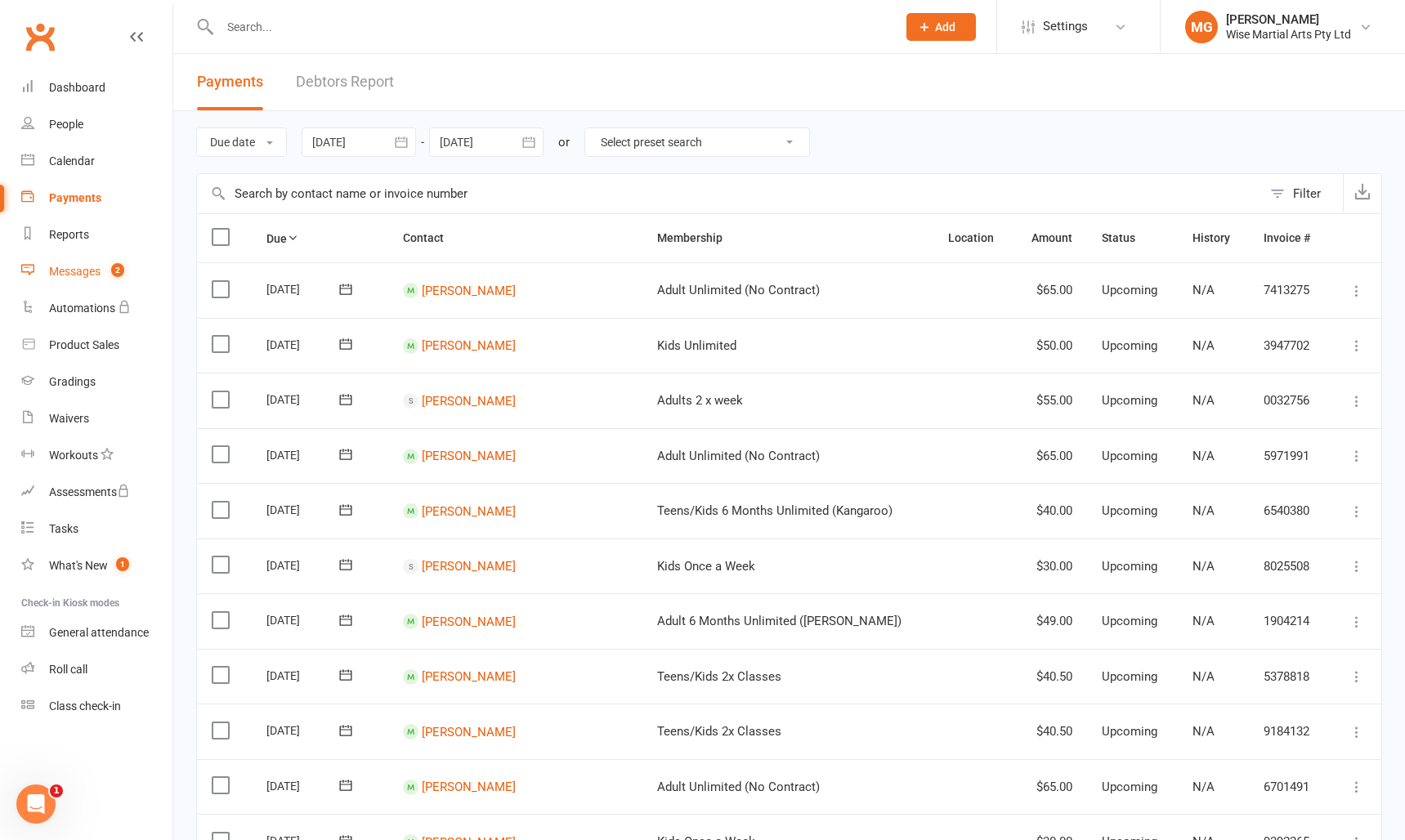
click at [86, 267] on div "Messages" at bounding box center [74, 271] width 51 height 13
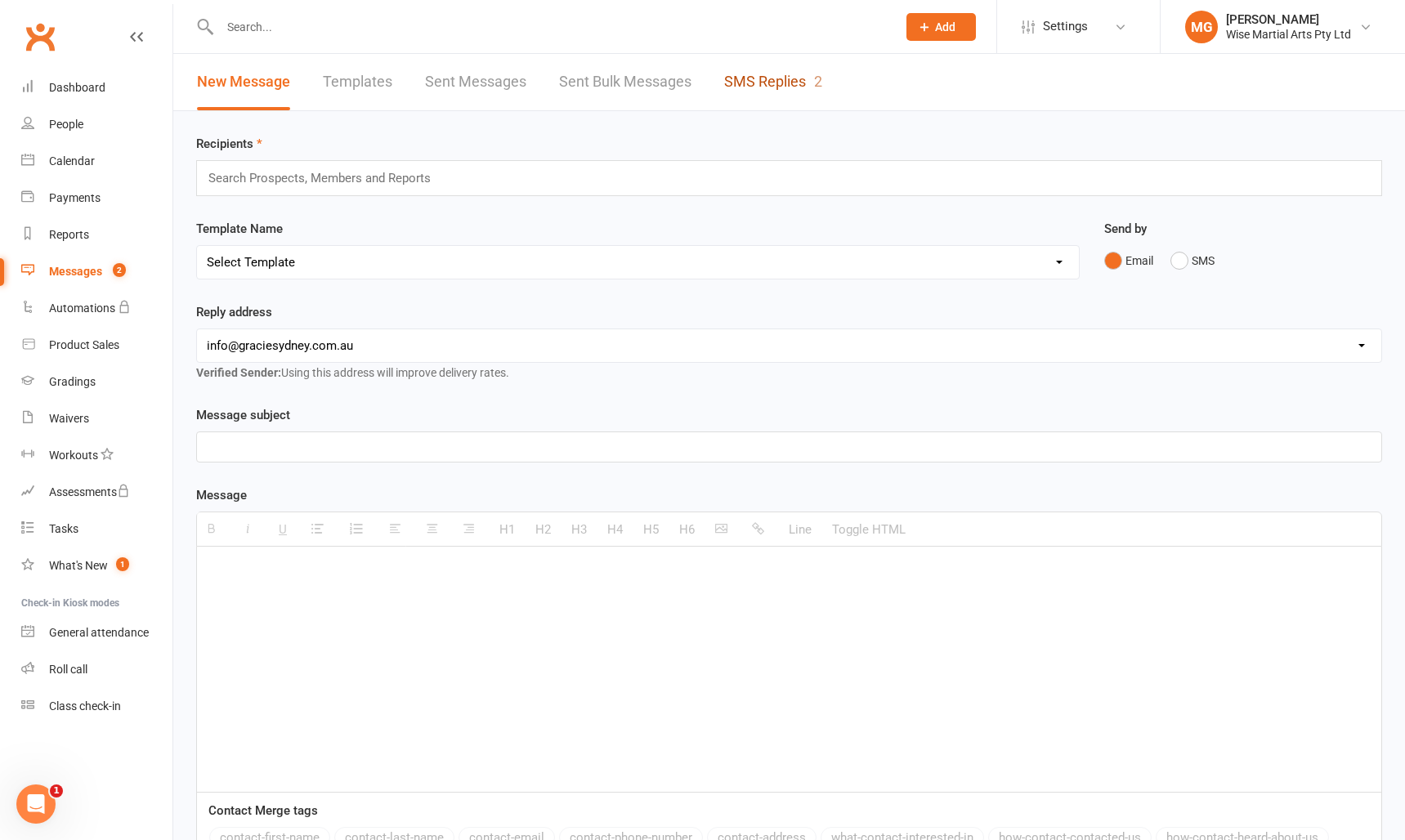
click at [802, 78] on link "SMS Replies 2" at bounding box center [774, 81] width 99 height 56
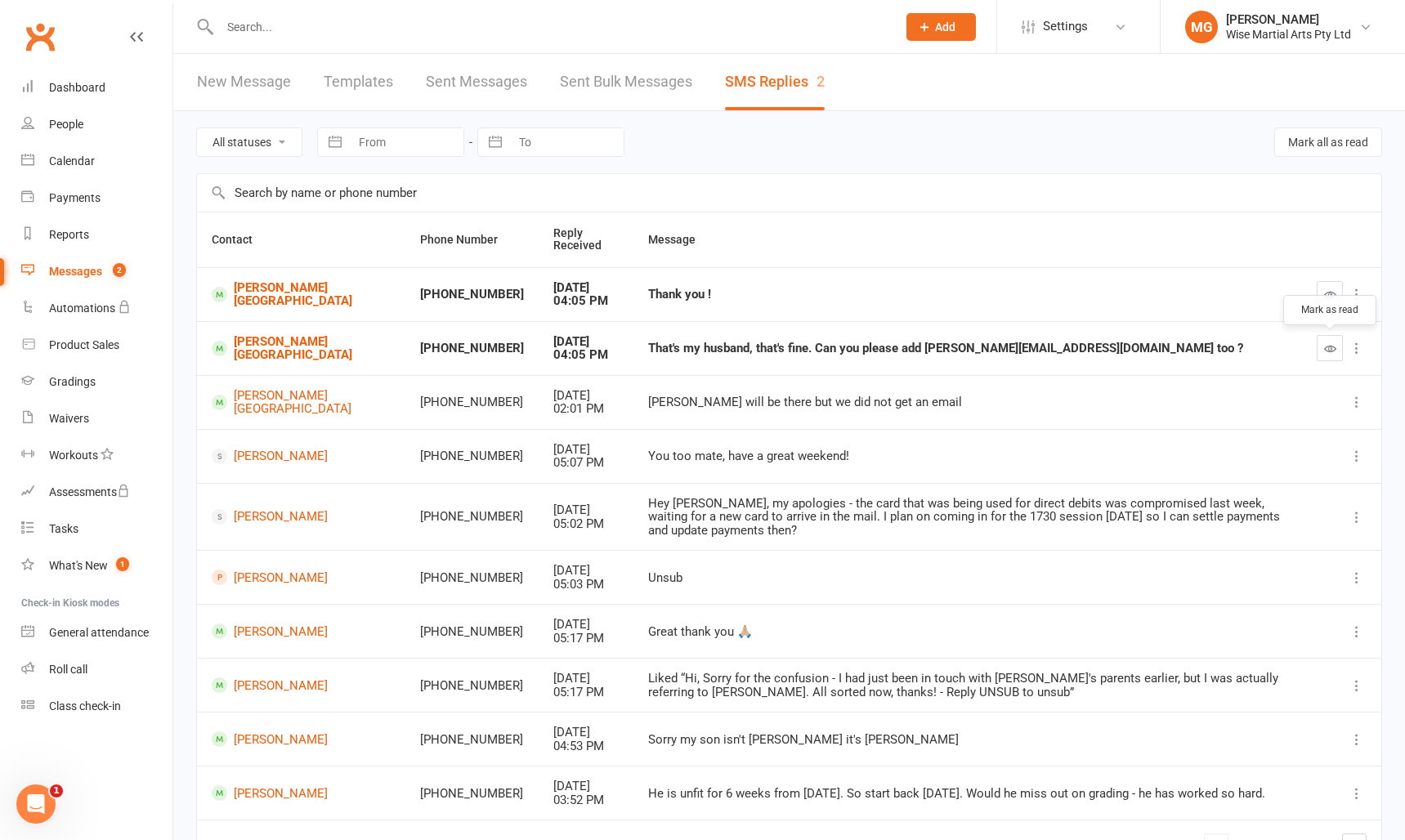
click at [1336, 347] on button "button" at bounding box center [1329, 347] width 26 height 26
click at [1327, 293] on icon "button" at bounding box center [1331, 295] width 13 height 13
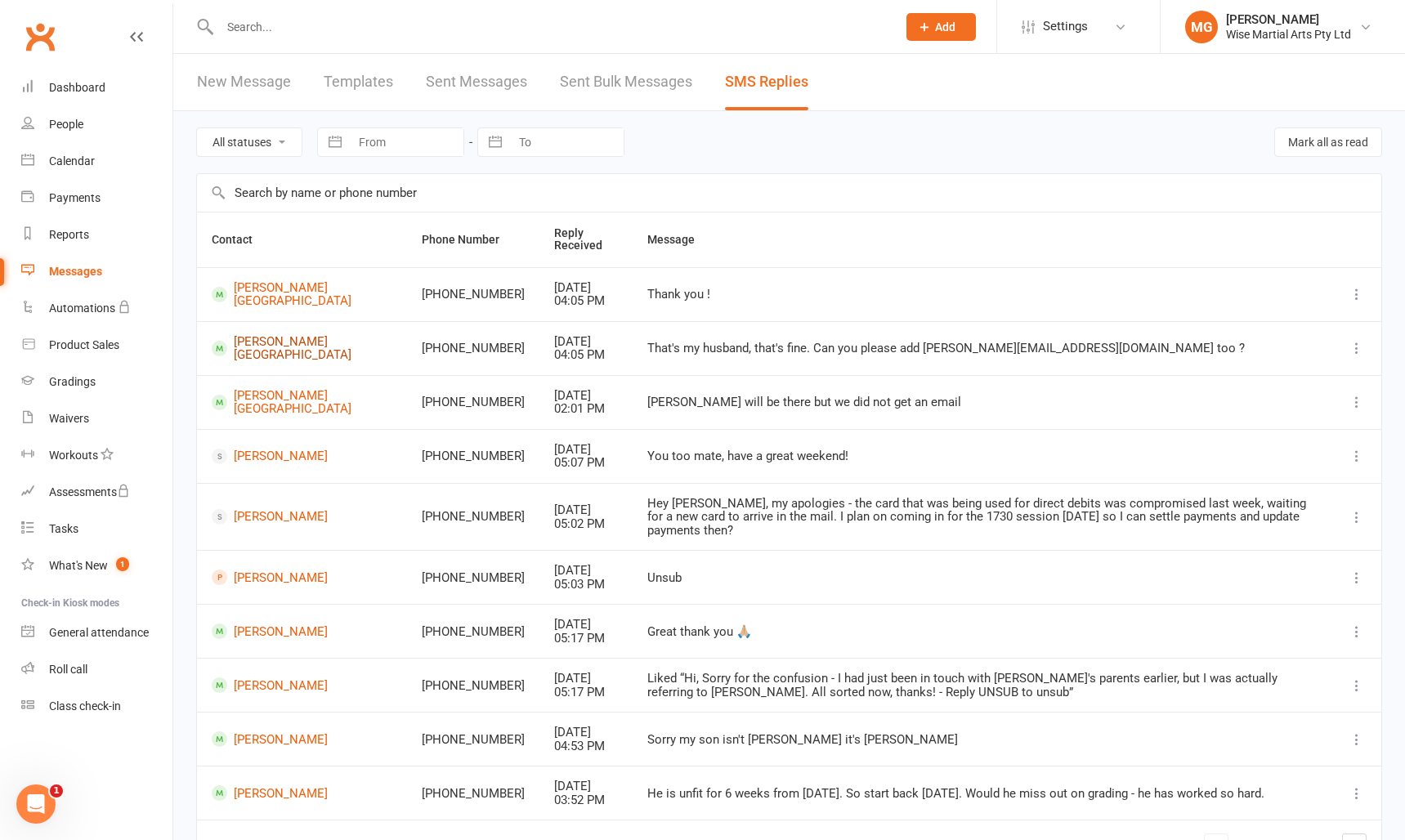
click at [270, 343] on link "[PERSON_NAME][GEOGRAPHIC_DATA]" at bounding box center [302, 348] width 181 height 27
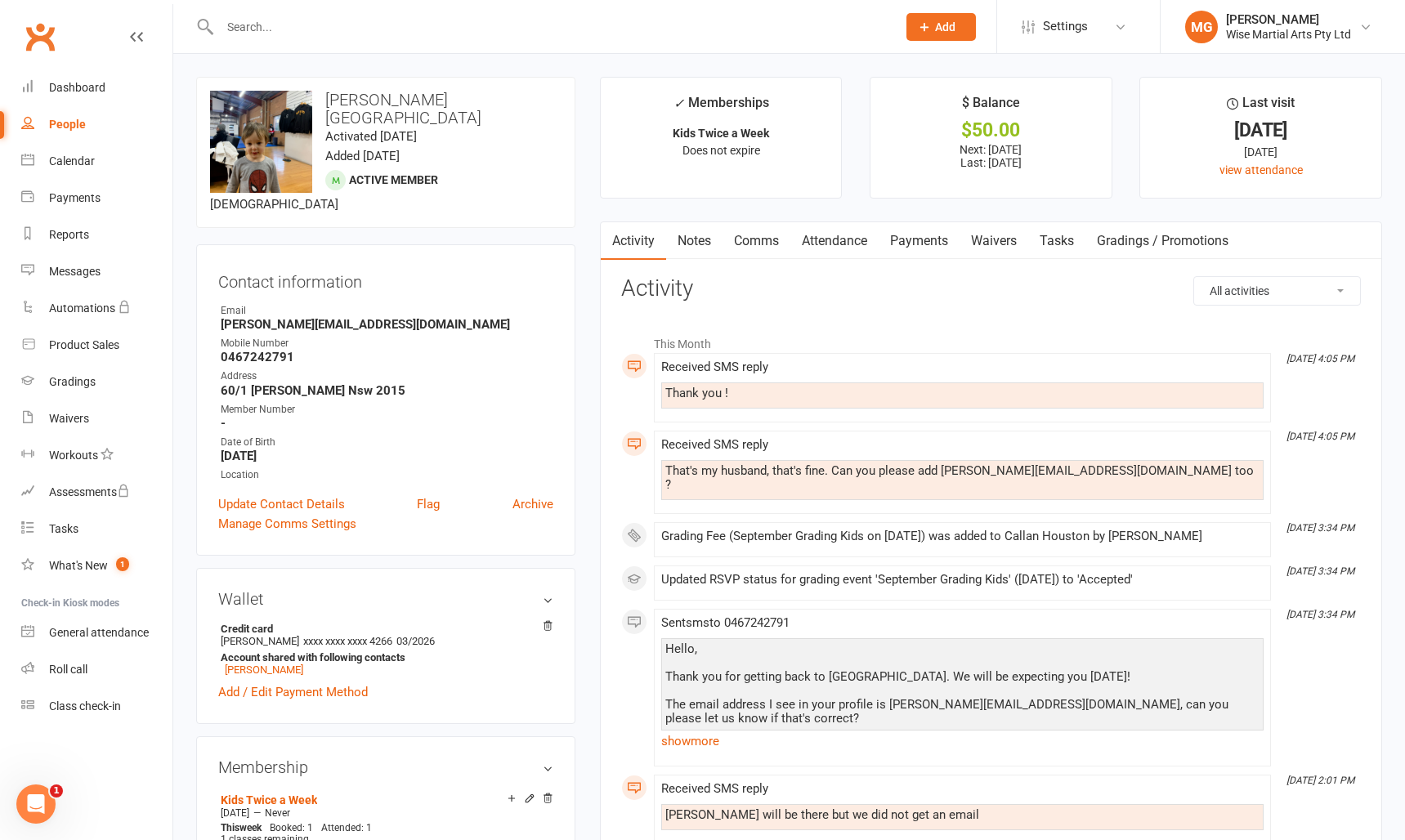
click at [747, 239] on link "Comms" at bounding box center [757, 241] width 68 height 38
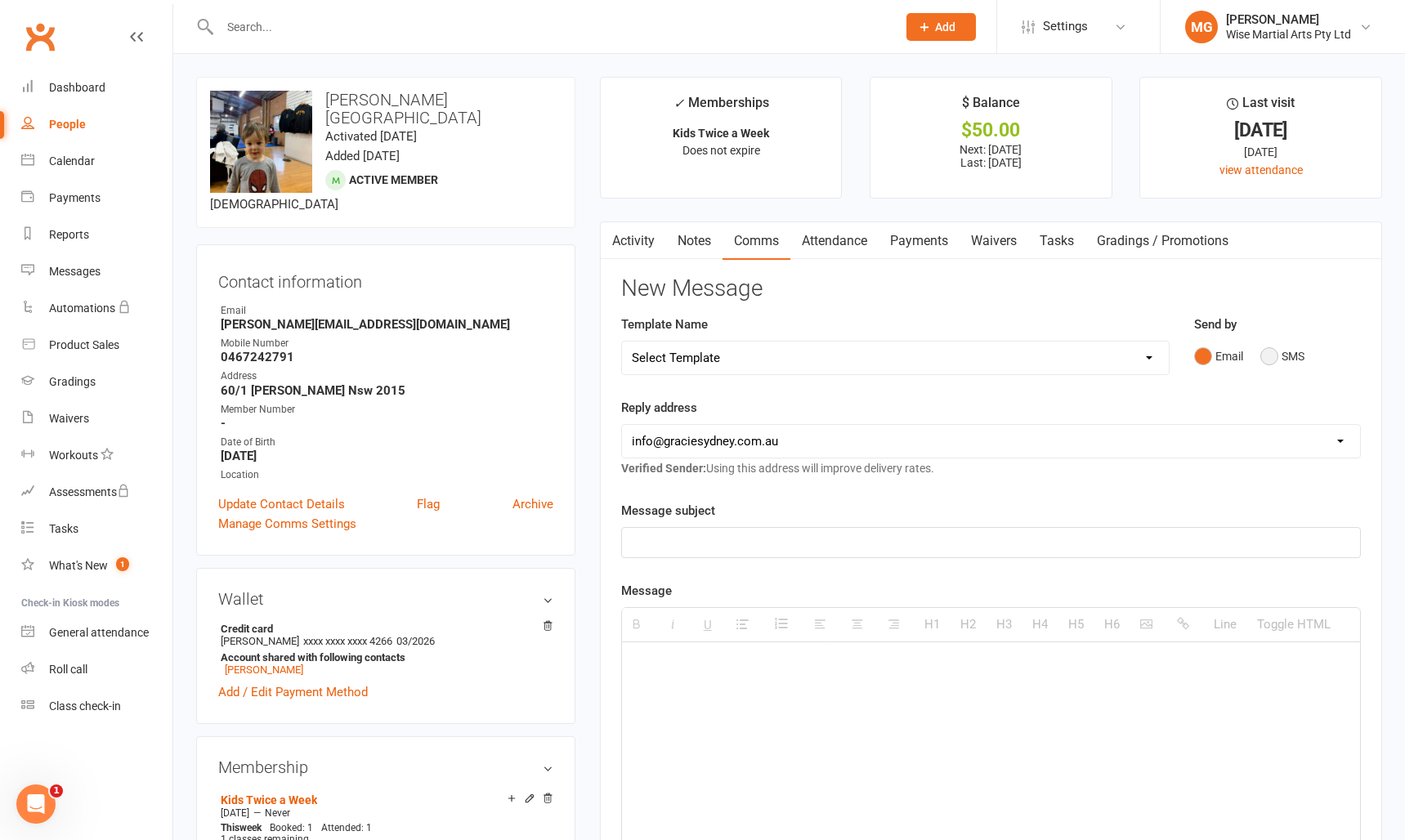
click at [1287, 356] on button "SMS" at bounding box center [1281, 356] width 44 height 31
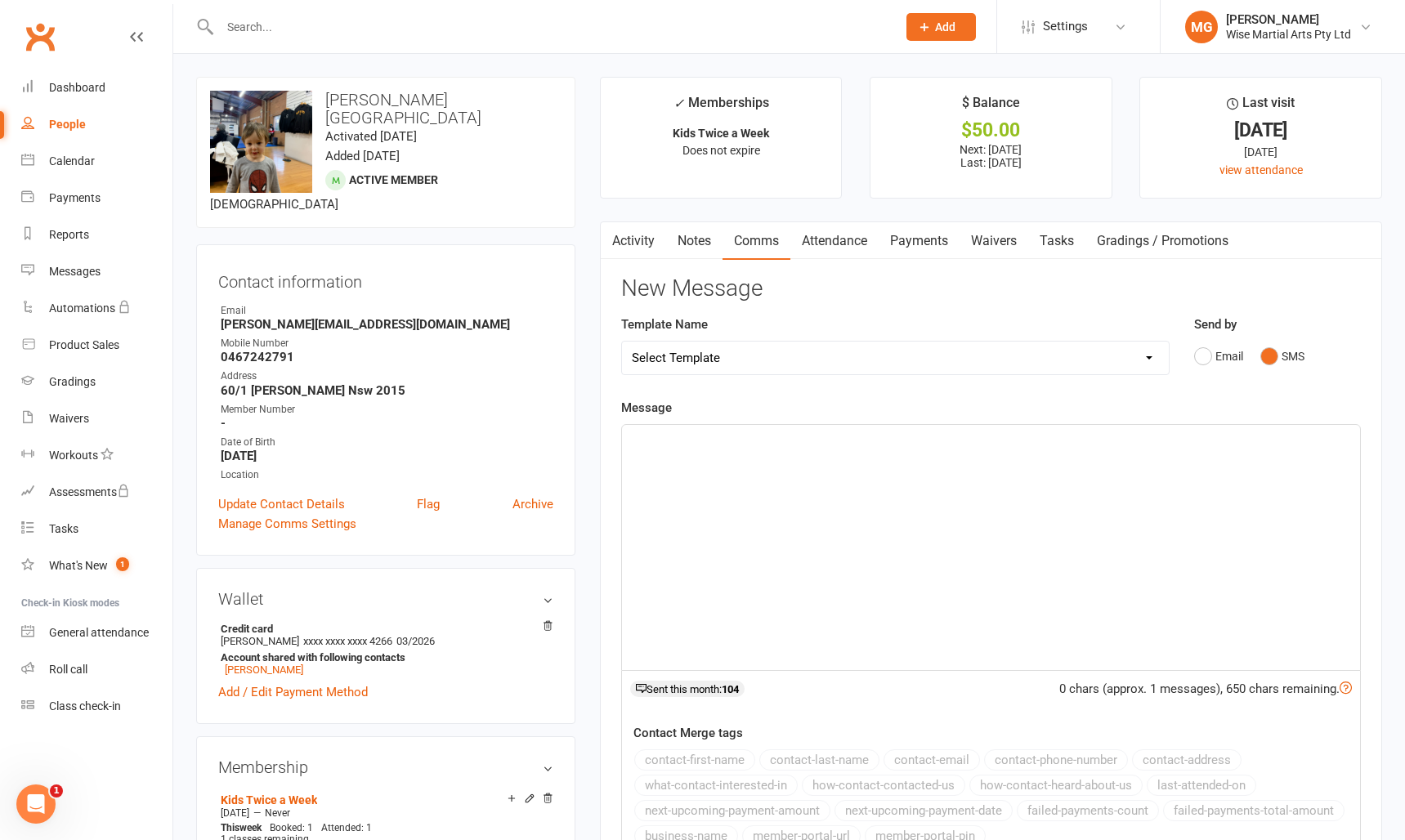
click at [846, 541] on div at bounding box center [991, 548] width 738 height 245
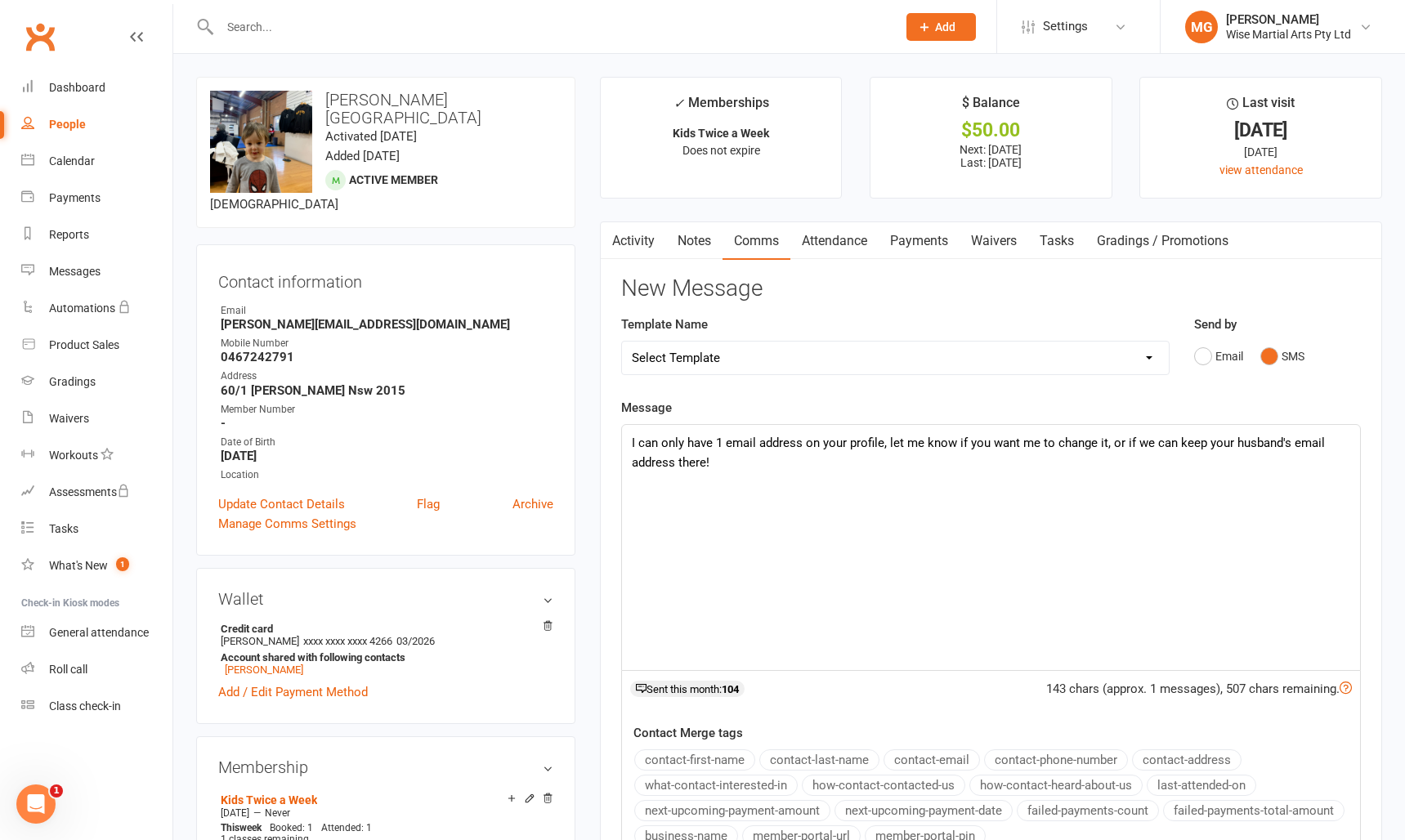
click at [816, 490] on div "I can only have 1 email address on your profile, let me know if you want me to …" at bounding box center [991, 548] width 738 height 245
click at [823, 484] on div "I can only have 1 email address on your profile, let me know if you want me to …" at bounding box center [991, 548] width 738 height 245
drag, startPoint x: 681, startPoint y: 490, endPoint x: 1045, endPoint y: 495, distance: 364.0
click at [1045, 495] on div "I can only have 1 email address on your profile, let me know if you want me to …" at bounding box center [991, 547] width 738 height 245
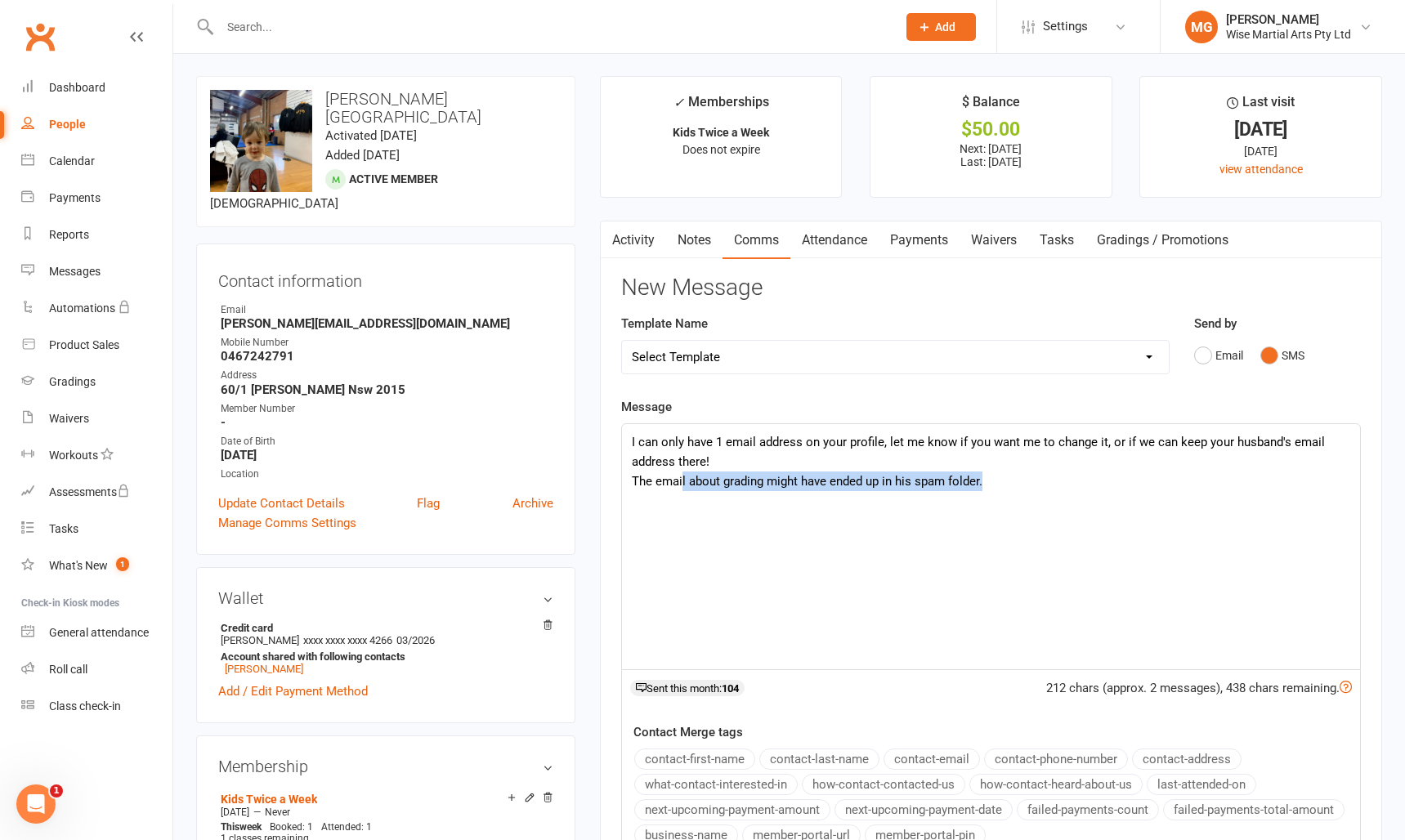
click at [1045, 495] on div "I can only have 1 email address on your profile, let me know if you want me to …" at bounding box center [991, 547] width 738 height 245
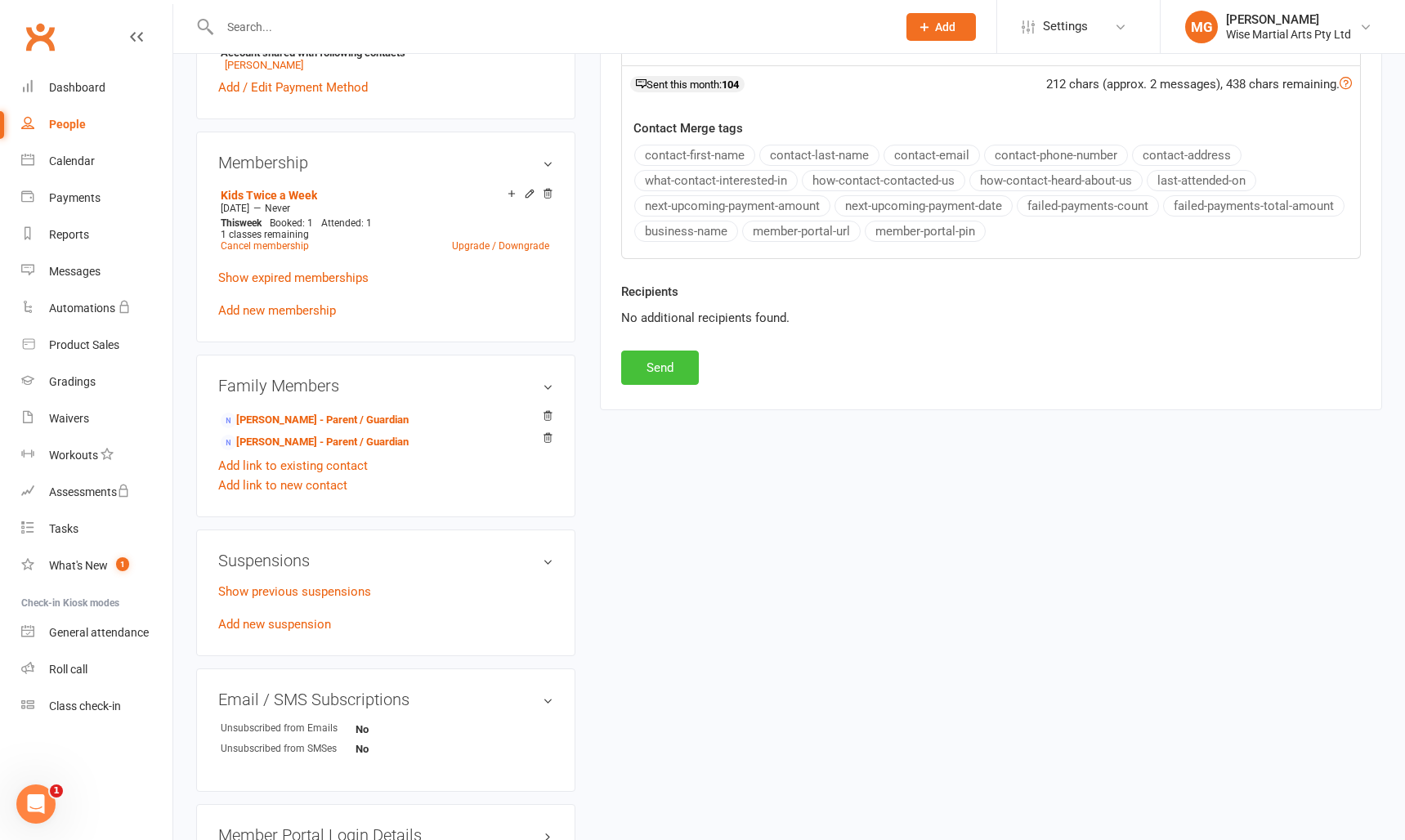
scroll to position [606, 0]
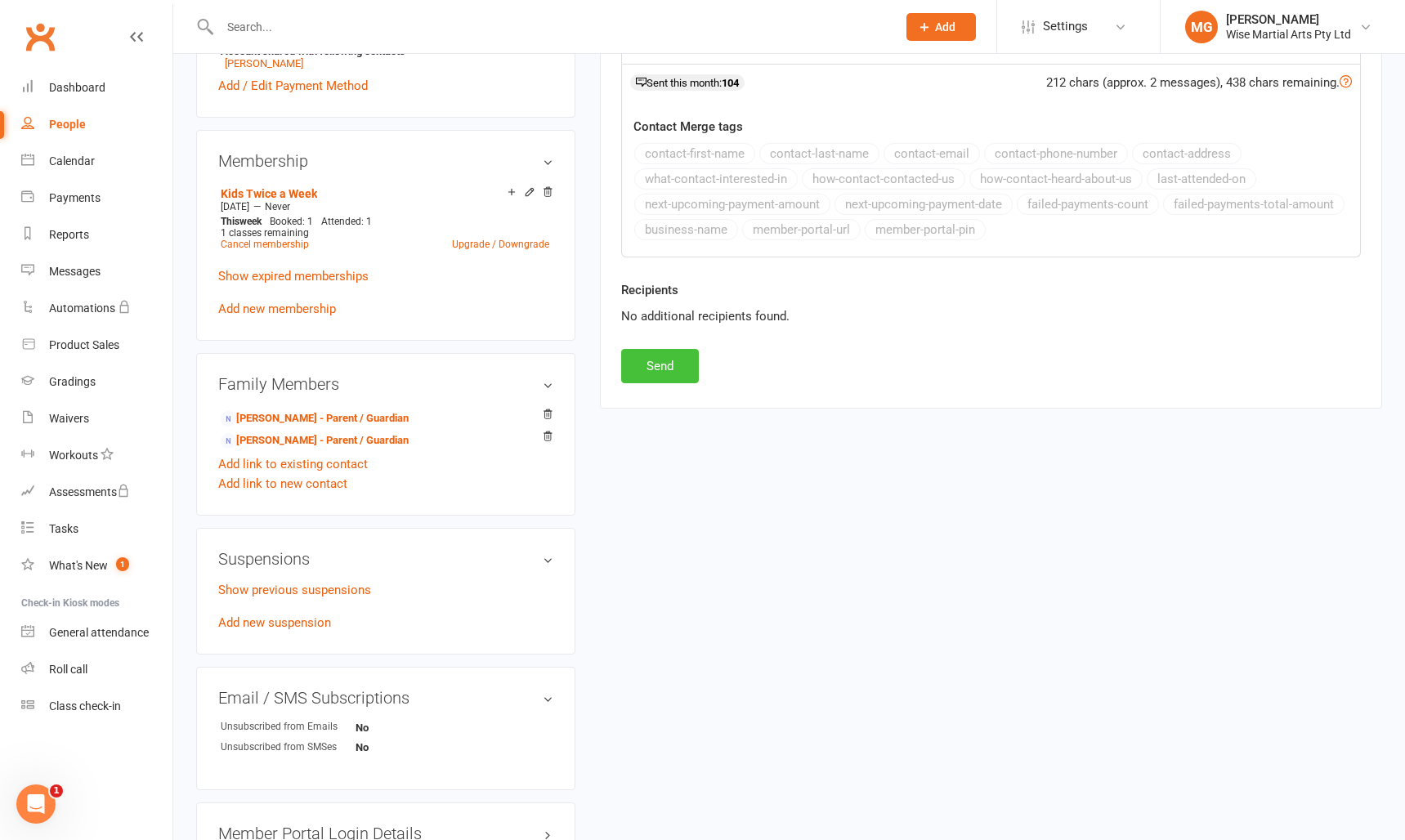
click at [669, 361] on button "Send" at bounding box center [660, 366] width 78 height 34
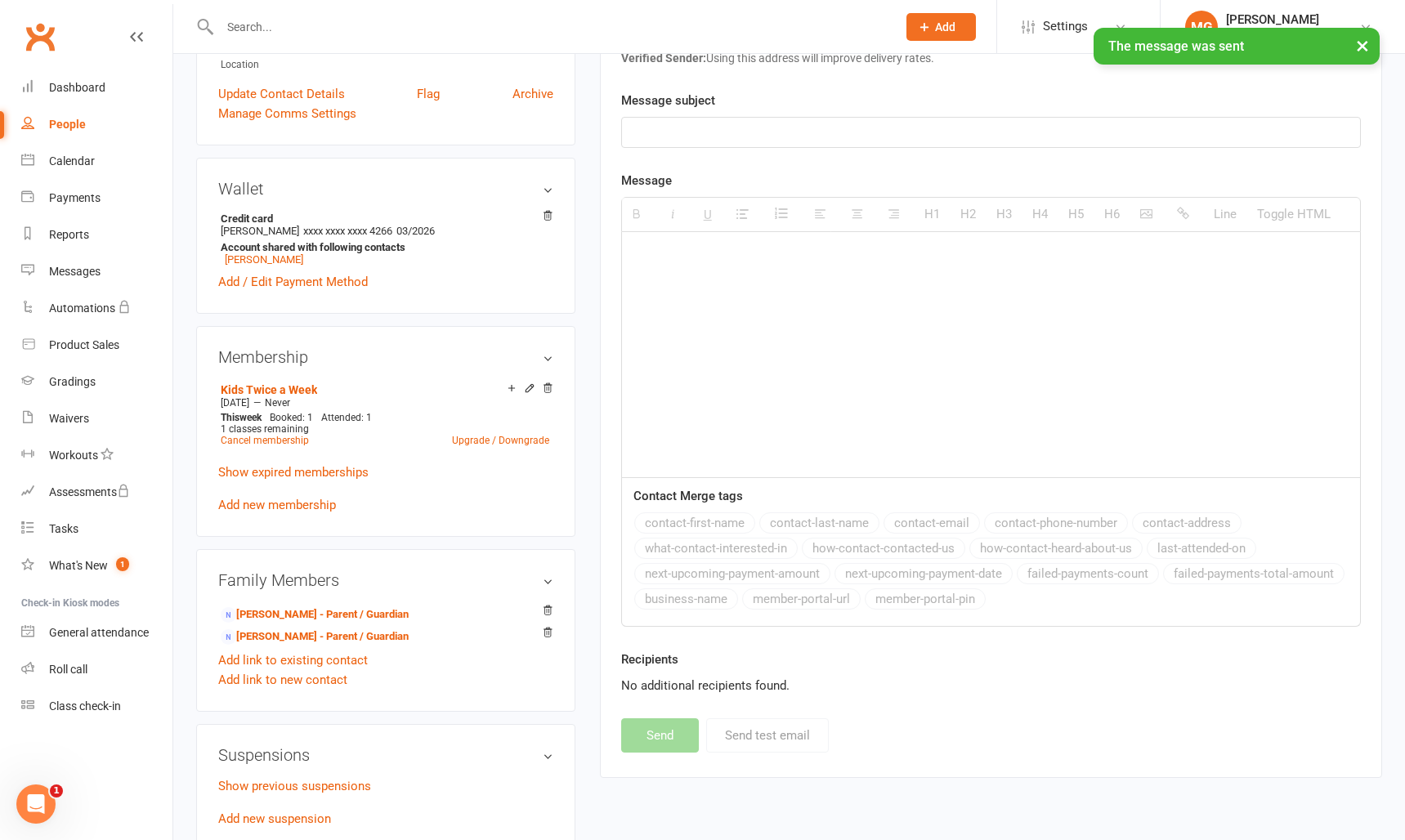
scroll to position [0, 0]
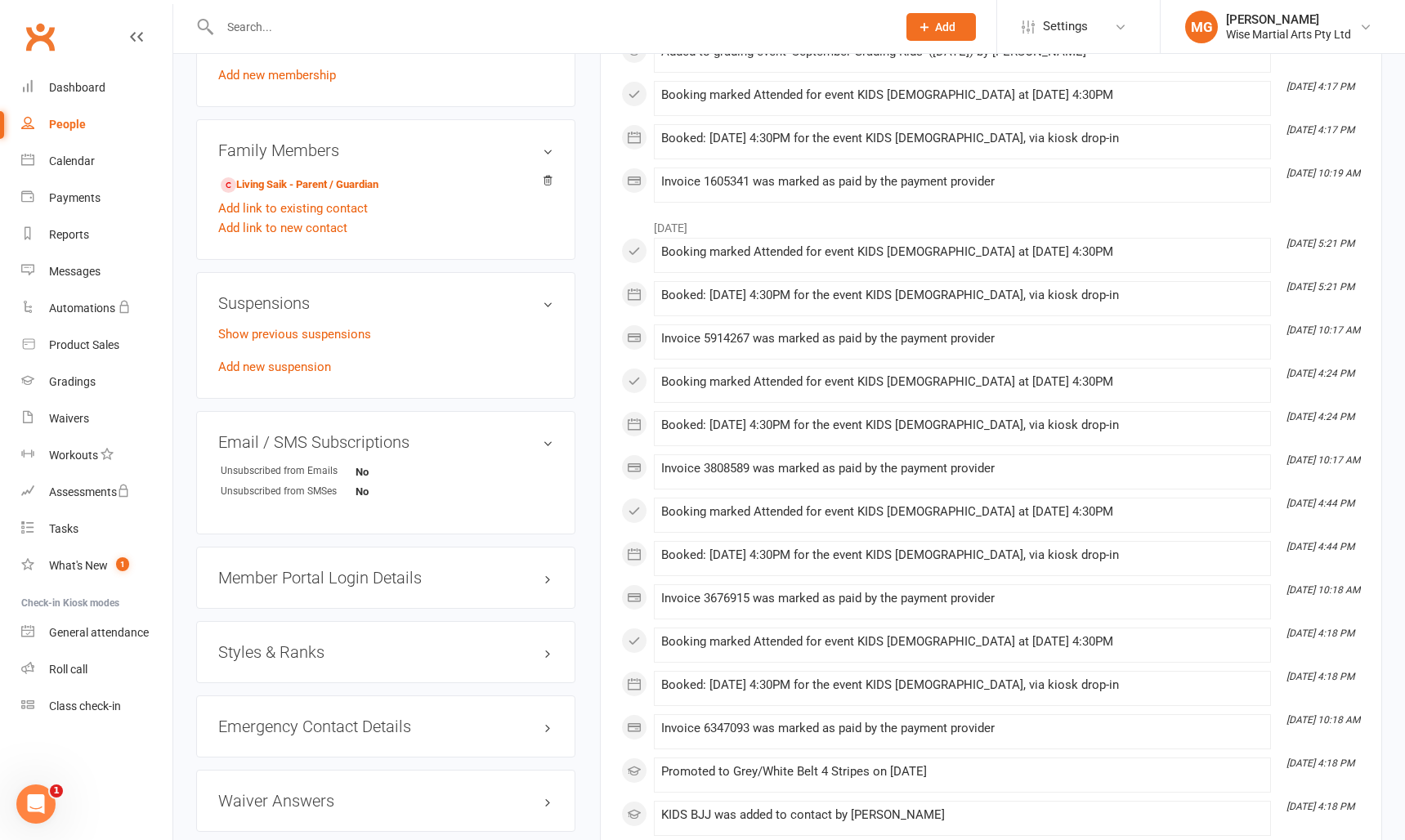
scroll to position [824, 0]
click at [341, 628] on div "Styles & Ranks" at bounding box center [385, 650] width 379 height 62
click at [318, 643] on h3 "Styles & Ranks" at bounding box center [386, 650] width 335 height 18
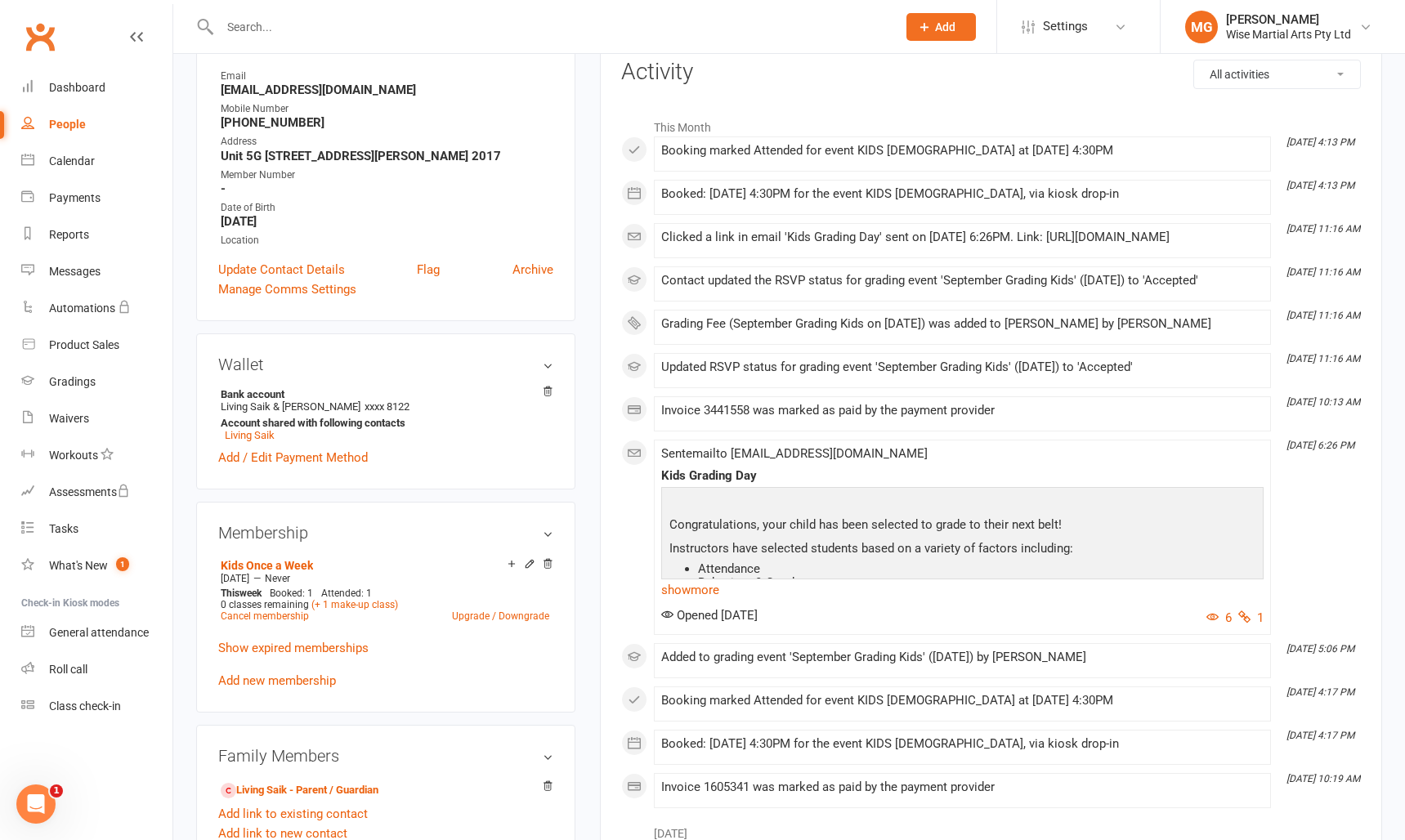
scroll to position [0, 0]
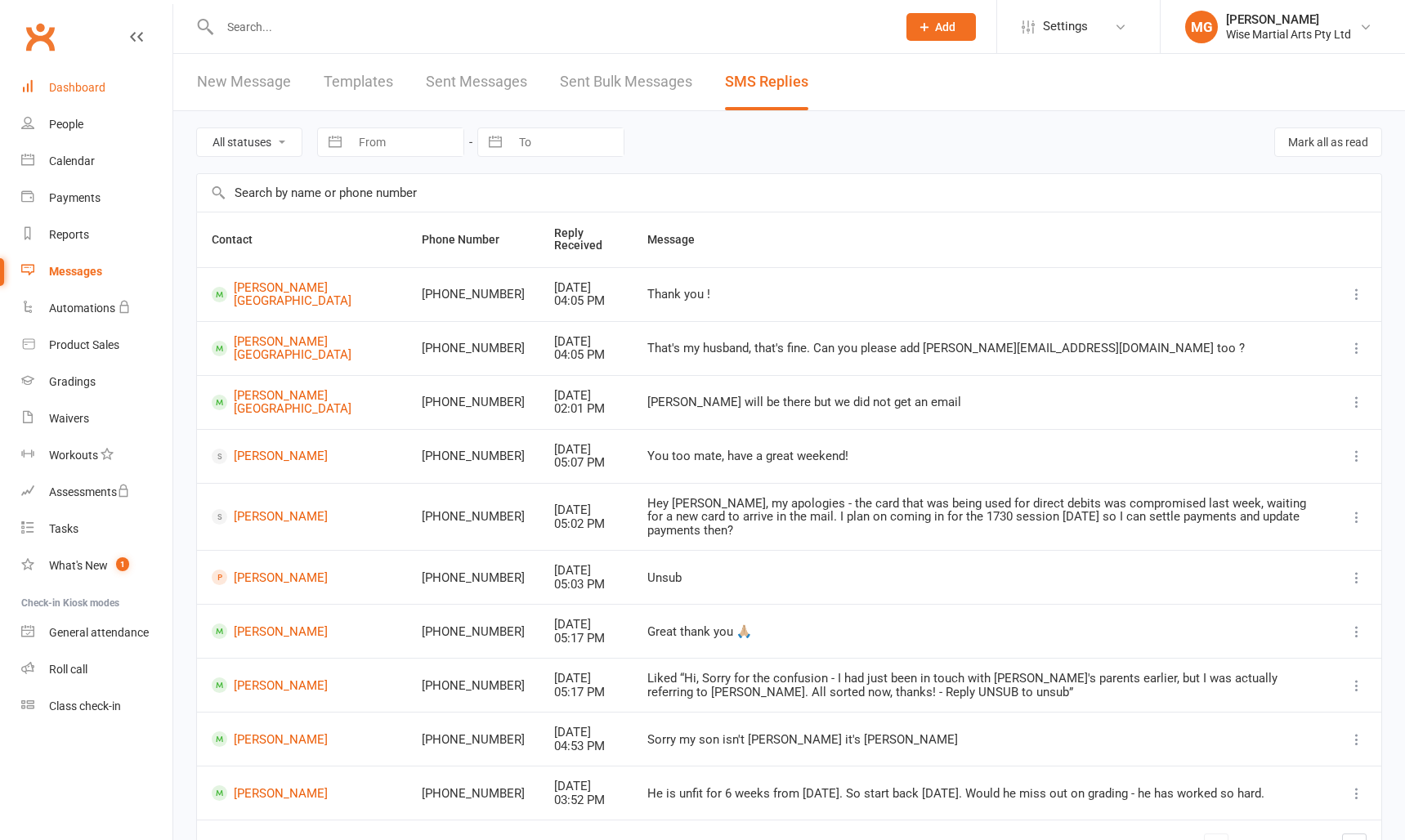
click at [106, 94] on link "Dashboard" at bounding box center [97, 88] width 151 height 37
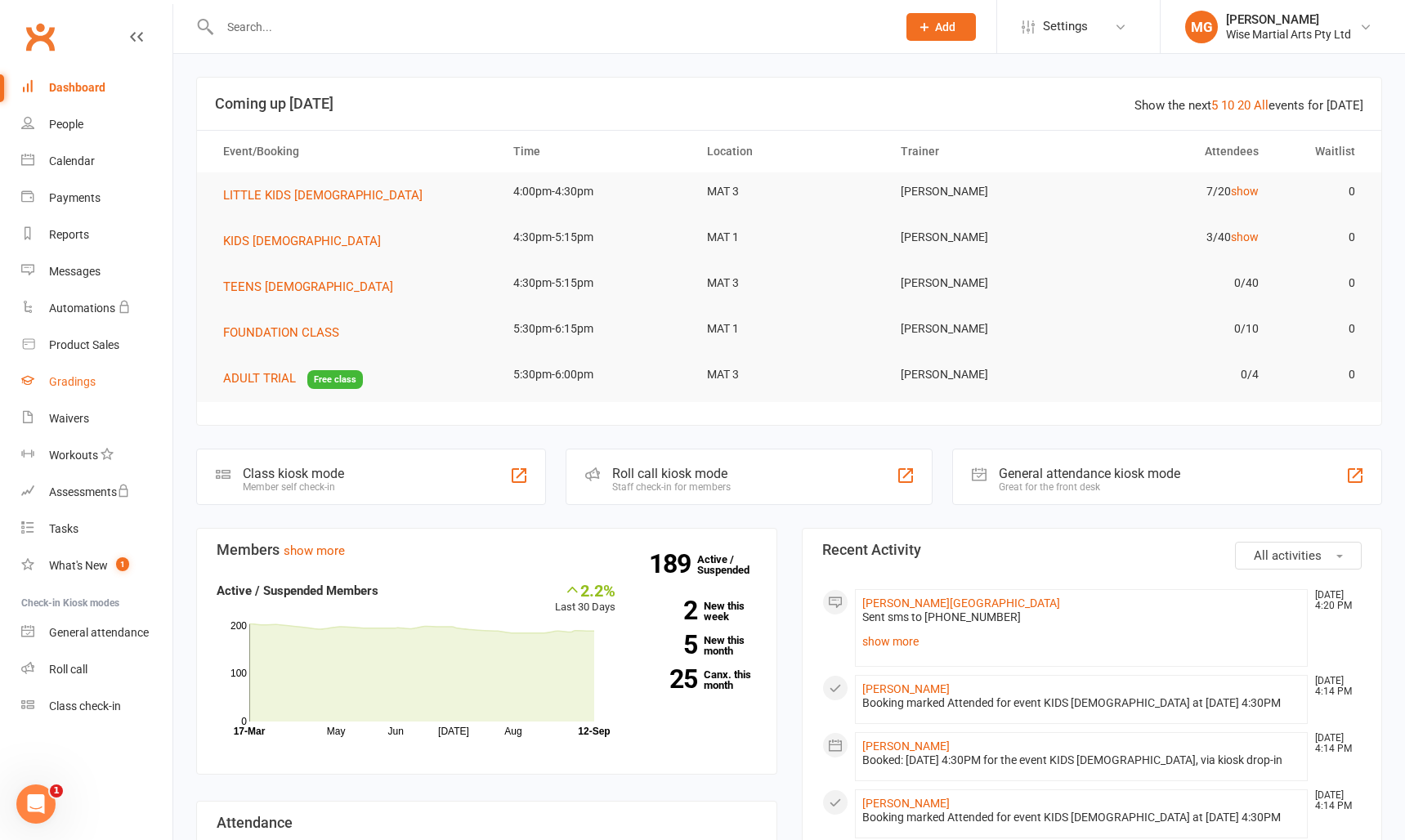
click at [89, 395] on link "Gradings" at bounding box center [97, 381] width 151 height 37
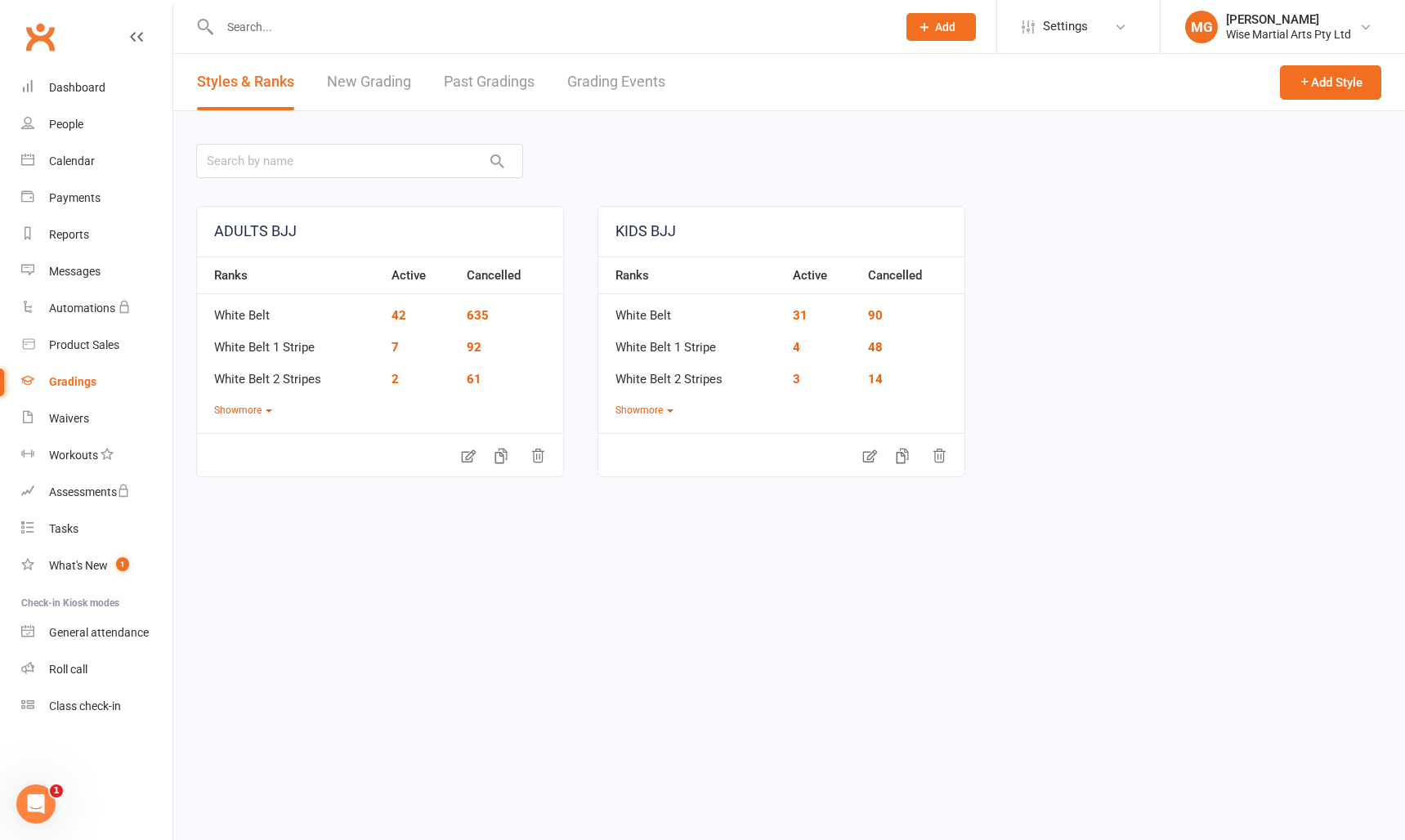
click at [596, 82] on link "Grading Events" at bounding box center [616, 81] width 99 height 56
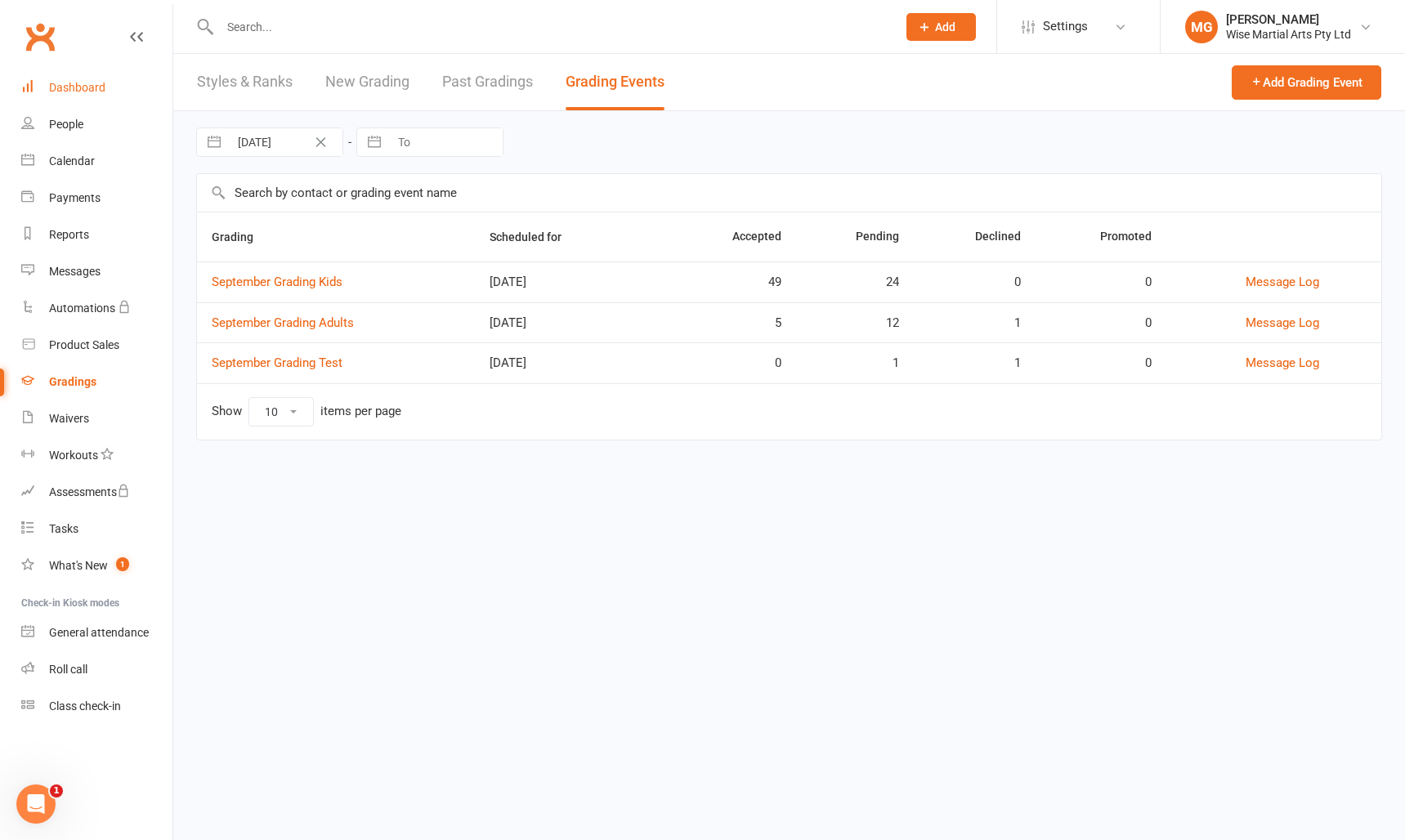
click at [114, 80] on link "Dashboard" at bounding box center [97, 88] width 151 height 37
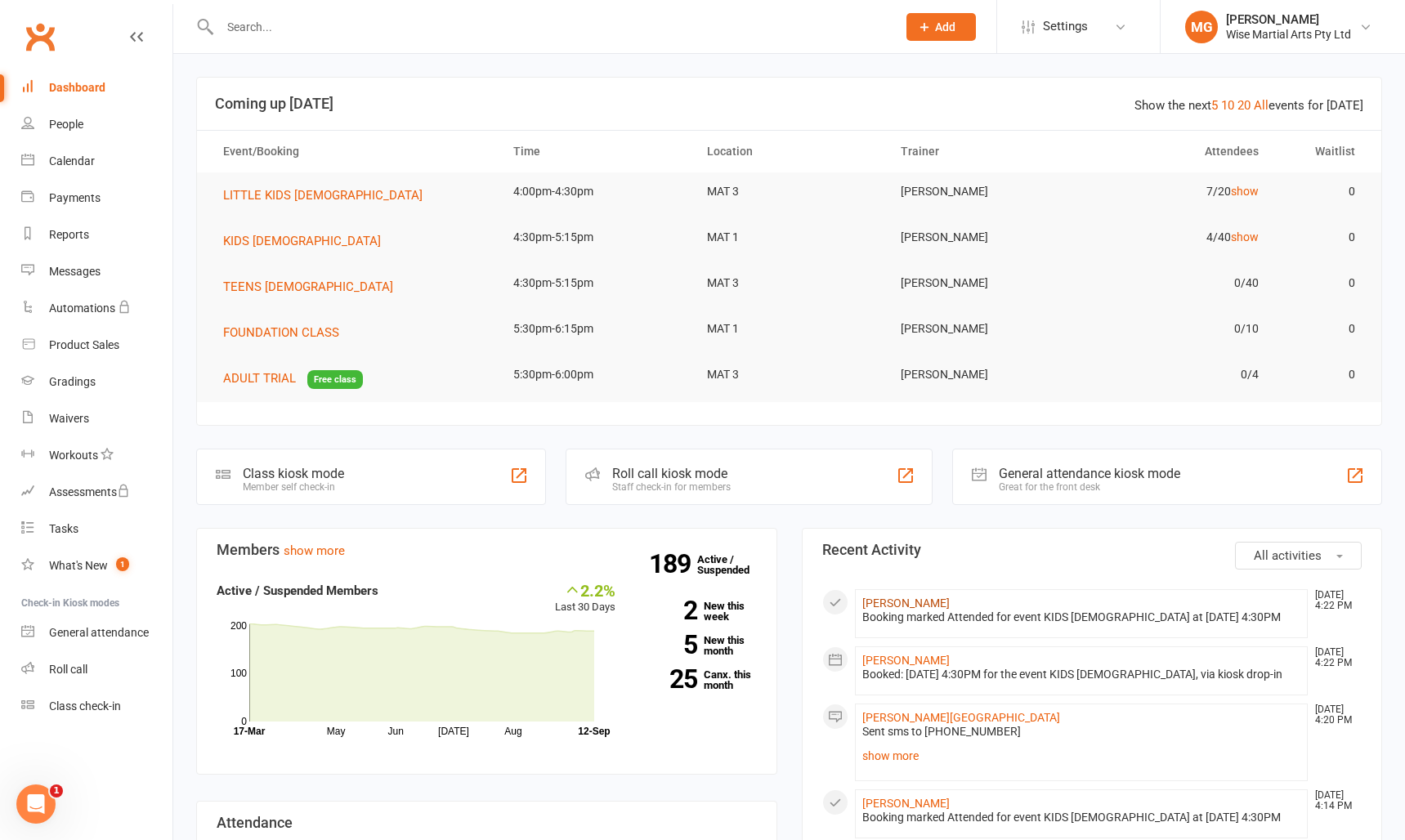
click at [903, 602] on link "[PERSON_NAME]" at bounding box center [906, 603] width 88 height 13
click at [903, 654] on link "[PERSON_NAME]" at bounding box center [906, 660] width 88 height 13
click at [683, 21] on input "text" at bounding box center [550, 27] width 670 height 23
click at [515, 21] on input "text" at bounding box center [550, 27] width 670 height 23
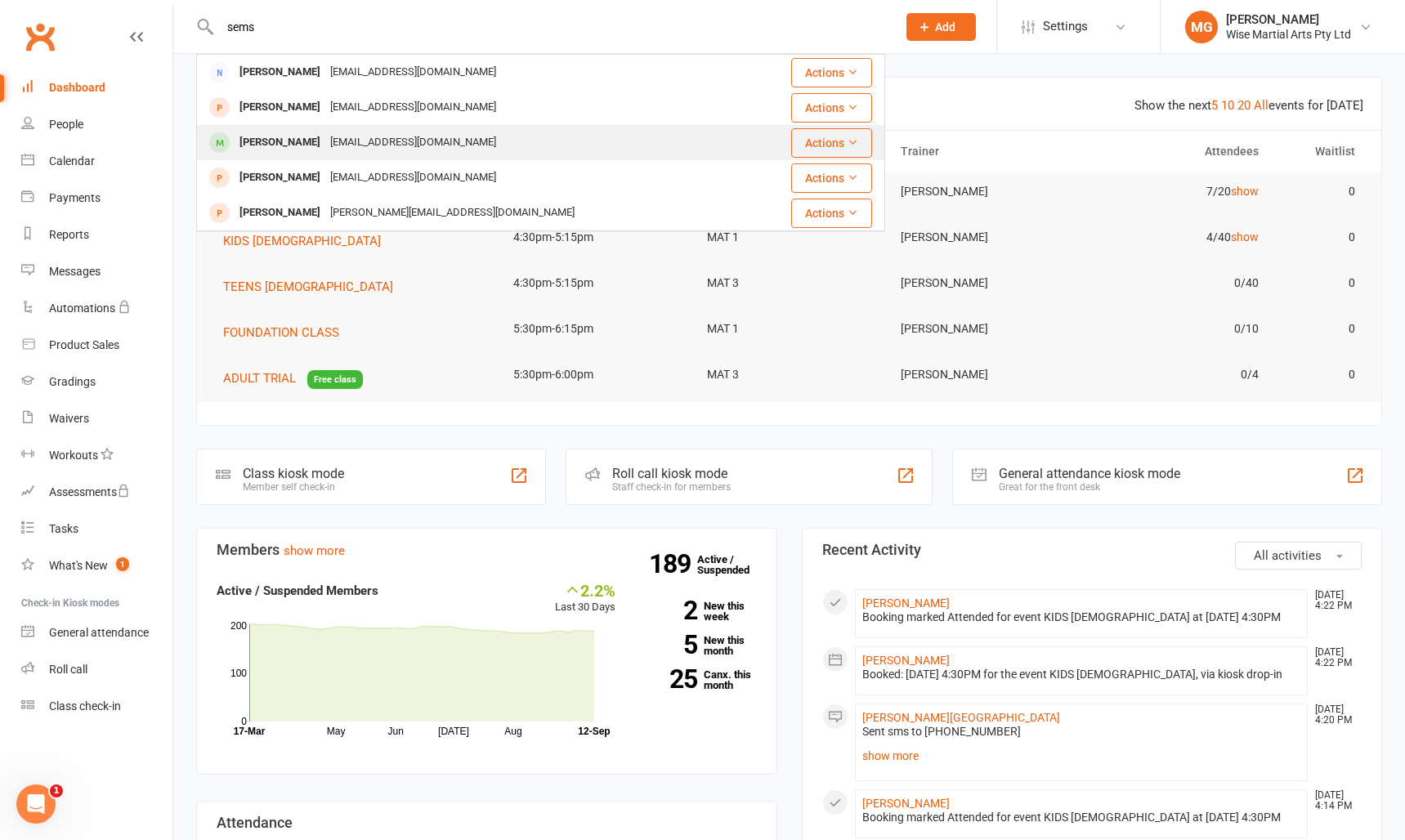
type input "sems"
click at [421, 133] on div "[EMAIL_ADDRESS][DOMAIN_NAME]" at bounding box center [413, 142] width 176 height 23
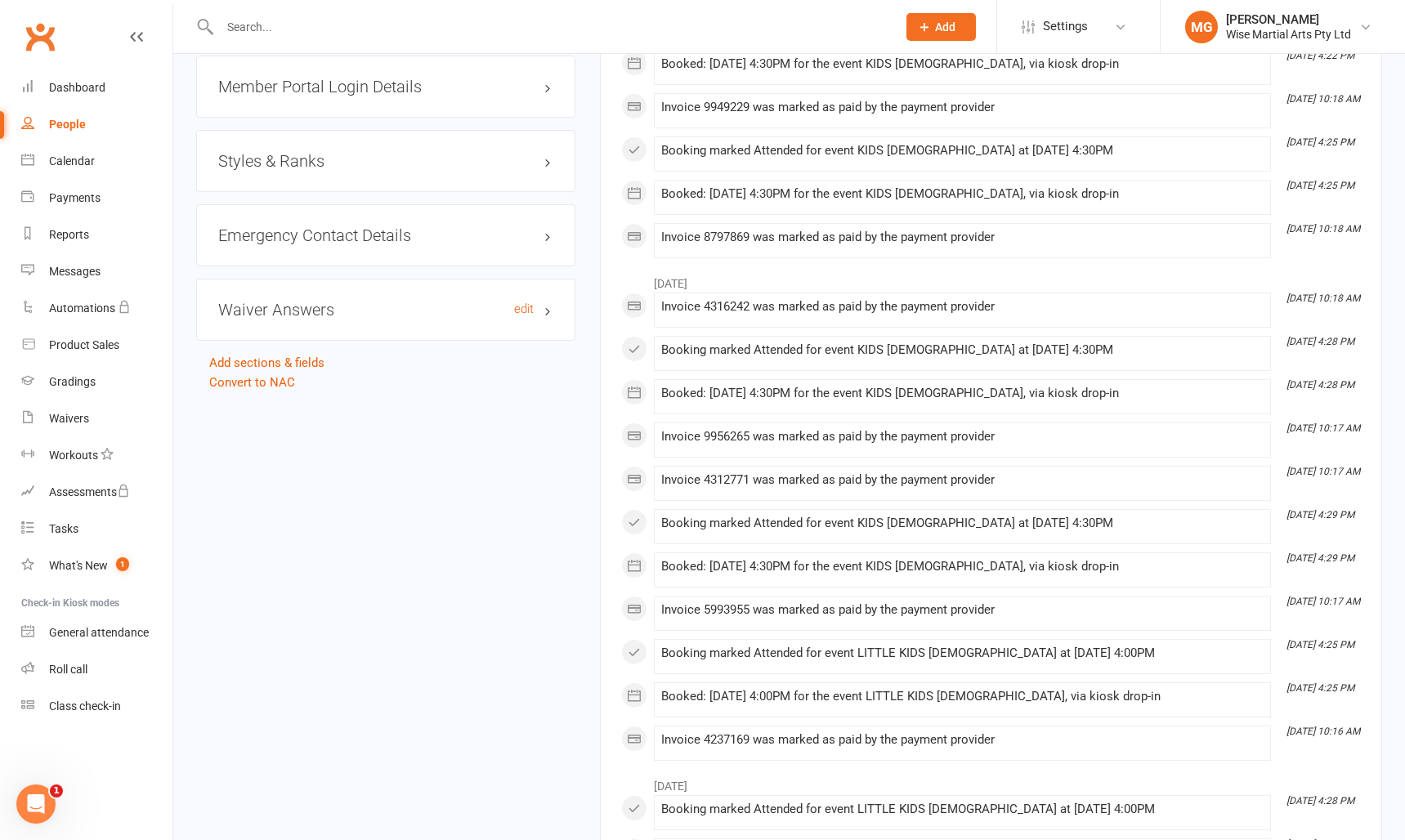
scroll to position [1206, 0]
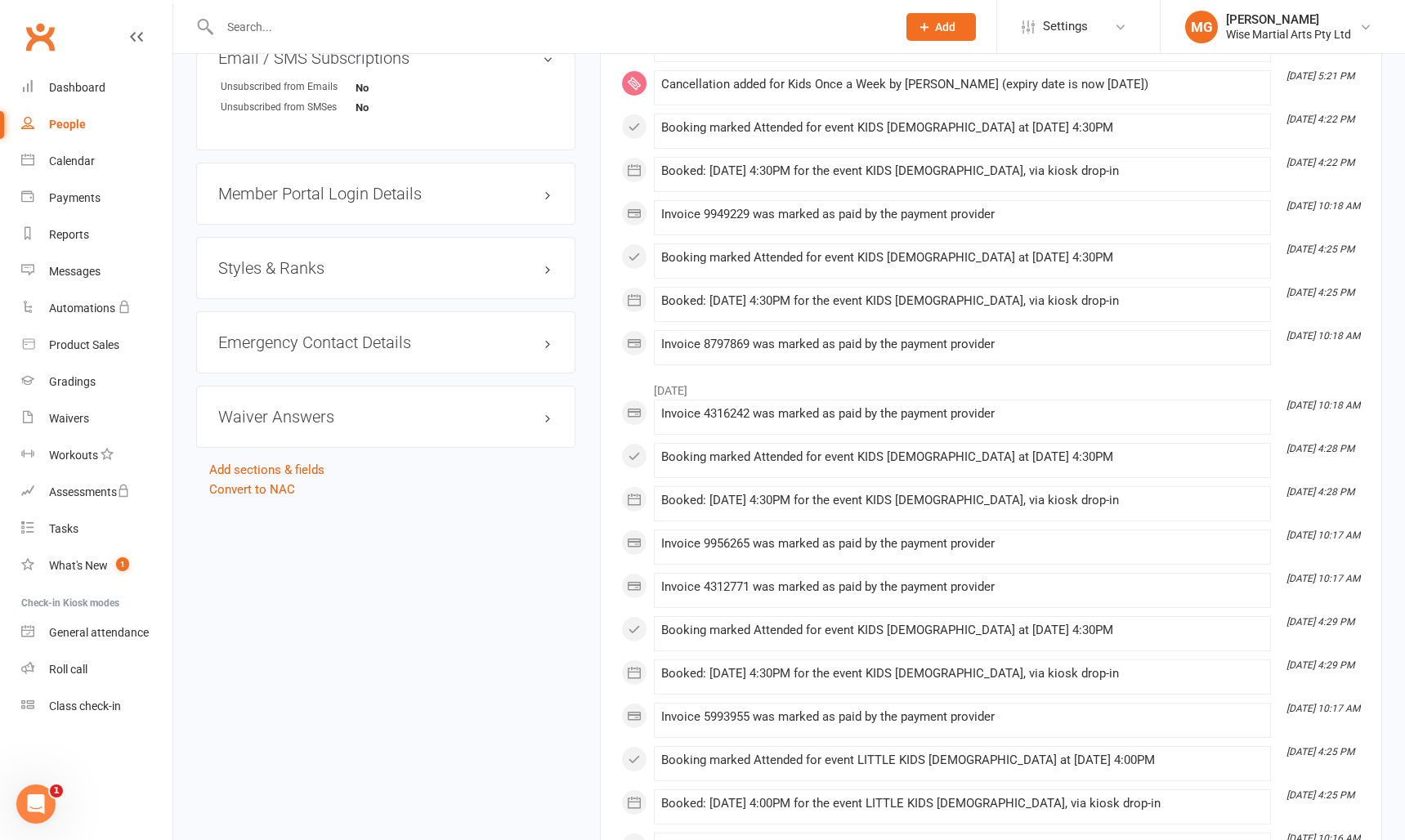
click at [304, 264] on h3 "Styles & Ranks" at bounding box center [386, 268] width 335 height 18
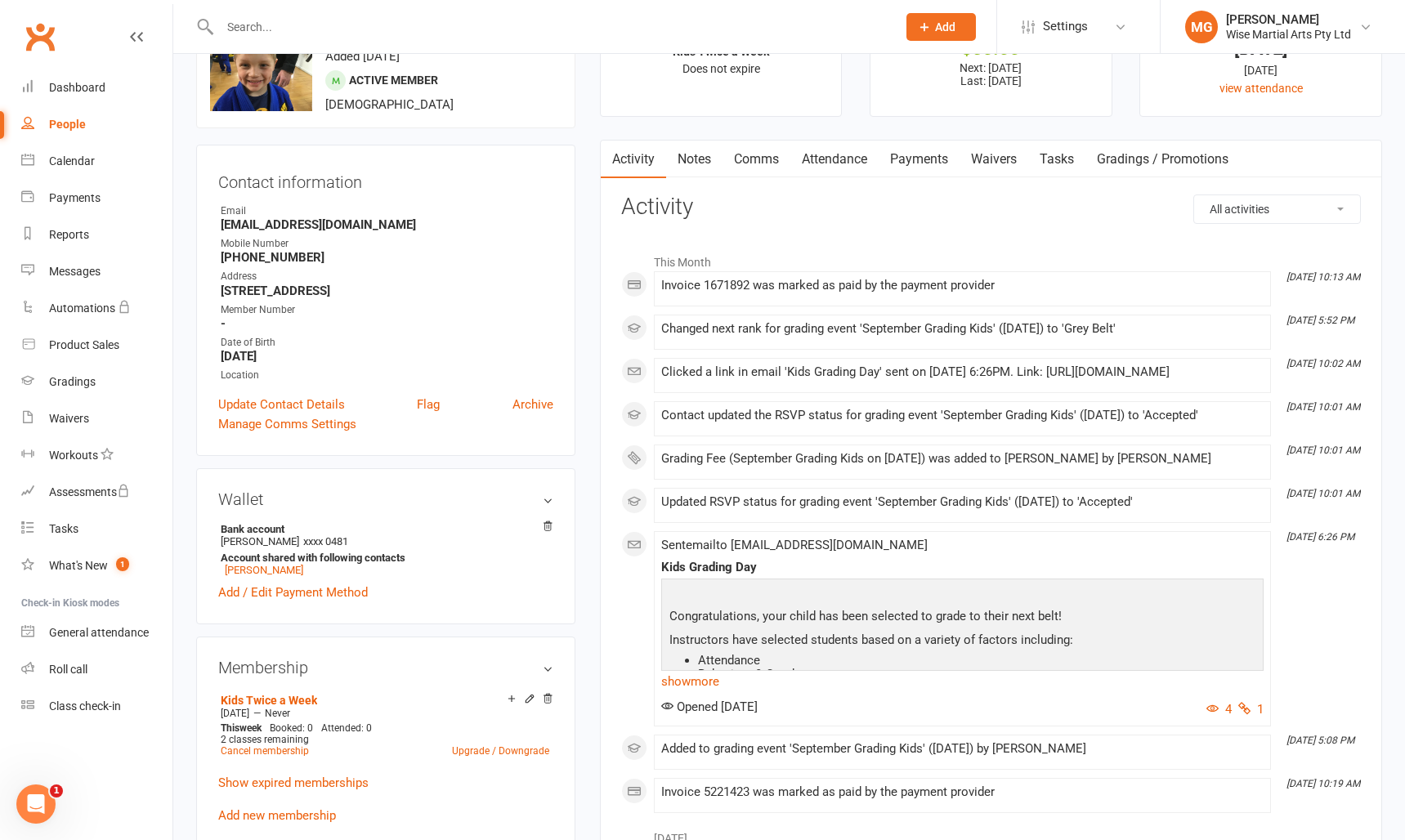
scroll to position [79, 0]
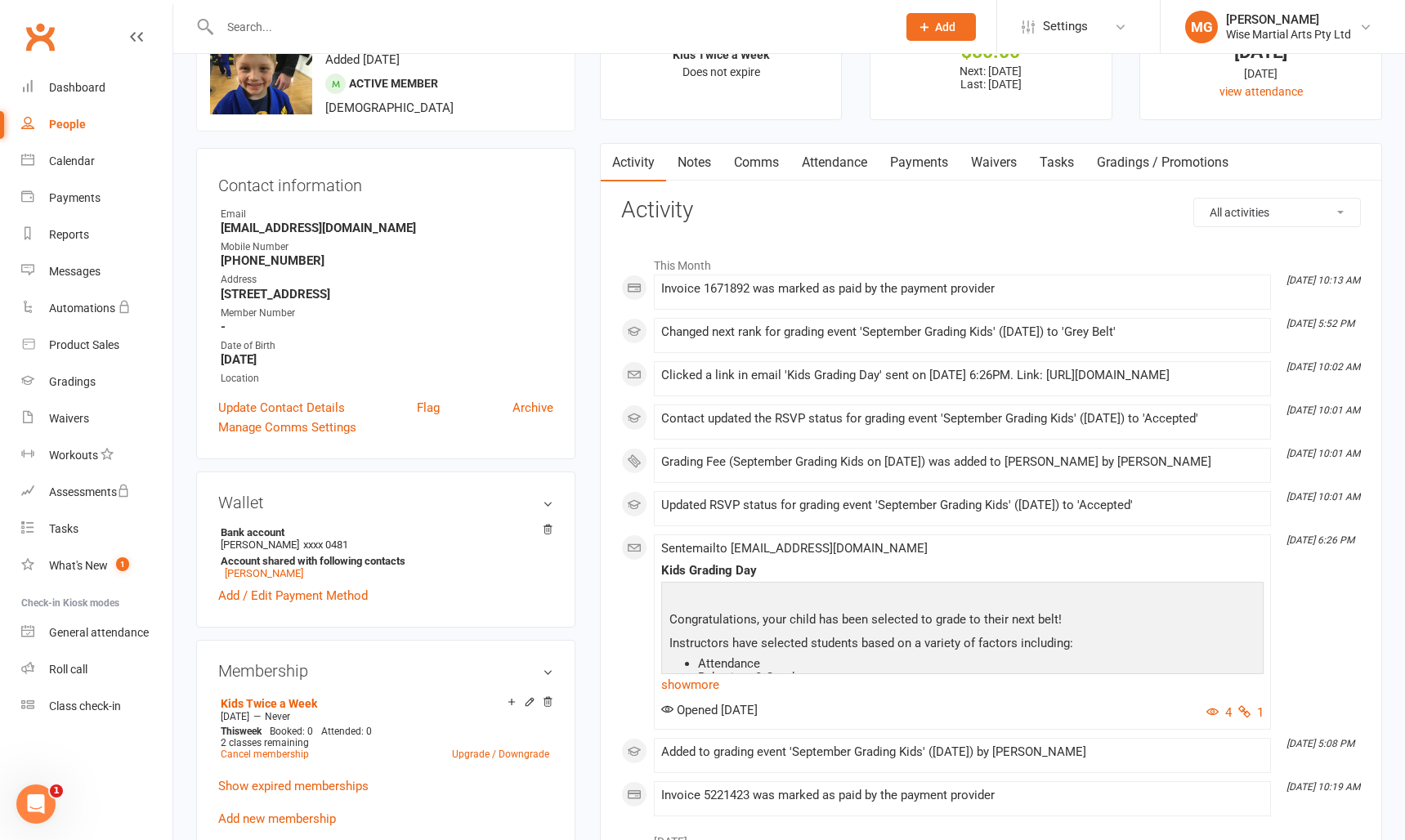
click at [932, 158] on link "Payments" at bounding box center [919, 163] width 81 height 38
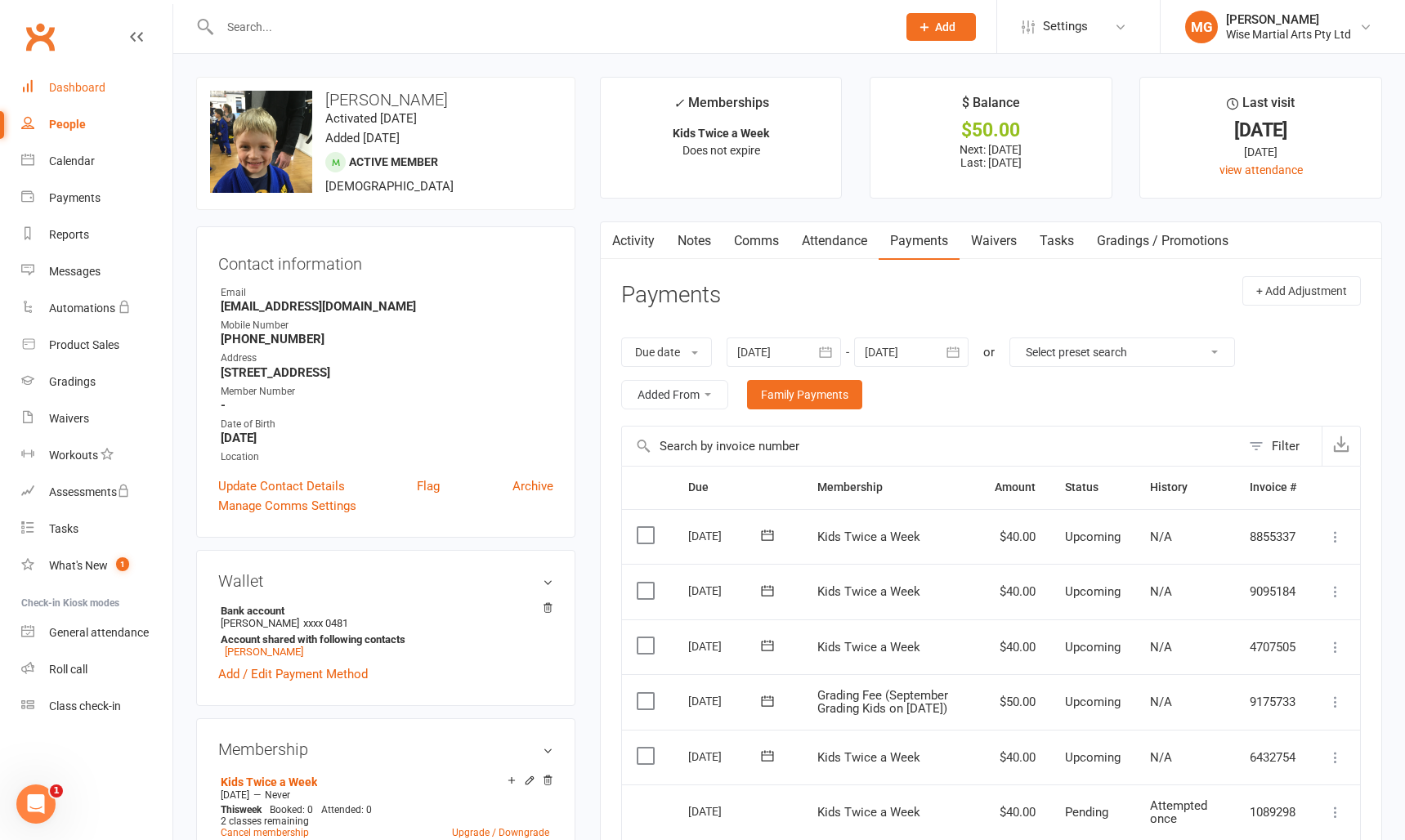
click at [118, 81] on link "Dashboard" at bounding box center [97, 88] width 151 height 37
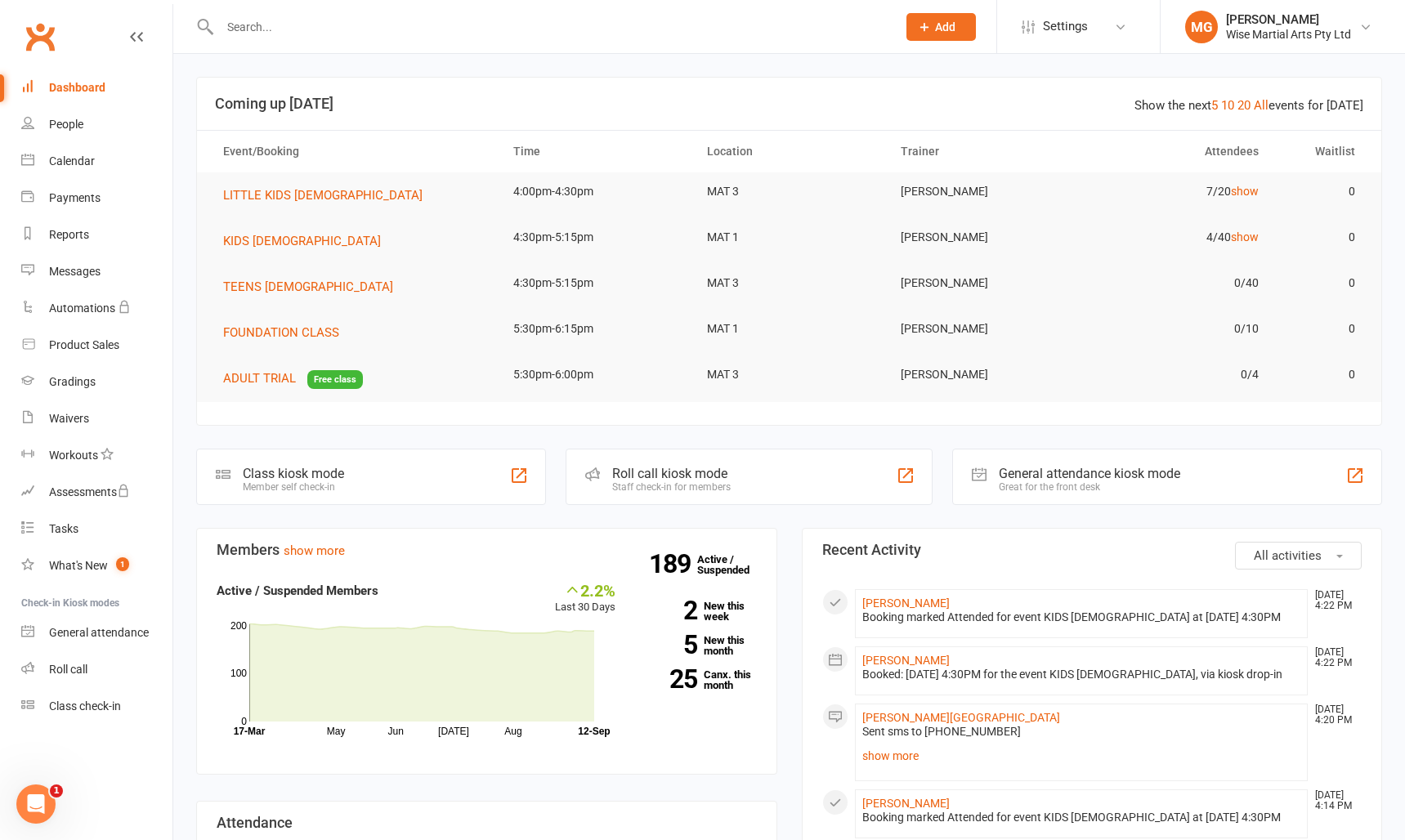
click at [90, 78] on link "Dashboard" at bounding box center [97, 88] width 151 height 37
click at [64, 422] on div "Waivers" at bounding box center [69, 418] width 40 height 13
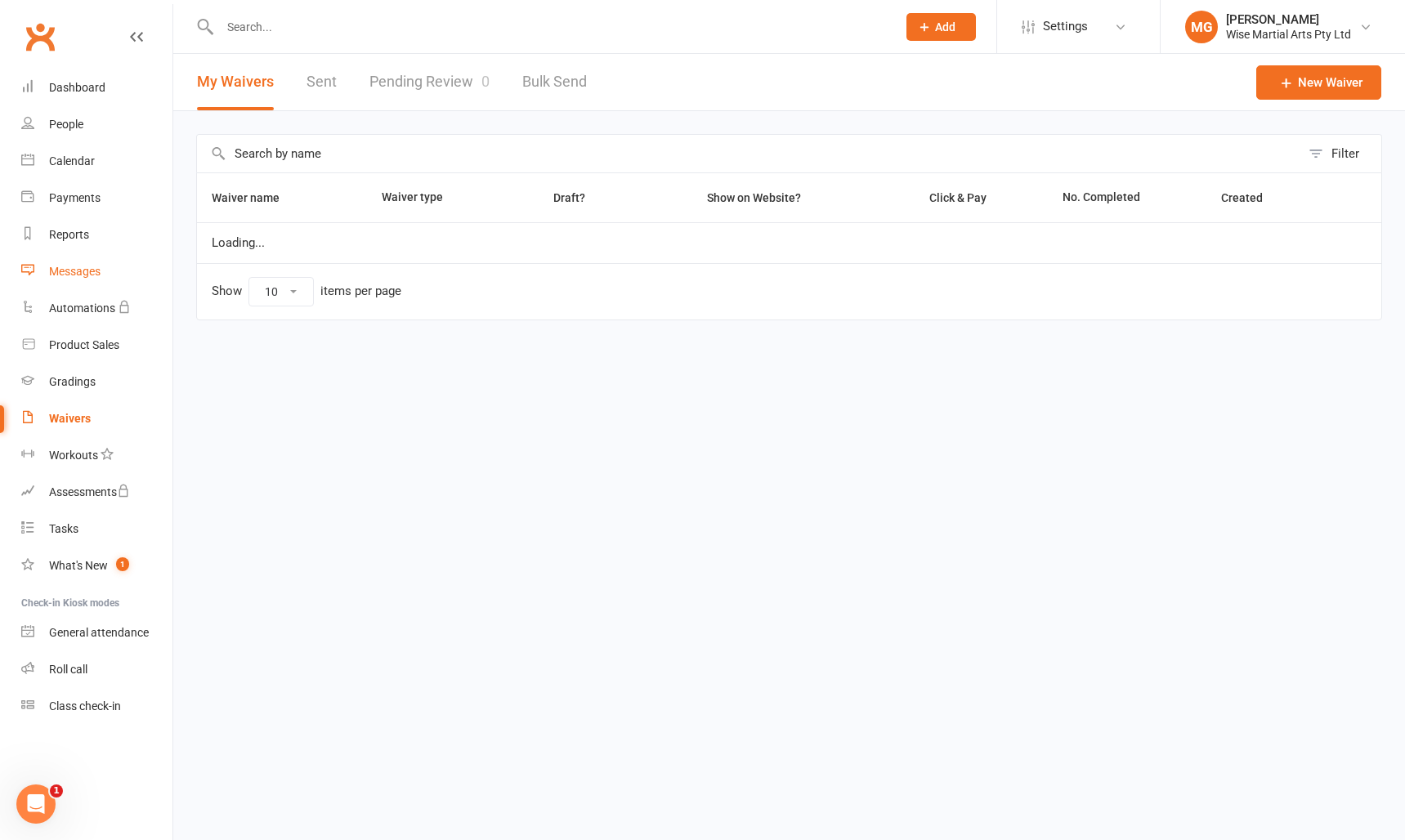
select select "100"
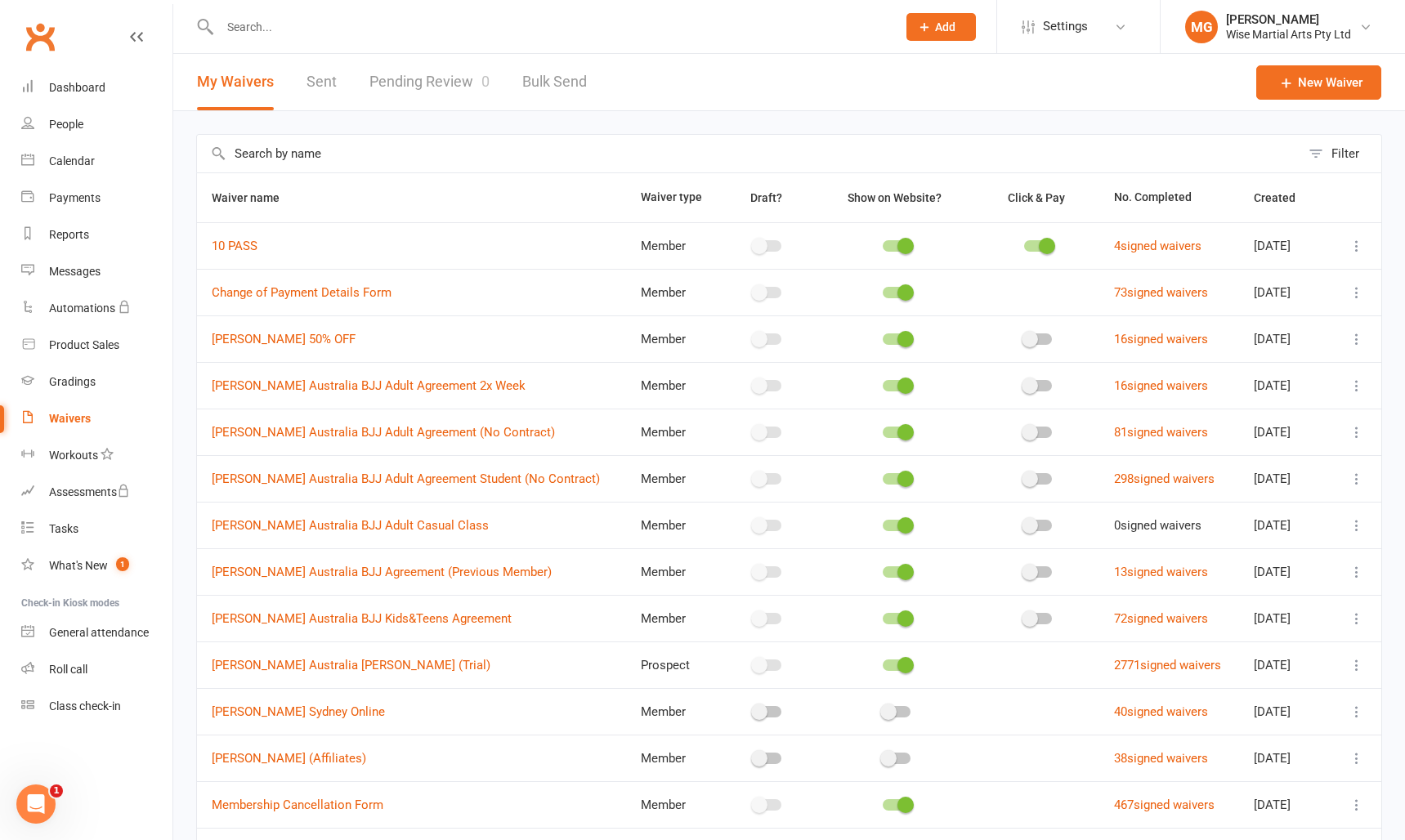
click at [263, 33] on input "text" at bounding box center [550, 27] width 670 height 23
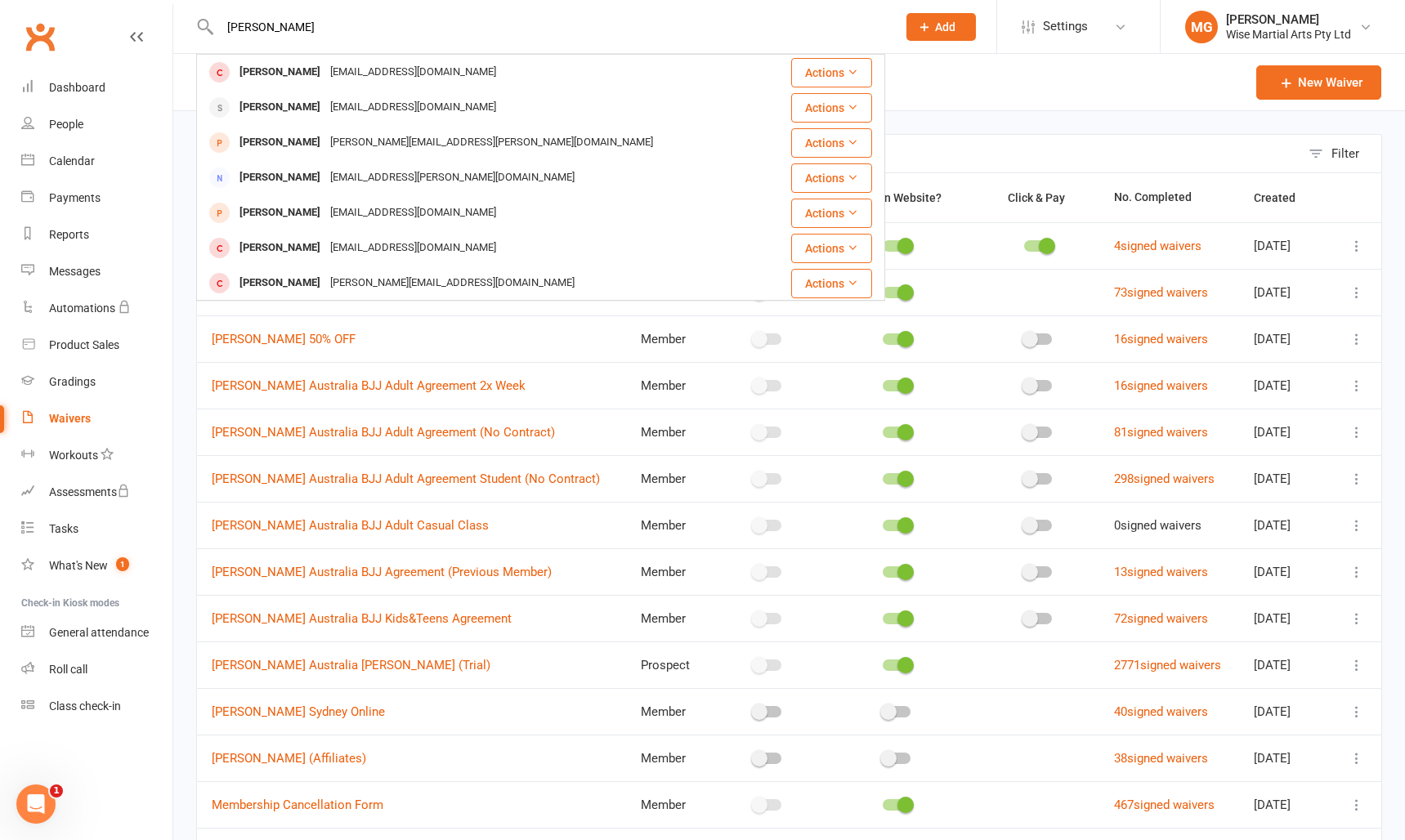
click at [296, 23] on input "[PERSON_NAME]" at bounding box center [550, 27] width 670 height 23
click at [281, 28] on input "[PERSON_NAME]" at bounding box center [550, 27] width 670 height 23
type input "[PERSON_NAME]"
click at [185, 148] on div "Filter Waiver name Waiver type Draft? Show on Website? Click & Pay No. Complete…" at bounding box center [788, 567] width 1231 height 913
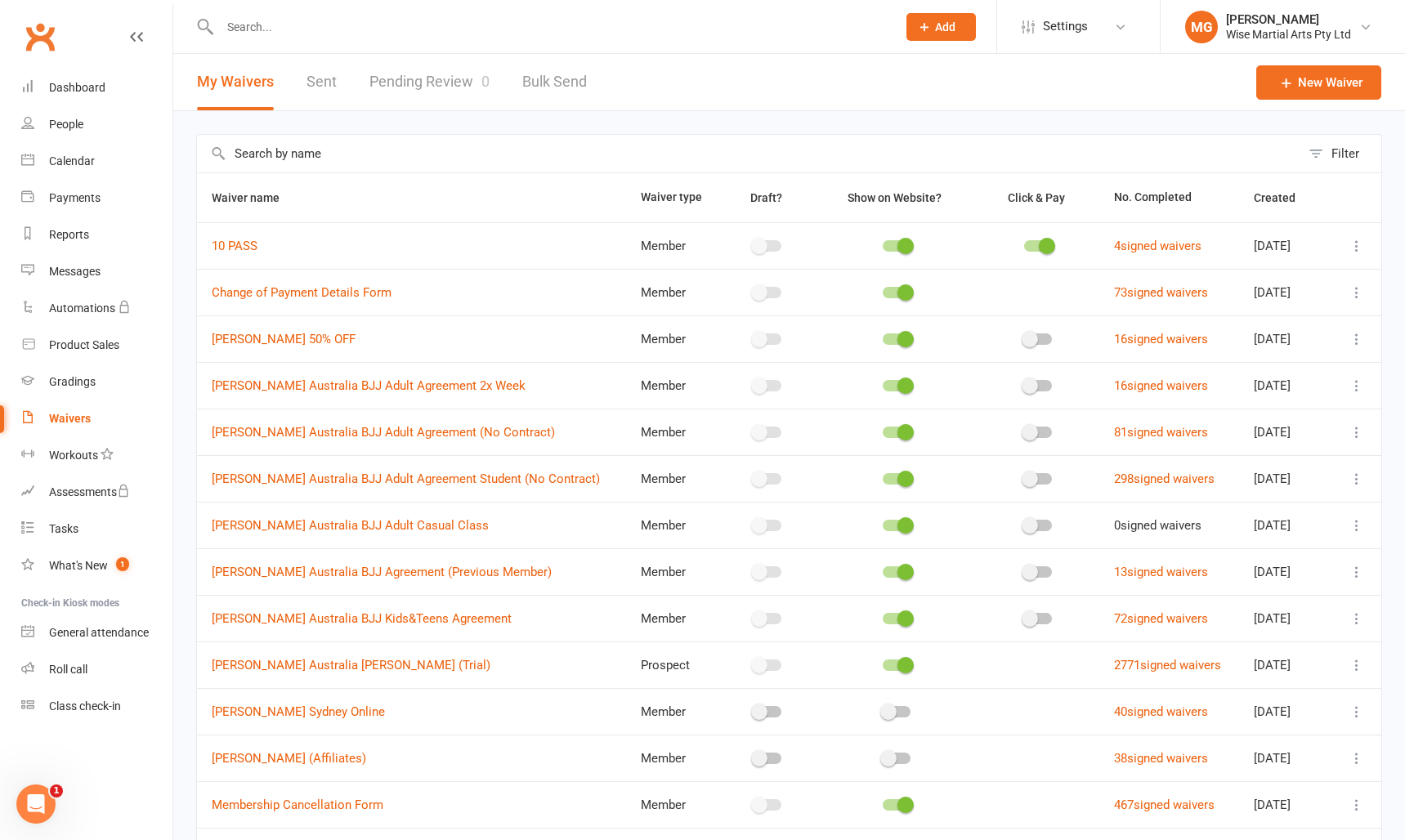
click at [183, 149] on div "Filter Waiver name Waiver type Draft? Show on Website? Click & Pay No. Complete…" at bounding box center [788, 567] width 1231 height 913
click at [242, 23] on input "text" at bounding box center [550, 27] width 670 height 23
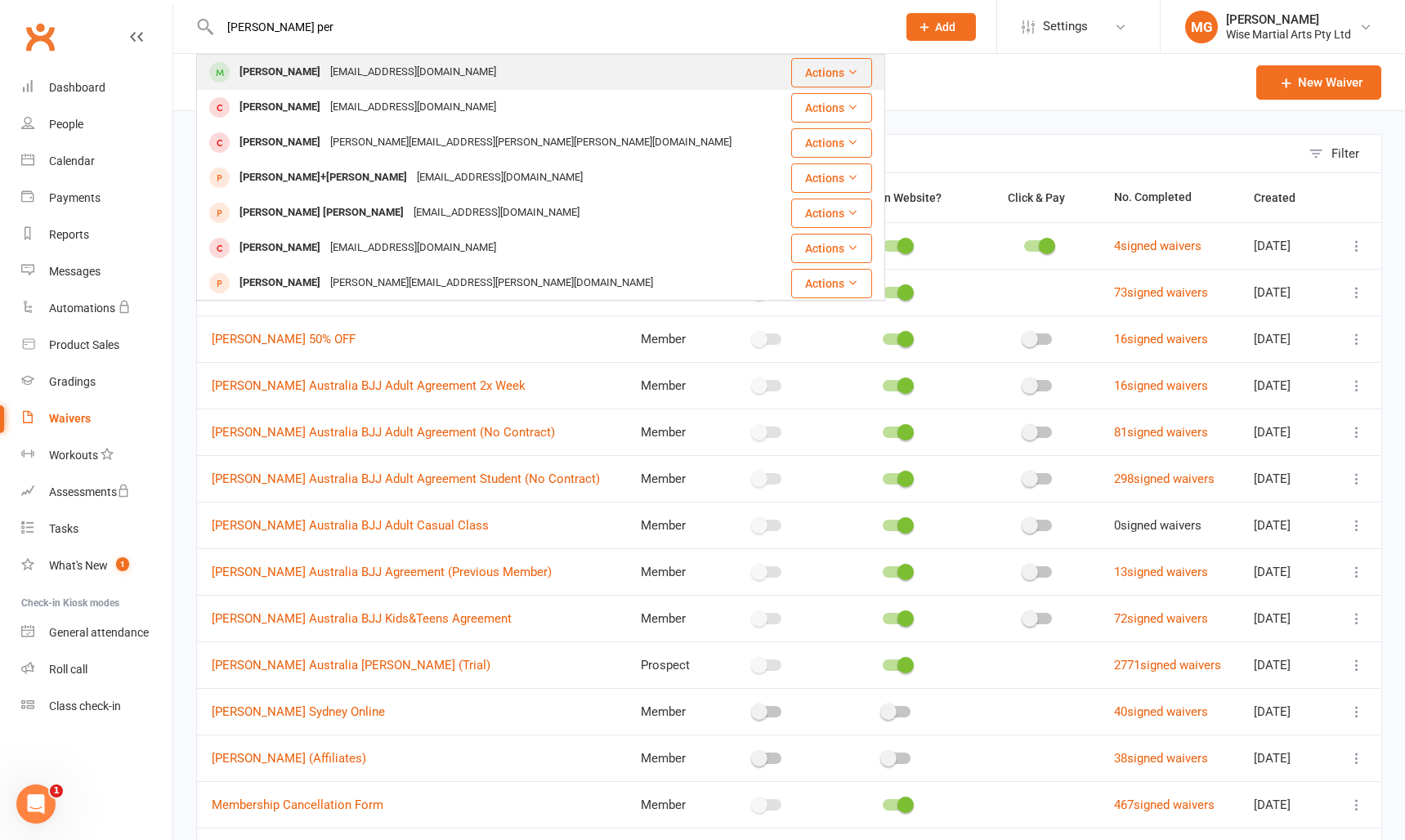
type input "[PERSON_NAME] per"
click at [263, 62] on div "[PERSON_NAME]" at bounding box center [279, 73] width 90 height 23
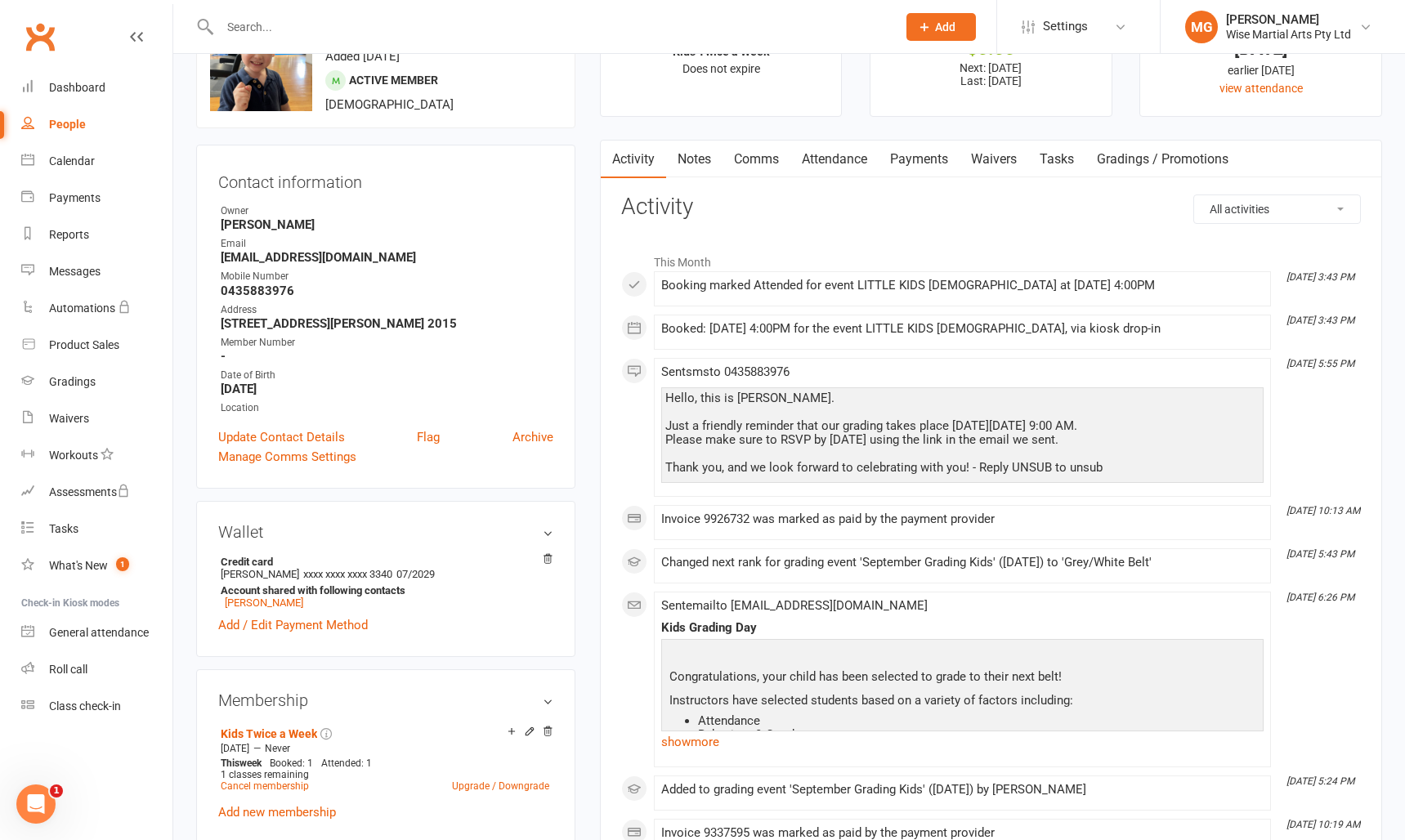
scroll to position [83, 0]
drag, startPoint x: 576, startPoint y: 166, endPoint x: 585, endPoint y: 151, distance: 17.5
click at [576, 166] on div "upload photo change photo [PERSON_NAME] Activated [DATE] Added [DATE] Active me…" at bounding box center [385, 818] width 404 height 1648
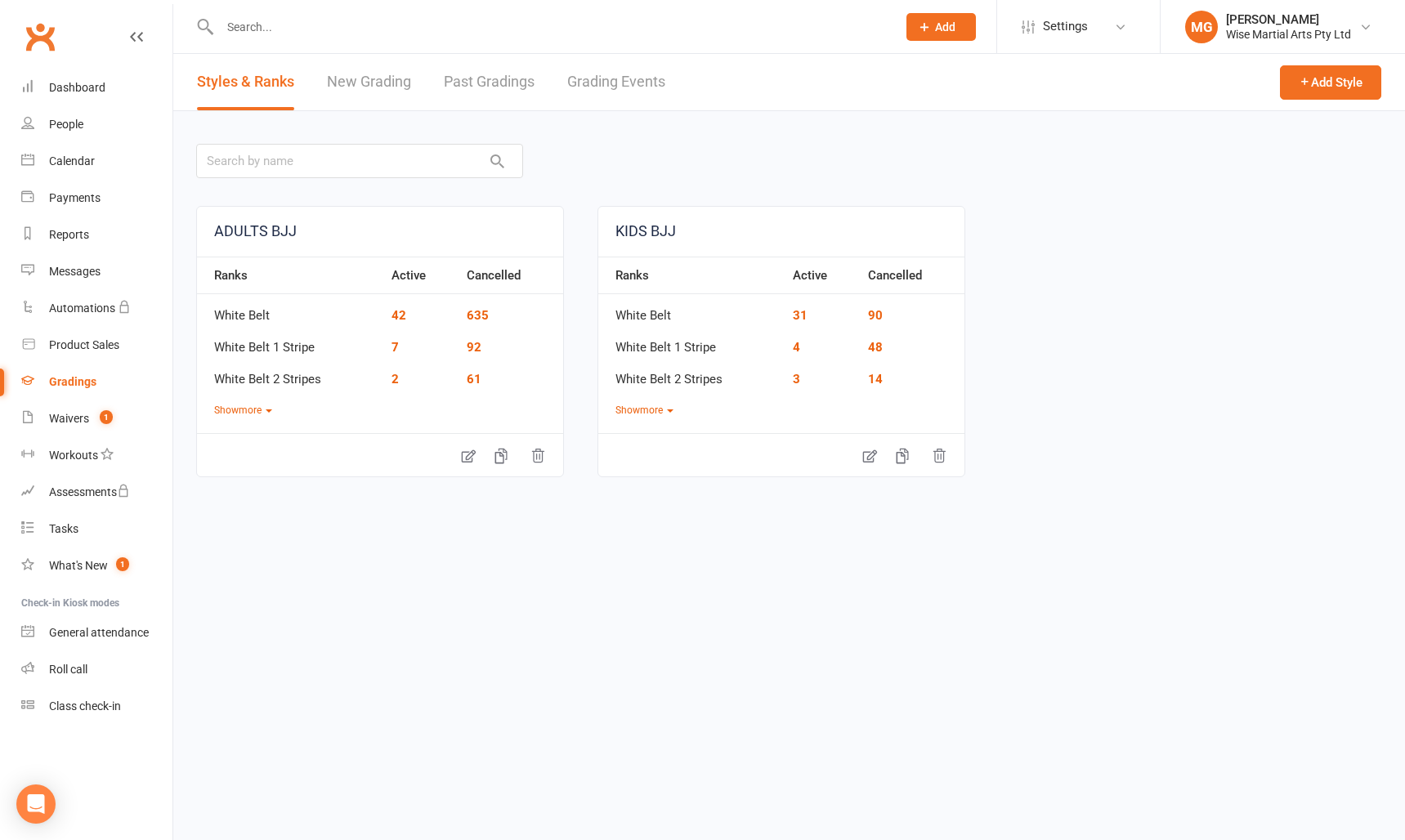
click at [351, 79] on link "New Grading" at bounding box center [369, 81] width 84 height 56
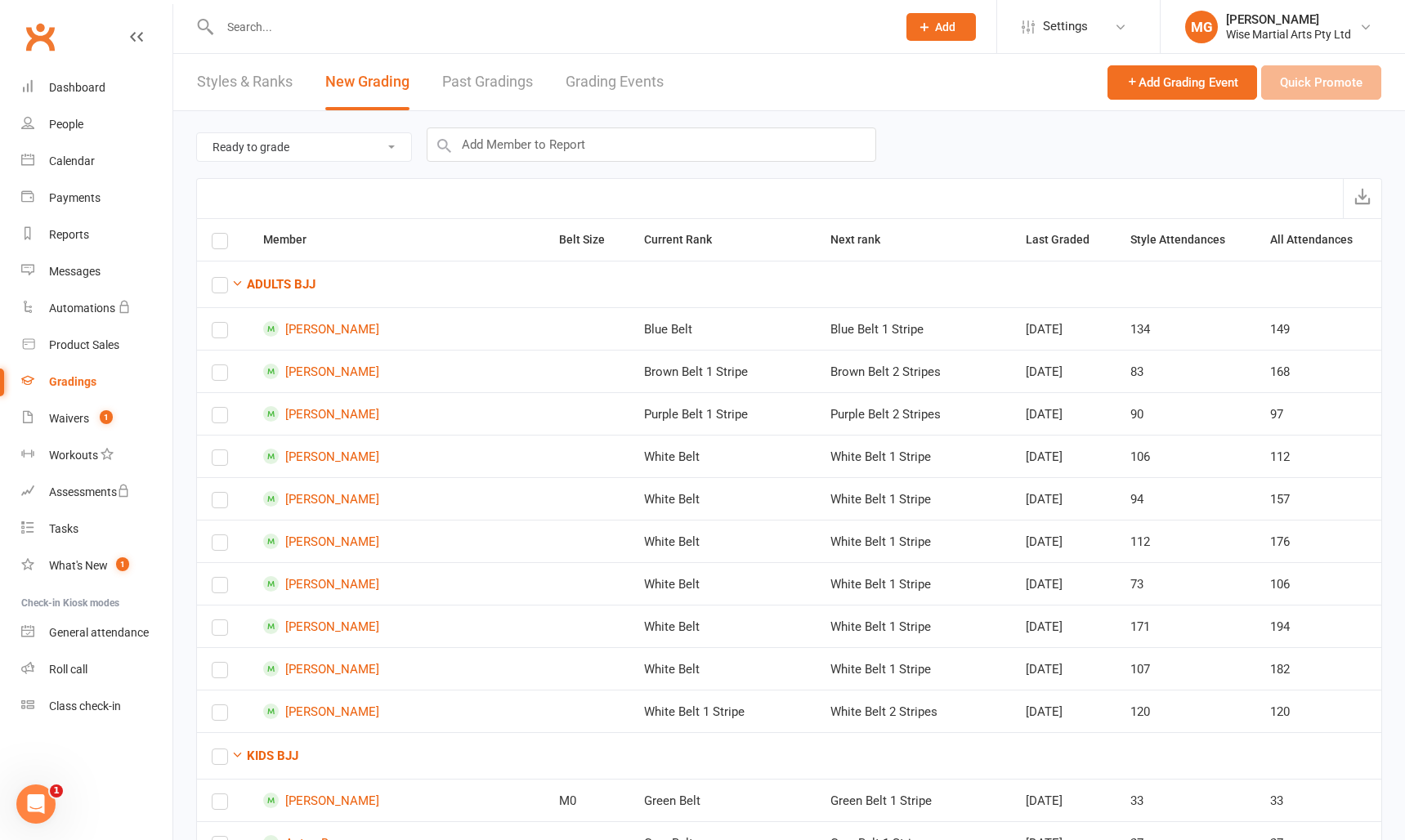
click at [598, 87] on link "Grading Events" at bounding box center [615, 81] width 99 height 56
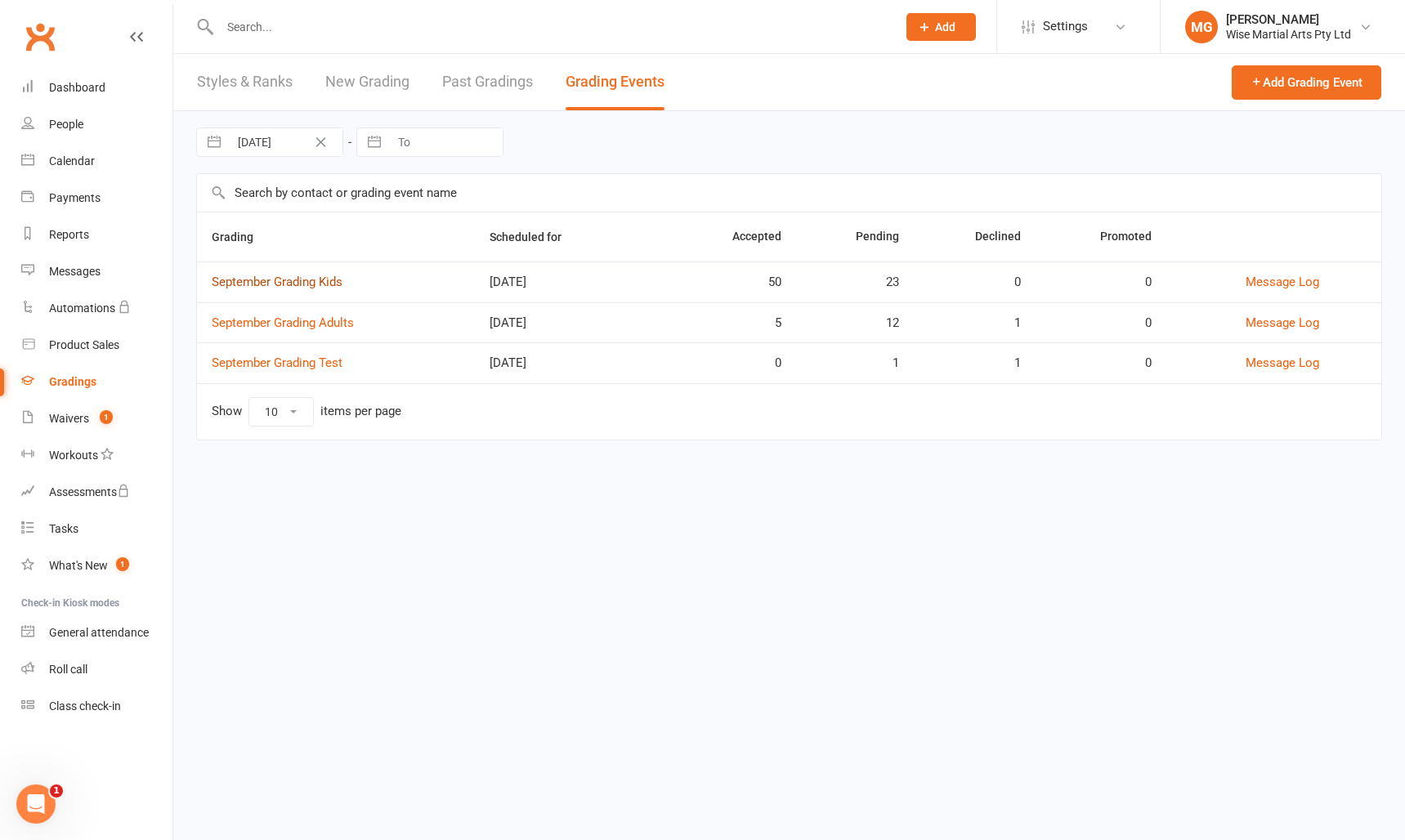
click at [305, 283] on link "September Grading Kids" at bounding box center [277, 282] width 131 height 14
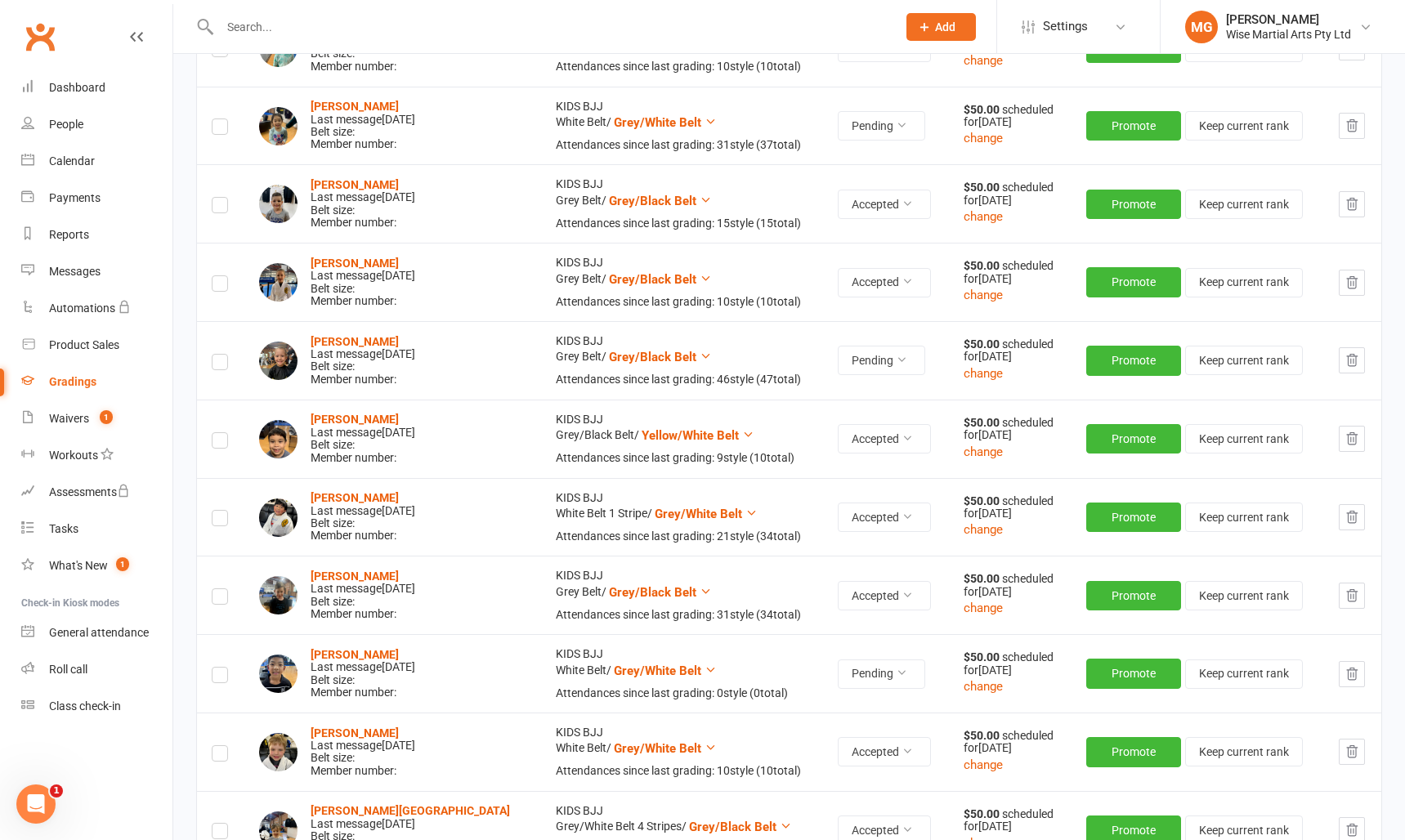
scroll to position [3695, 0]
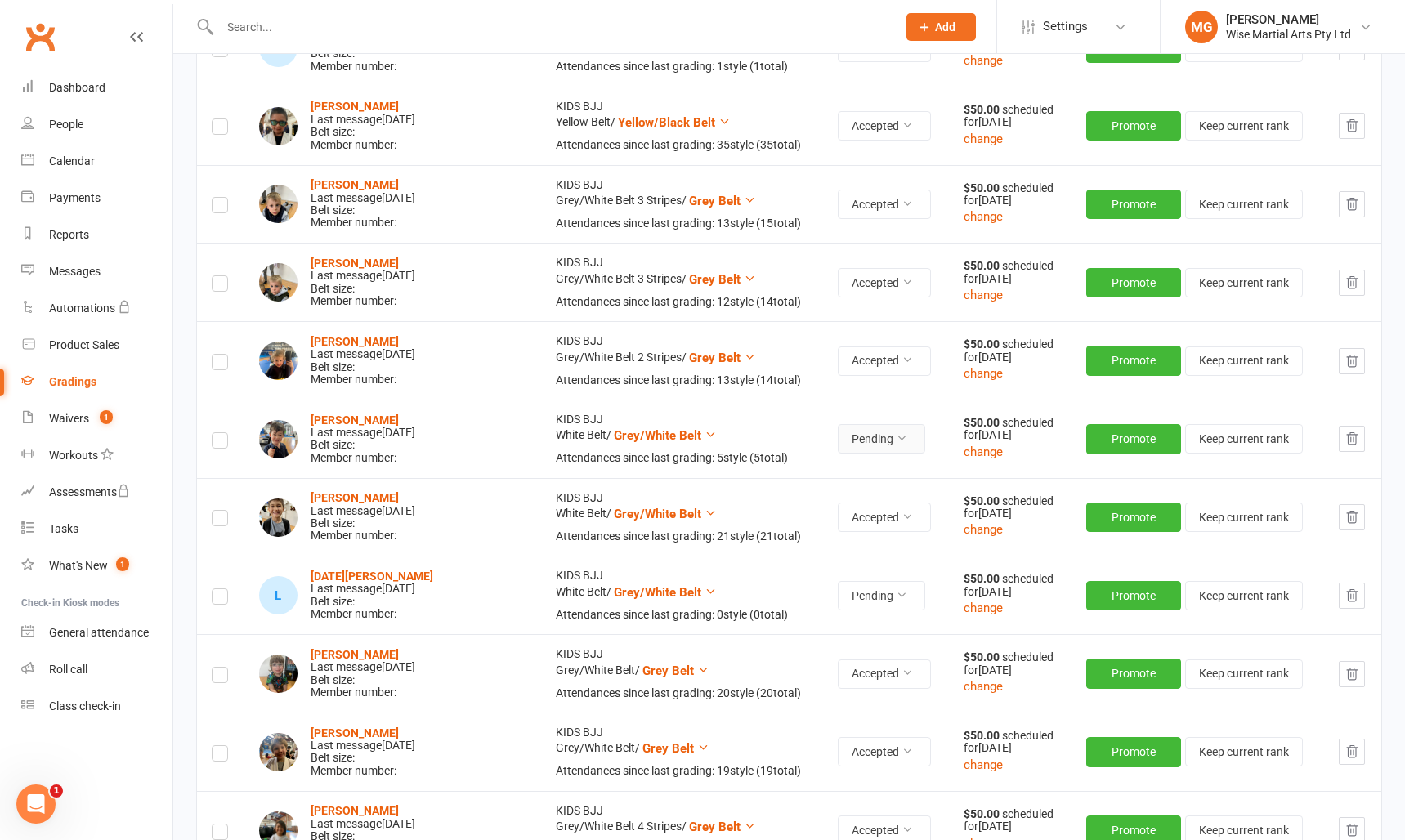
click at [837, 440] on button "Pending" at bounding box center [881, 439] width 88 height 30
click at [810, 465] on link "Accepted" at bounding box center [810, 476] width 162 height 33
click at [360, 424] on strong "[PERSON_NAME]" at bounding box center [355, 420] width 89 height 13
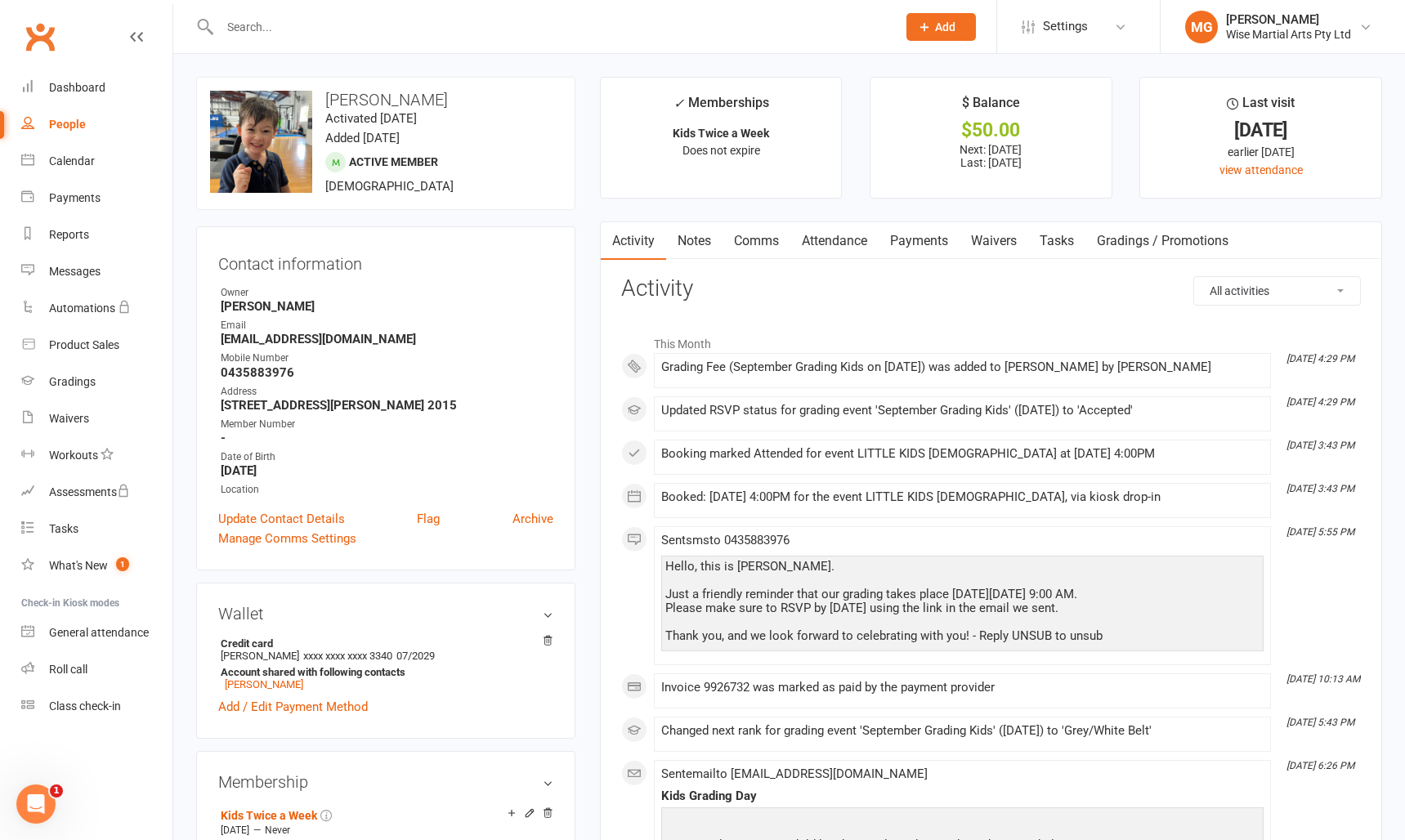
click at [918, 242] on link "Payments" at bounding box center [919, 241] width 81 height 38
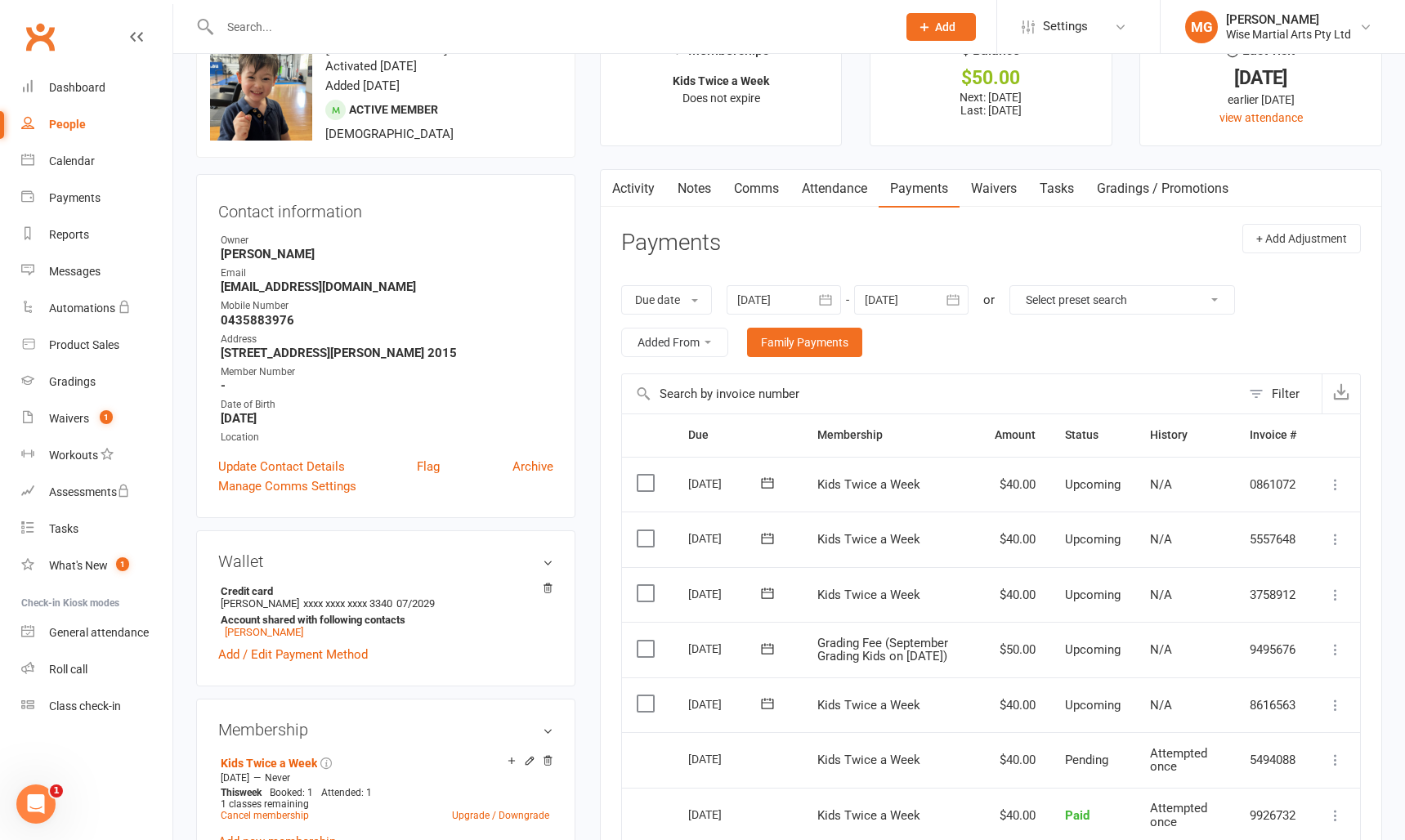
scroll to position [116, 0]
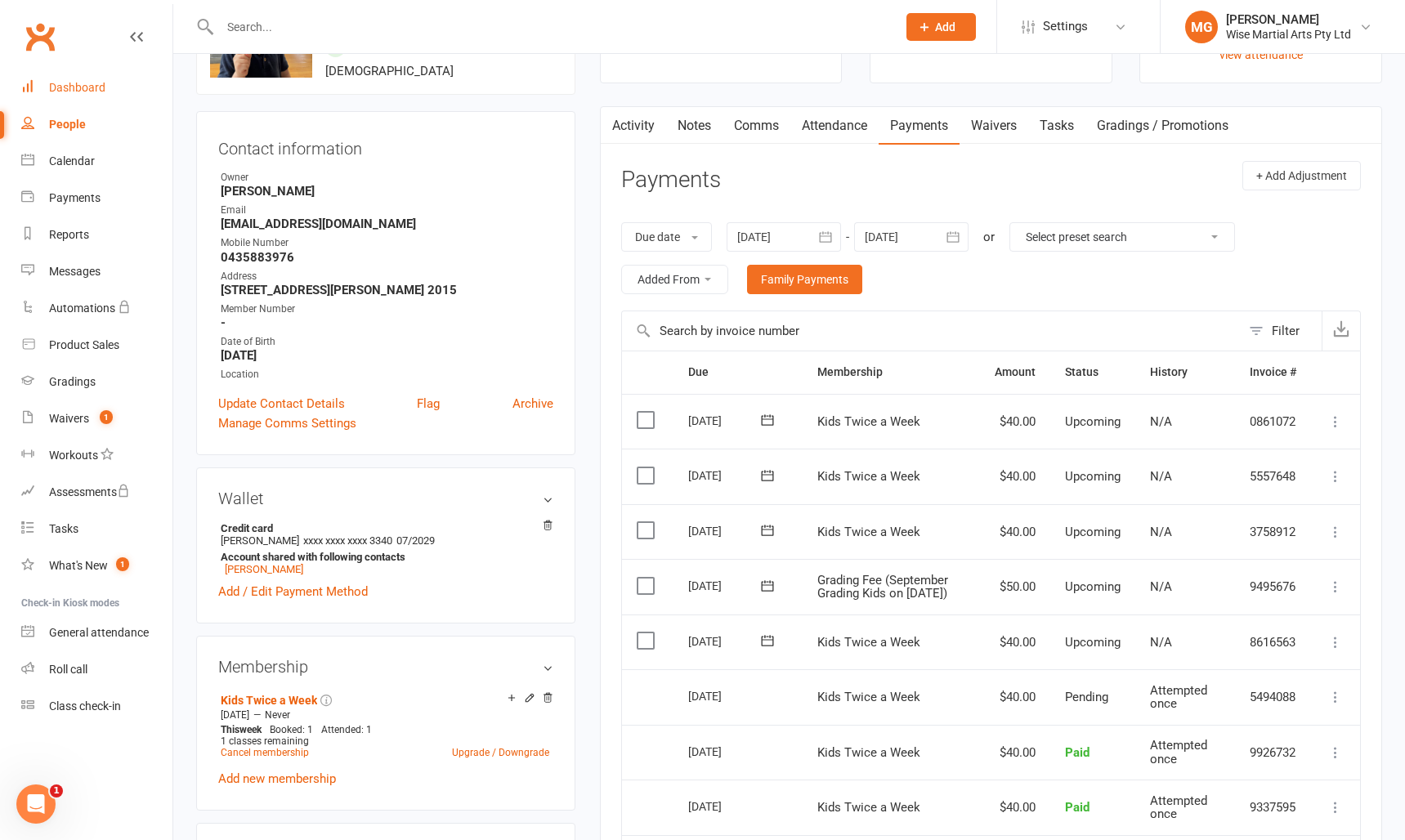
click at [86, 90] on div "Dashboard" at bounding box center [77, 87] width 56 height 13
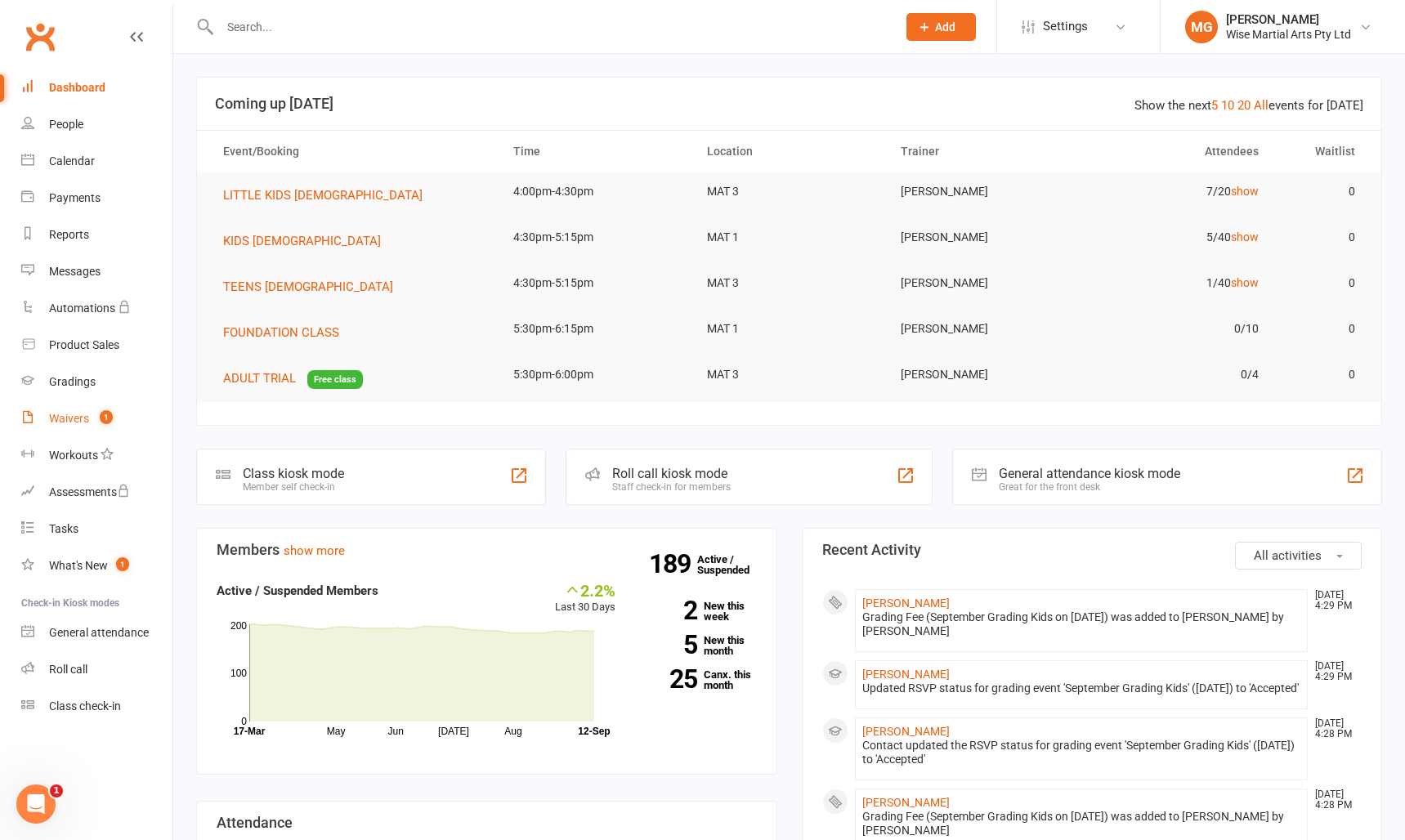
click at [90, 418] on link "Waivers 1" at bounding box center [97, 418] width 151 height 37
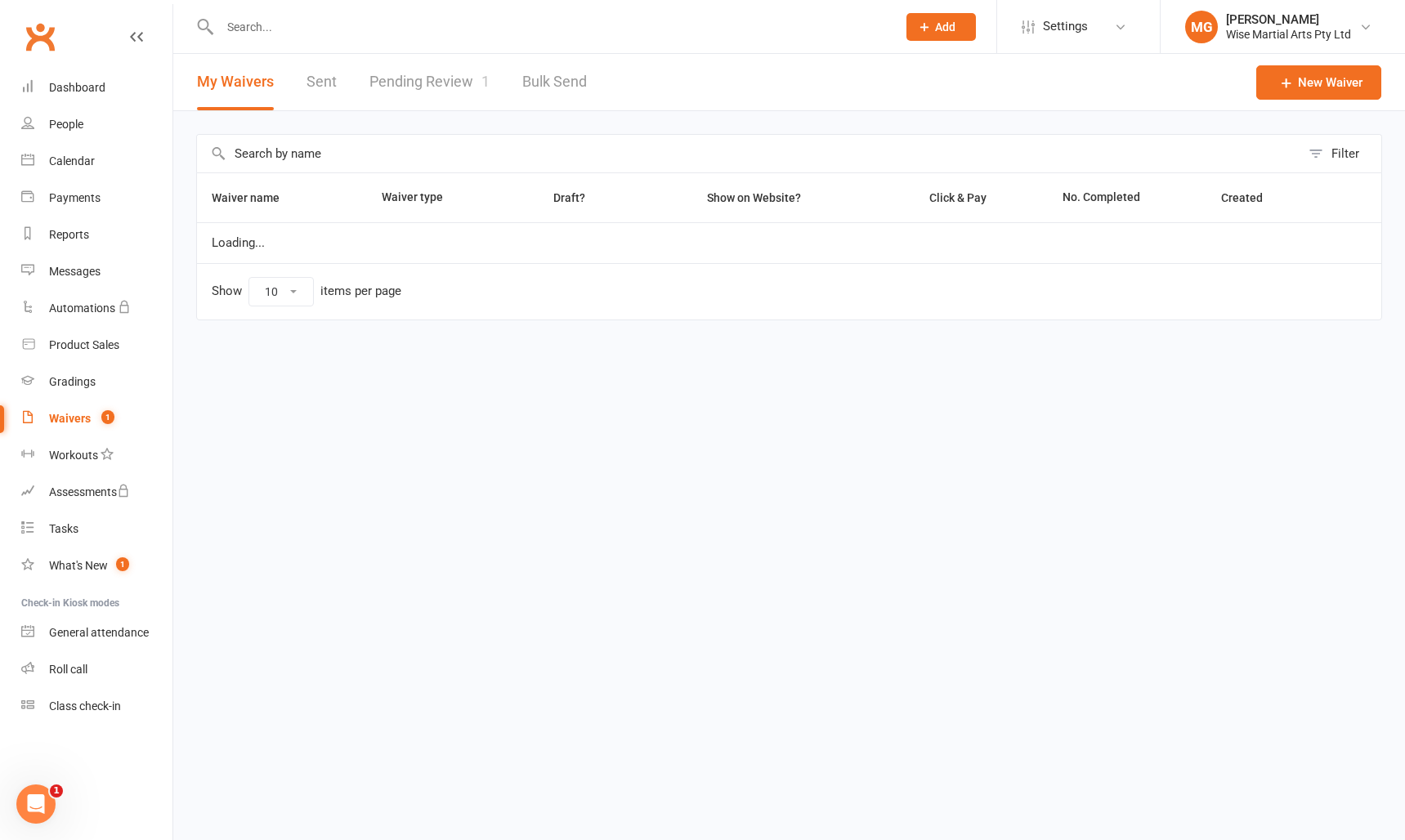
select select "100"
click at [412, 70] on link "Pending Review 1" at bounding box center [430, 81] width 120 height 56
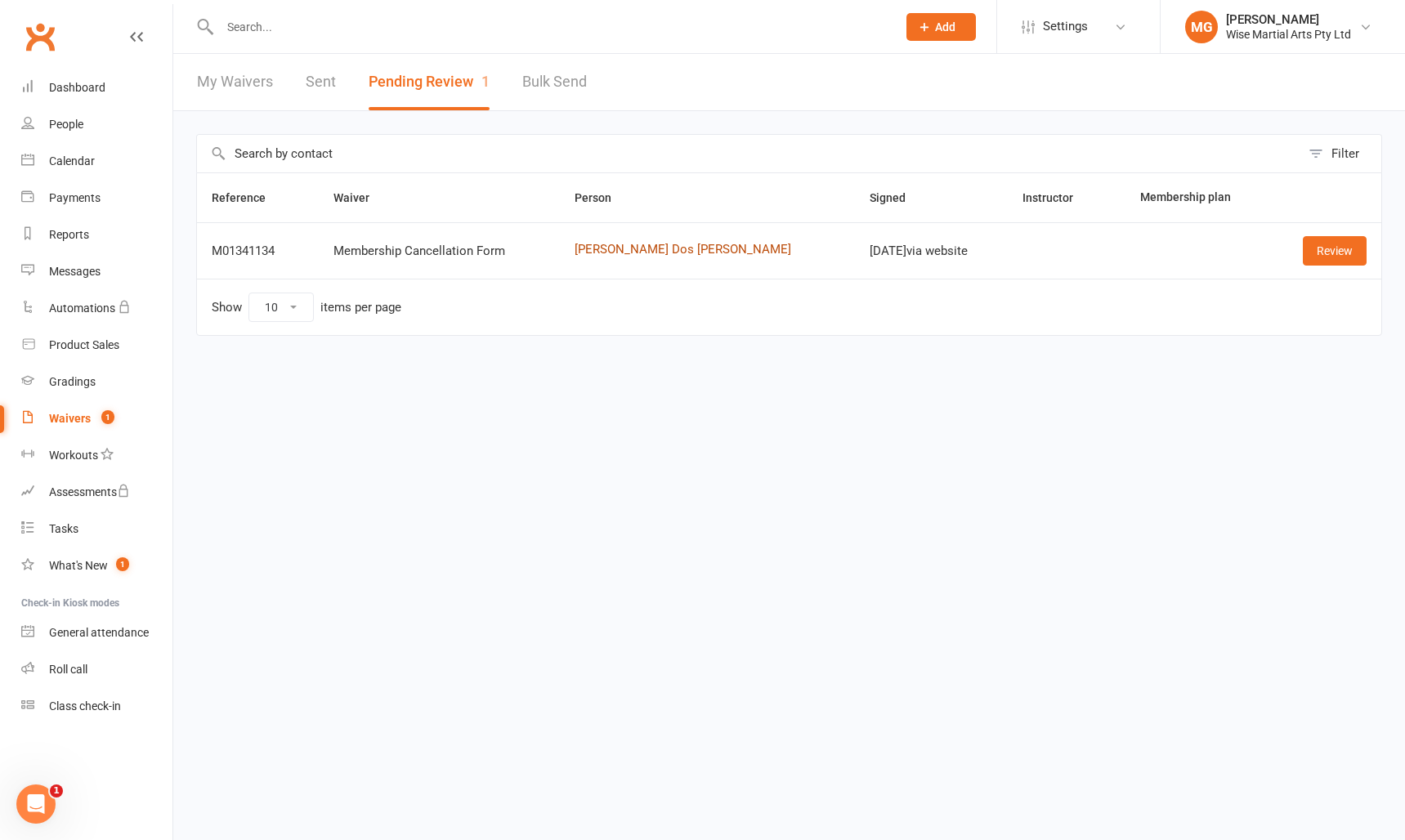
click at [645, 246] on link "[PERSON_NAME] Dos [PERSON_NAME]" at bounding box center [707, 250] width 266 height 14
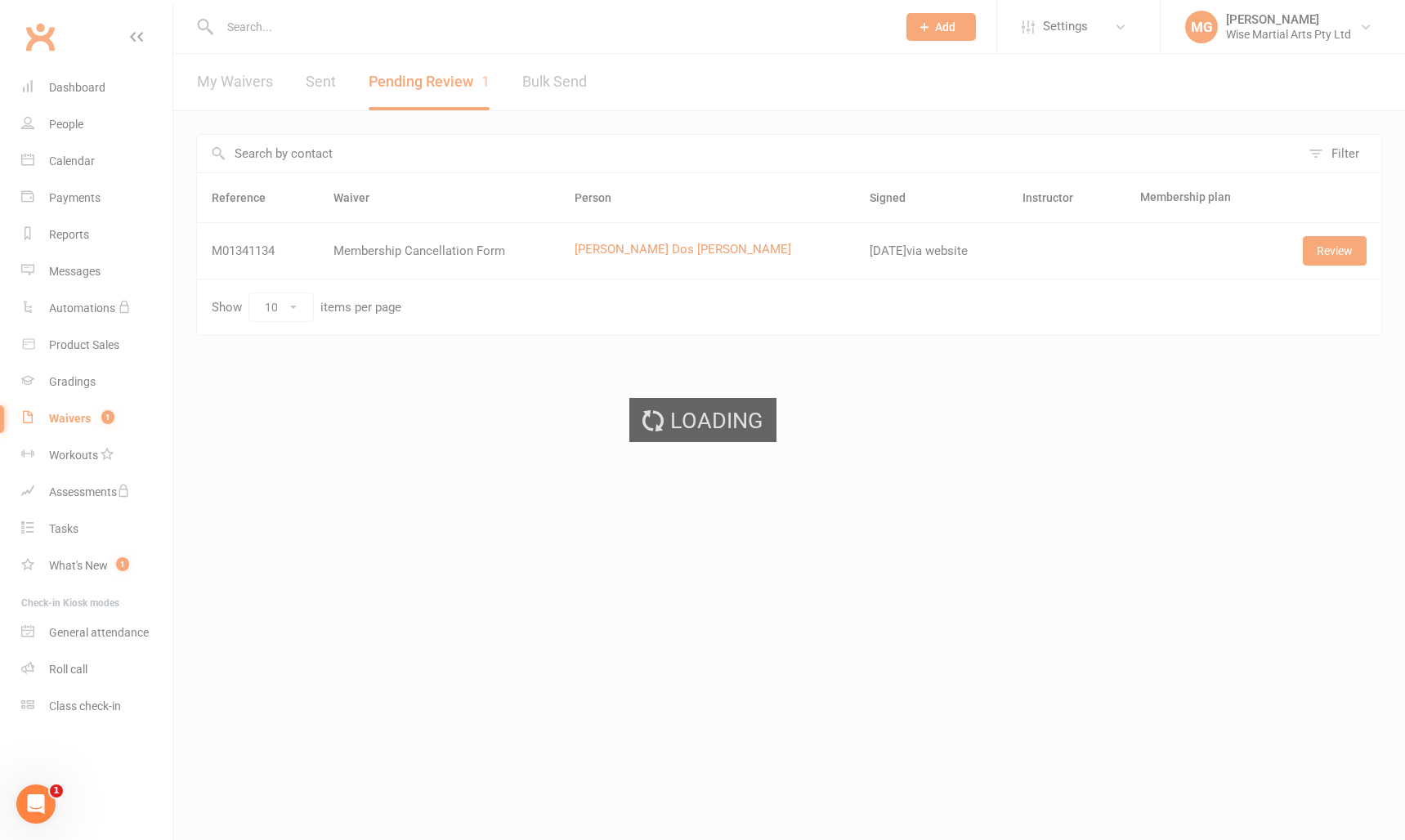
click at [690, 251] on div "Loading" at bounding box center [702, 420] width 1405 height 840
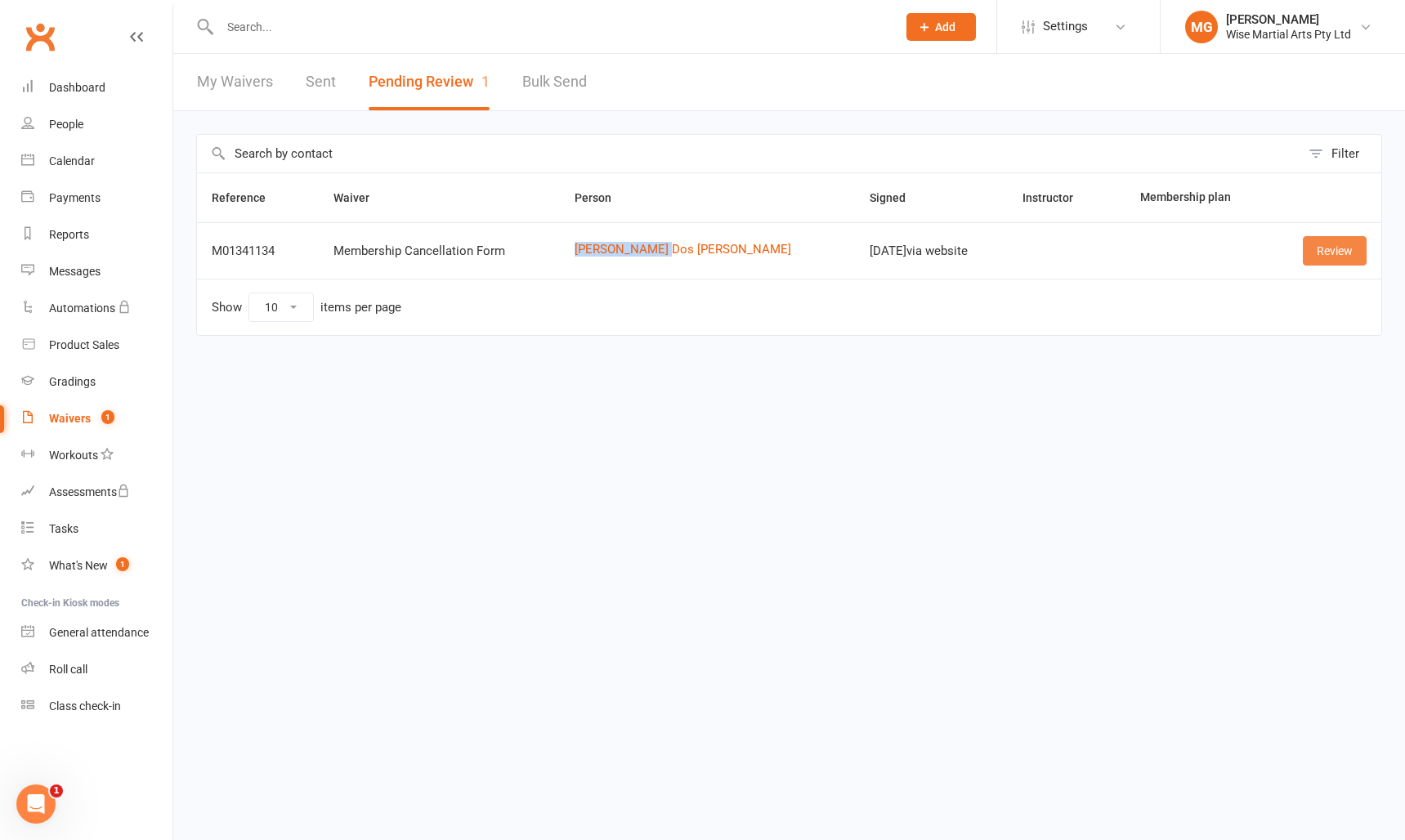
click at [1352, 256] on link "Review" at bounding box center [1334, 251] width 64 height 30
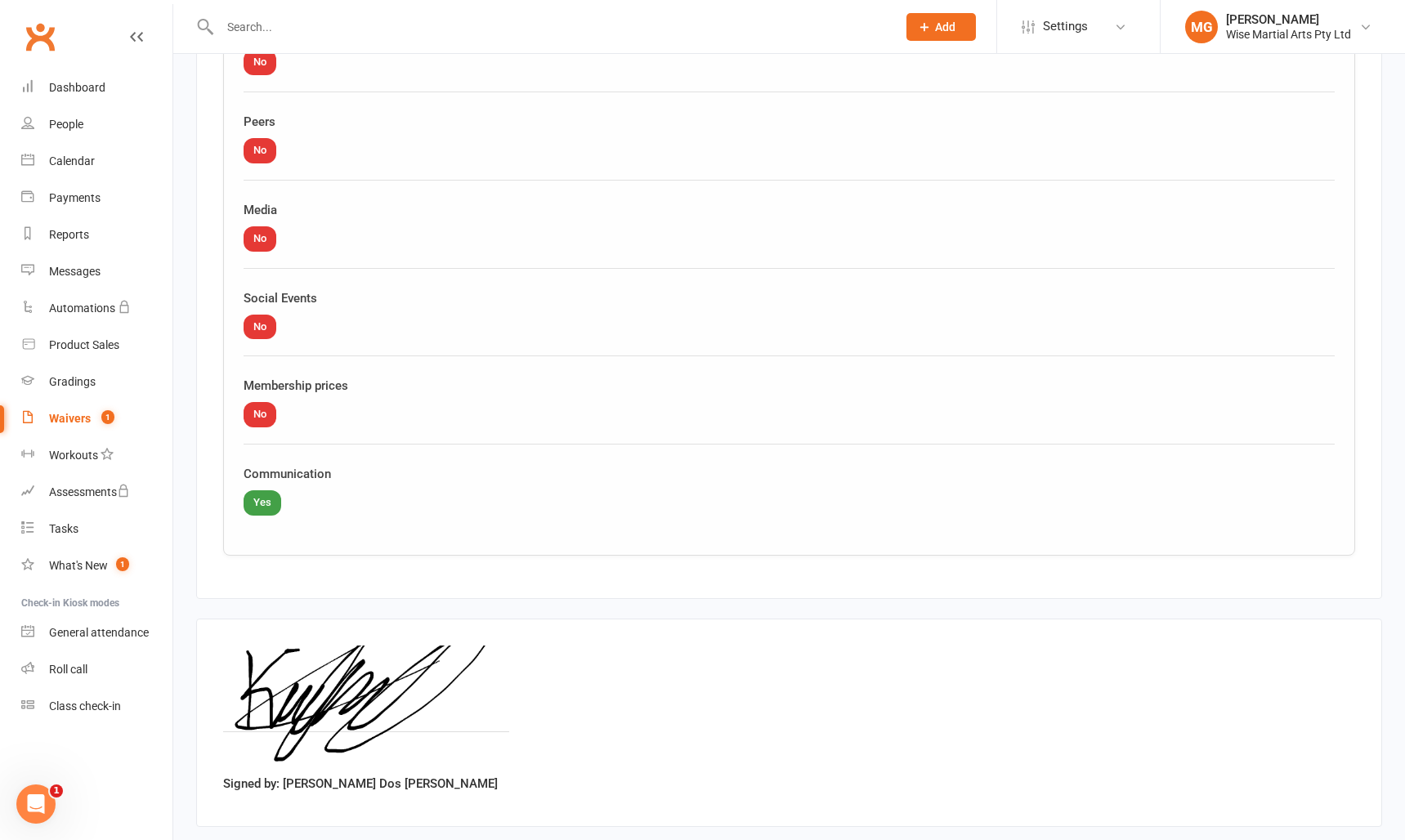
scroll to position [1536, 0]
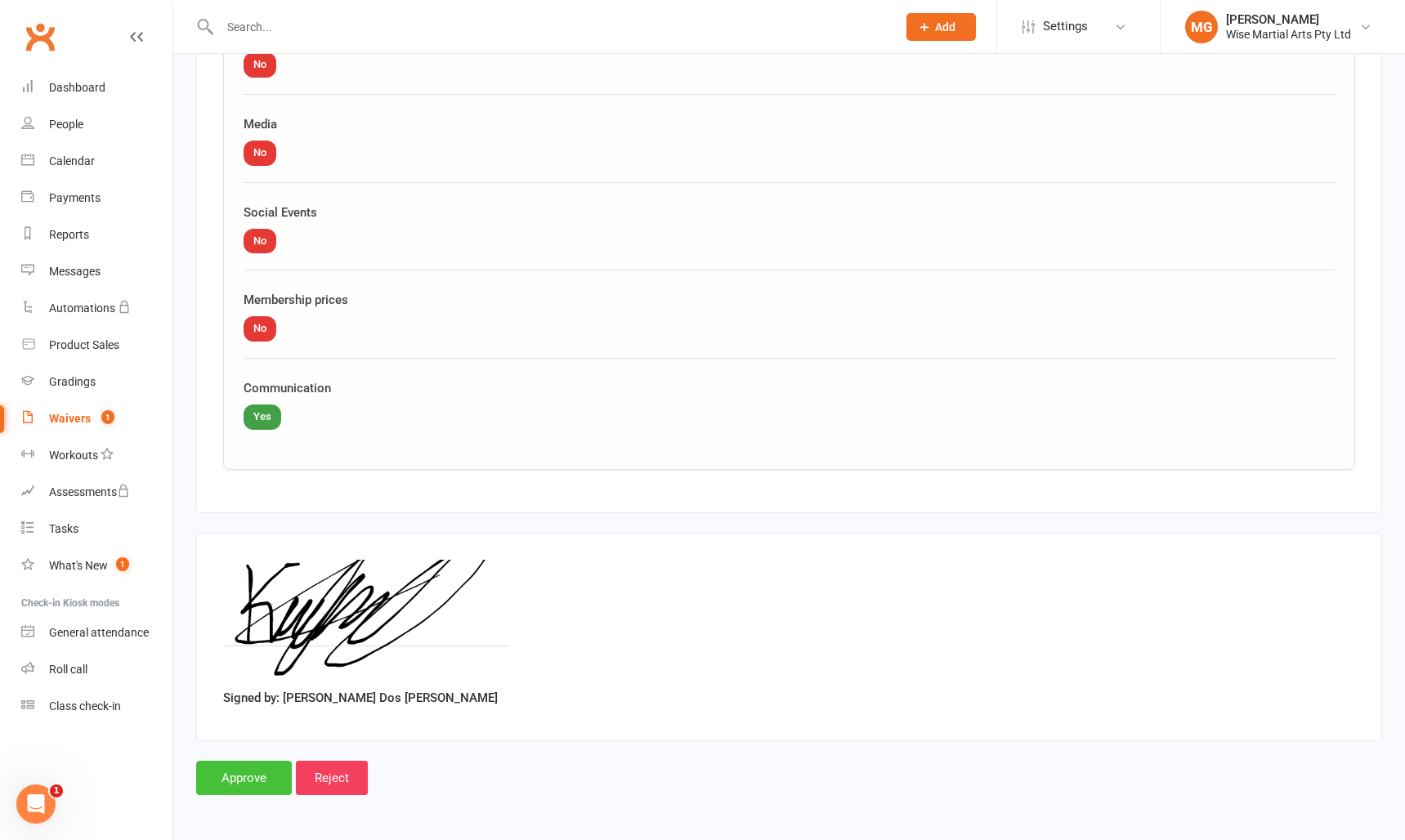
click at [270, 788] on input "Approve" at bounding box center [244, 778] width 96 height 34
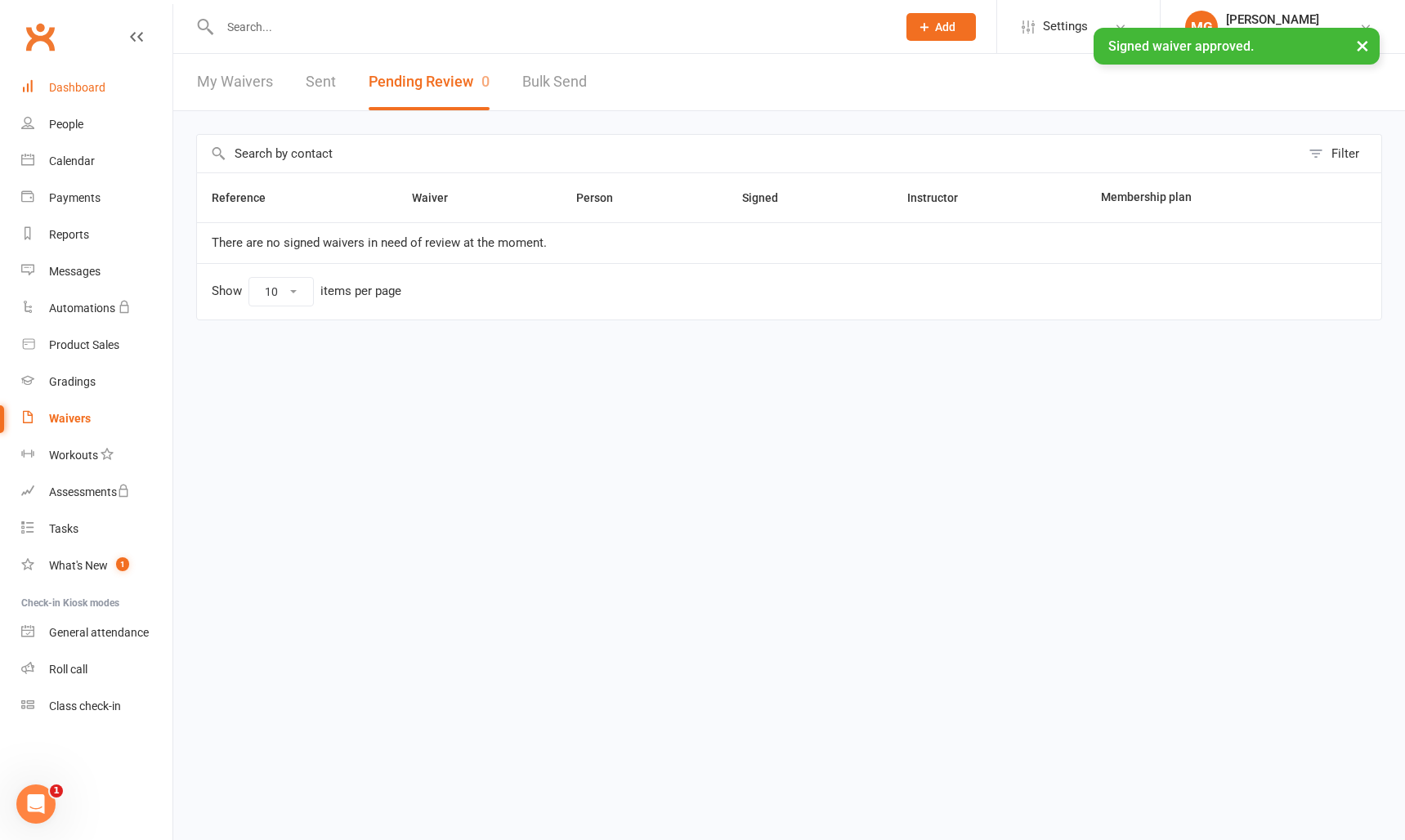
click at [64, 88] on div "Dashboard" at bounding box center [77, 87] width 56 height 13
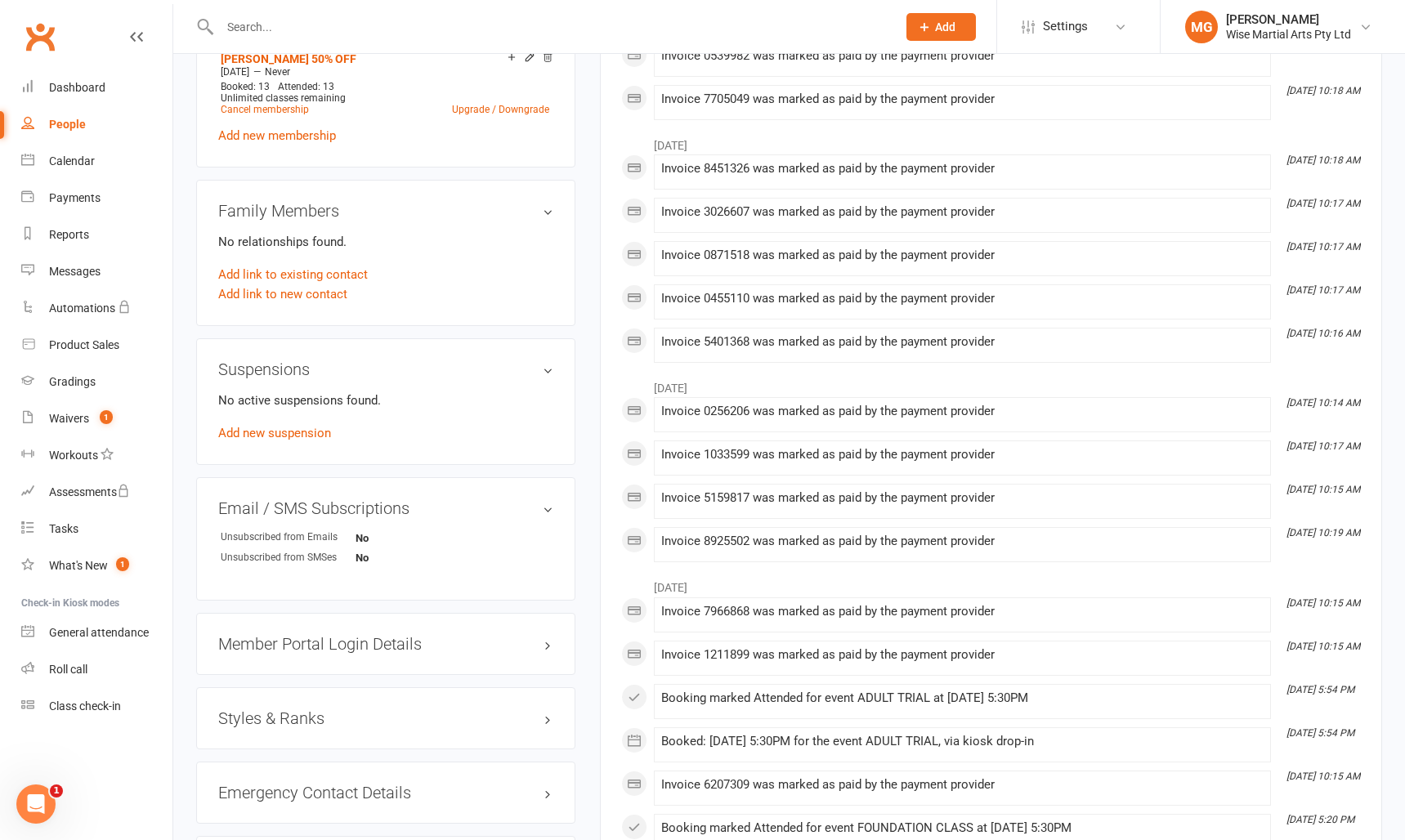
scroll to position [729, 0]
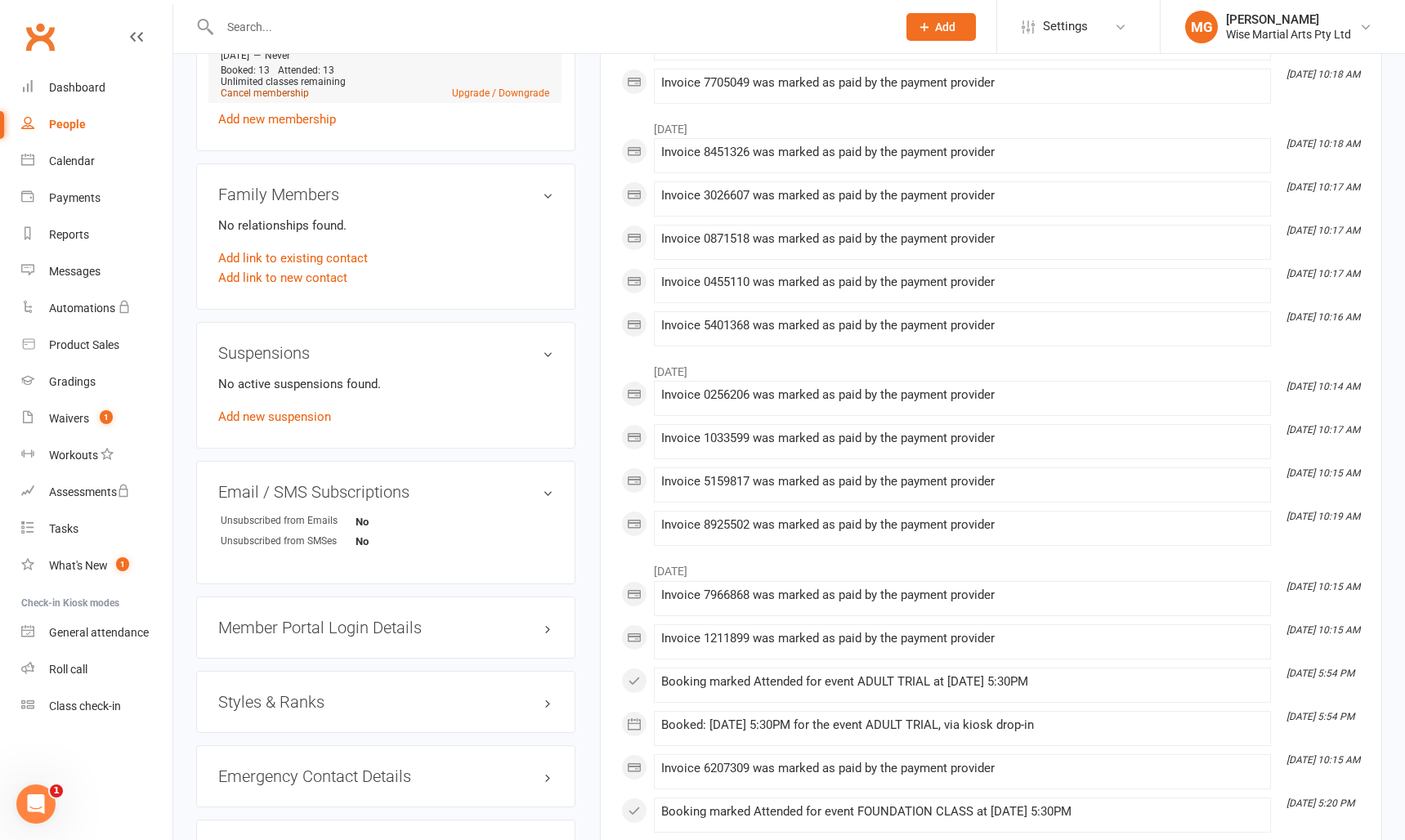
click at [277, 88] on link "Cancel membership" at bounding box center [264, 93] width 89 height 12
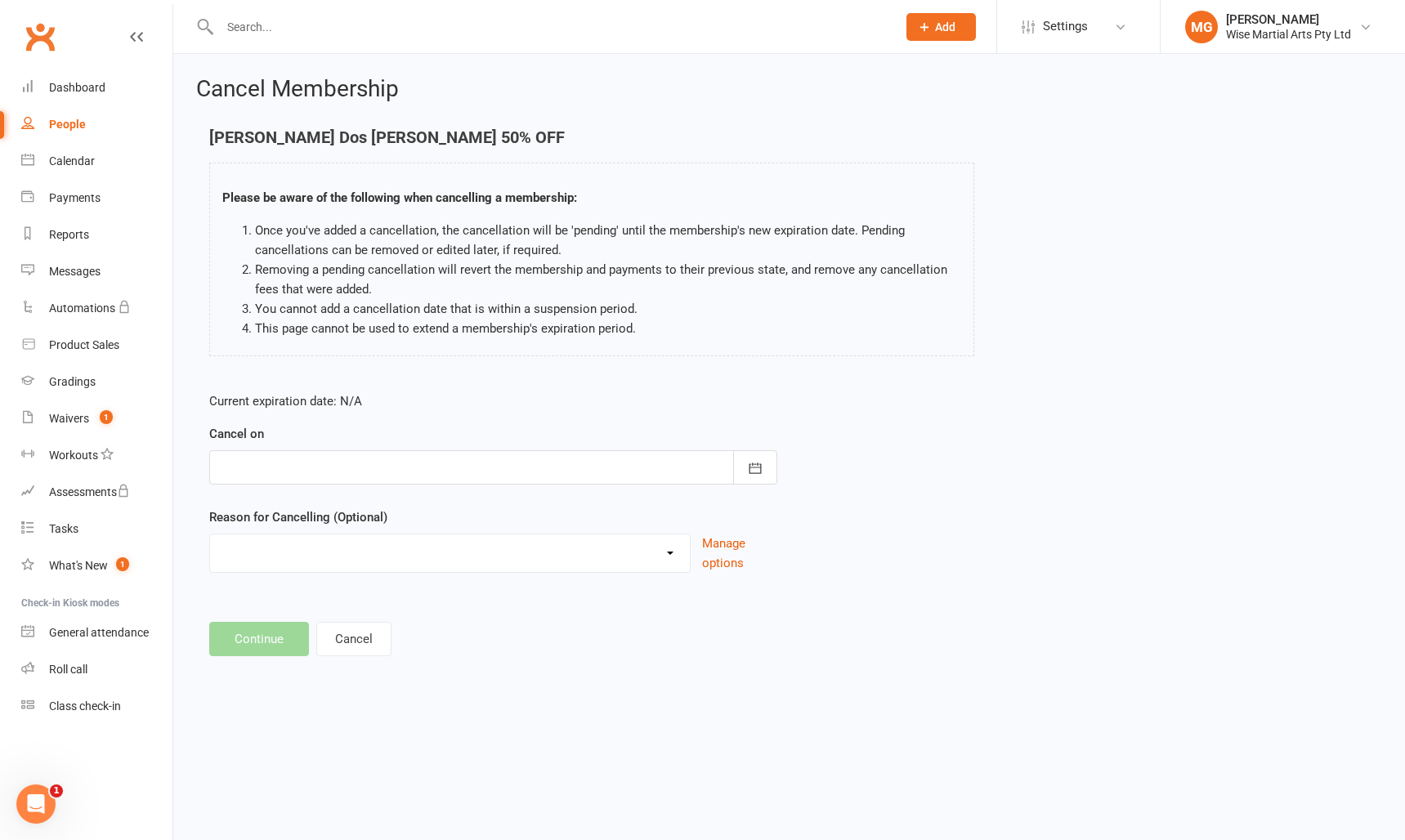
click at [296, 480] on div at bounding box center [493, 467] width 568 height 34
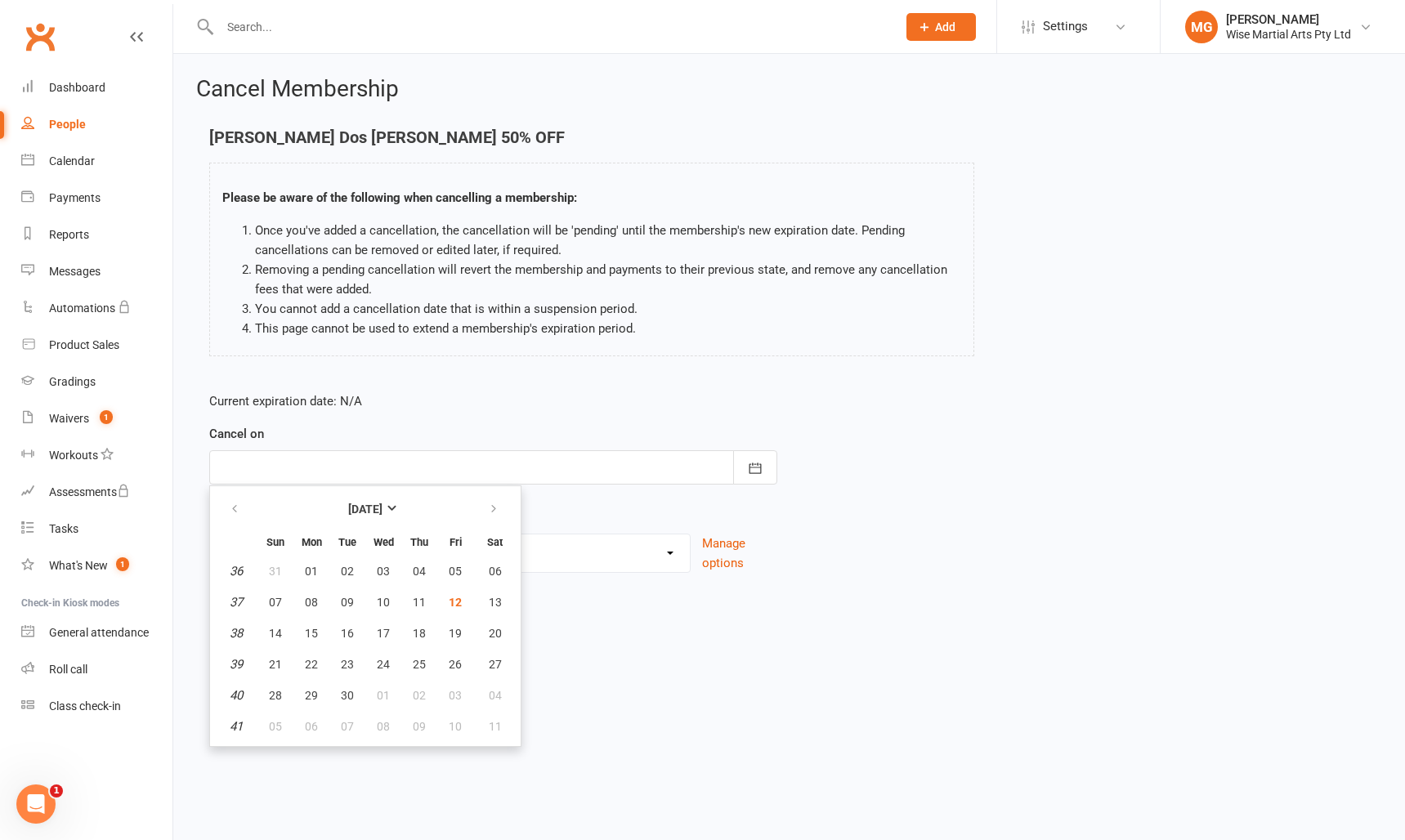
click at [296, 459] on div at bounding box center [493, 467] width 568 height 34
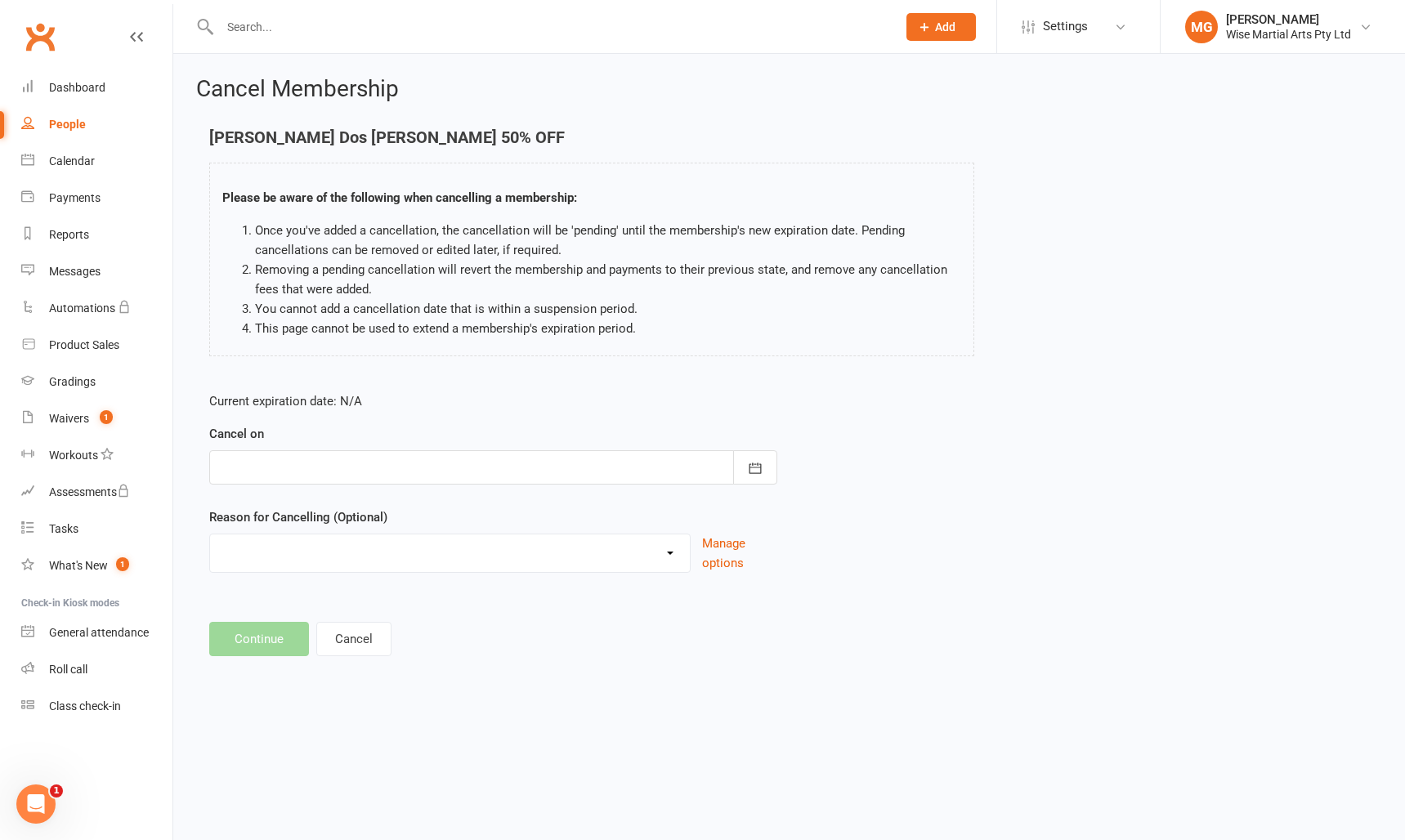
click at [296, 459] on div at bounding box center [493, 467] width 568 height 34
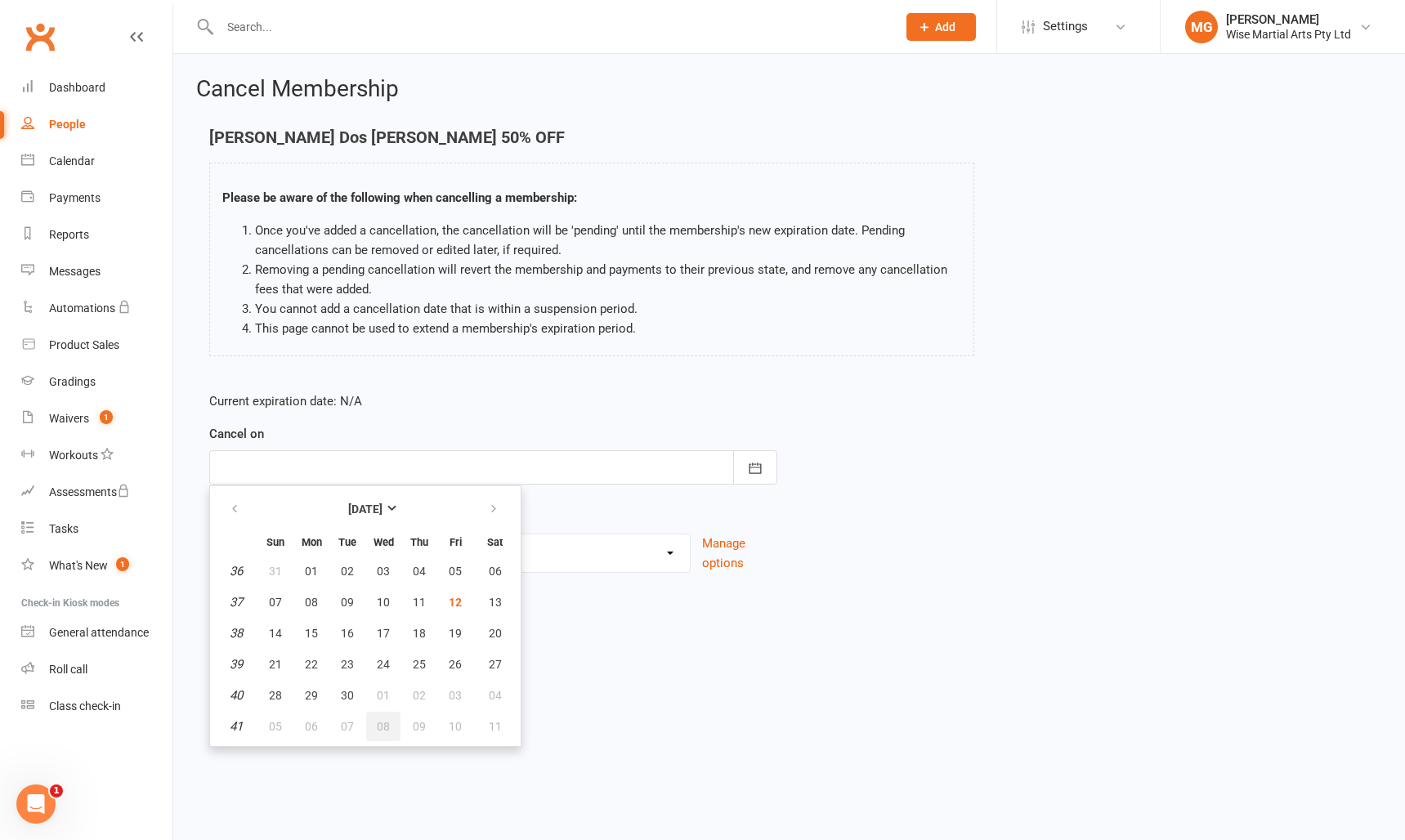
click at [389, 724] on span "08" at bounding box center [383, 726] width 13 height 13
type input "08 Oct 2025"
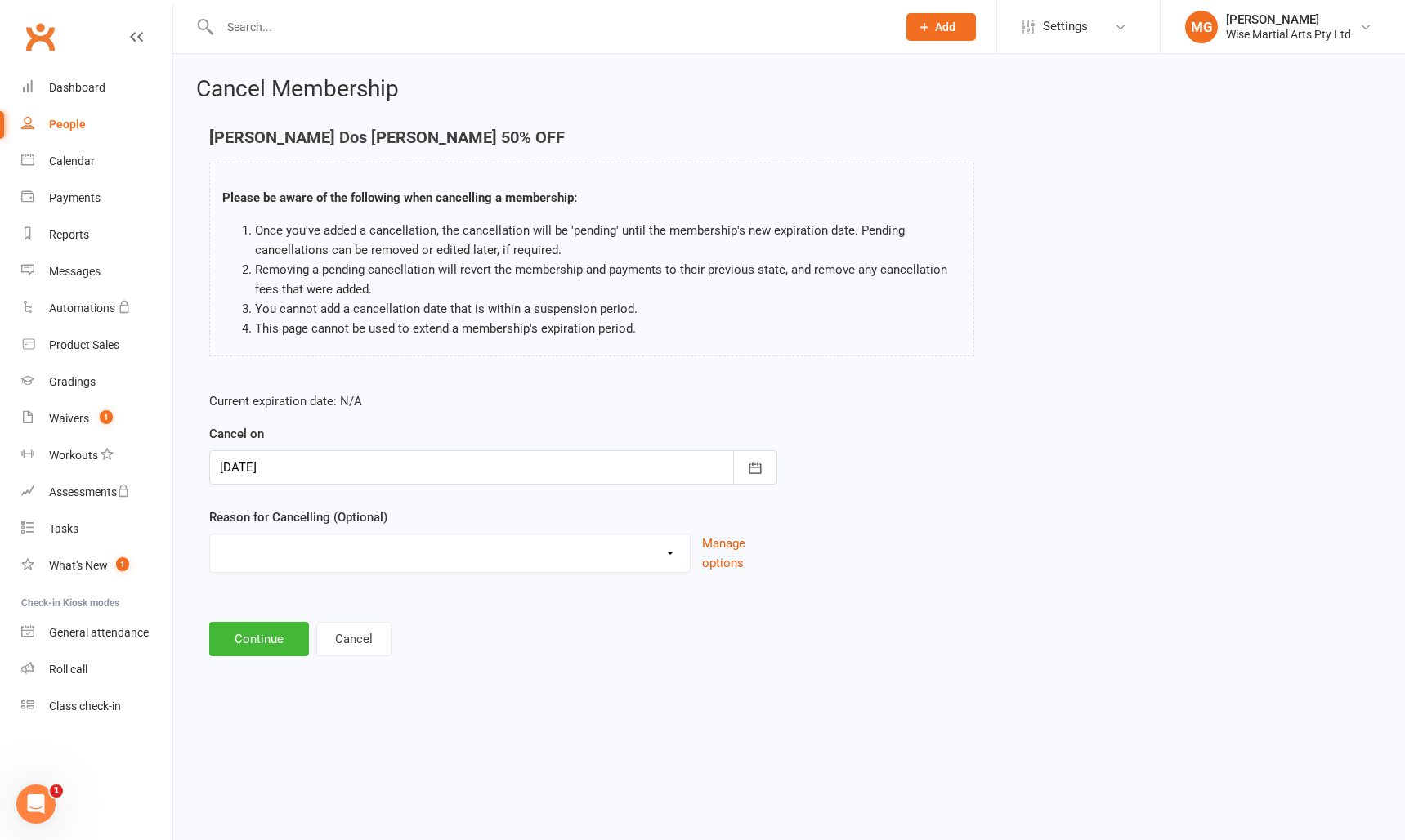
click at [329, 566] on select "Changing membership plans Financial Loss of interest Medical Medical/Moving Mov…" at bounding box center [450, 551] width 480 height 33
select select "2"
click at [210, 535] on select "Changing membership plans Financial Loss of interest Medical Medical/Moving Mov…" at bounding box center [450, 551] width 480 height 33
click at [281, 651] on button "Continue" at bounding box center [259, 639] width 99 height 34
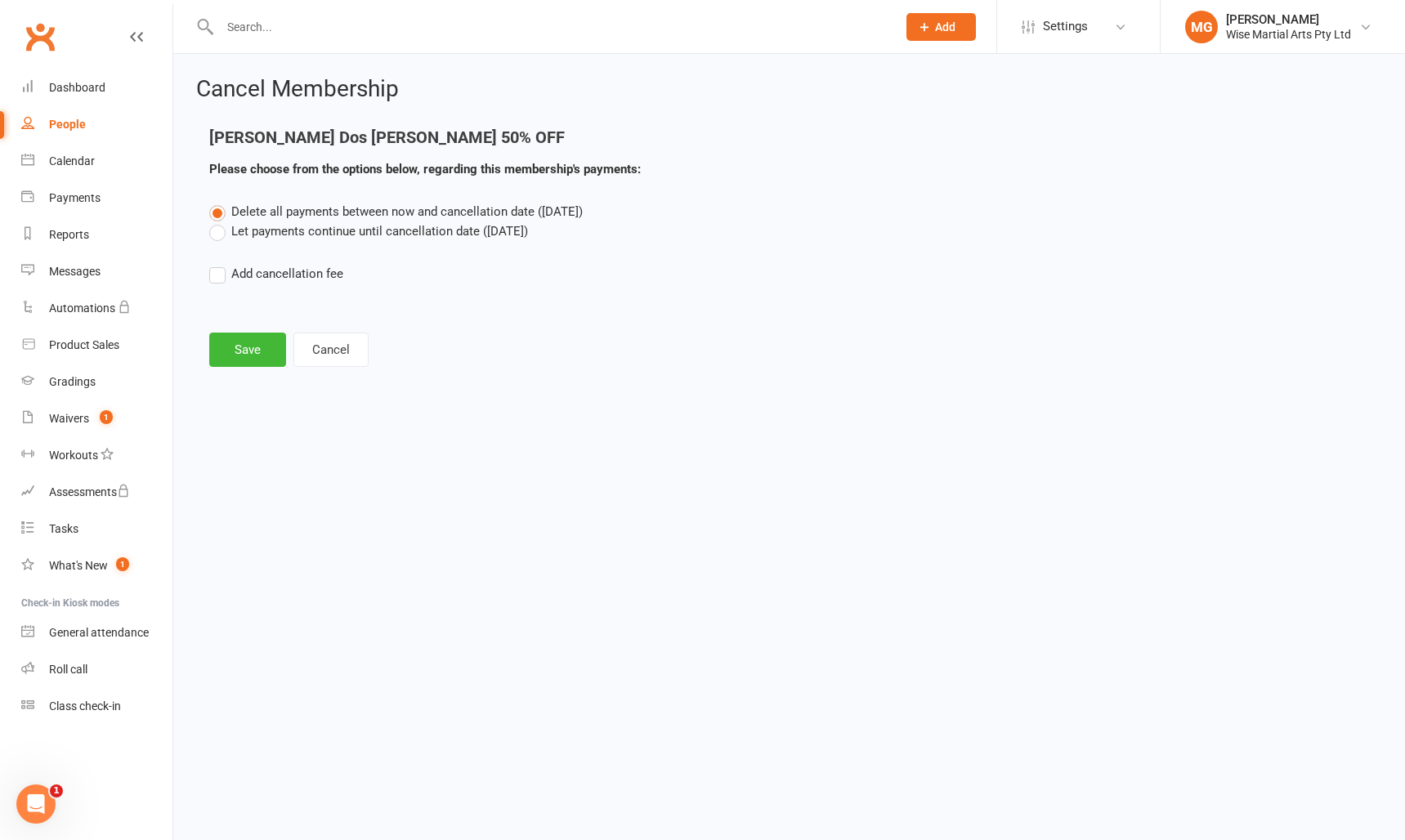
click at [299, 238] on label "Let payments continue until cancellation date (Oct 8, 2025)" at bounding box center [369, 231] width 319 height 20
click at [220, 221] on input "Let payments continue until cancellation date (Oct 8, 2025)" at bounding box center [215, 221] width 11 height 0
click at [260, 339] on button "Save" at bounding box center [248, 349] width 77 height 34
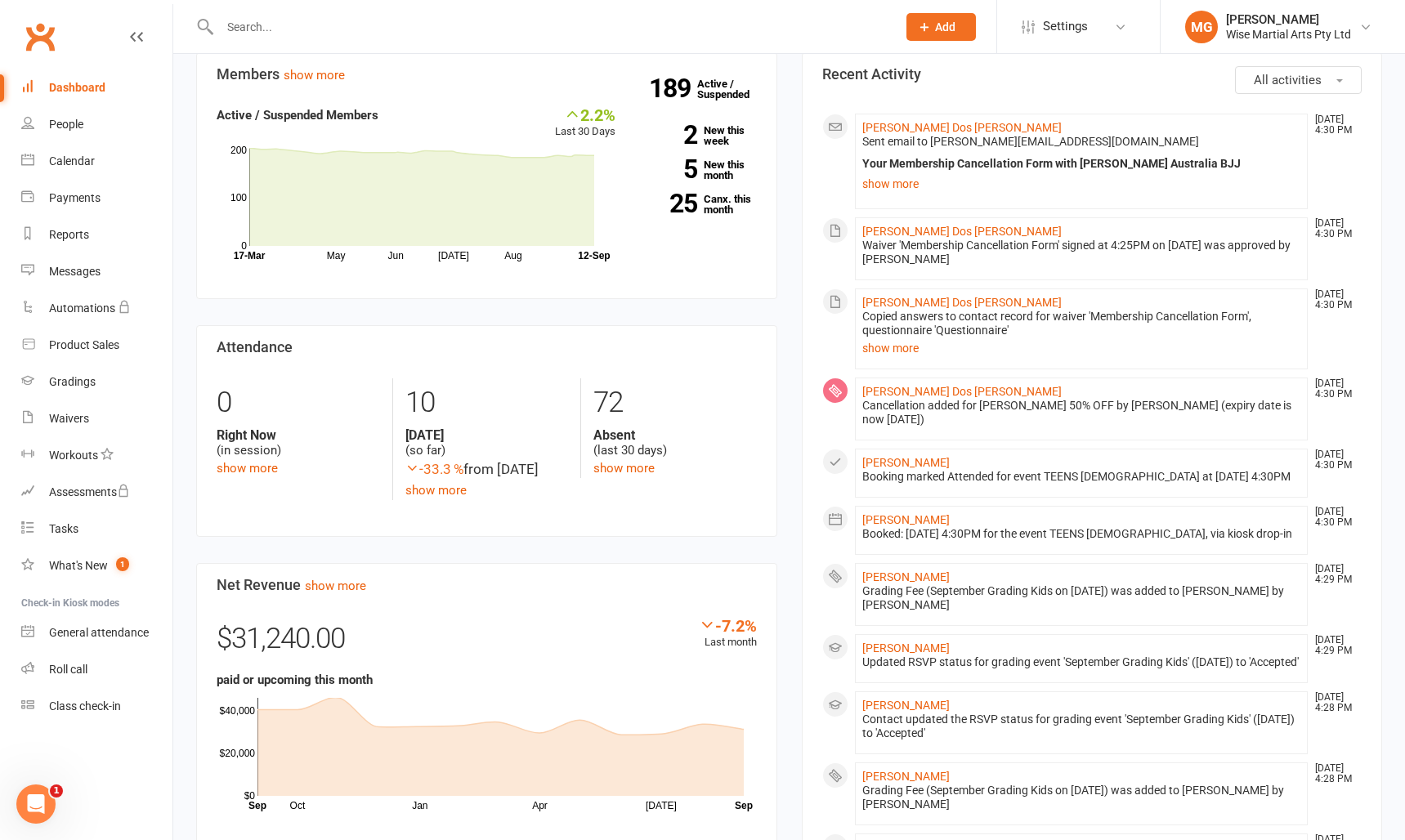
scroll to position [478, 0]
click at [81, 411] on link "Waivers" at bounding box center [97, 418] width 151 height 37
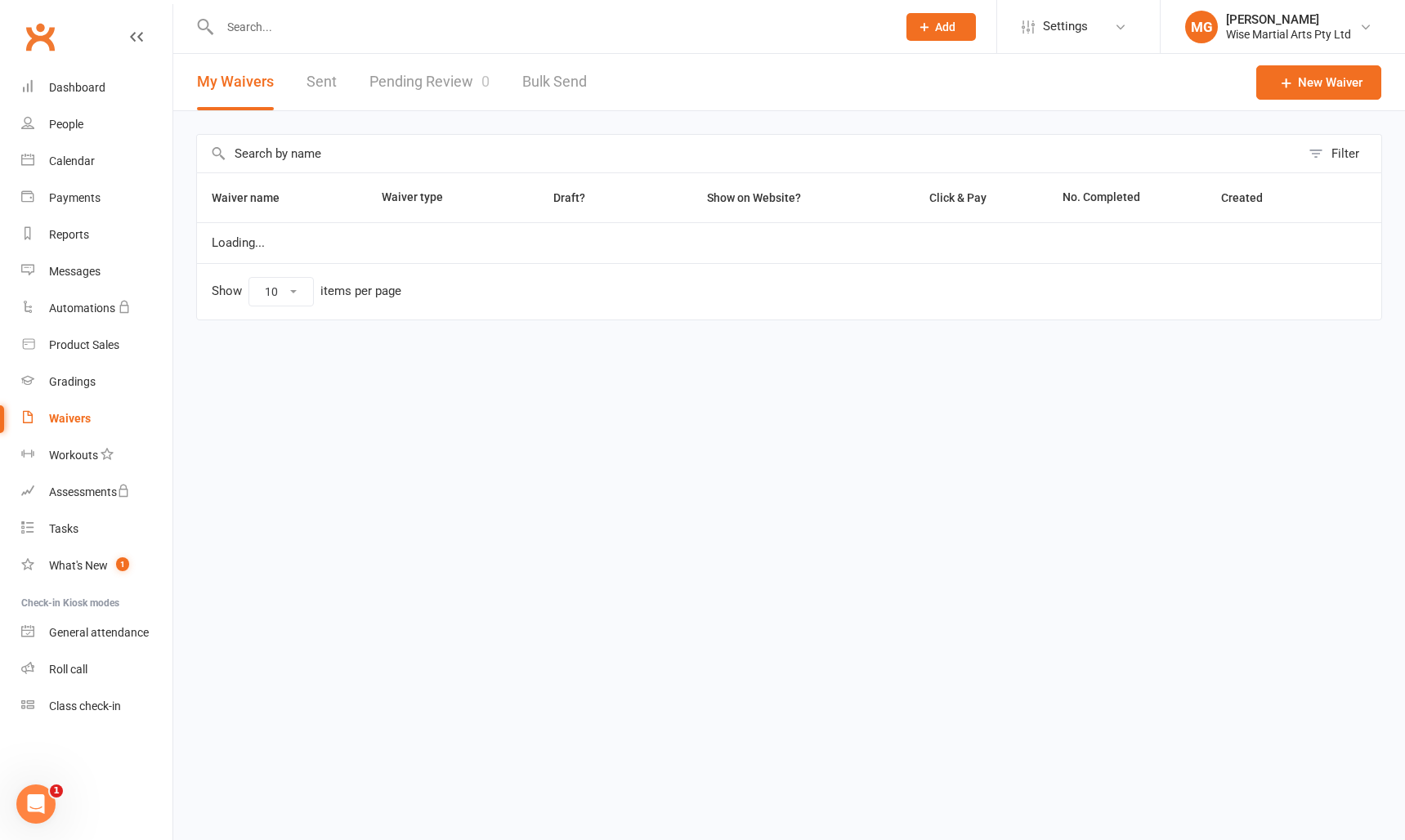
select select "100"
click at [397, 80] on link "Pending Review 0" at bounding box center [430, 81] width 120 height 56
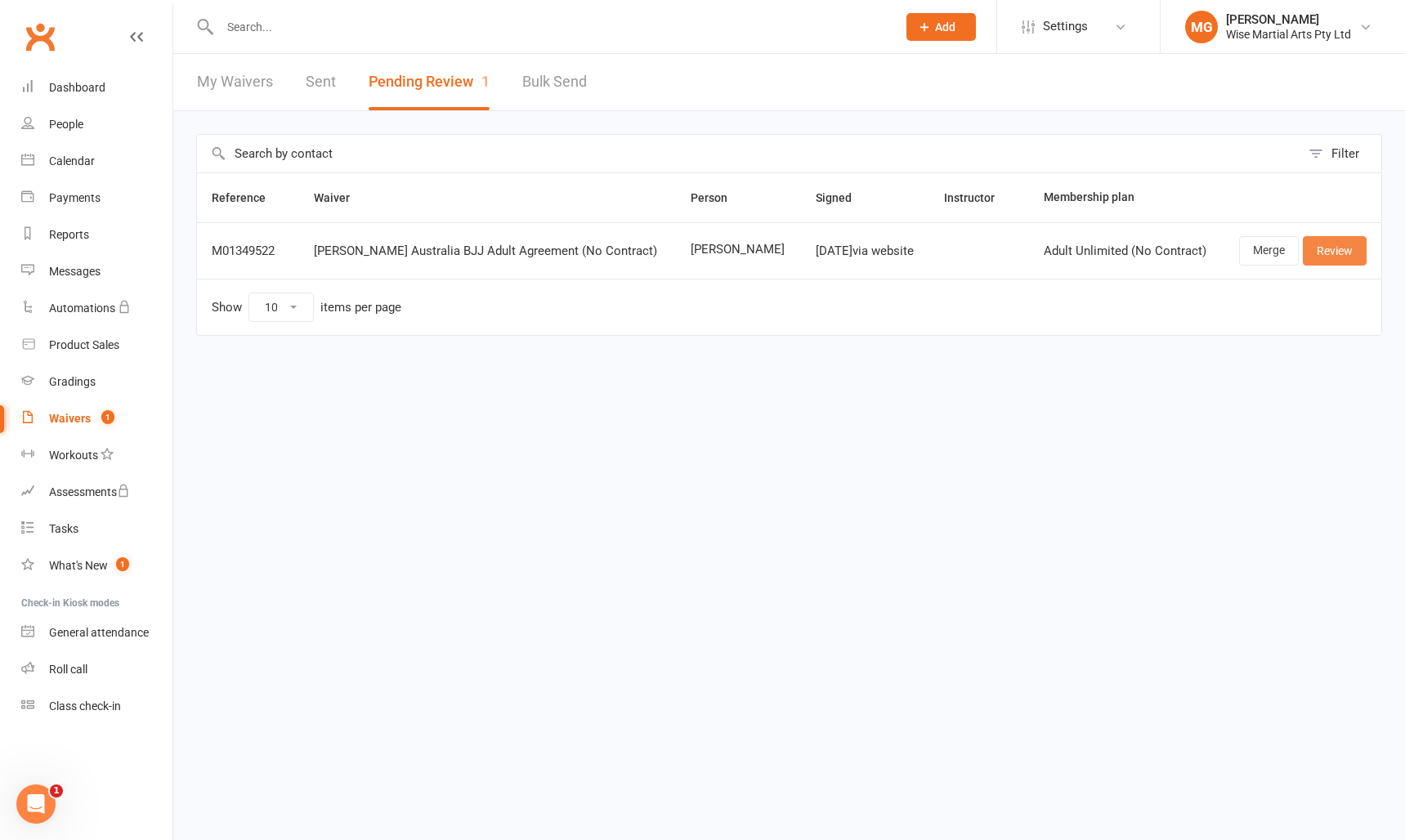
click at [1352, 253] on link "Review" at bounding box center [1334, 251] width 64 height 30
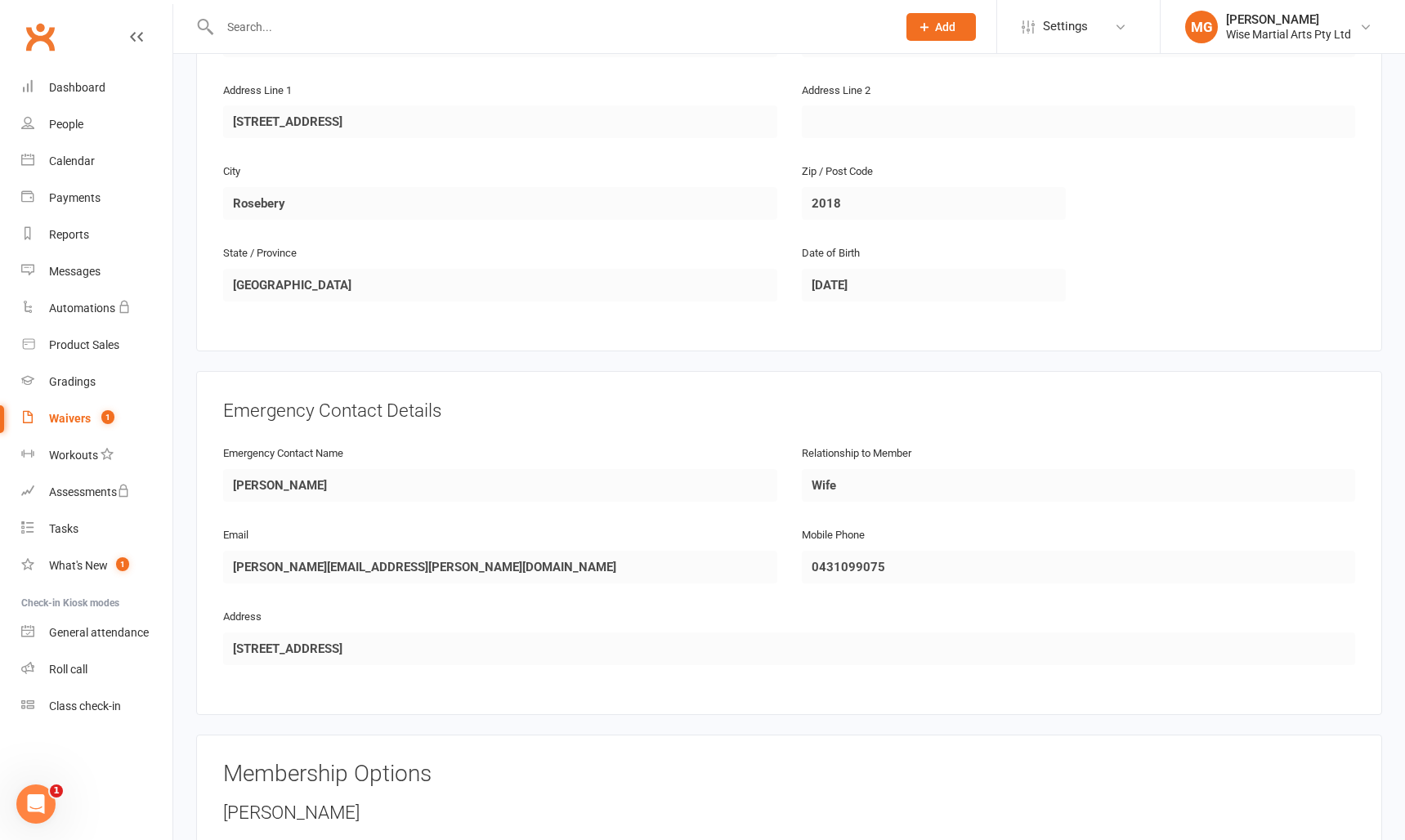
scroll to position [549, 0]
click at [122, 89] on link "Dashboard" at bounding box center [97, 88] width 151 height 37
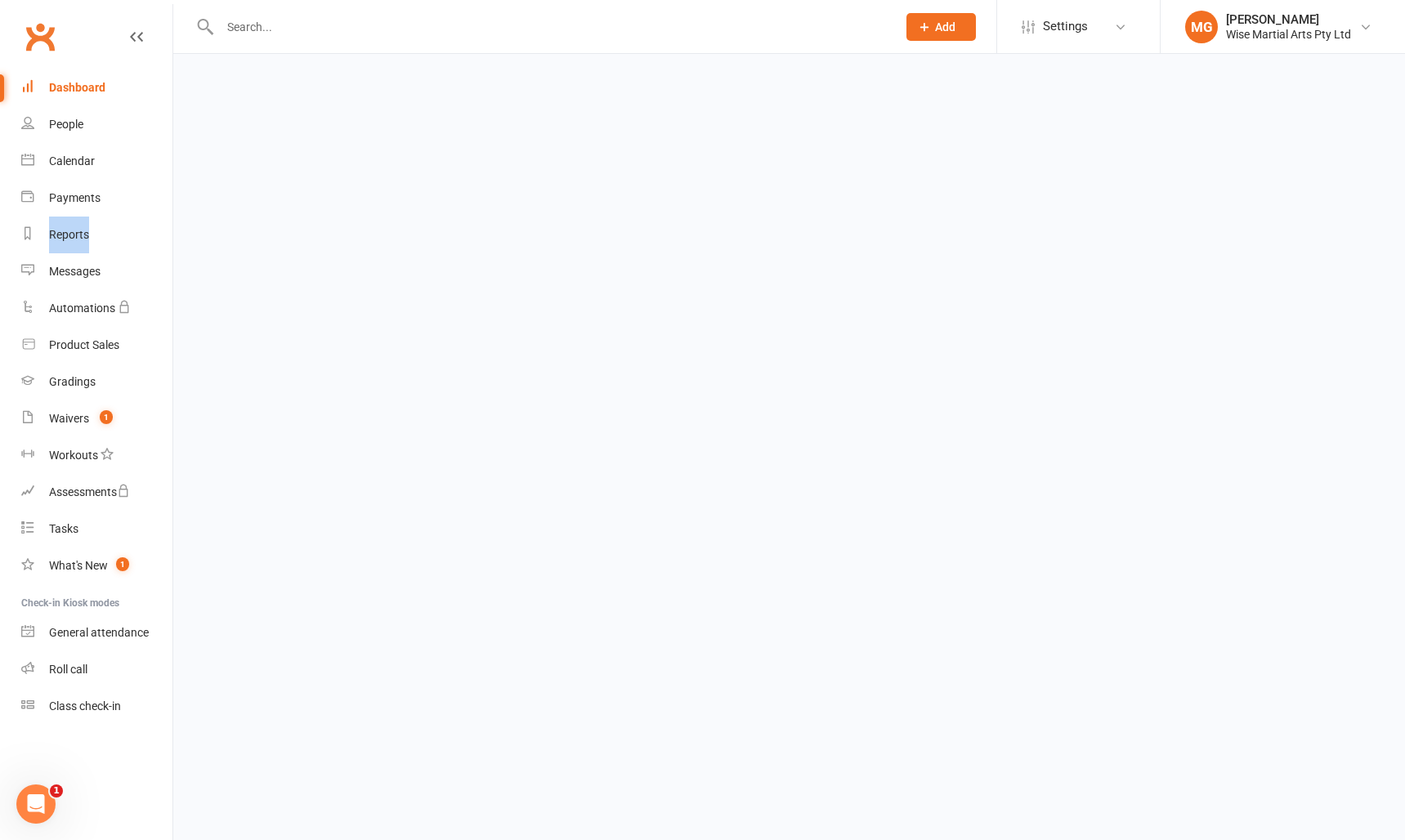
click at [96, 88] on div "Dashboard" at bounding box center [77, 87] width 56 height 13
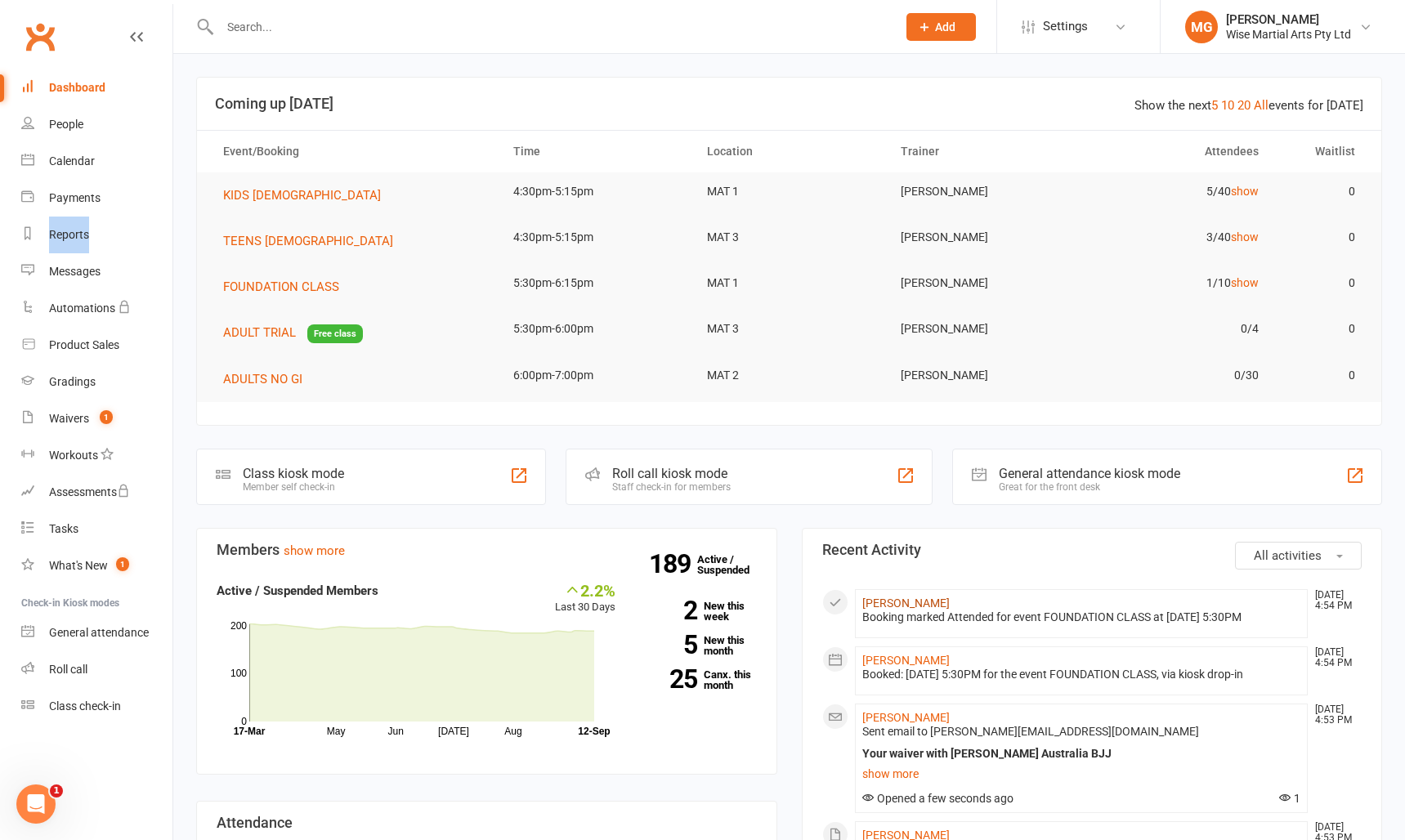
click at [870, 604] on link "James Lau" at bounding box center [906, 603] width 88 height 13
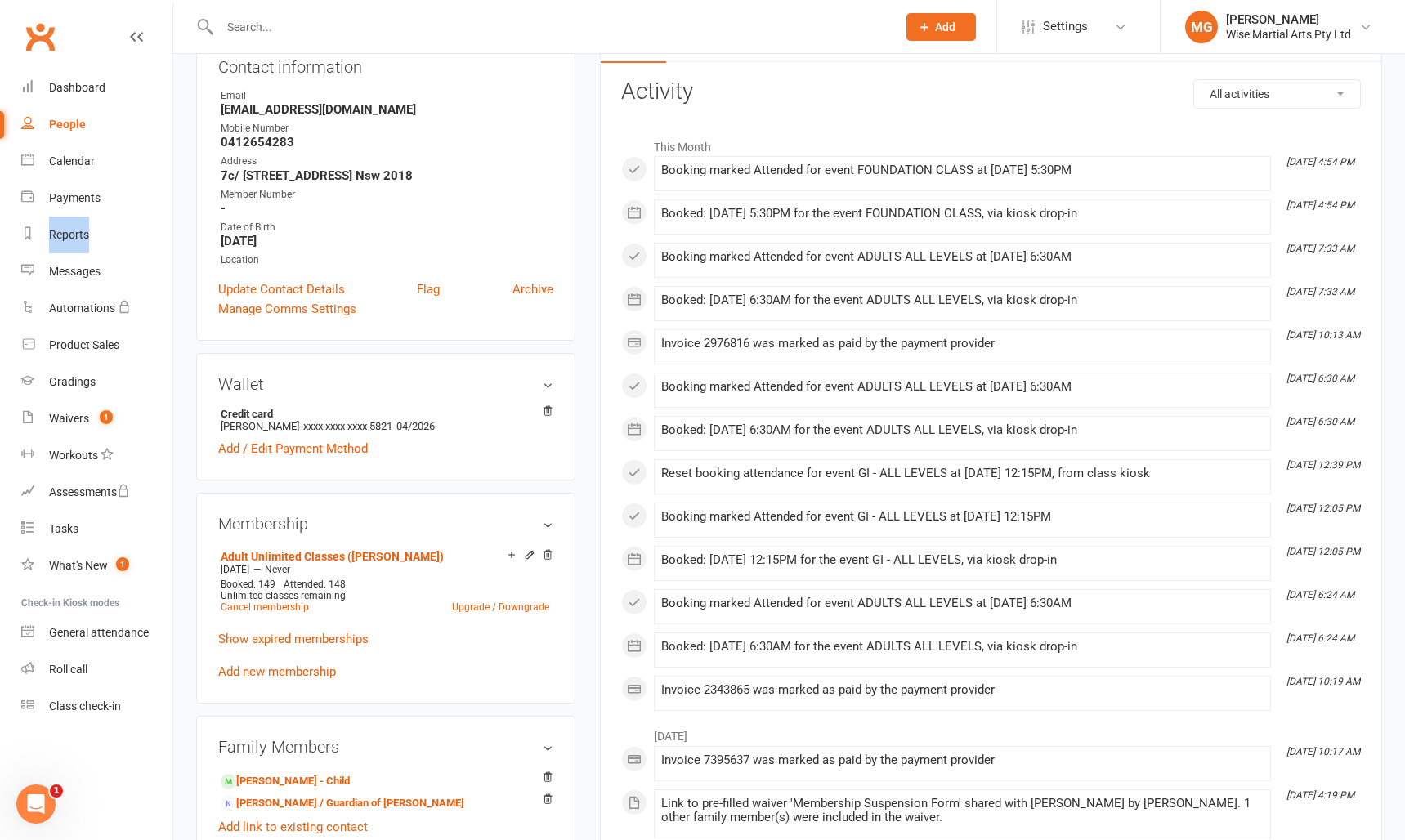
scroll to position [226, 0]
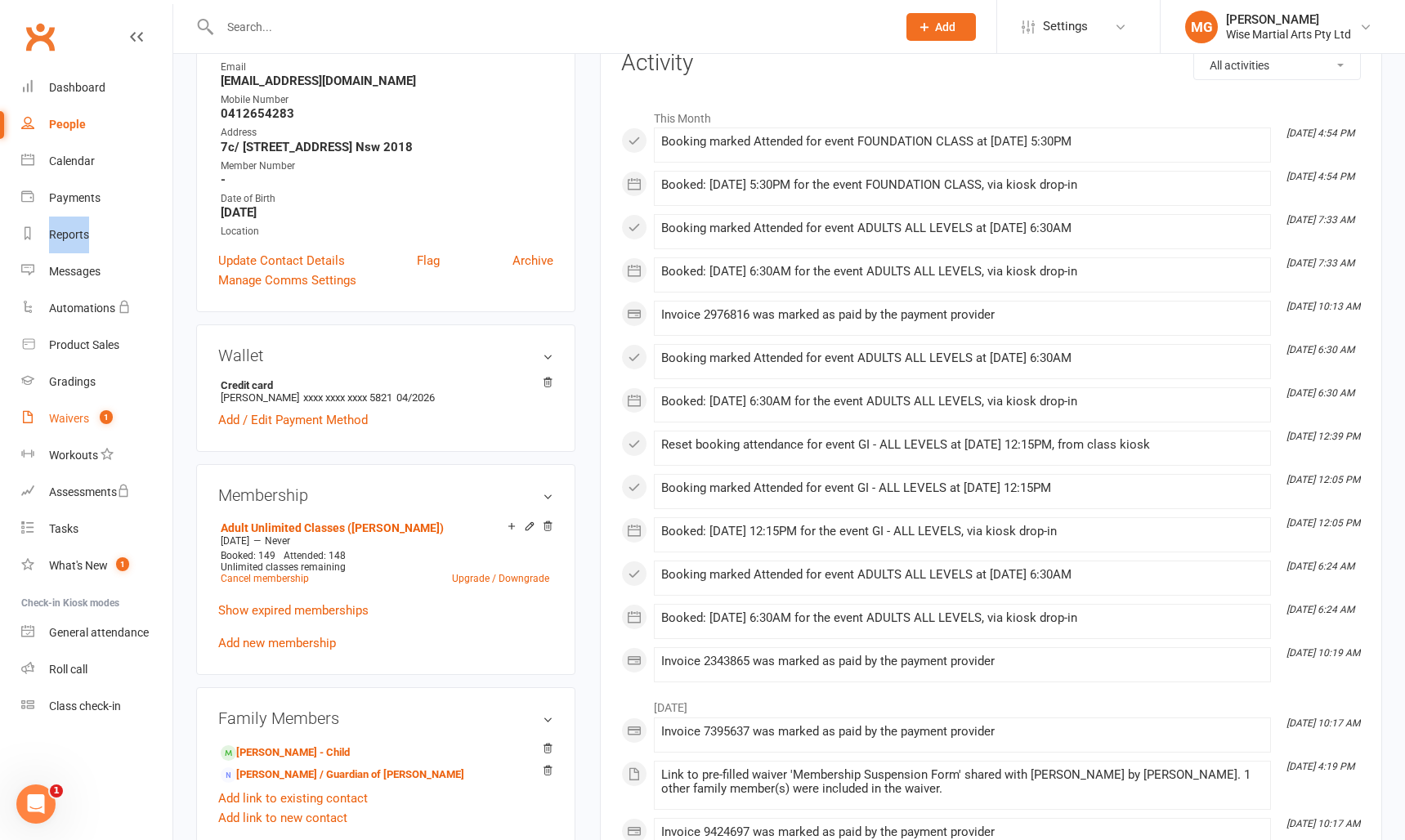
click at [87, 418] on div "Waivers" at bounding box center [69, 418] width 40 height 13
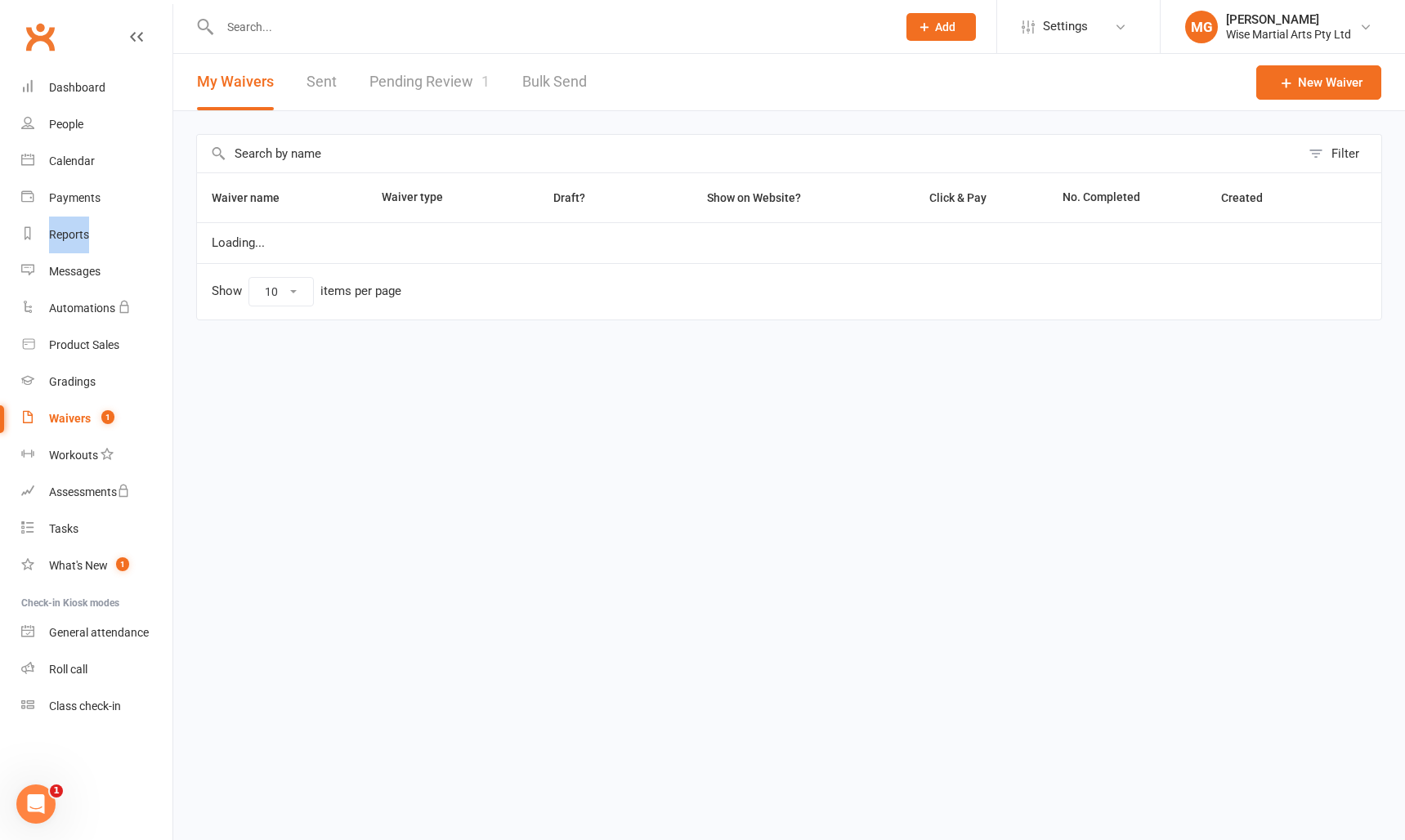
select select "100"
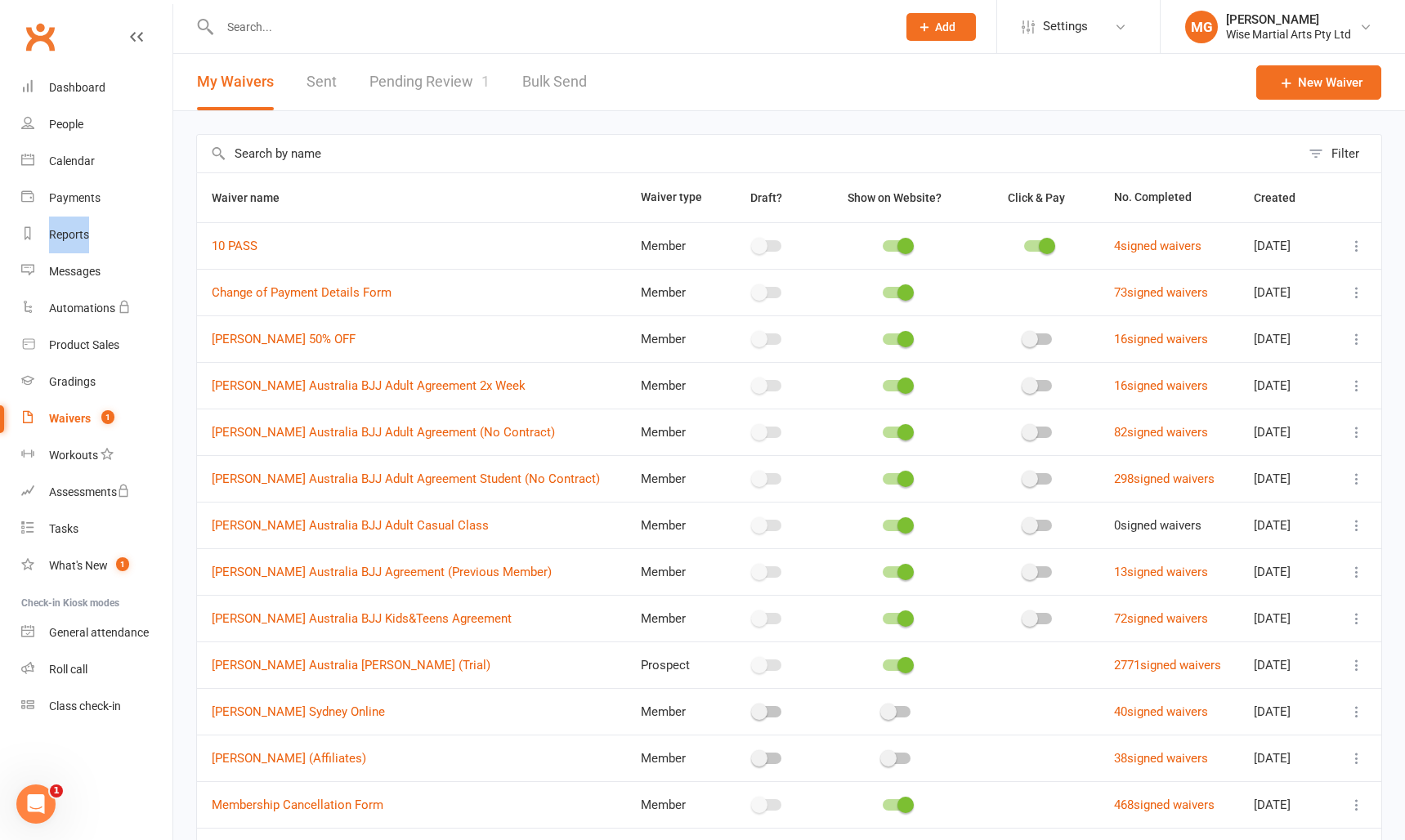
click at [439, 99] on link "Pending Review 1" at bounding box center [430, 81] width 120 height 56
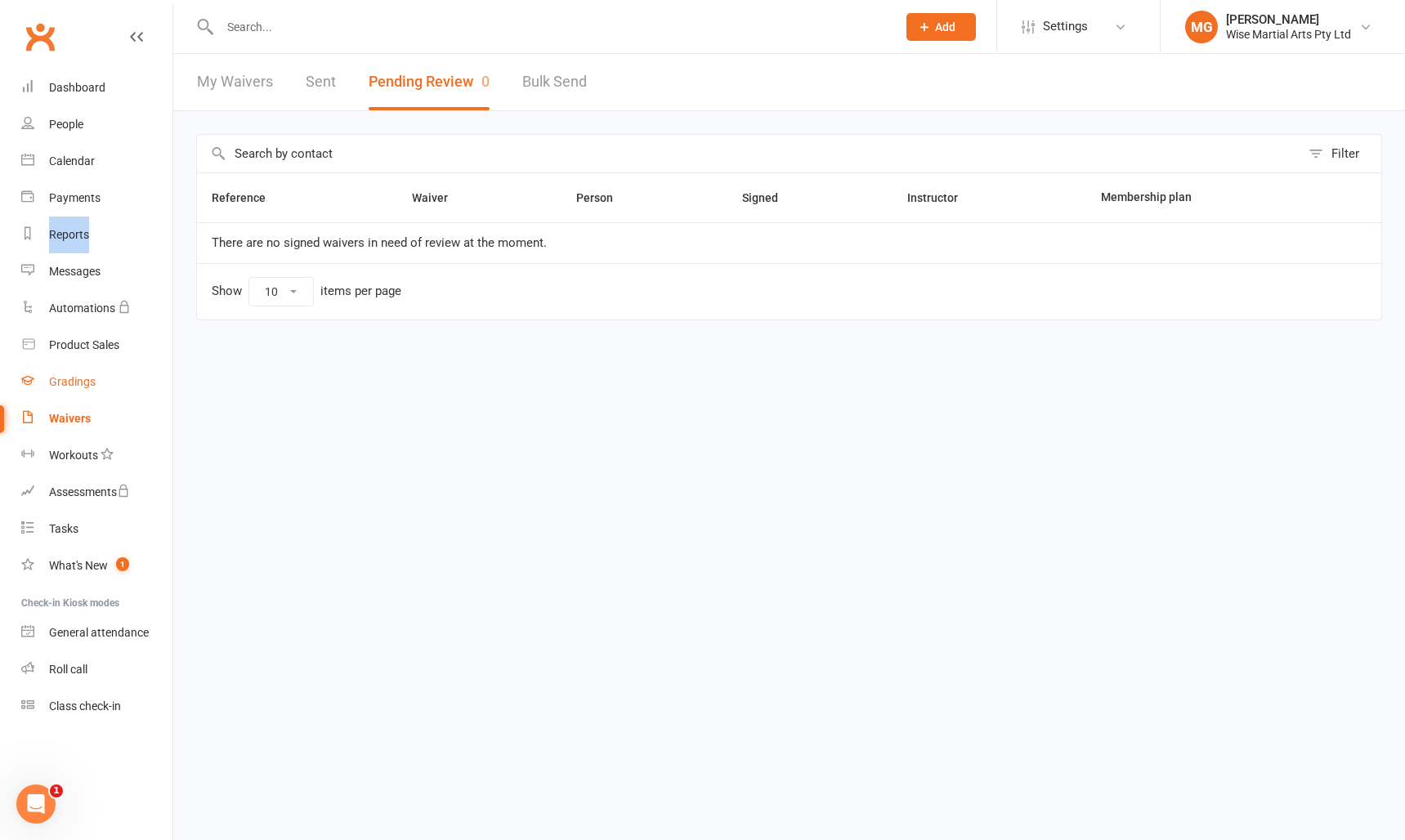
click at [94, 379] on div "Gradings" at bounding box center [73, 381] width 47 height 13
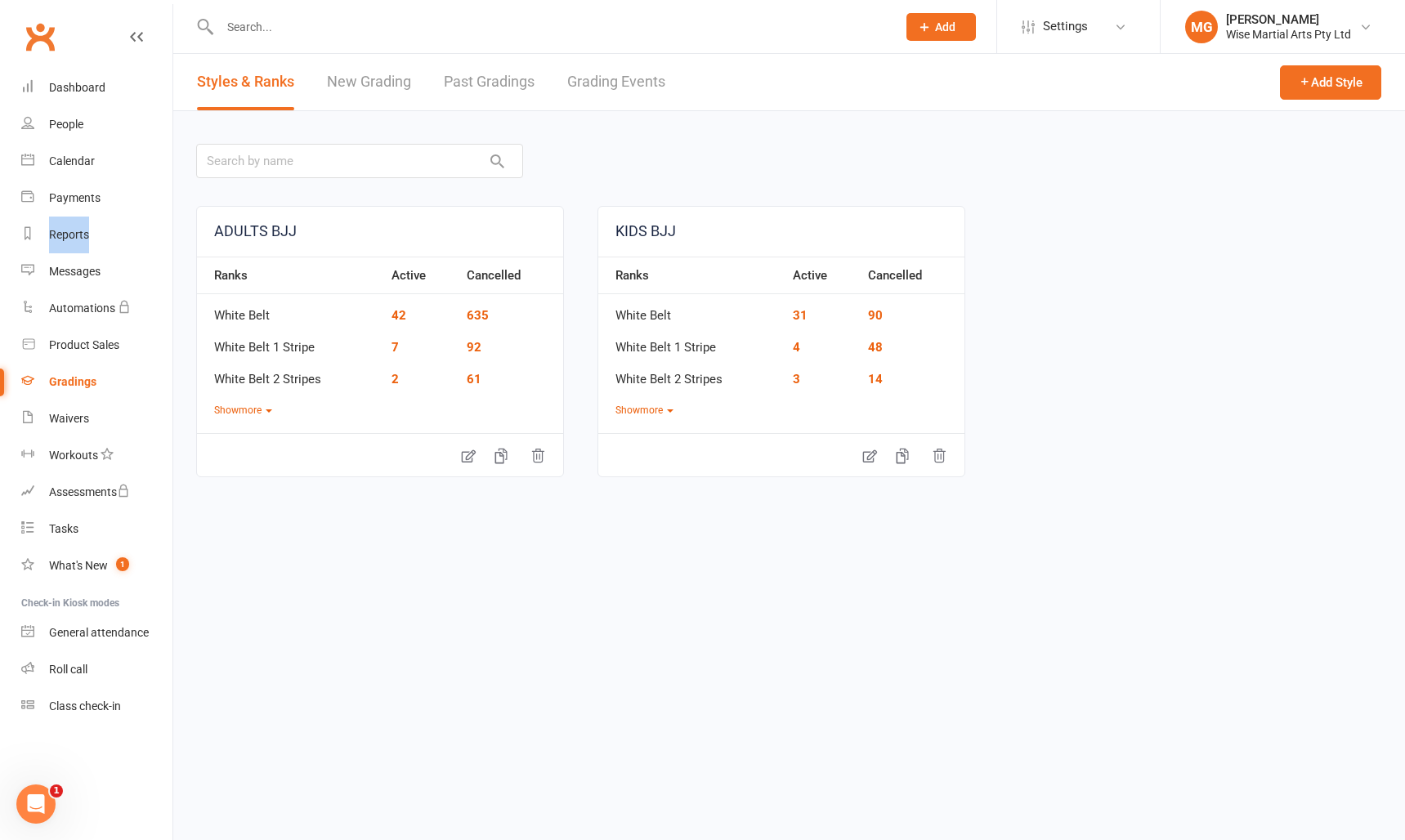
click at [588, 84] on link "Grading Events" at bounding box center [616, 81] width 99 height 56
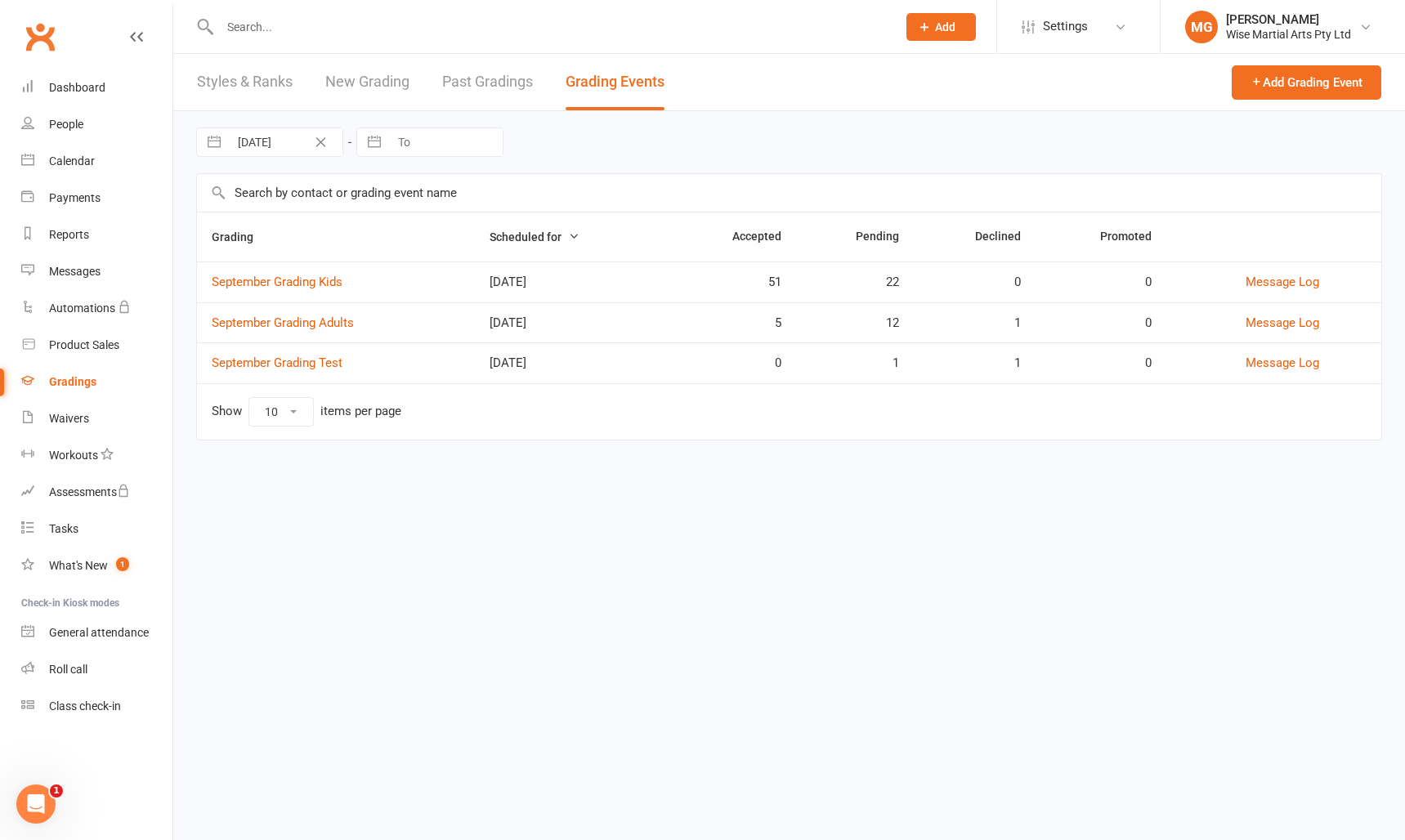
click at [267, 18] on input "text" at bounding box center [550, 27] width 670 height 23
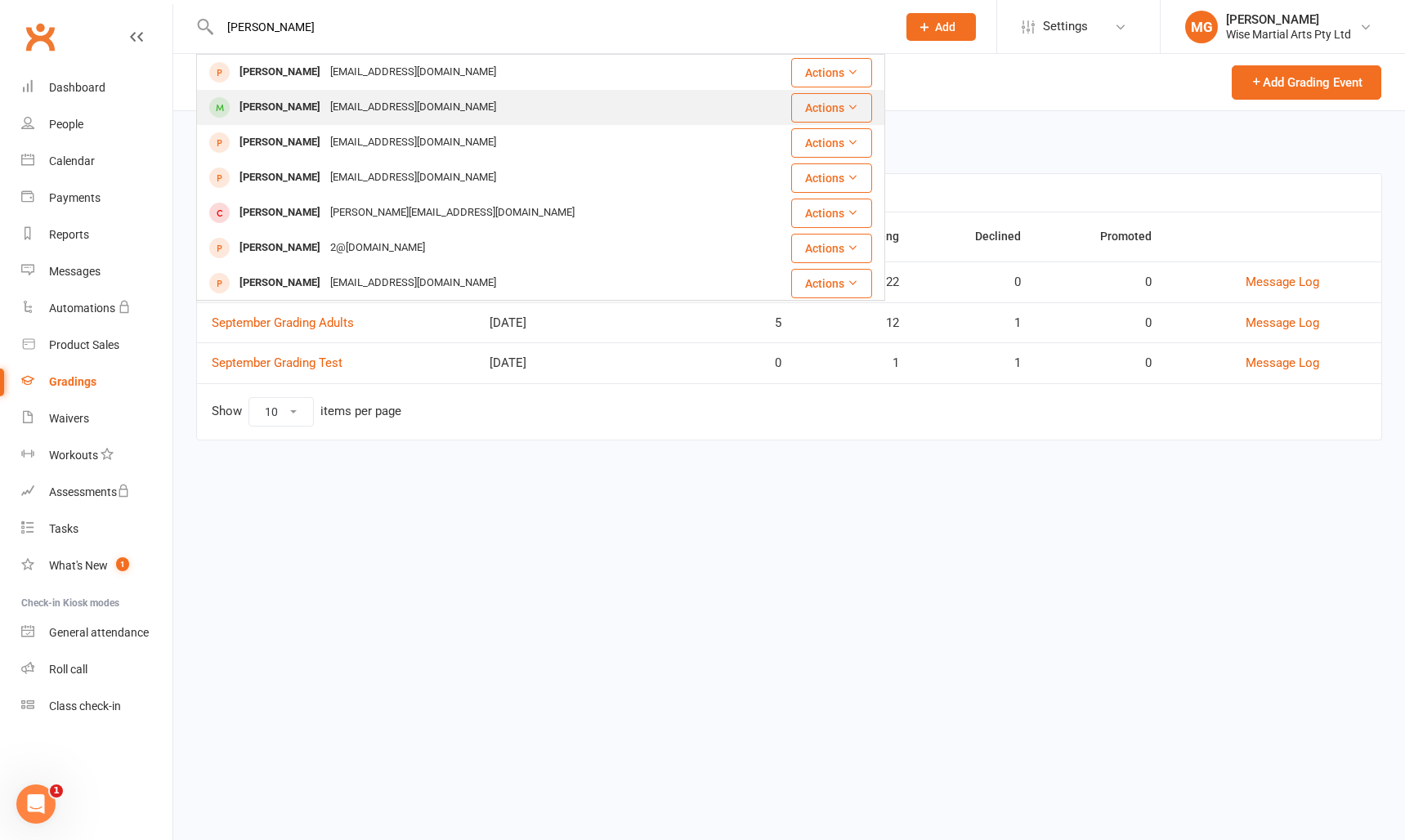
type input "david sems"
click at [293, 117] on div "David Sems" at bounding box center [279, 107] width 90 height 23
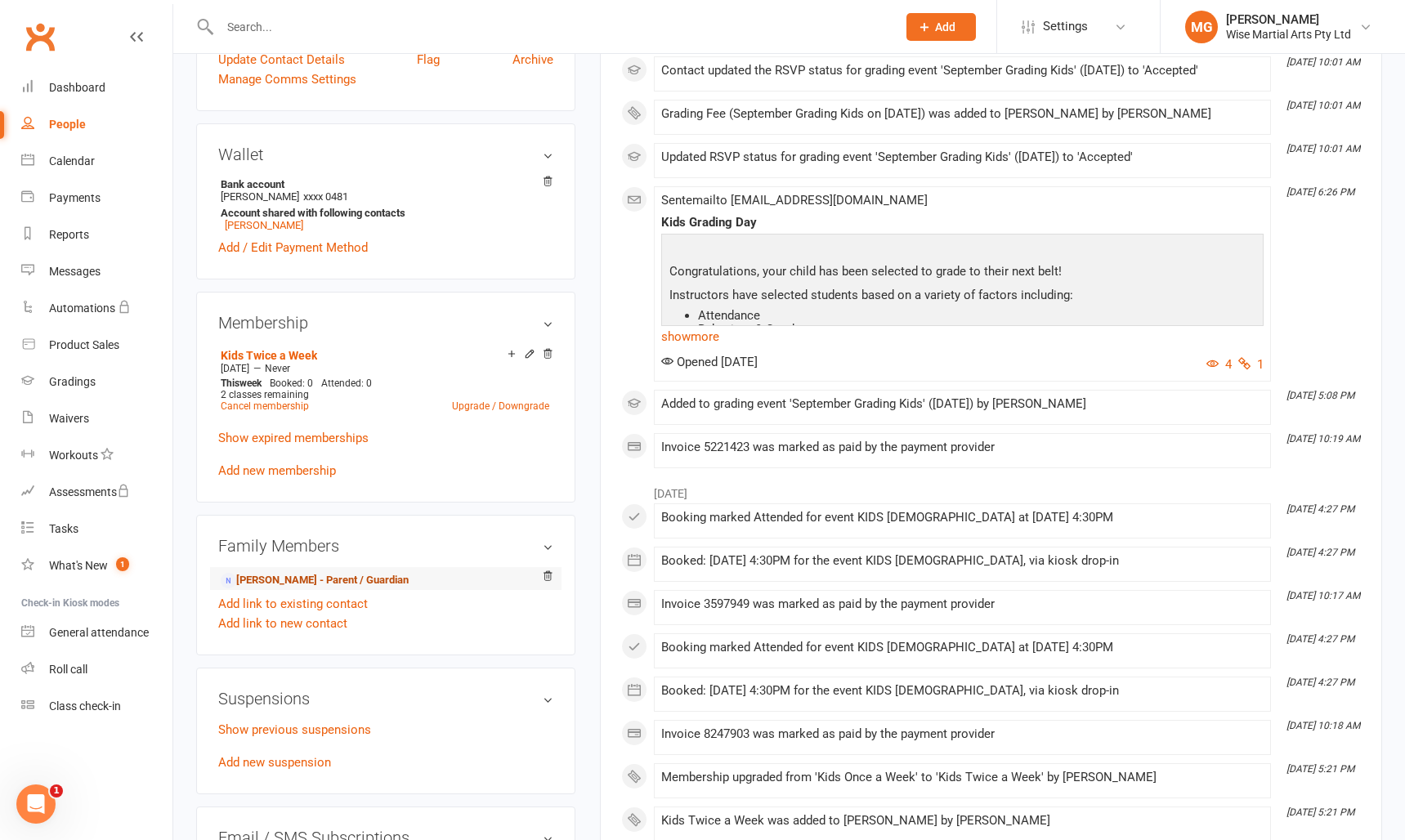
scroll to position [428, 0]
click at [347, 579] on link "Aleksandra Plotnikova - Parent / Guardian" at bounding box center [314, 579] width 188 height 17
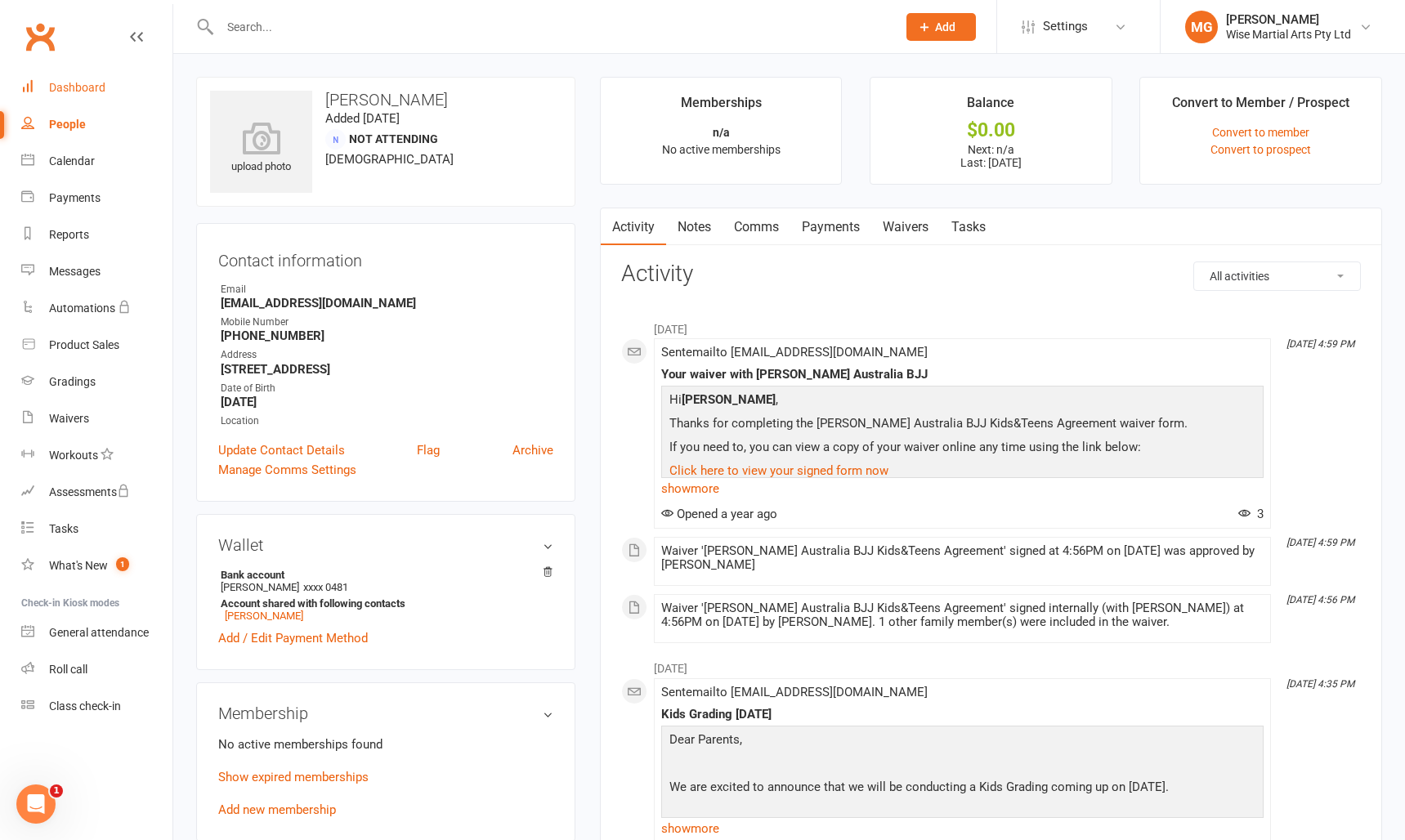
click at [71, 76] on link "Dashboard" at bounding box center [97, 88] width 151 height 37
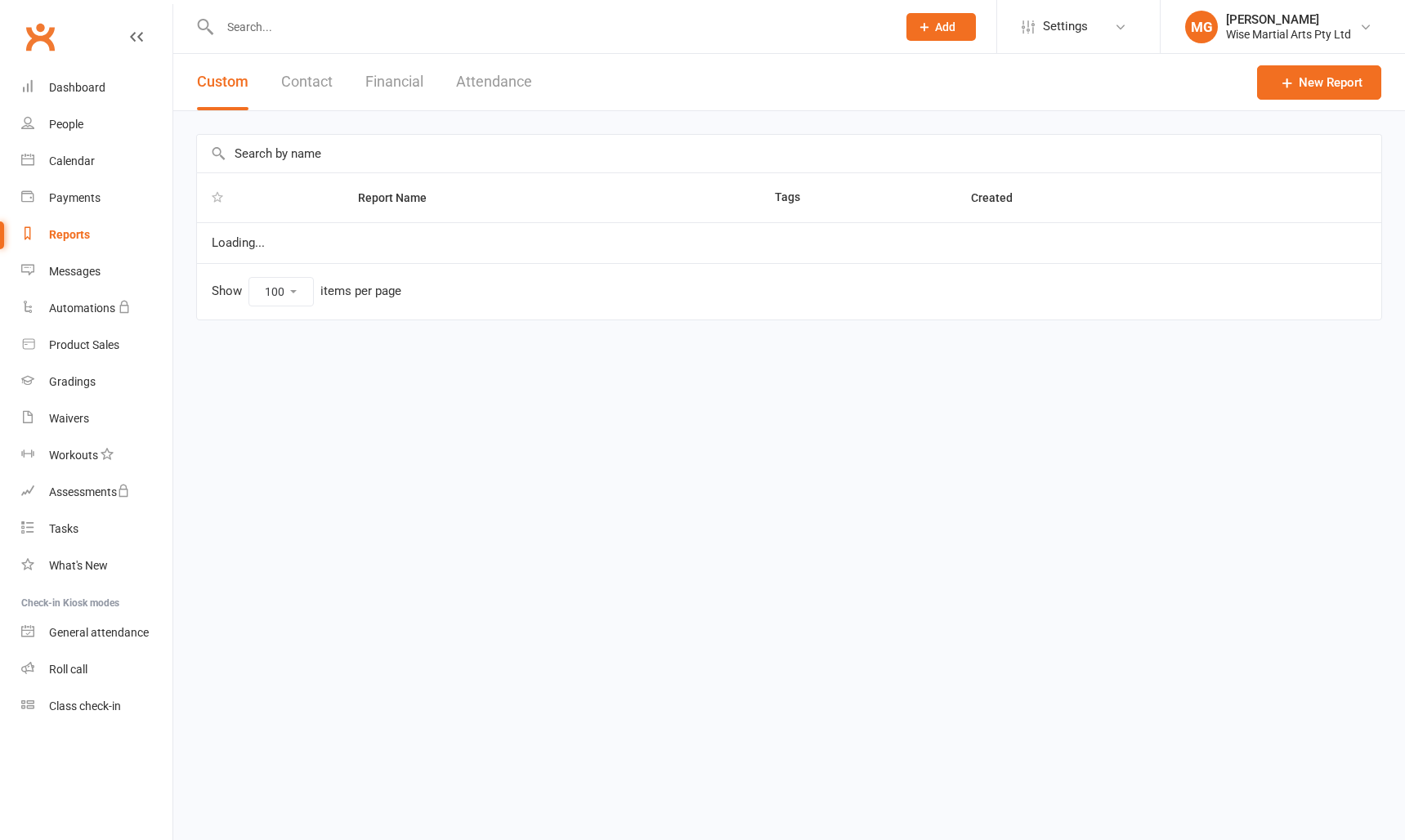
select select "100"
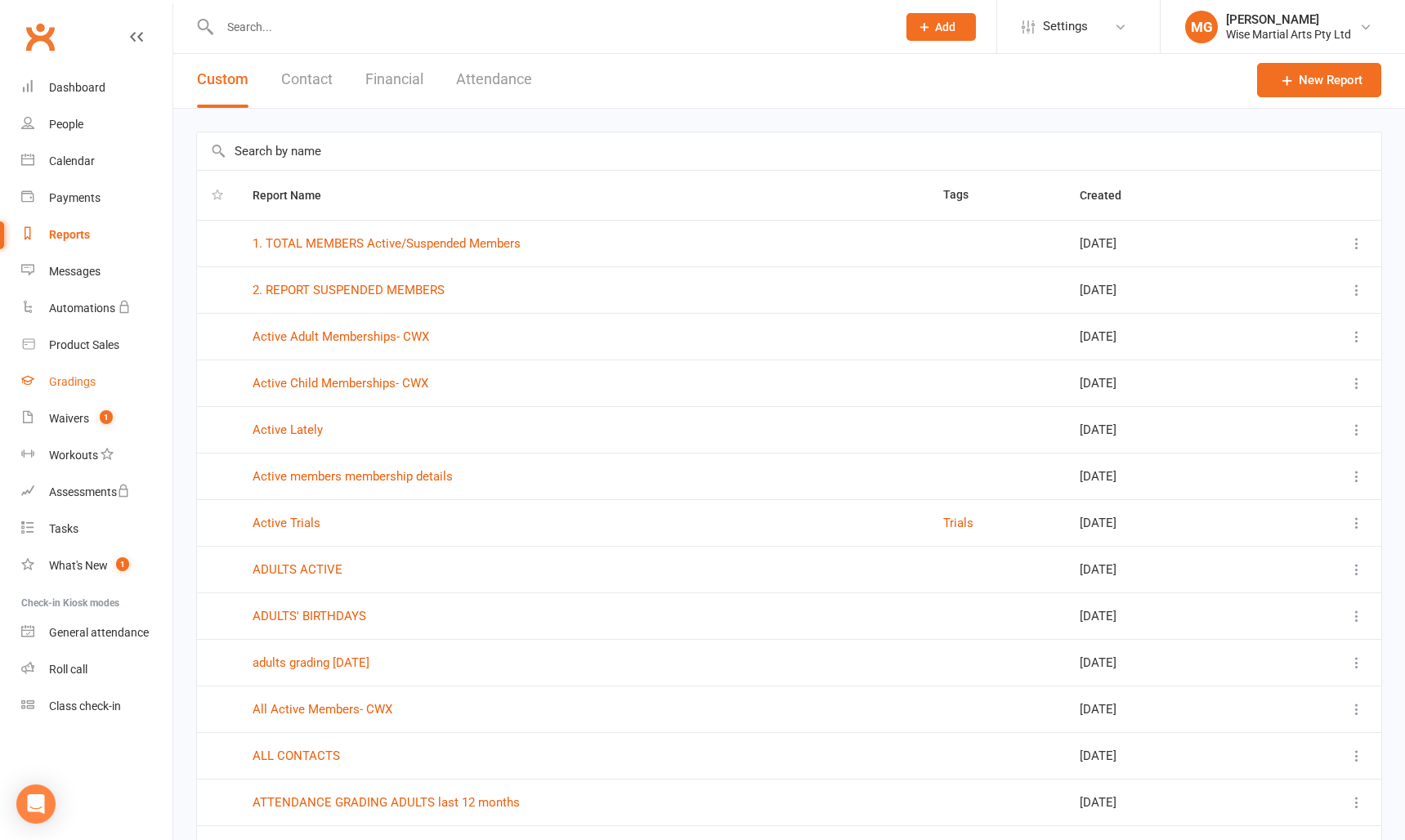
click at [93, 376] on div "Gradings" at bounding box center [73, 381] width 47 height 13
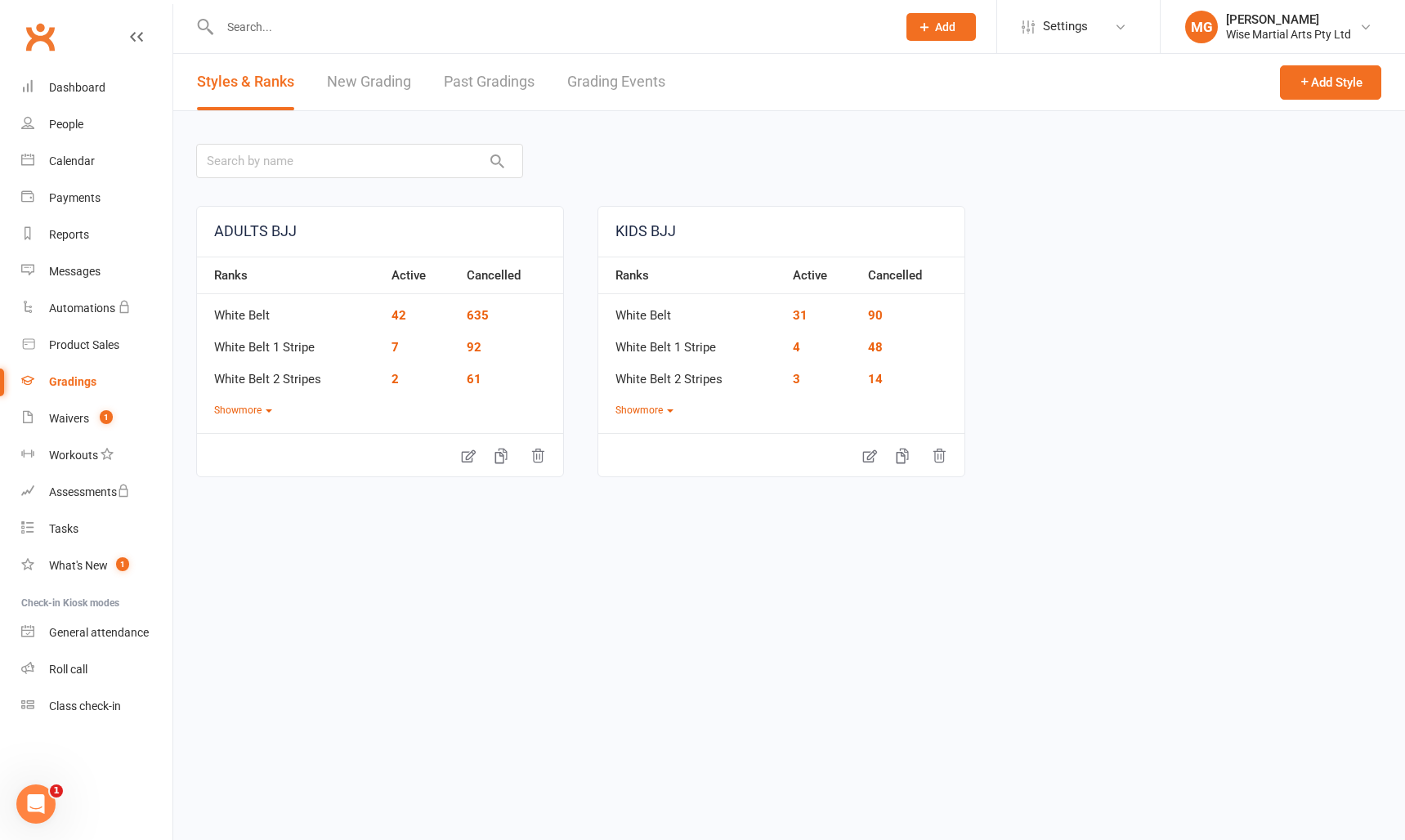
click at [516, 82] on link "Past Gradings" at bounding box center [489, 81] width 90 height 56
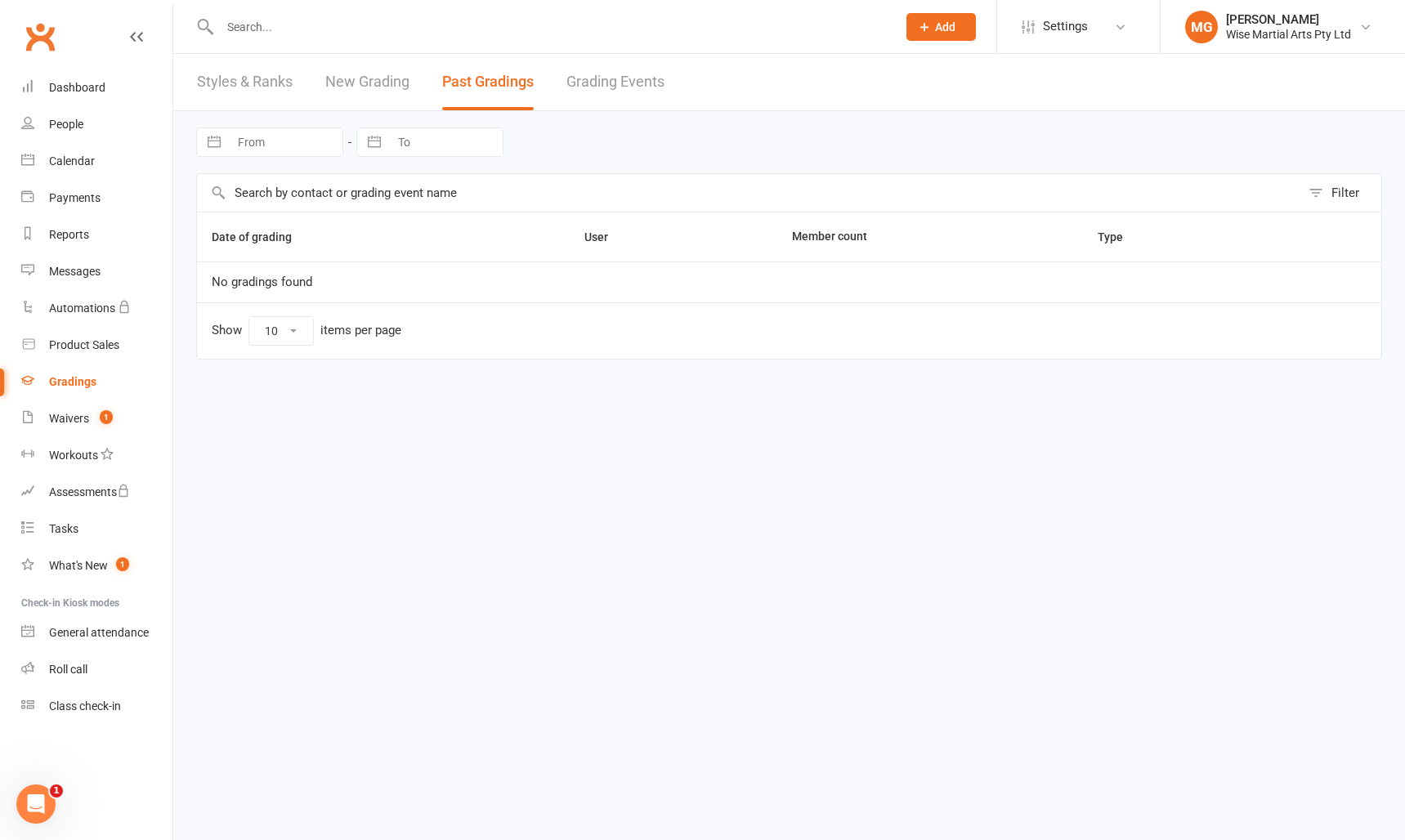
click at [590, 80] on link "Grading Events" at bounding box center [615, 81] width 99 height 56
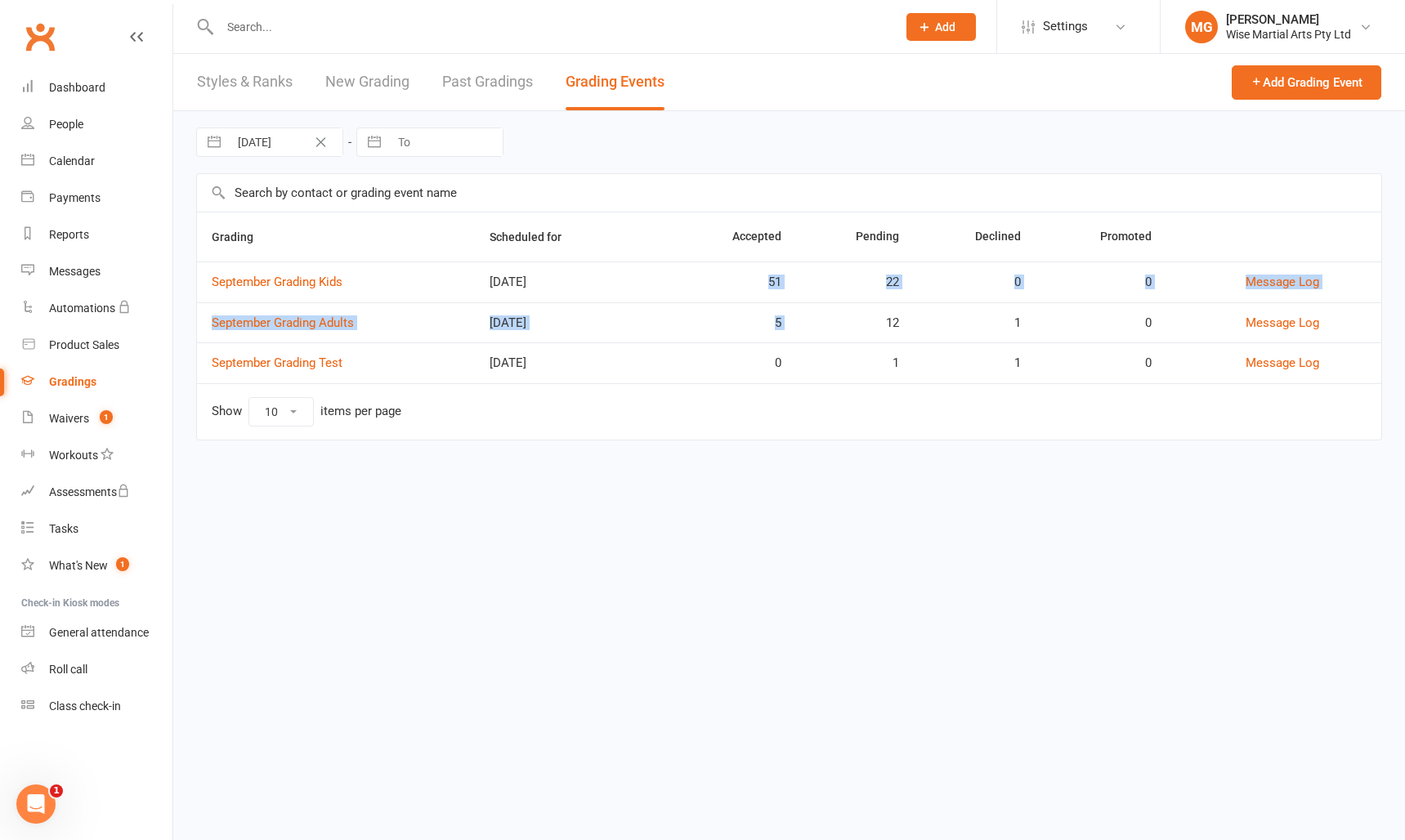
drag, startPoint x: 723, startPoint y: 261, endPoint x: 929, endPoint y: 326, distance: 216.0
click at [929, 326] on tbody "September Grading Kids [DATE] 51 22 0 0 Message Log September Grading Adults [D…" at bounding box center [789, 322] width 1184 height 122
click at [929, 326] on td "1" at bounding box center [974, 323] width 122 height 41
drag, startPoint x: 527, startPoint y: 235, endPoint x: 503, endPoint y: 229, distance: 24.7
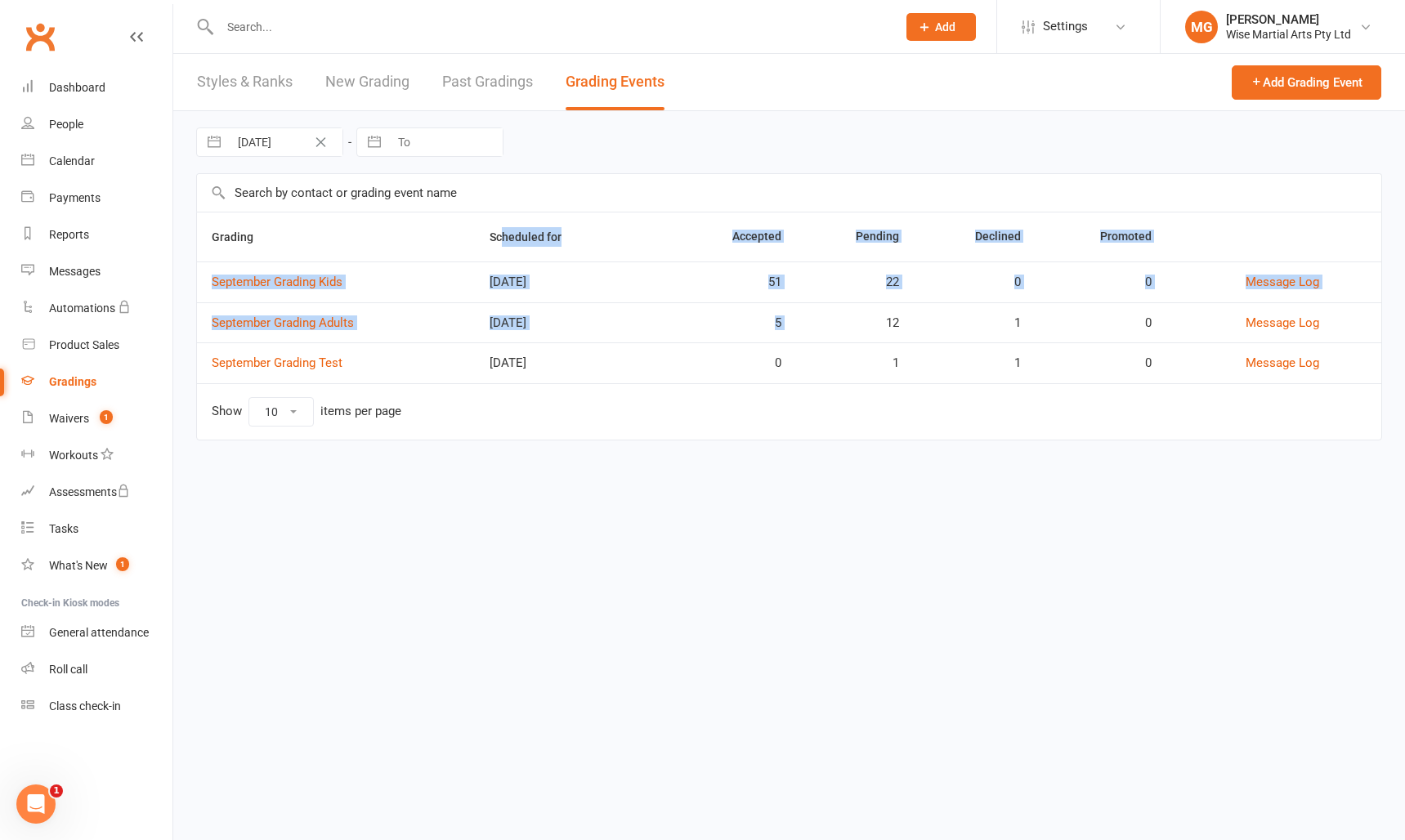
click at [503, 229] on table "Grading Scheduled for Accepted Pending Declined Promoted September Grading Kids…" at bounding box center [789, 326] width 1186 height 229
click at [503, 229] on button "Scheduled for" at bounding box center [535, 237] width 90 height 20
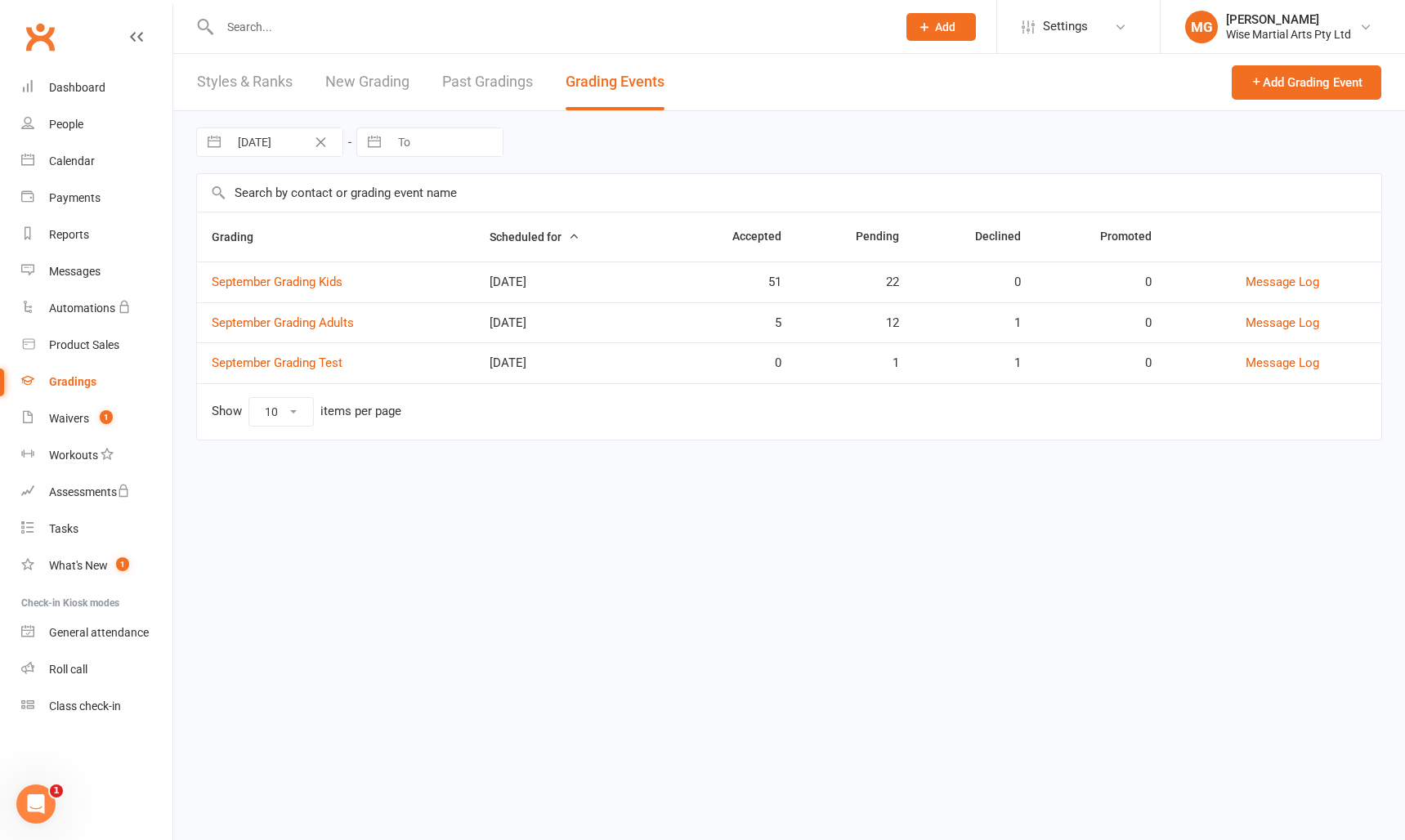
click at [433, 227] on th "Grading" at bounding box center [336, 236] width 278 height 49
click at [715, 246] on th "Accepted" at bounding box center [732, 236] width 127 height 49
click at [776, 236] on th "Accepted" at bounding box center [732, 236] width 127 height 49
click at [862, 236] on th "Pending" at bounding box center [854, 236] width 117 height 49
drag, startPoint x: 894, startPoint y: 236, endPoint x: 571, endPoint y: 229, distance: 323.1
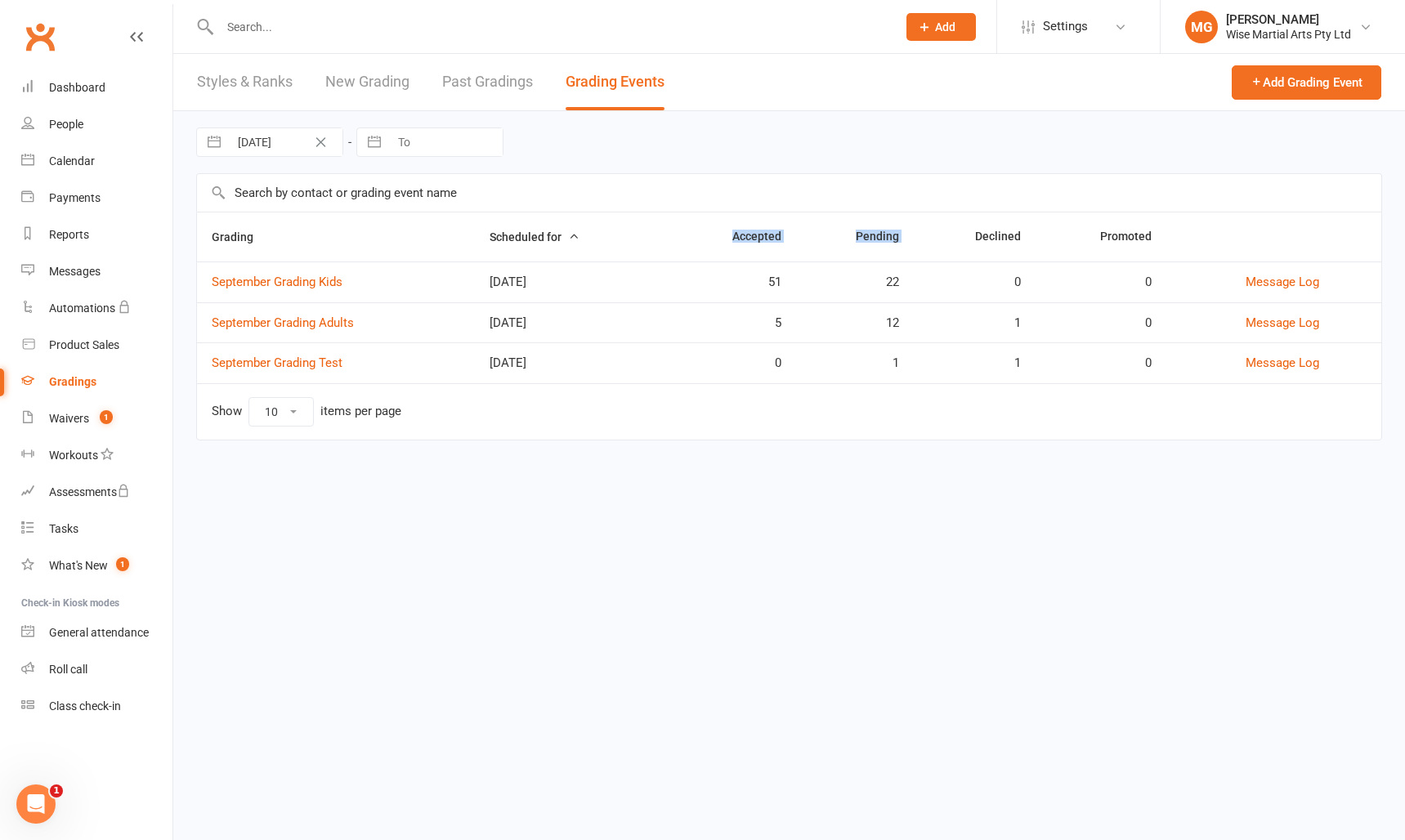
click at [578, 230] on tr "Grading Scheduled for Accepted Pending Declined Promoted" at bounding box center [789, 236] width 1184 height 49
click at [571, 230] on icon "button" at bounding box center [573, 236] width 12 height 12
click at [606, 229] on th "Scheduled for" at bounding box center [571, 236] width 193 height 49
drag, startPoint x: 679, startPoint y: 227, endPoint x: 866, endPoint y: 284, distance: 195.5
click at [862, 283] on table "Grading Scheduled for Accepted Pending Declined Promoted September Grading Kids…" at bounding box center [789, 326] width 1186 height 229
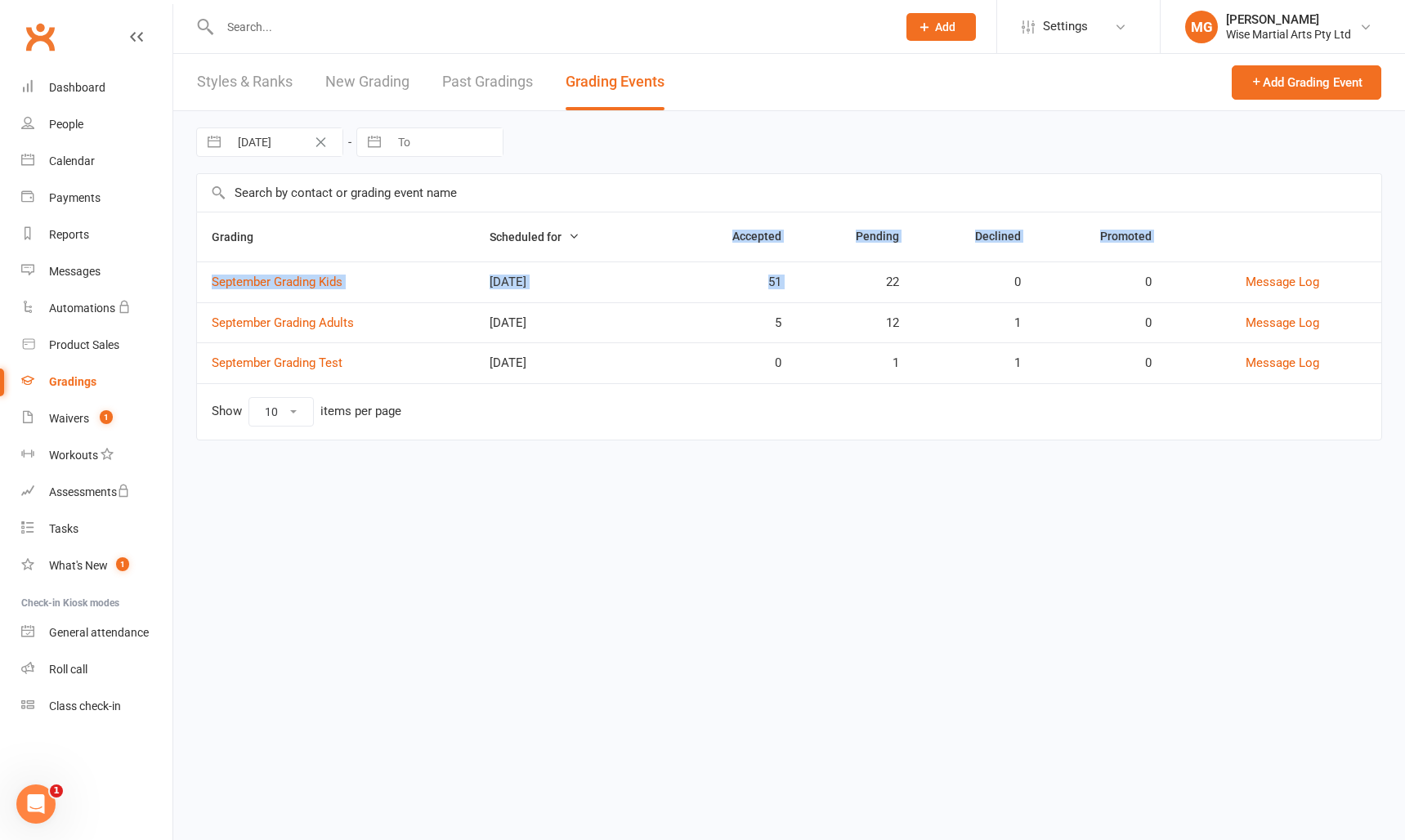
click at [866, 284] on div "22" at bounding box center [854, 283] width 89 height 14
drag, startPoint x: 787, startPoint y: 266, endPoint x: 658, endPoint y: 245, distance: 130.7
click at [660, 246] on table "Grading Scheduled for Accepted Pending Declined Promoted September Grading Kids…" at bounding box center [789, 326] width 1186 height 229
click at [658, 245] on th "Scheduled for" at bounding box center [571, 236] width 193 height 49
drag, startPoint x: 662, startPoint y: 238, endPoint x: 908, endPoint y: 313, distance: 257.2
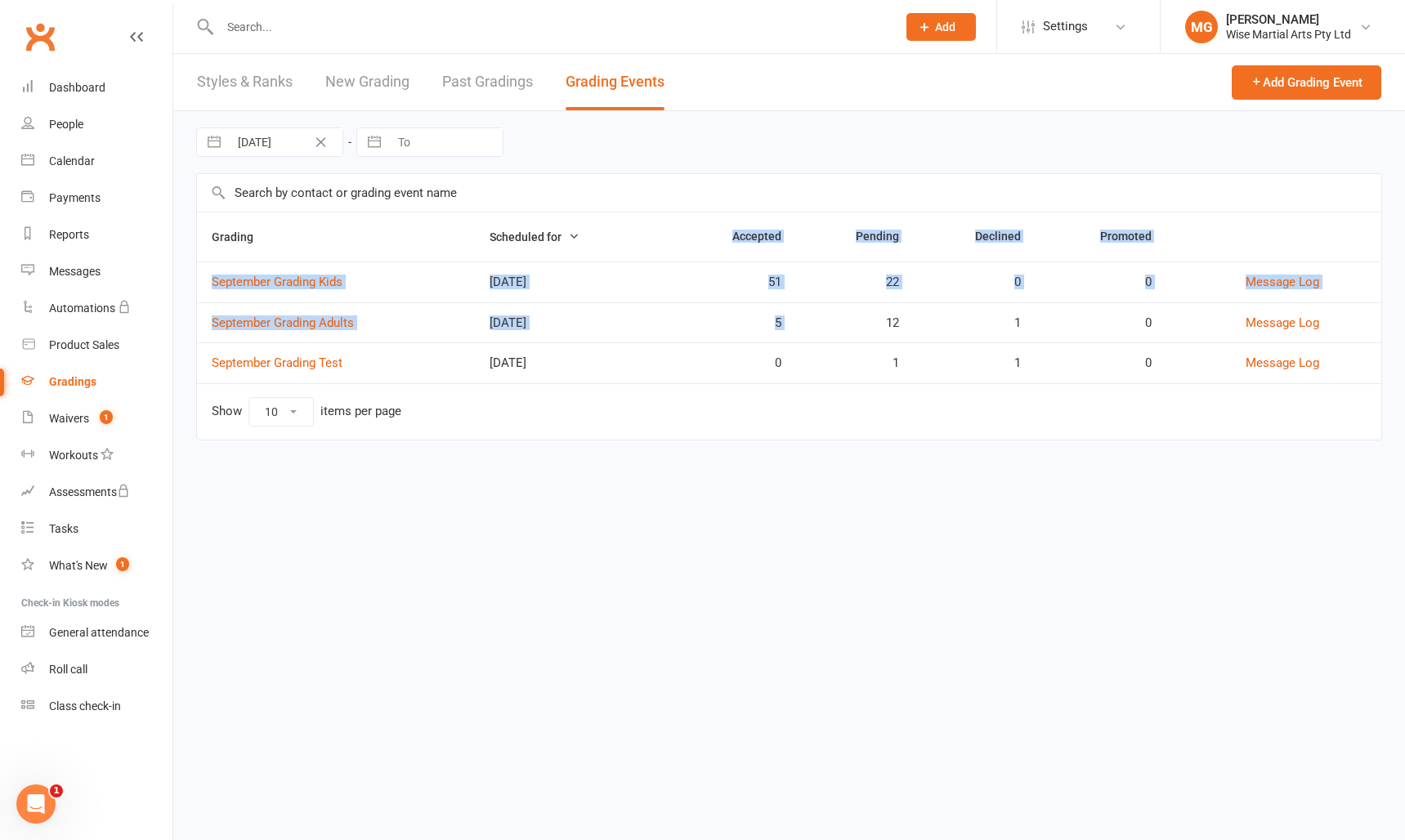
click at [900, 313] on table "Grading Scheduled for Accepted Pending Declined Promoted September Grading Kids…" at bounding box center [789, 326] width 1186 height 229
click at [907, 313] on td "12" at bounding box center [854, 323] width 117 height 41
drag, startPoint x: 913, startPoint y: 321, endPoint x: 629, endPoint y: 240, distance: 295.3
click at [629, 240] on table "Grading Scheduled for Accepted Pending Declined Promoted September Grading Kids…" at bounding box center [789, 326] width 1186 height 229
click at [629, 240] on th "Scheduled for" at bounding box center [571, 236] width 193 height 49
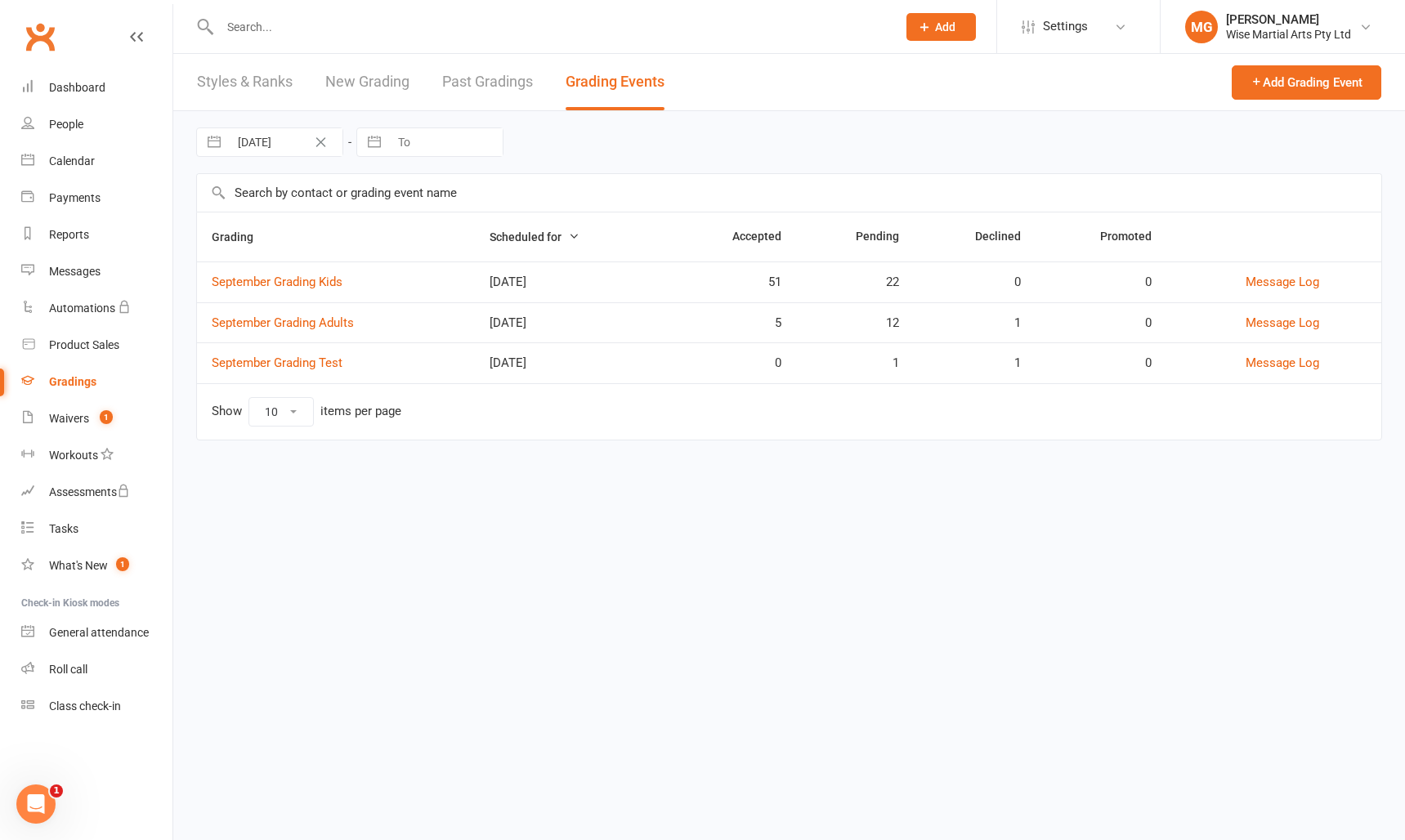
click at [214, 192] on div at bounding box center [789, 192] width 1186 height 39
click at [61, 416] on div "Waivers" at bounding box center [69, 418] width 40 height 13
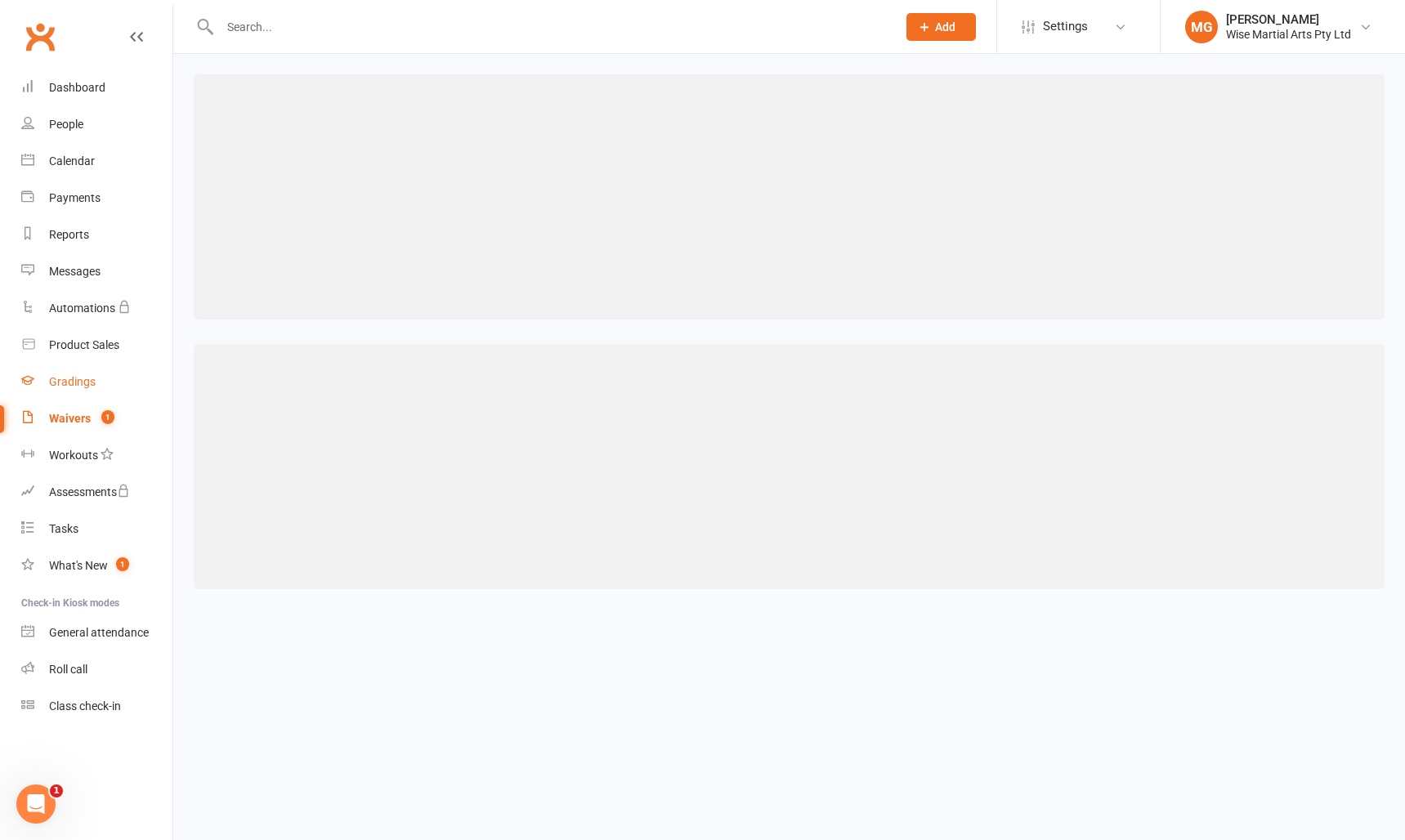
select select "100"
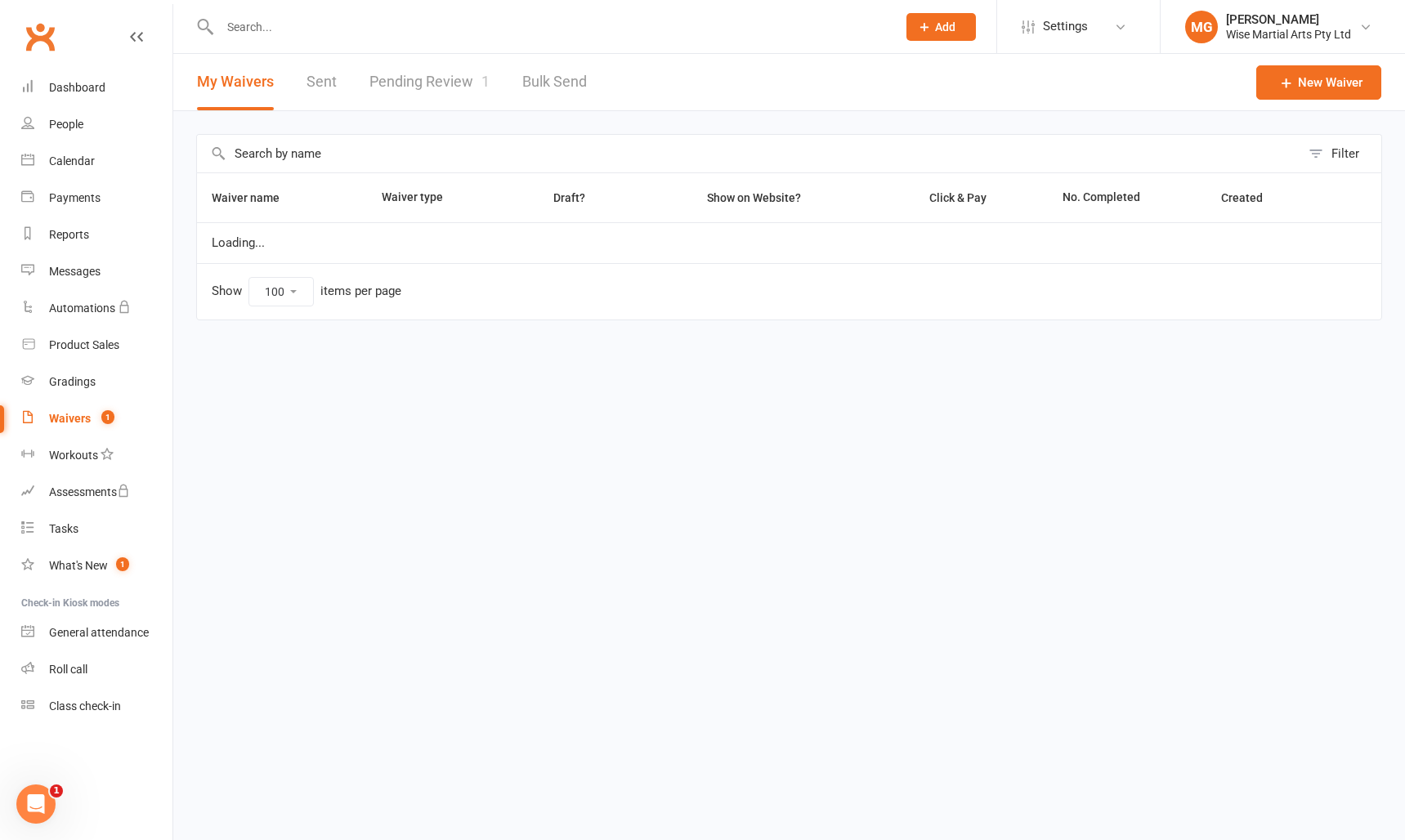
click at [443, 89] on link "Pending Review 1" at bounding box center [430, 81] width 120 height 56
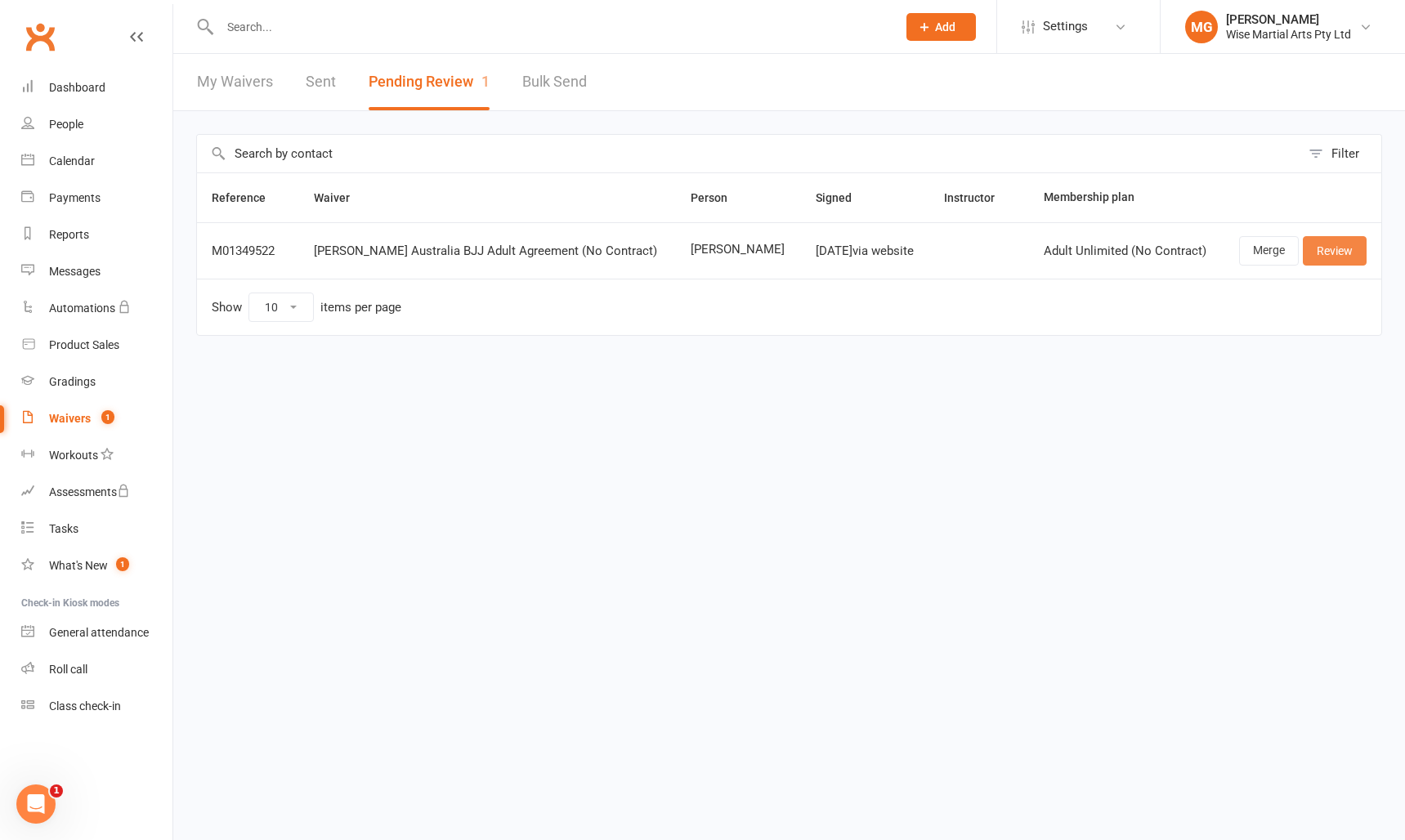
click at [1340, 258] on link "Review" at bounding box center [1334, 251] width 64 height 30
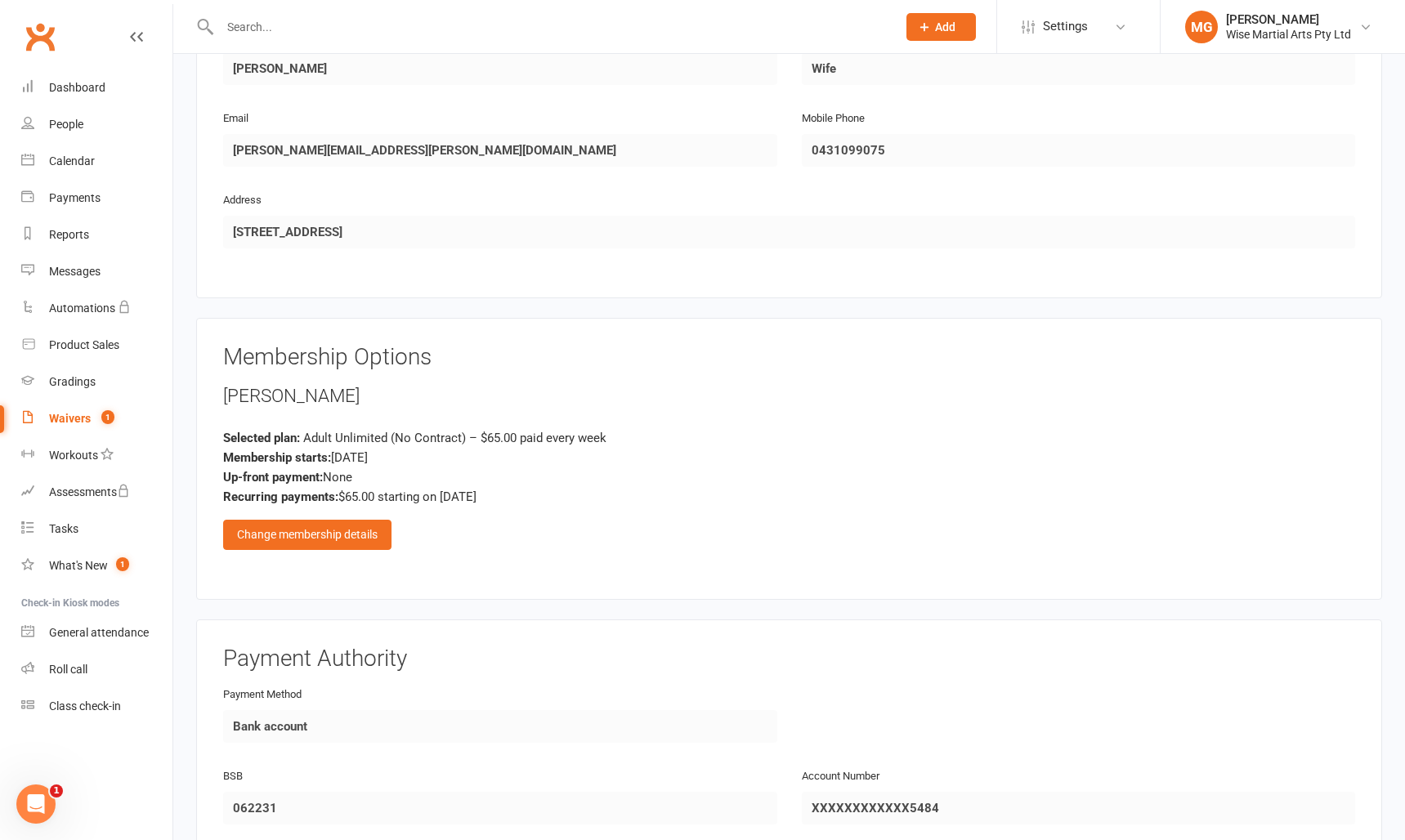
scroll to position [997, 0]
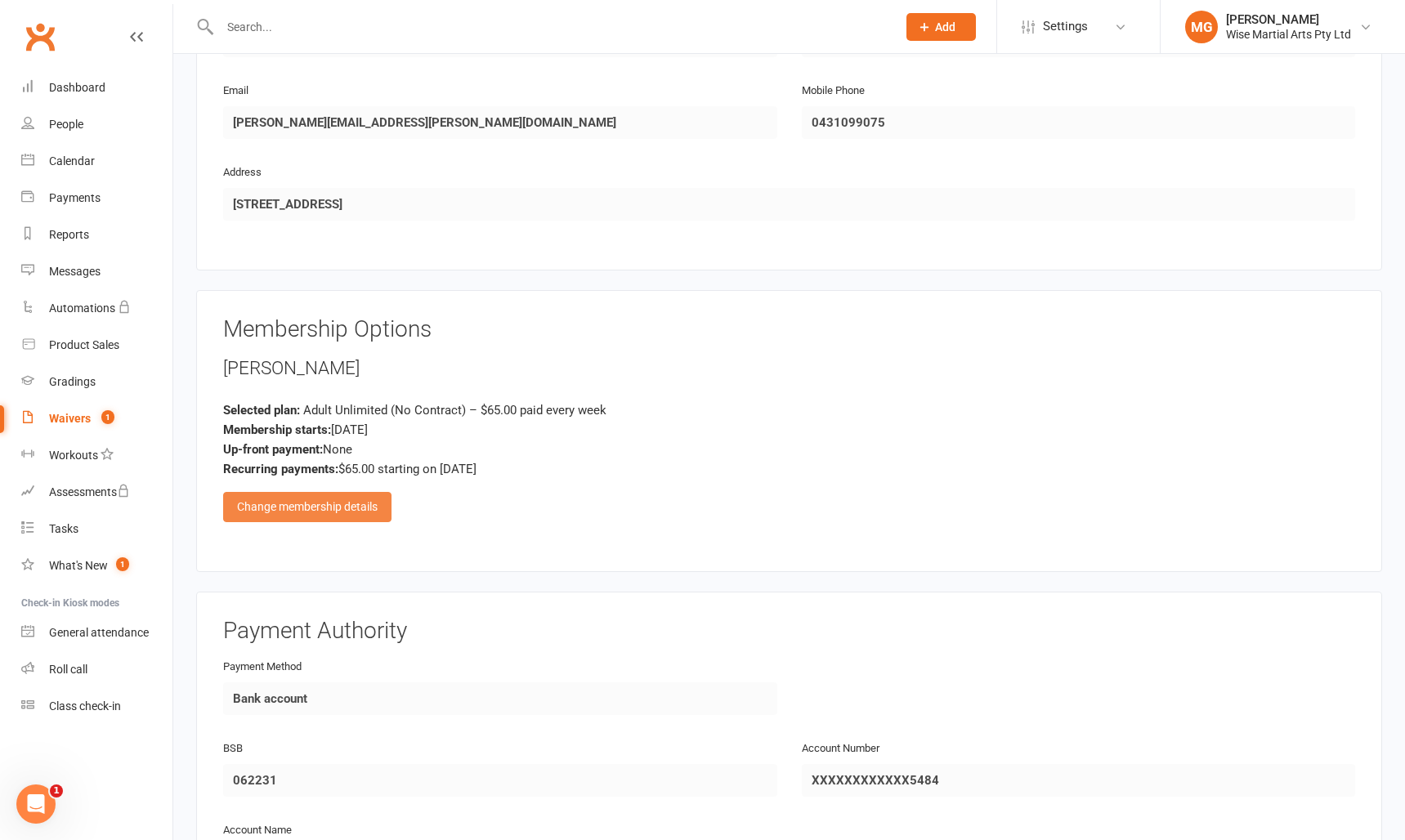
click at [315, 519] on div "Change membership details" at bounding box center [307, 506] width 168 height 30
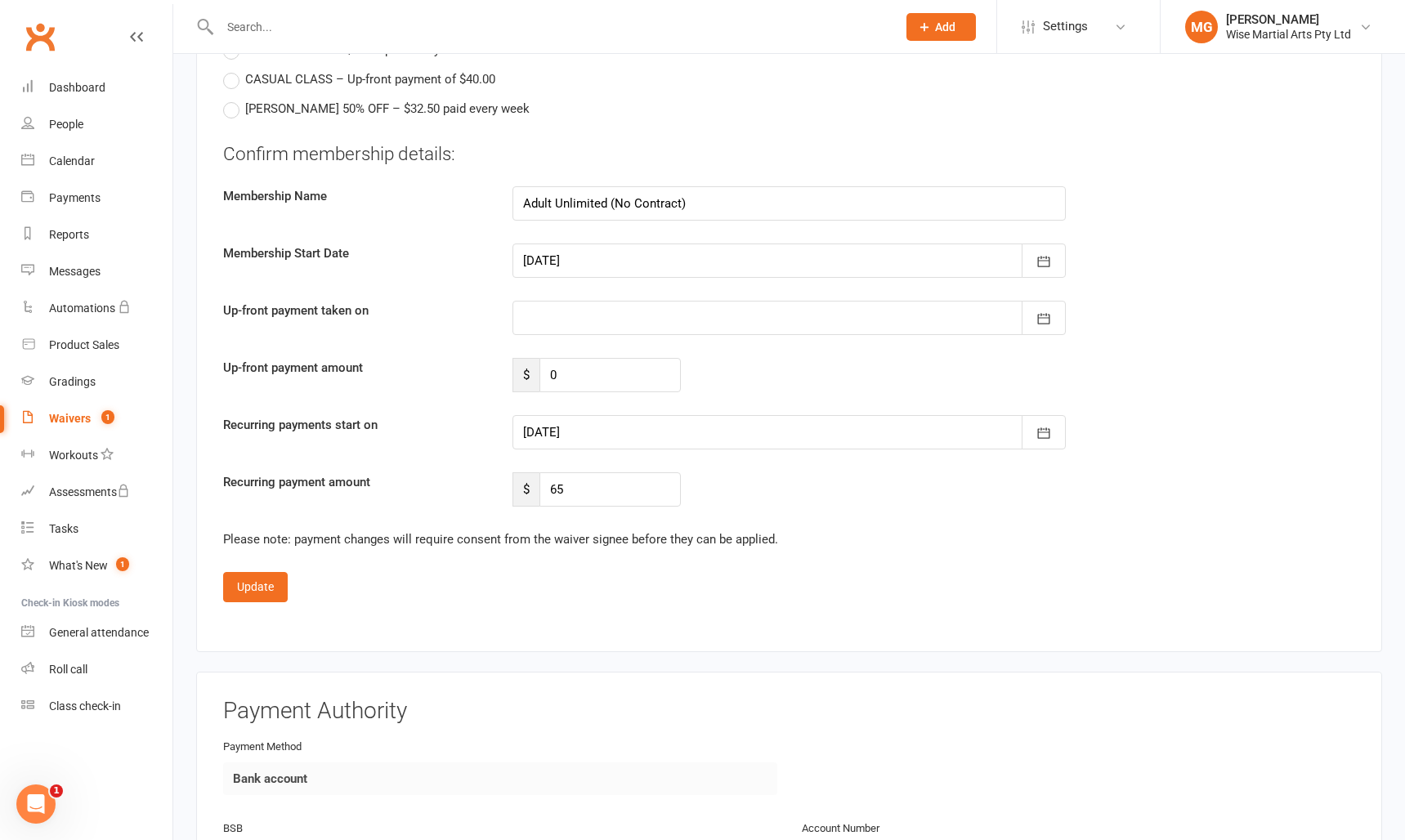
scroll to position [1821, 0]
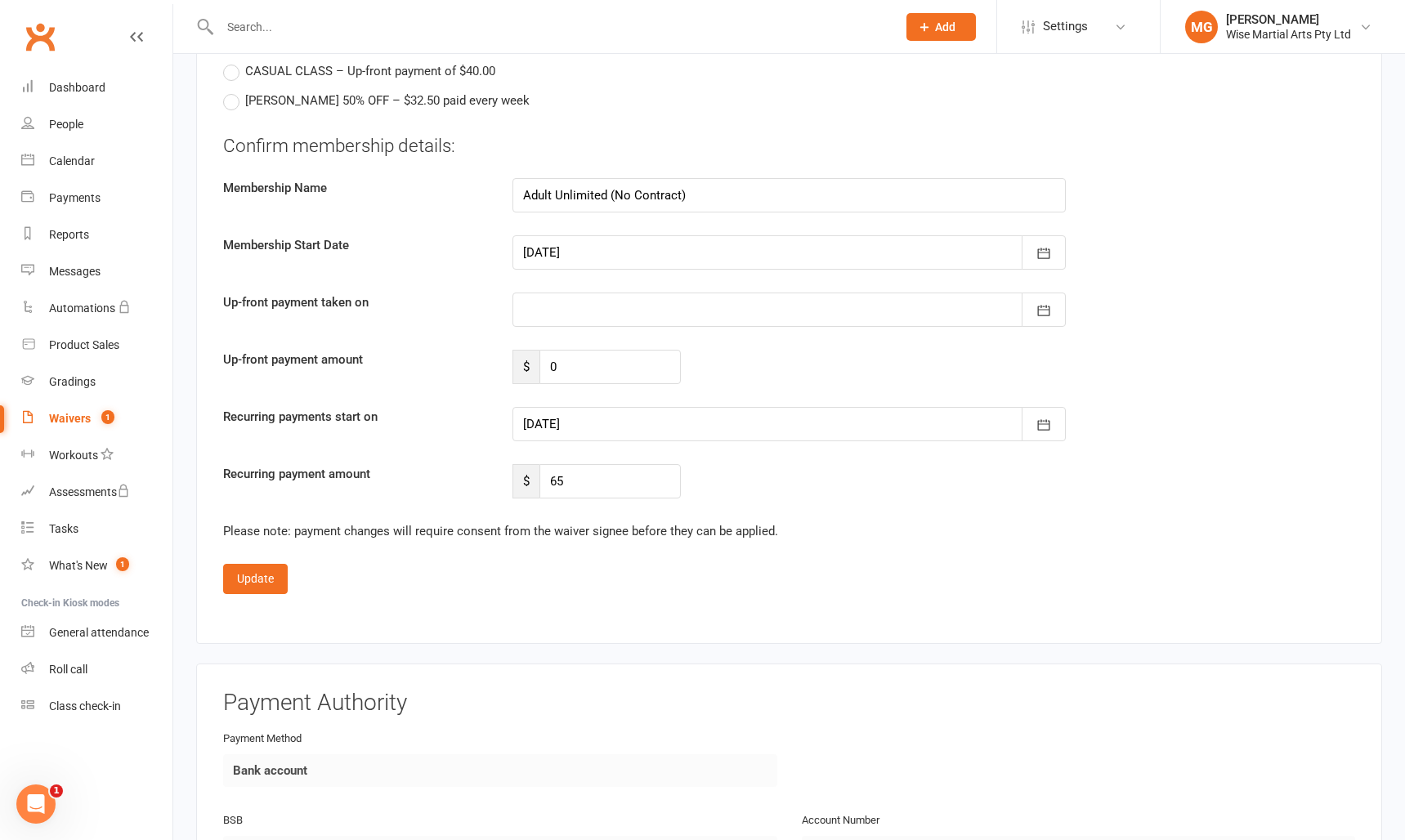
click at [574, 428] on div at bounding box center [789, 424] width 554 height 34
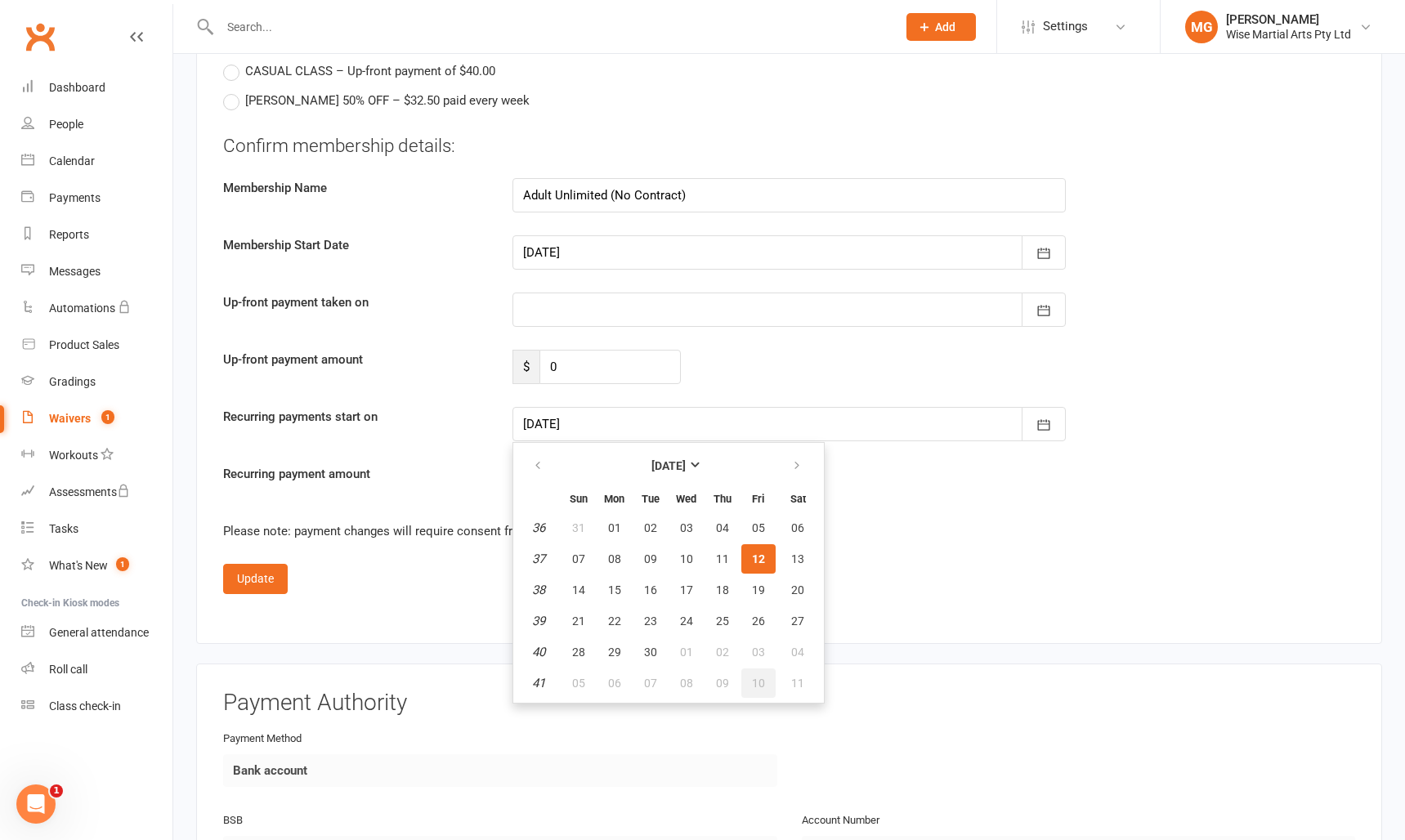
click at [767, 674] on button "10" at bounding box center [758, 683] width 34 height 30
type input "[DATE]"
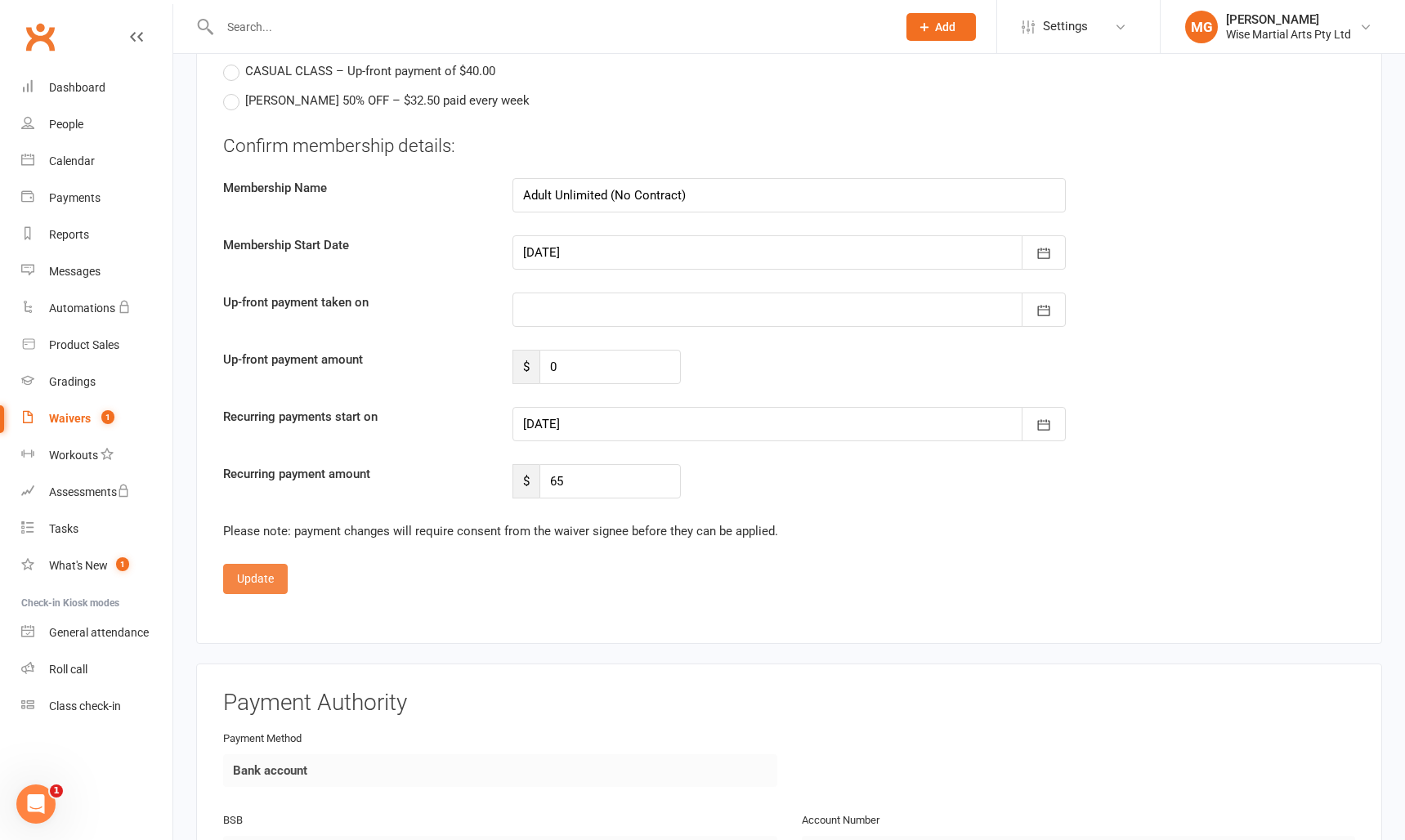
click at [263, 579] on button "Update" at bounding box center [255, 579] width 64 height 30
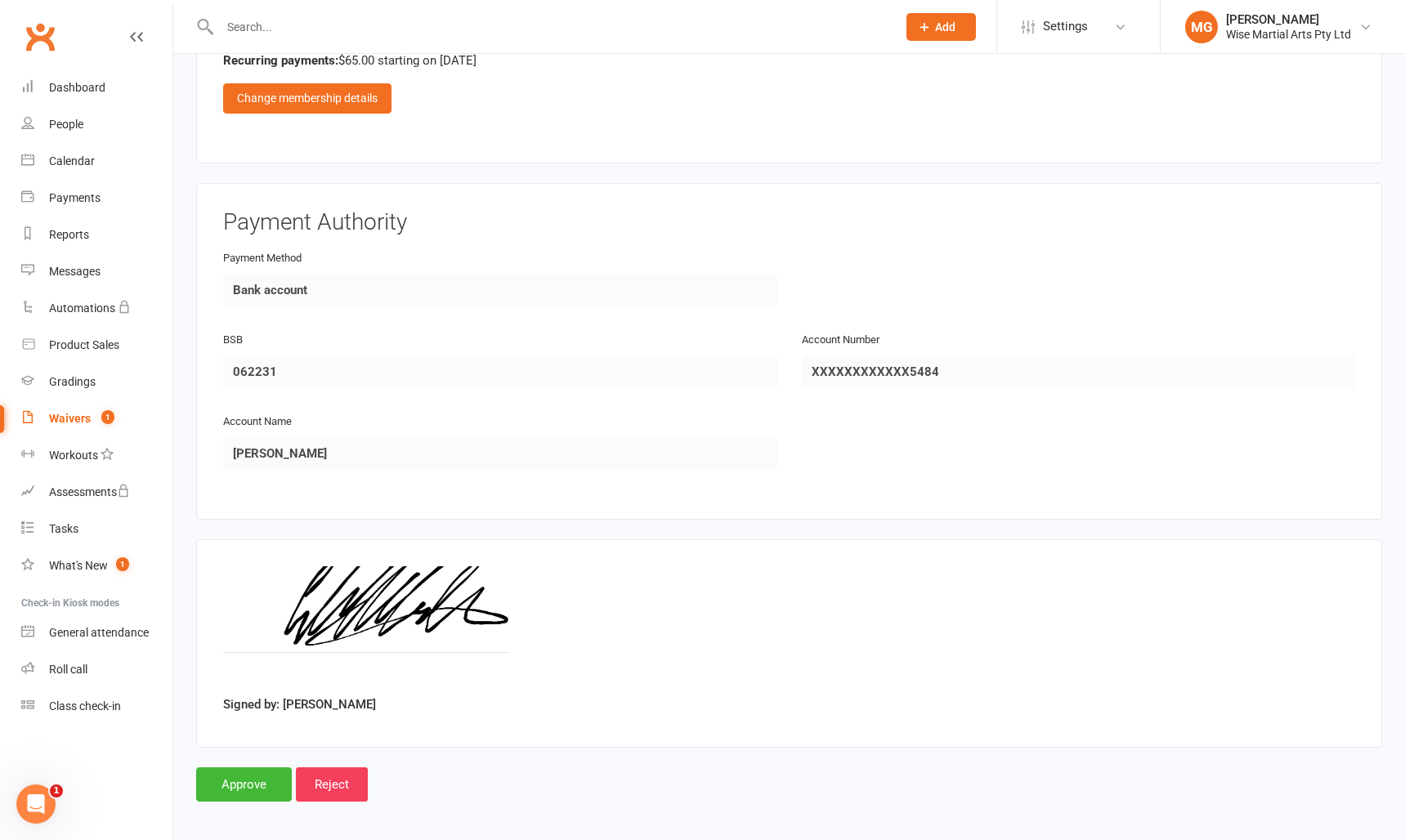
scroll to position [1409, 0]
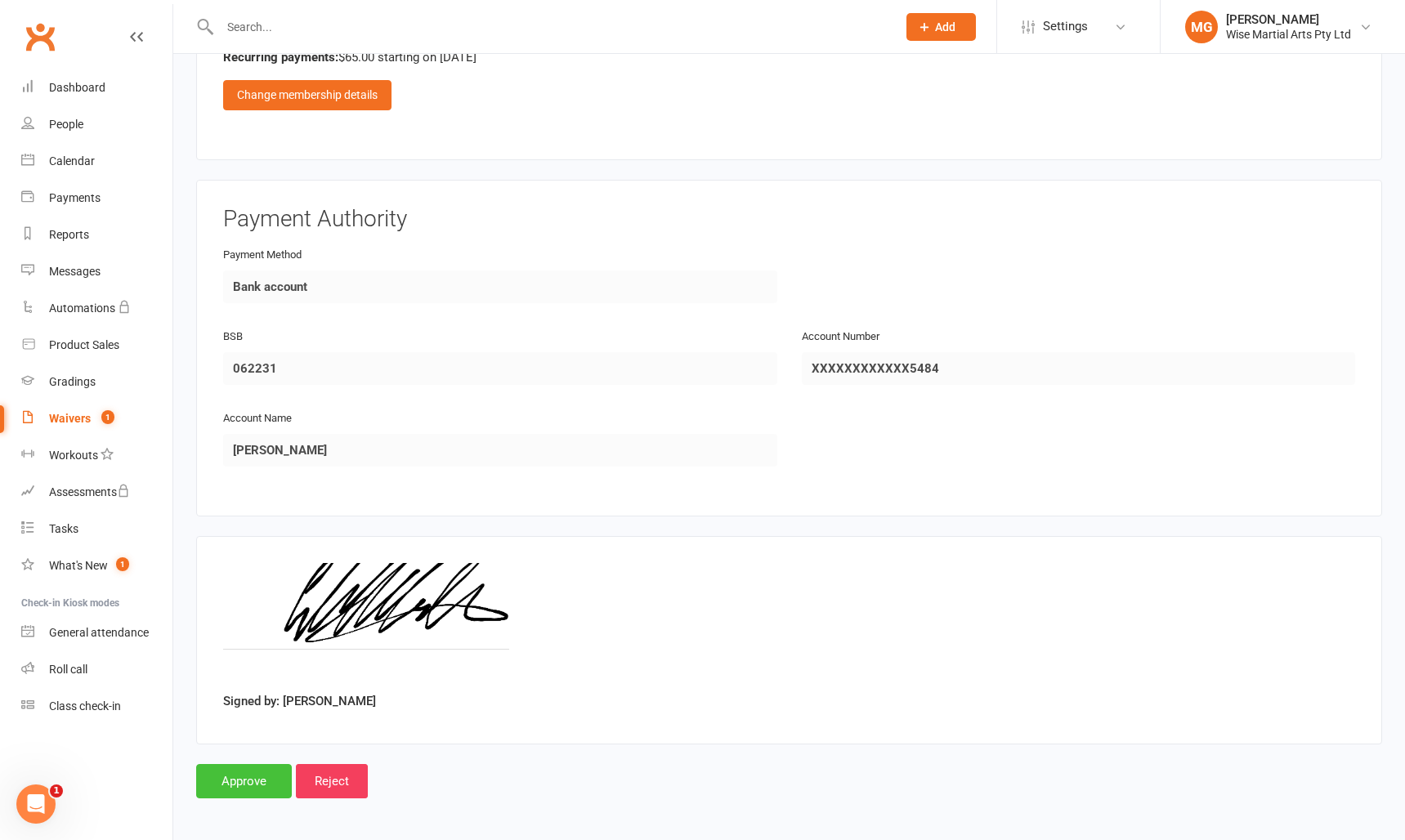
click at [267, 771] on input "Approve" at bounding box center [244, 781] width 96 height 34
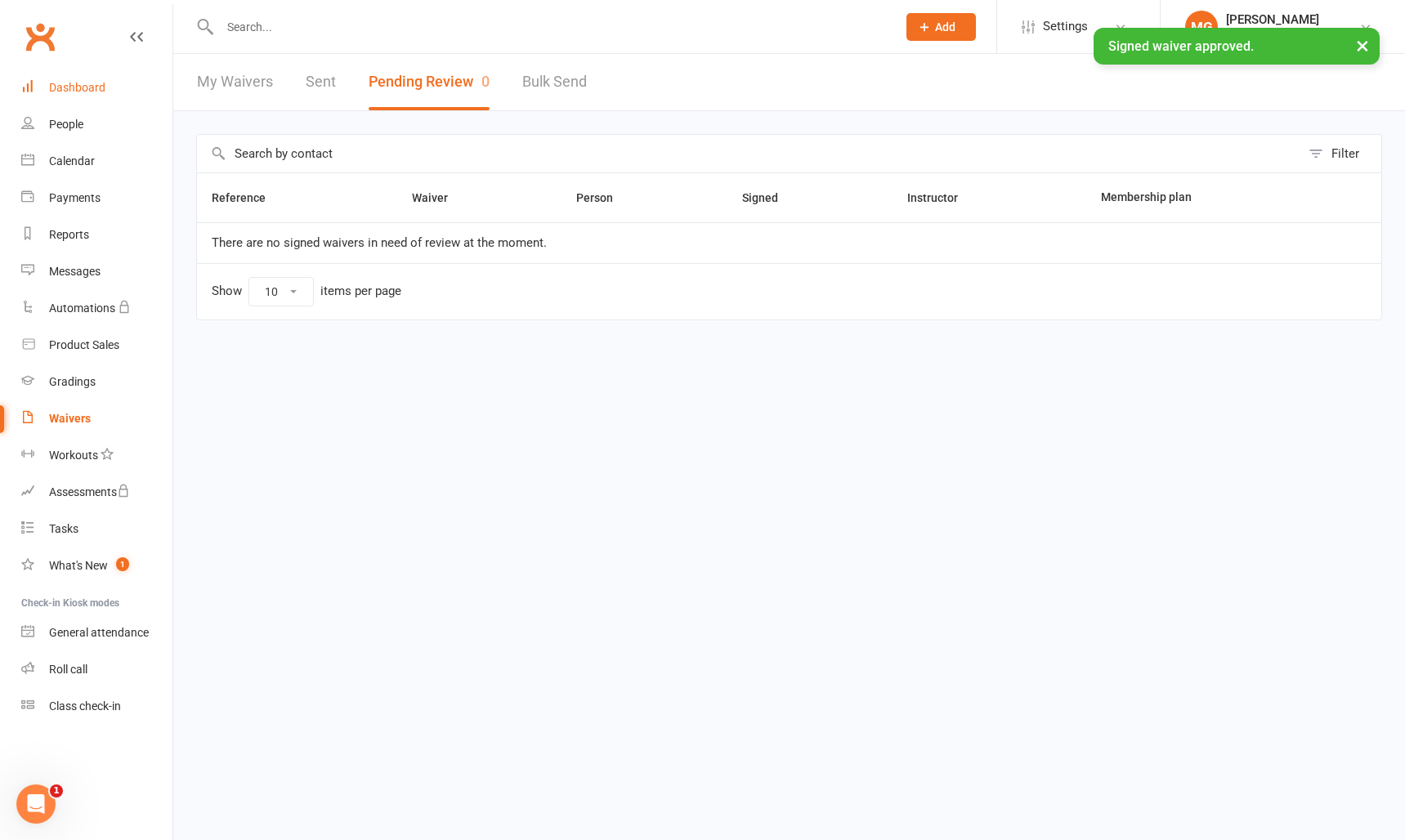
click at [111, 93] on link "Dashboard" at bounding box center [97, 88] width 151 height 37
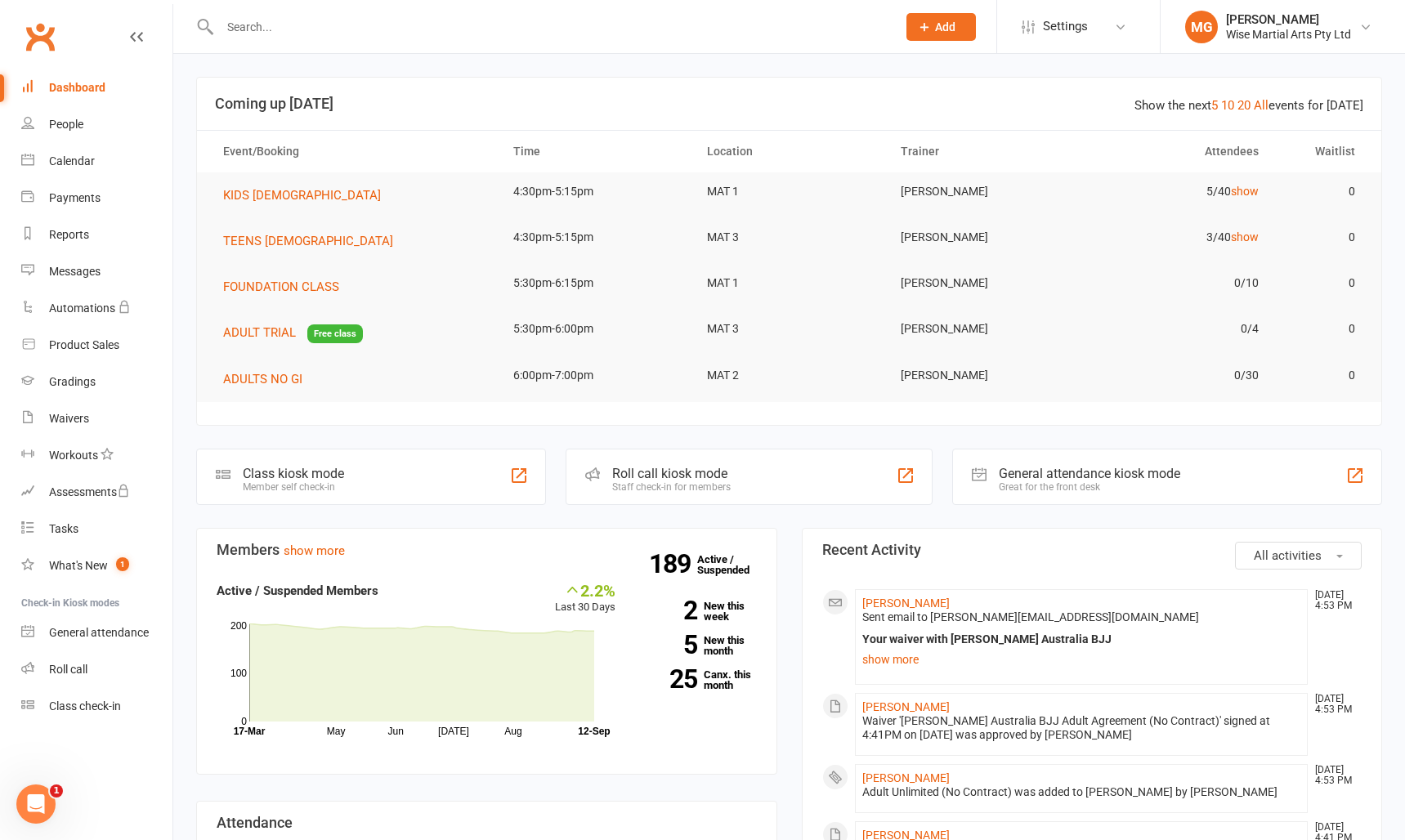
click at [315, 22] on input "text" at bounding box center [550, 27] width 670 height 23
type input "haruto"
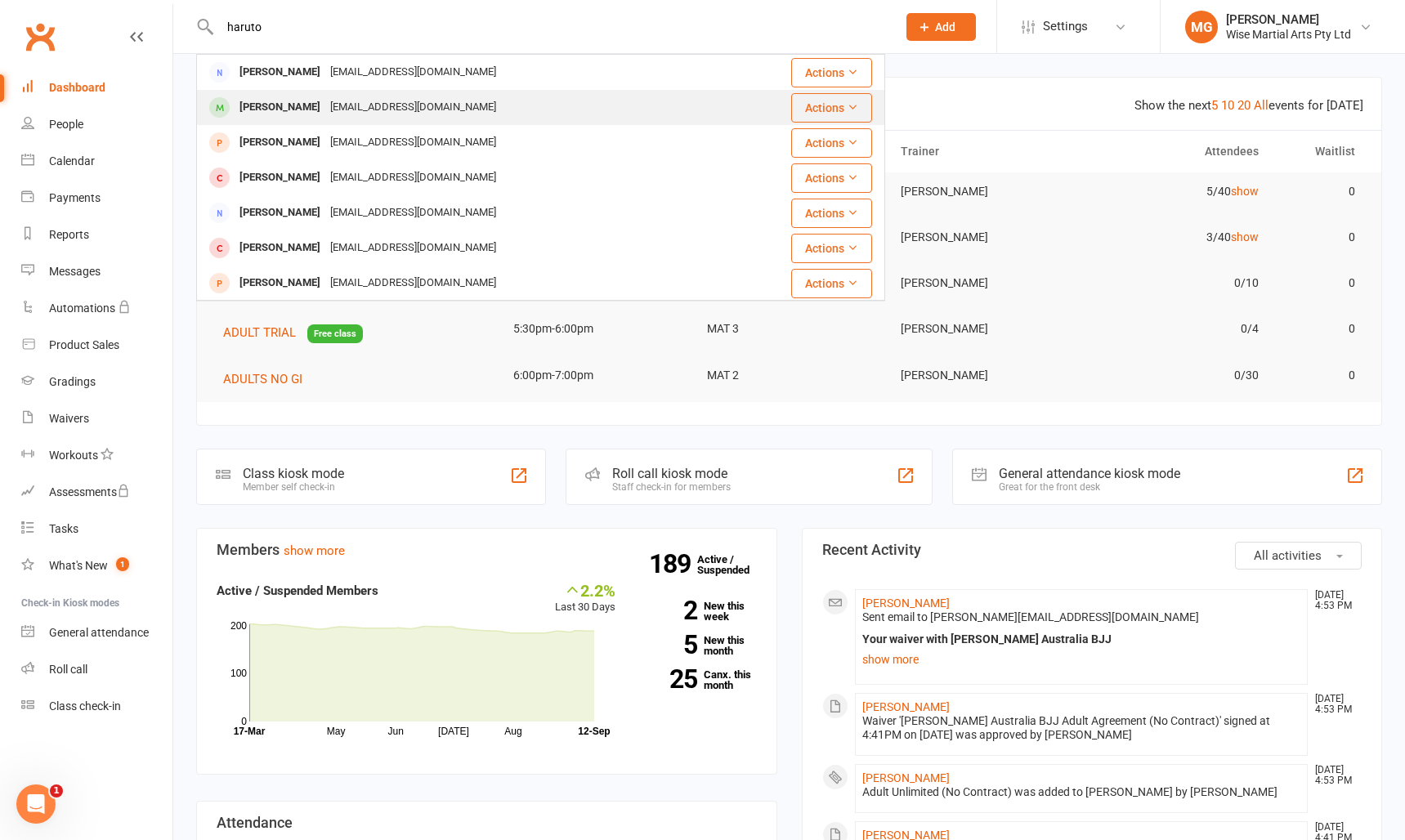
click at [323, 107] on div "[PERSON_NAME]" at bounding box center [279, 107] width 90 height 23
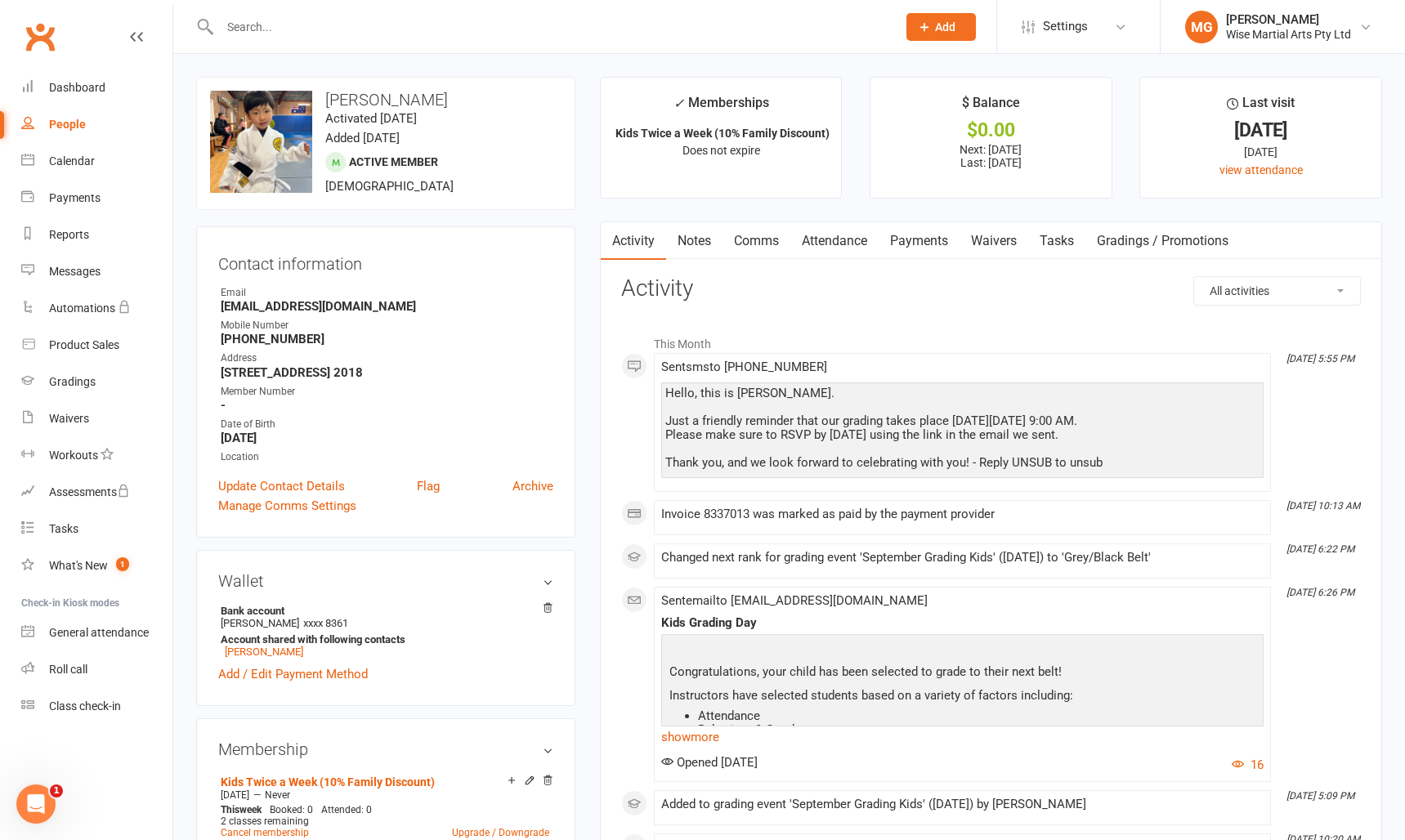
click at [997, 233] on link "Waivers" at bounding box center [993, 241] width 69 height 38
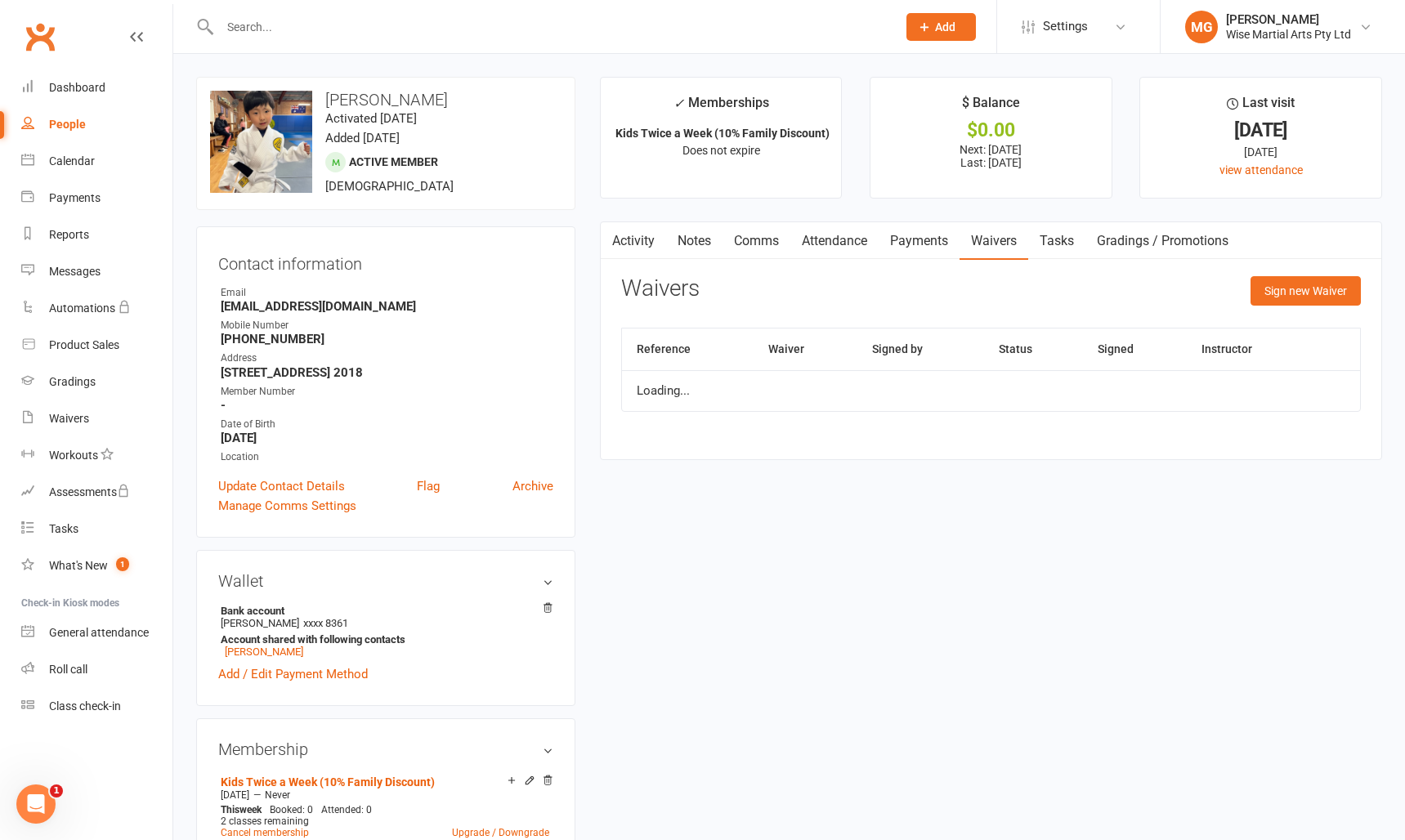
click at [925, 239] on link "Payments" at bounding box center [919, 241] width 81 height 38
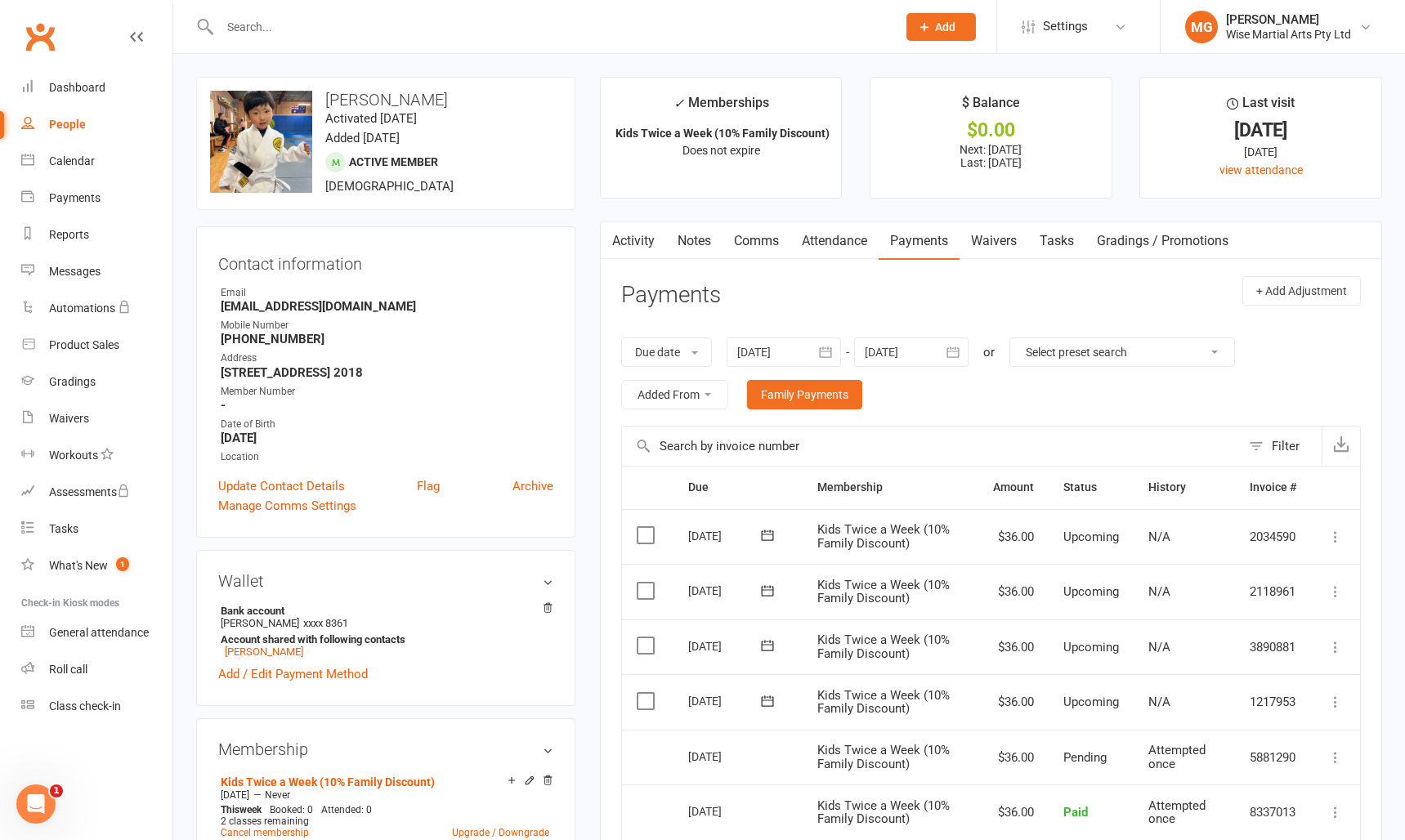
click at [1049, 248] on link "Tasks" at bounding box center [1057, 241] width 57 height 38
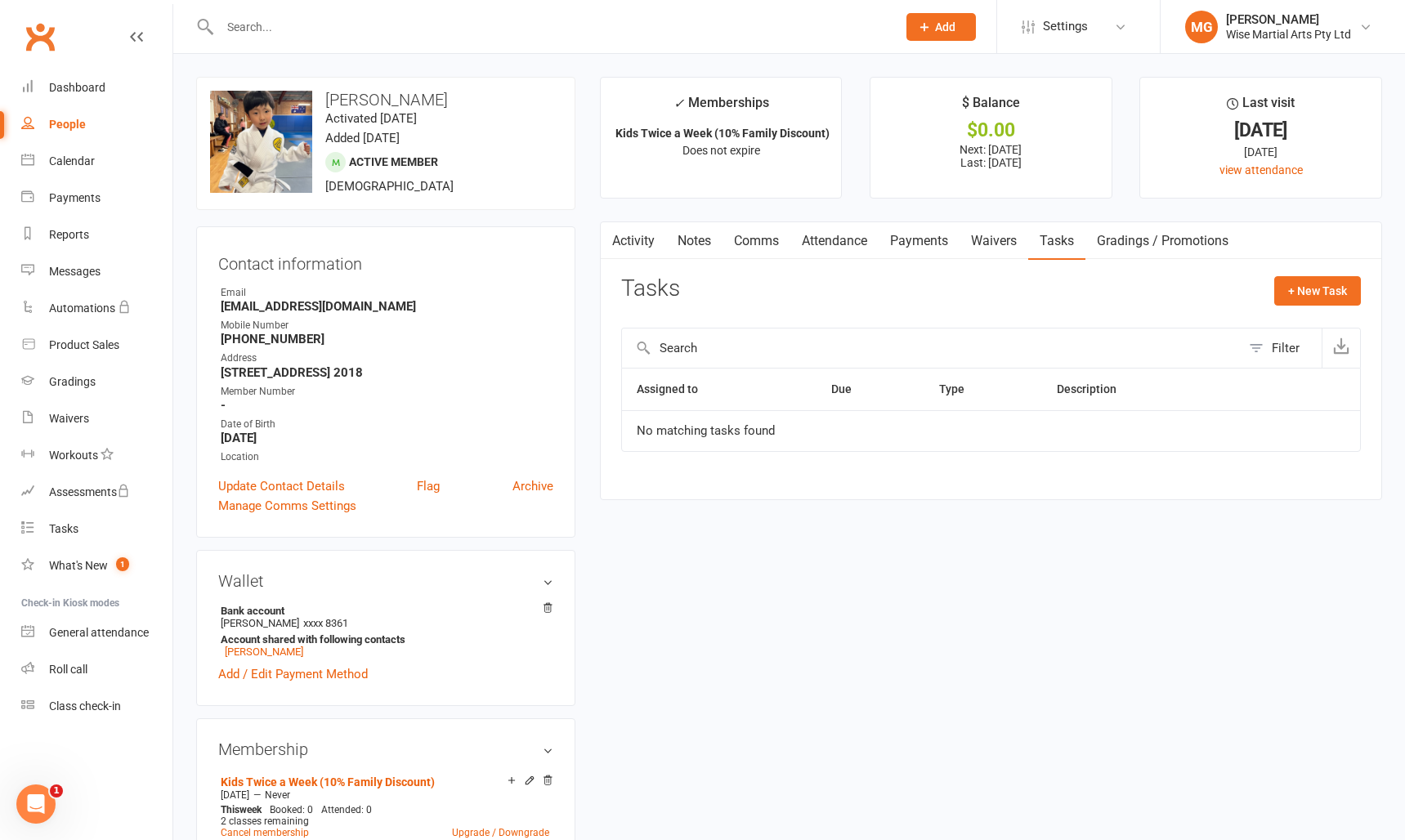
click at [868, 241] on link "Attendance" at bounding box center [835, 241] width 89 height 38
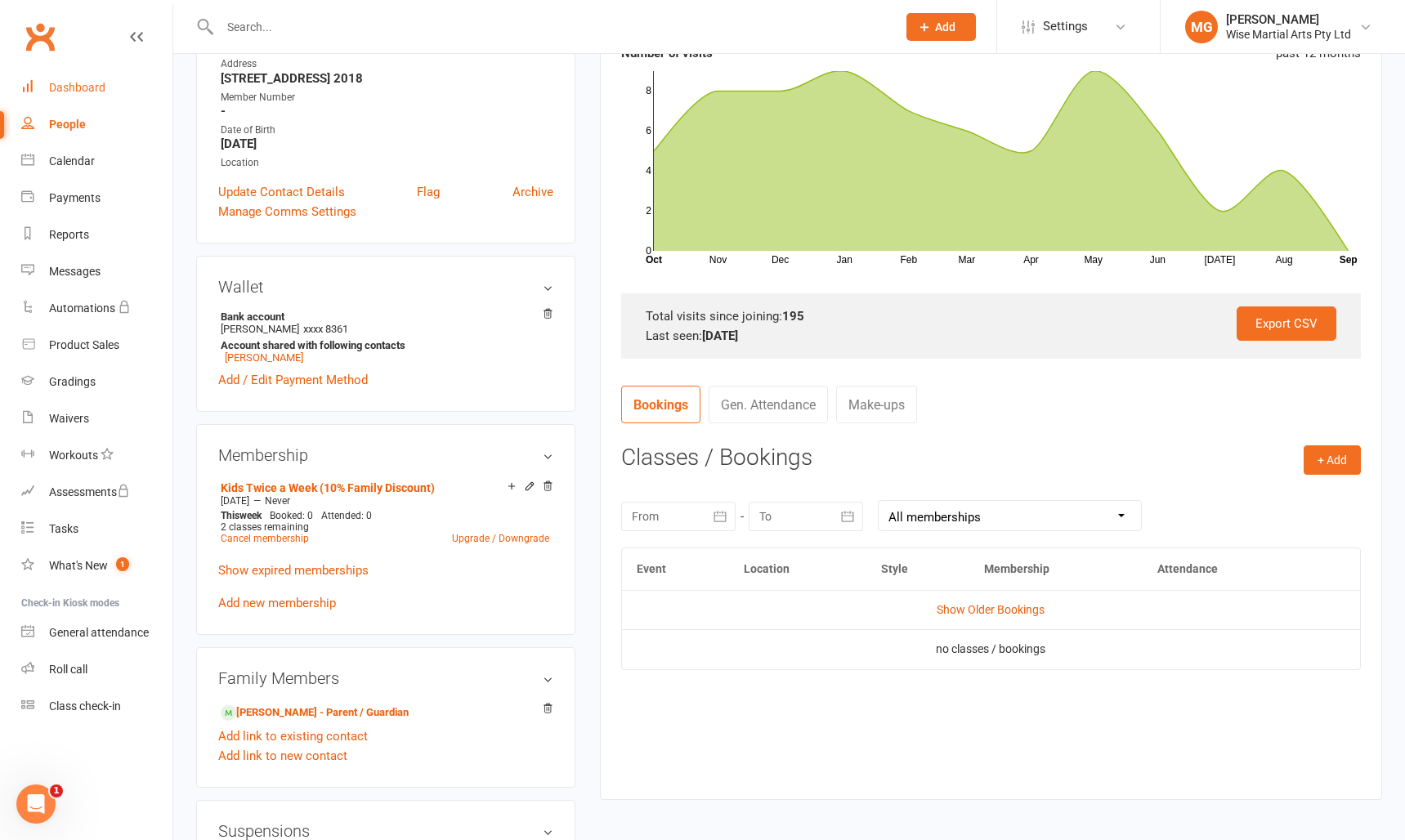
scroll to position [287, 0]
